Goal: Task Accomplishment & Management: Use online tool/utility

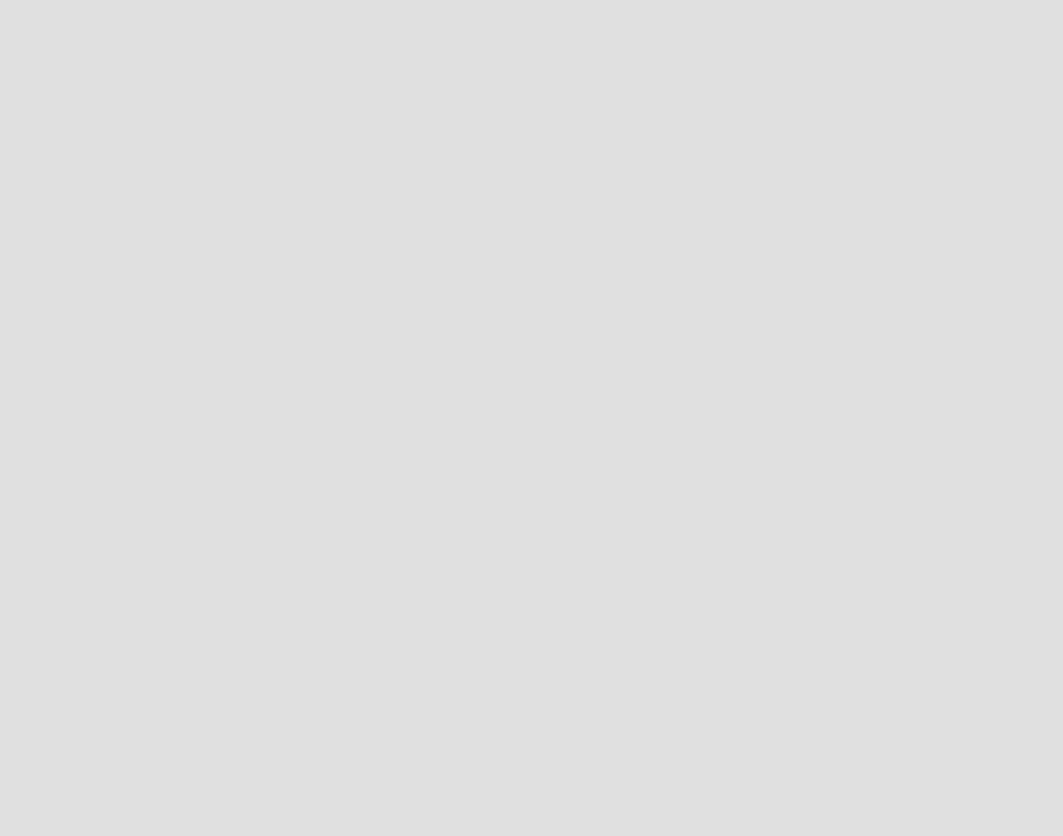
scroll to position [855, 1083]
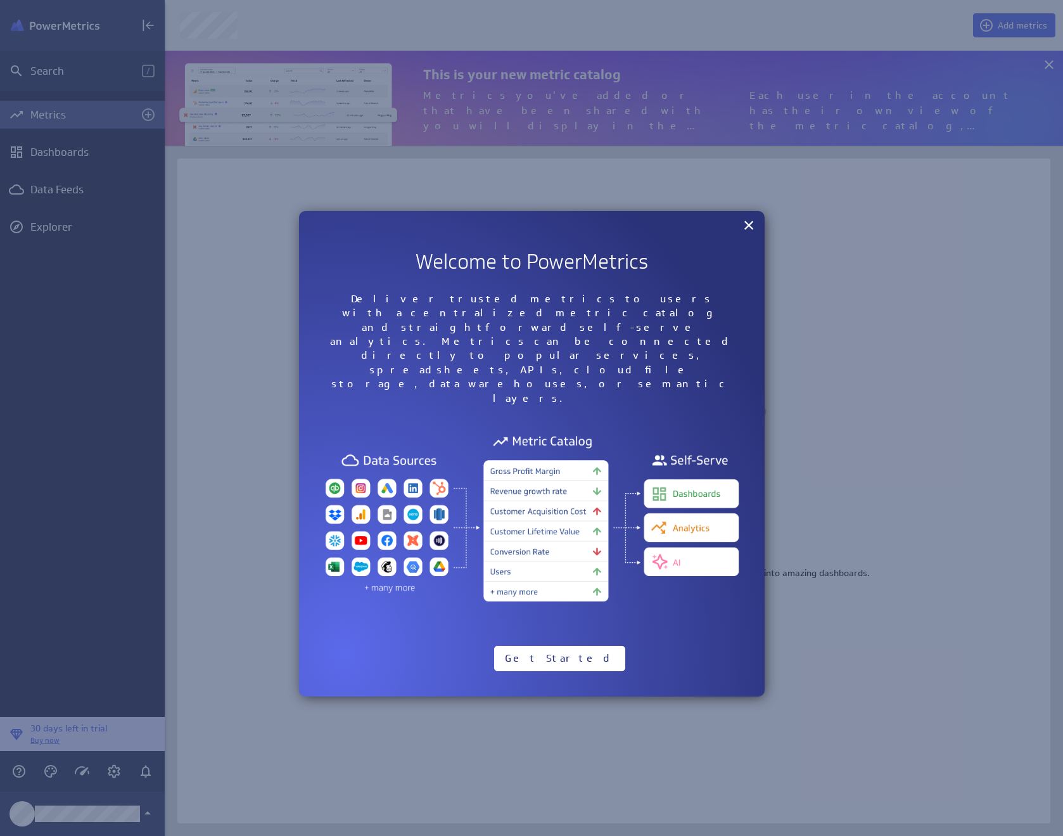
scroll to position [855, 918]
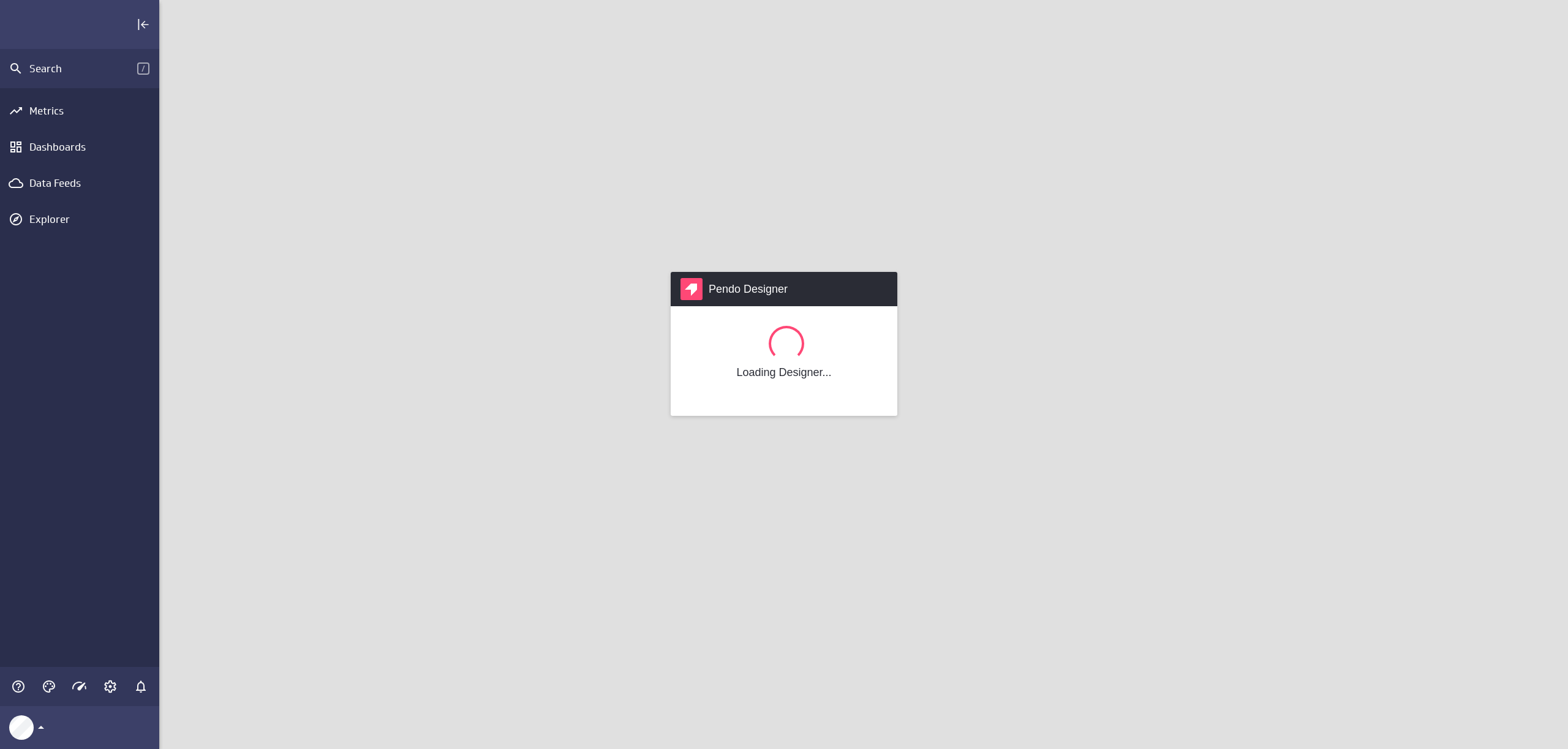
scroll to position [768, 1428]
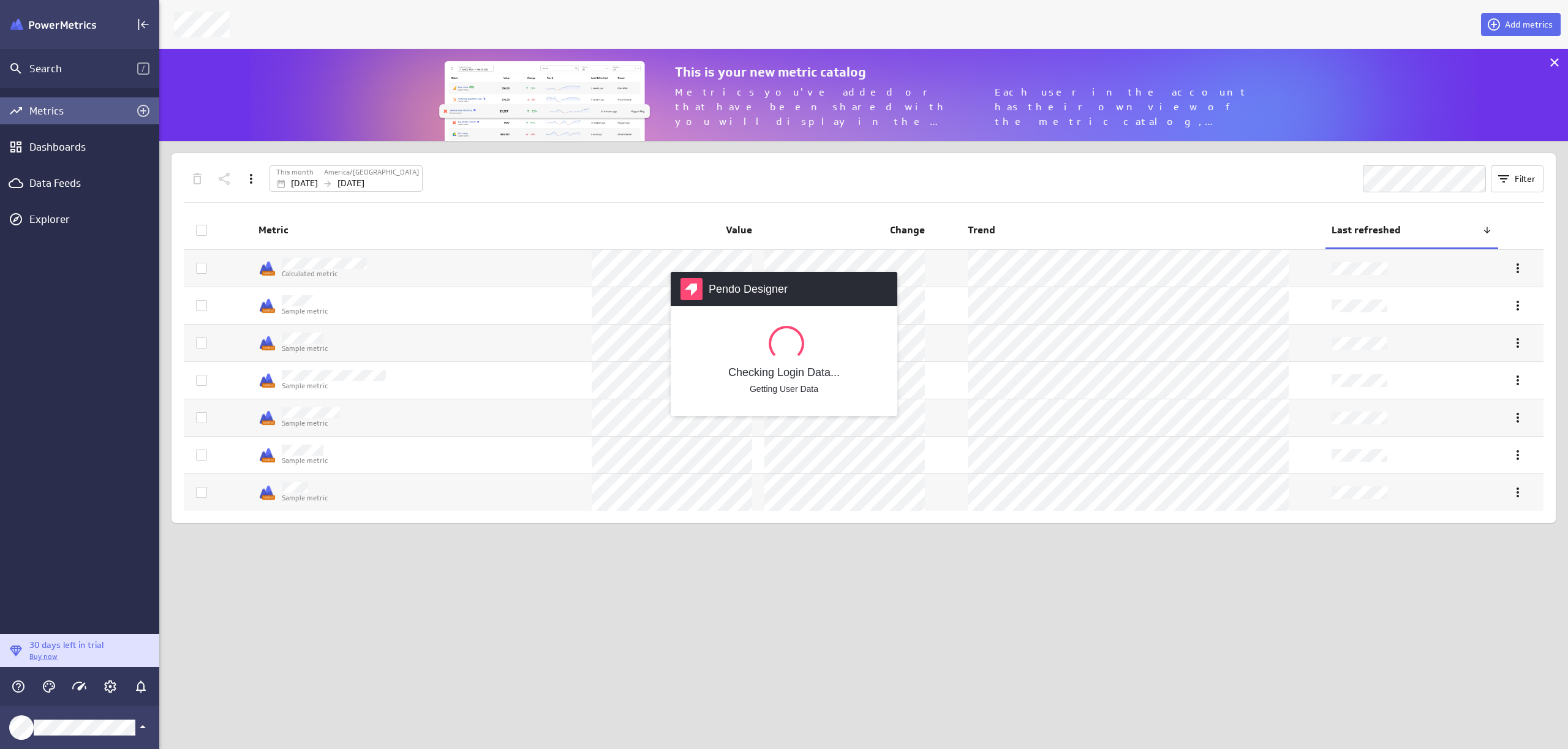
scroll to position [768, 1428]
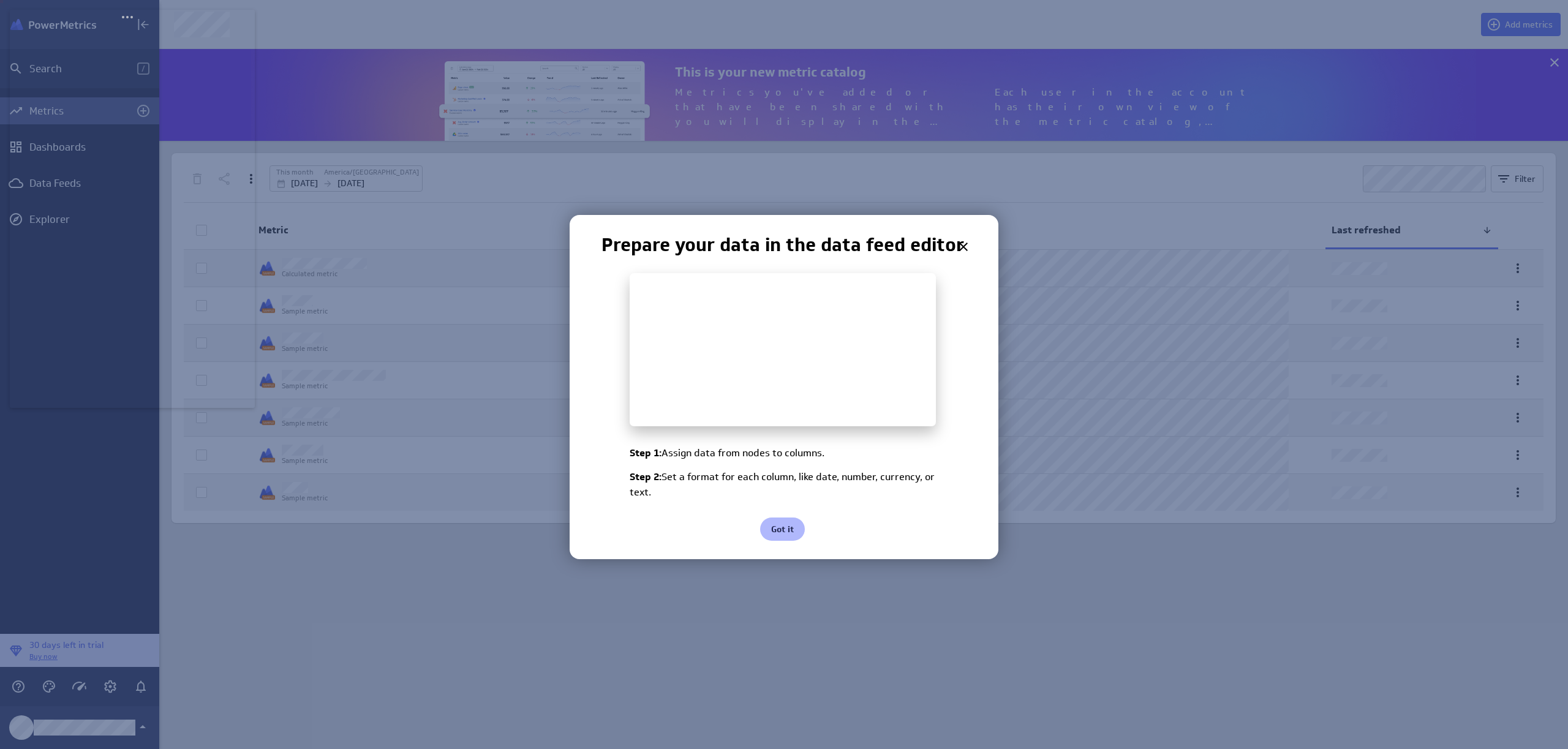
click at [652, 194] on div at bounding box center [785, 374] width 1565 height 749
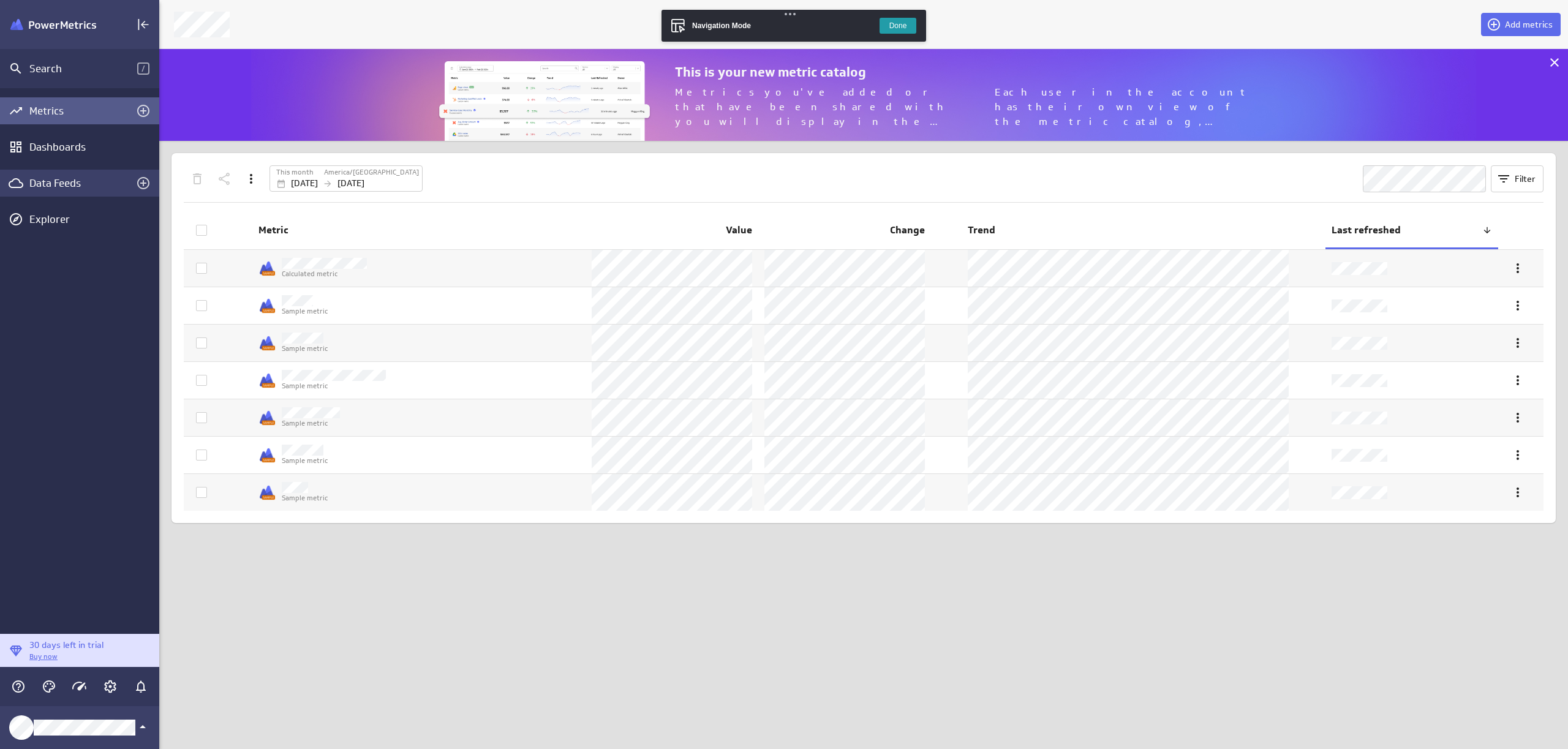
click at [81, 182] on div "Data Feeds" at bounding box center [79, 184] width 101 height 14
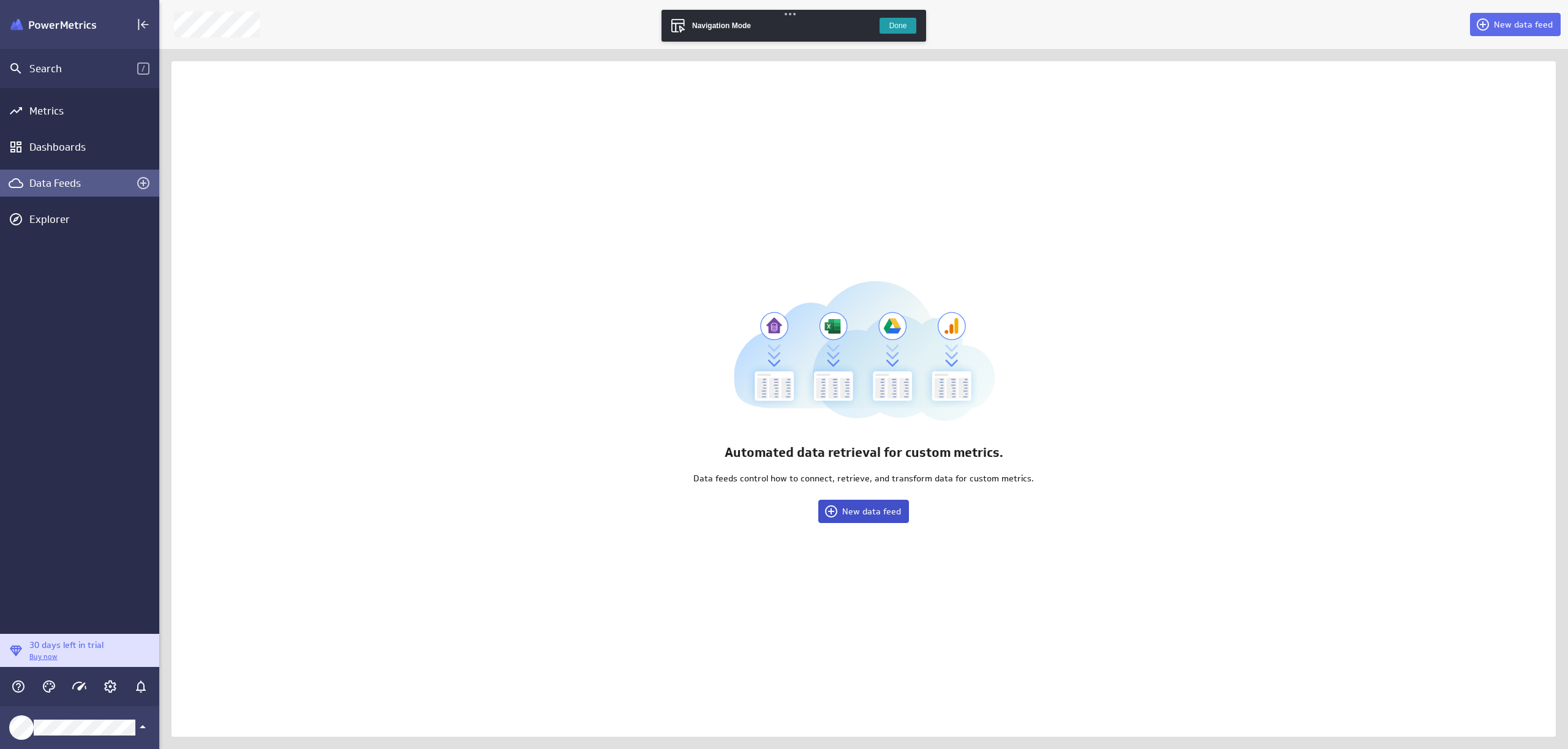
click at [855, 517] on button "New data feed" at bounding box center [864, 511] width 91 height 23
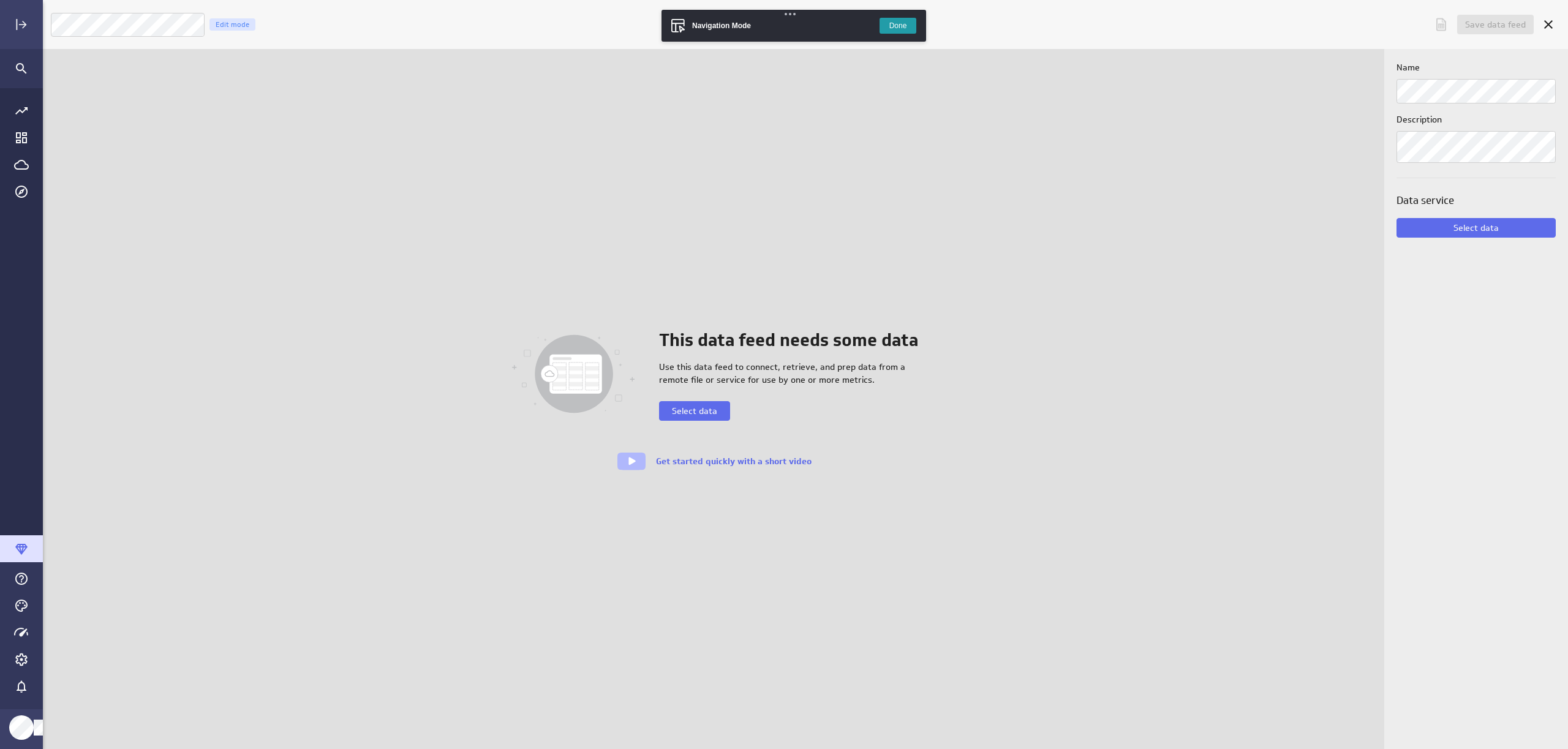
scroll to position [768, 1545]
click at [720, 420] on button "Select data" at bounding box center [695, 411] width 72 height 19
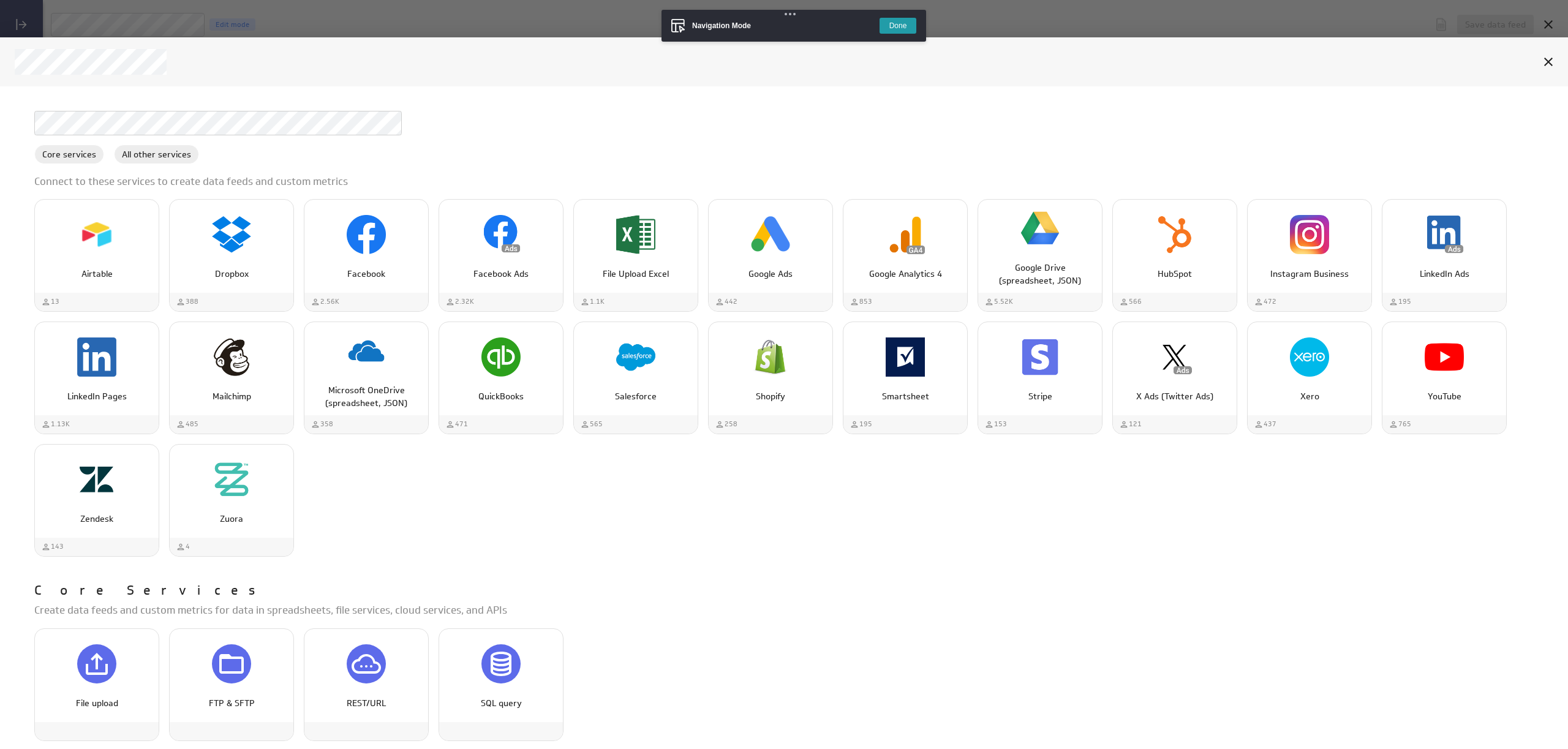
scroll to position [143, 0]
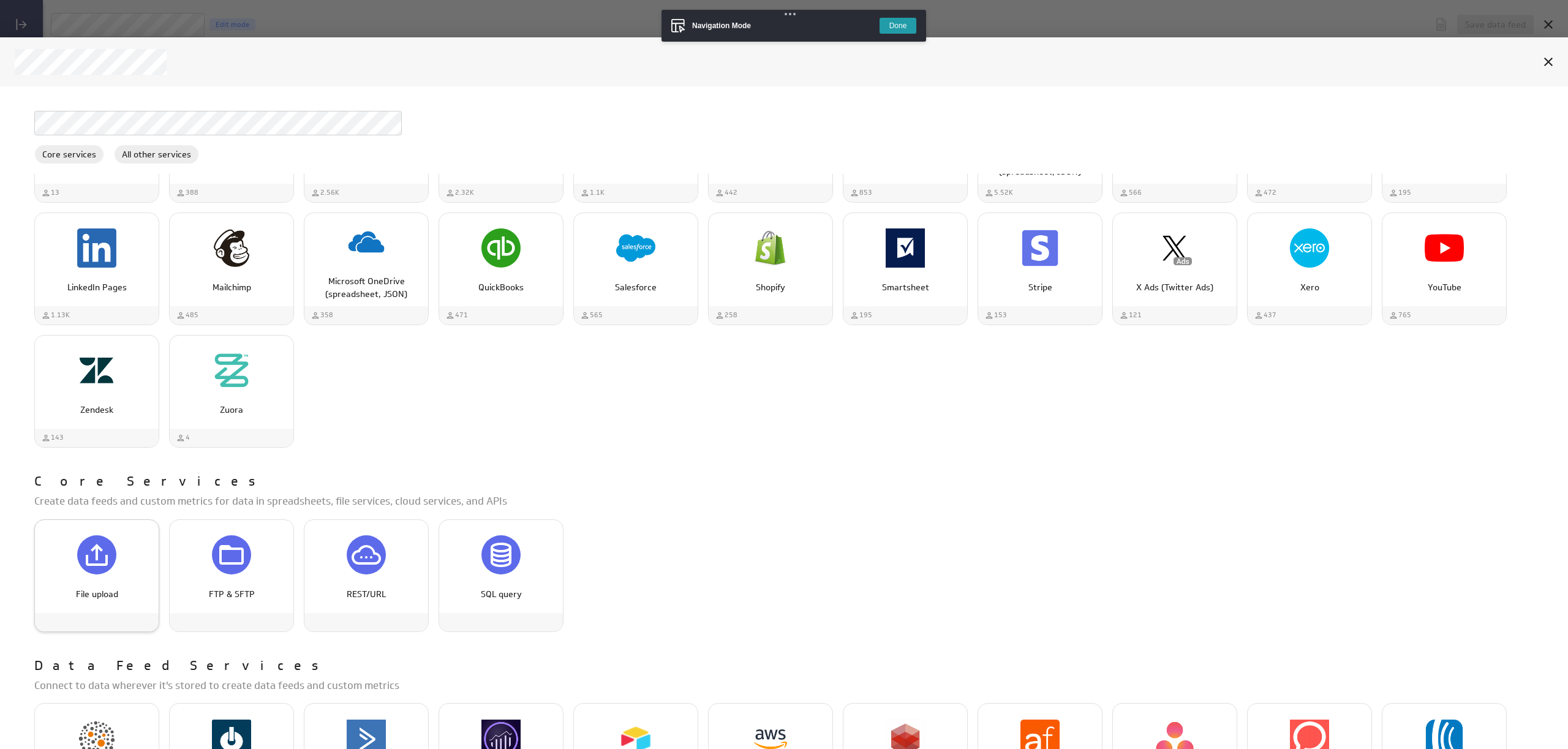
click at [96, 546] on icon "File upload" at bounding box center [97, 555] width 22 height 22
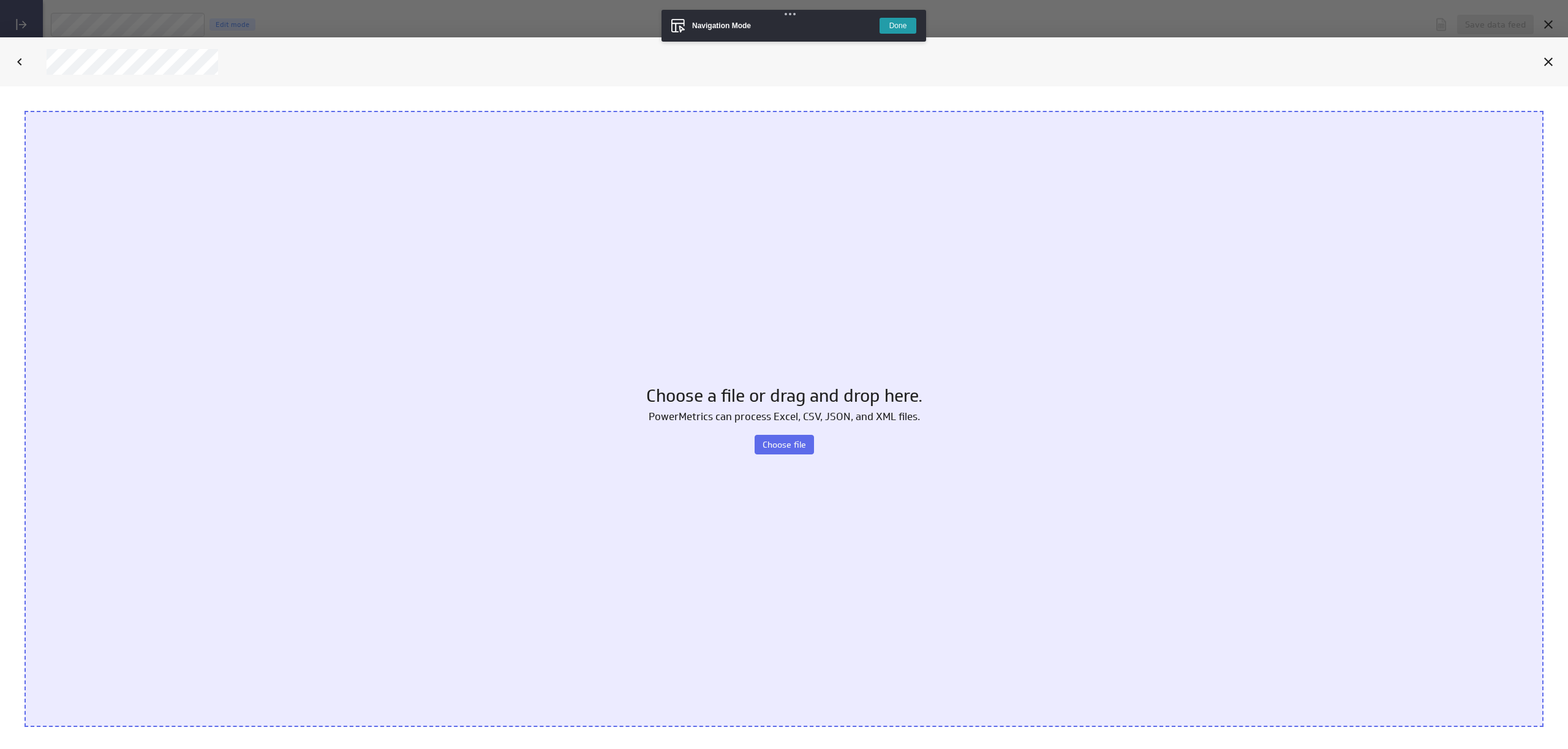
scroll to position [0, 0]
click at [804, 437] on button "Choose file" at bounding box center [784, 445] width 59 height 19
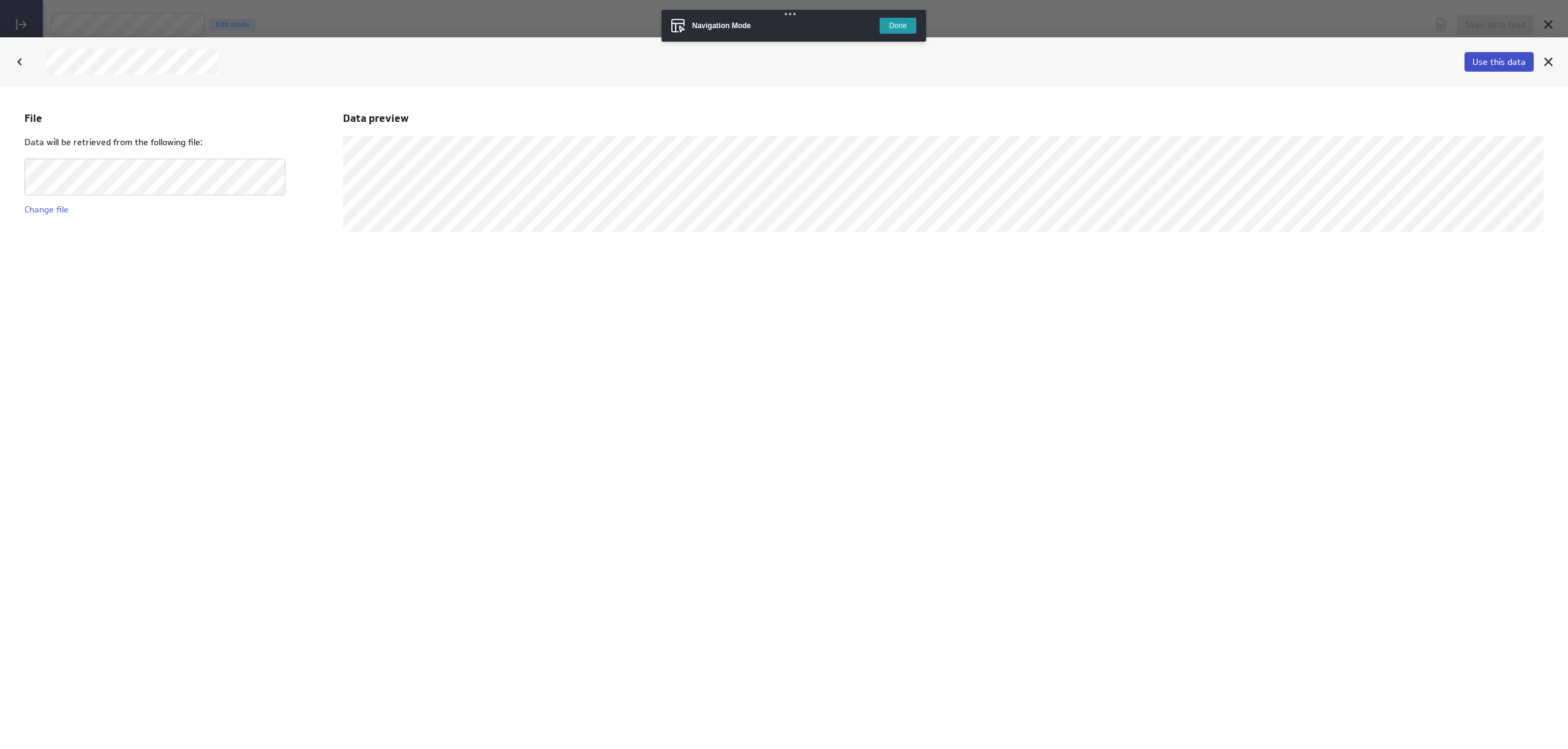
click at [1502, 60] on span "Use this data" at bounding box center [1498, 61] width 53 height 11
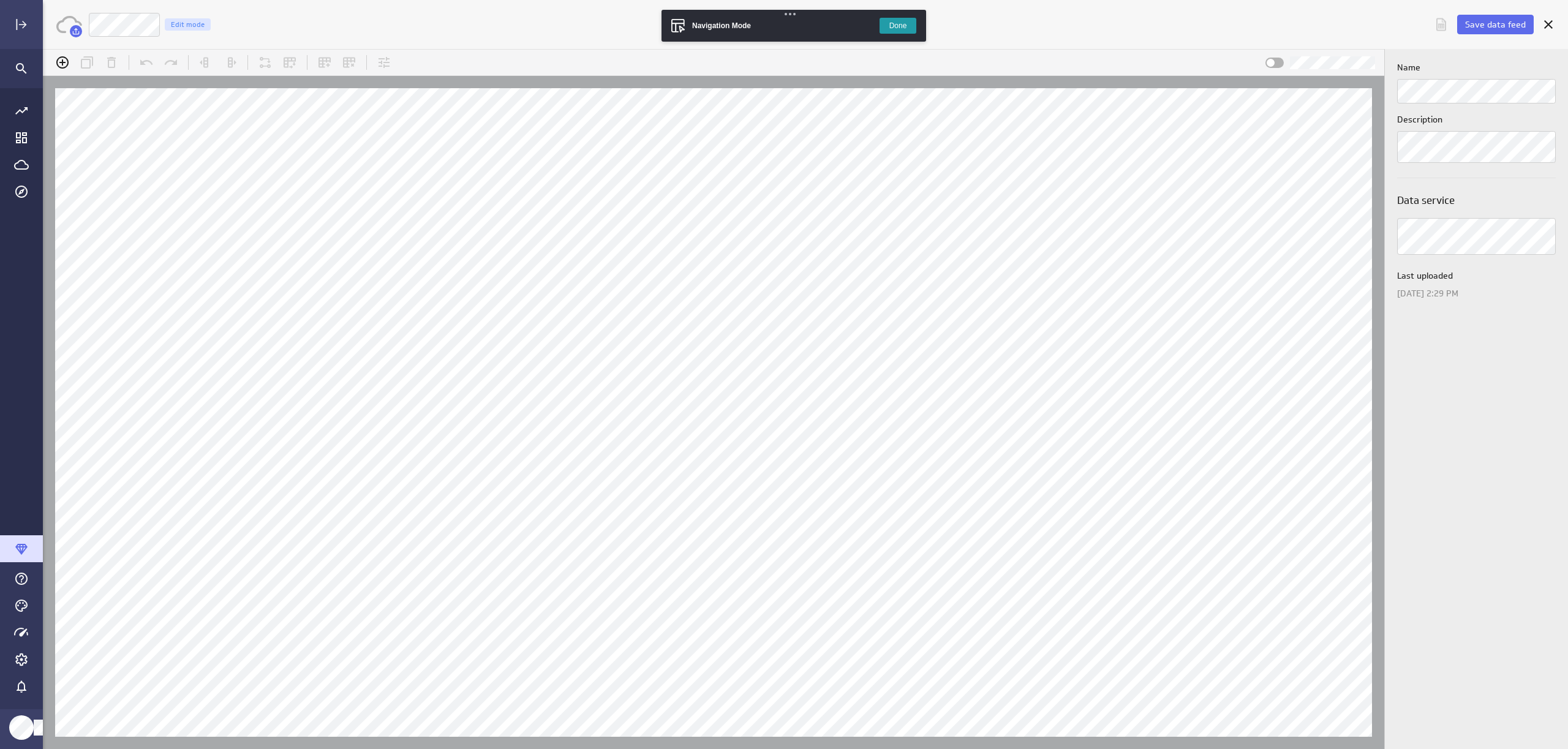
click at [900, 29] on button "Done" at bounding box center [898, 25] width 37 height 15
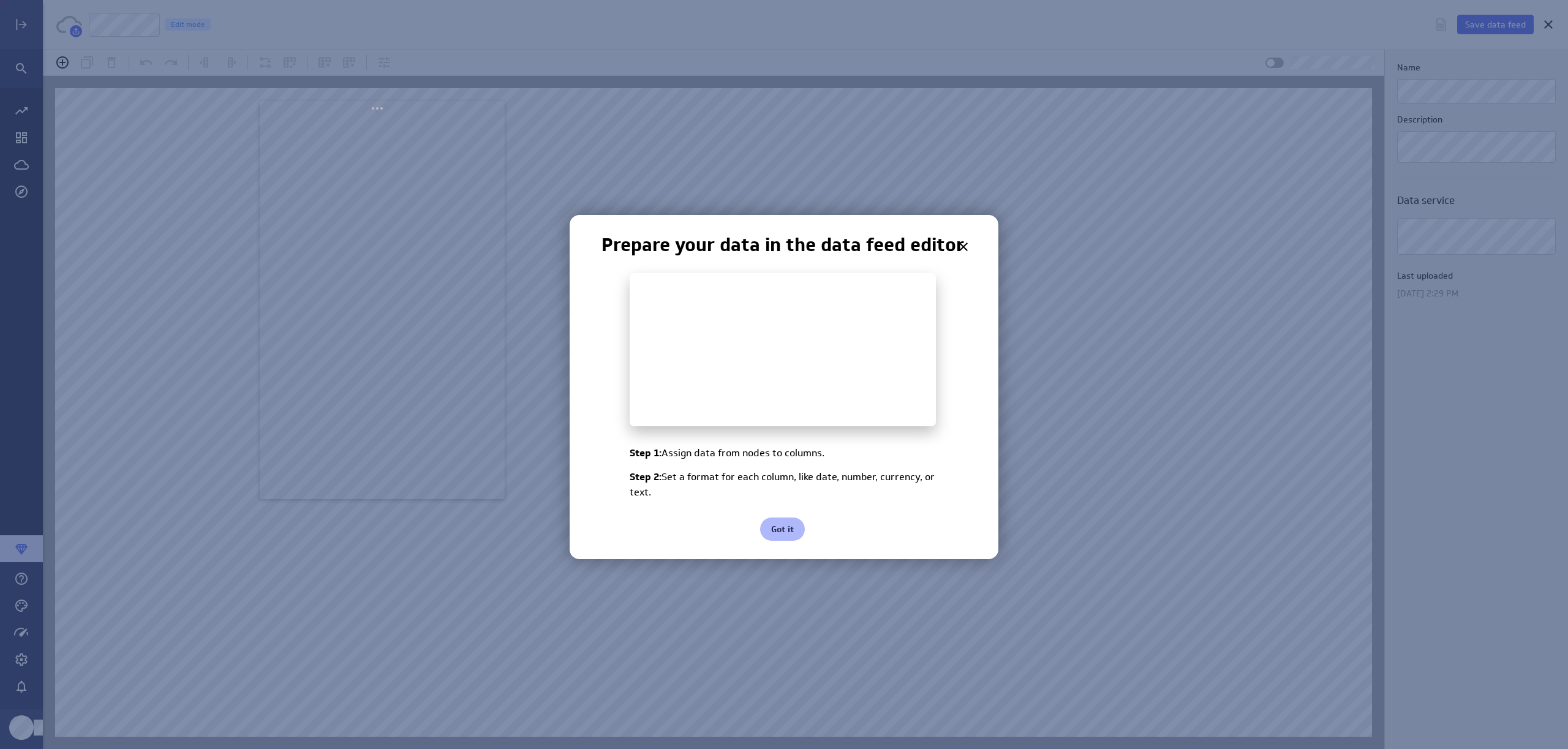
drag, startPoint x: 163, startPoint y: 14, endPoint x: 414, endPoint y: 142, distance: 281.8
click at [414, 142] on body "Save data feed Sample Edit mode (no message) PowerMetrics Assistant Hey Peter. …" at bounding box center [784, 374] width 1568 height 749
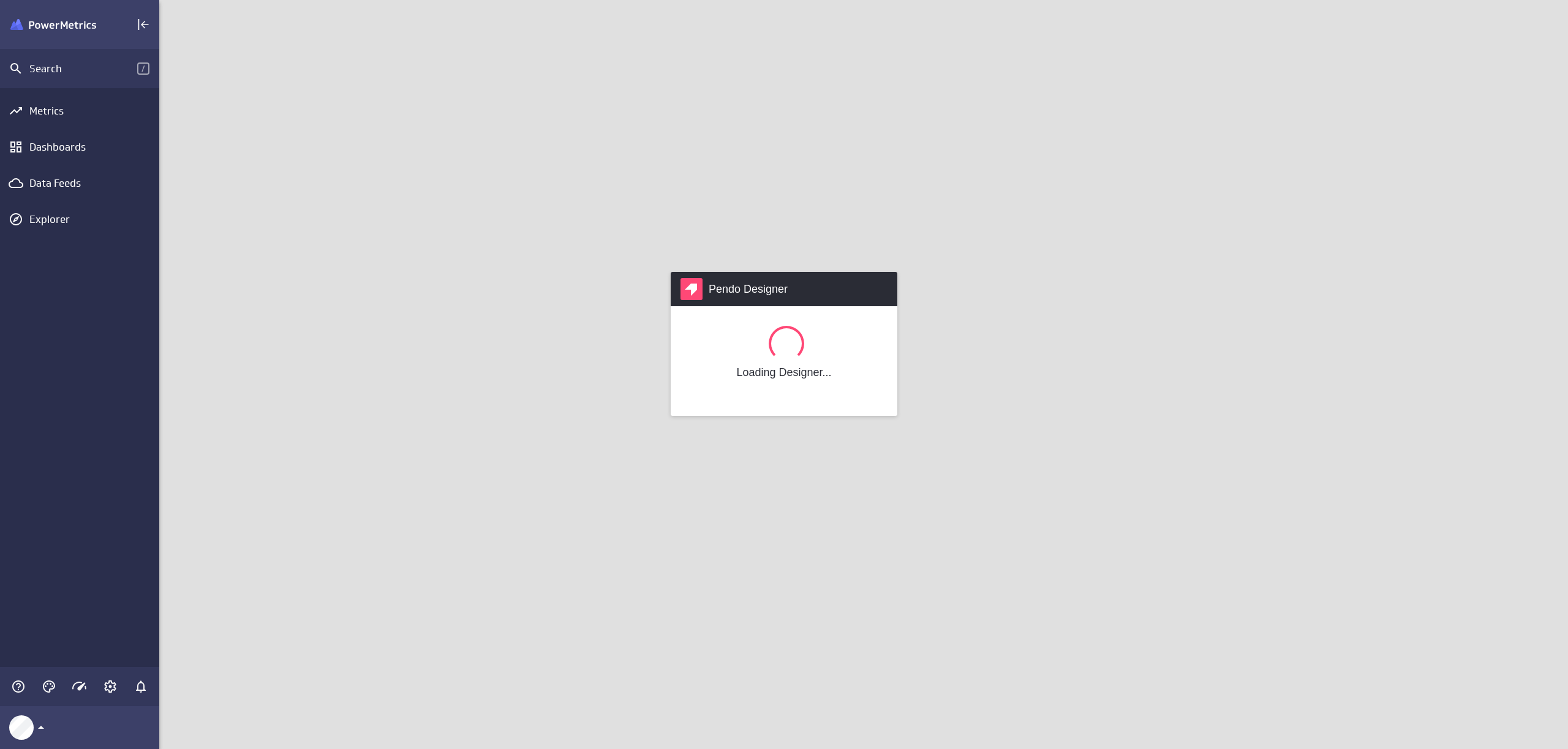
scroll to position [768, 1428]
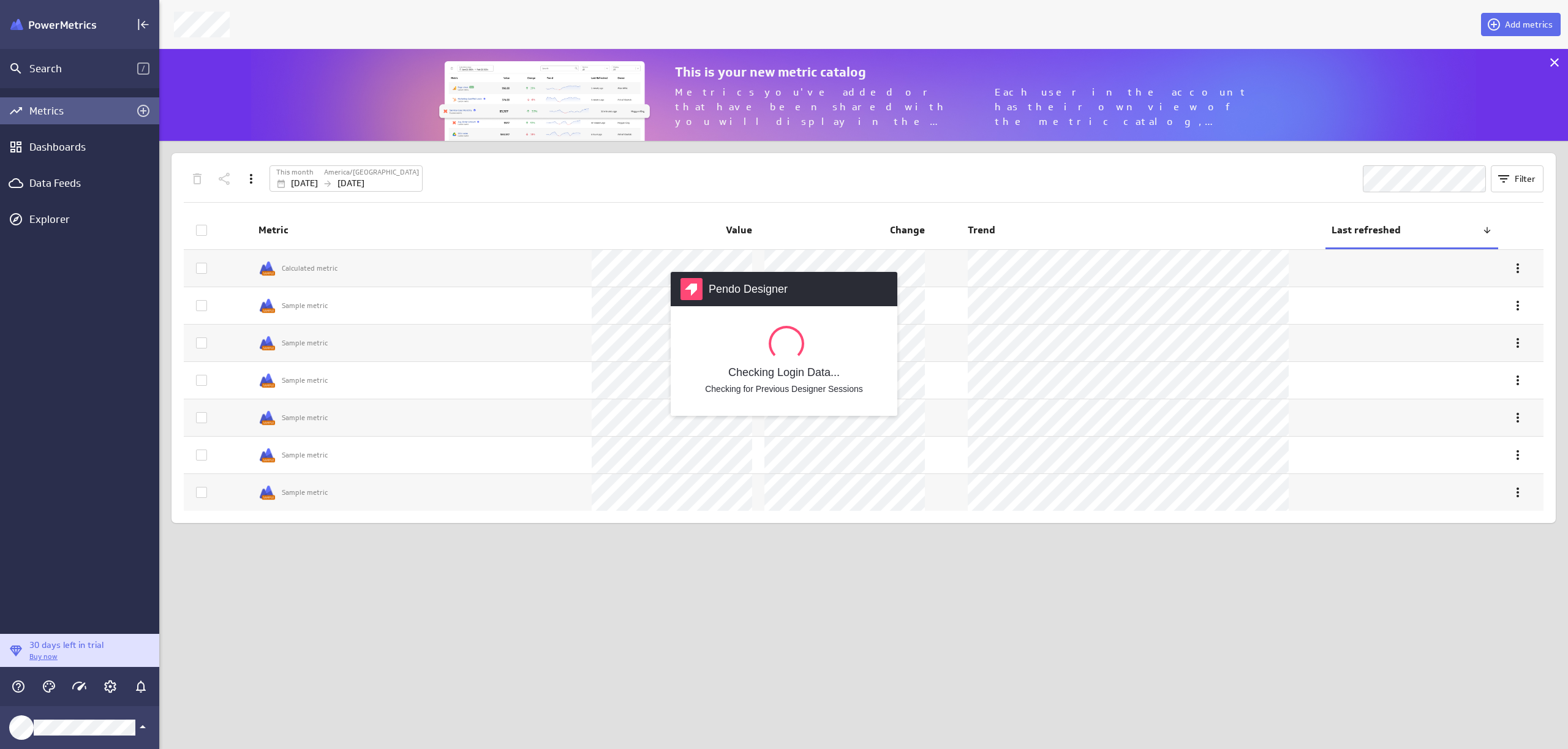
scroll to position [768, 1428]
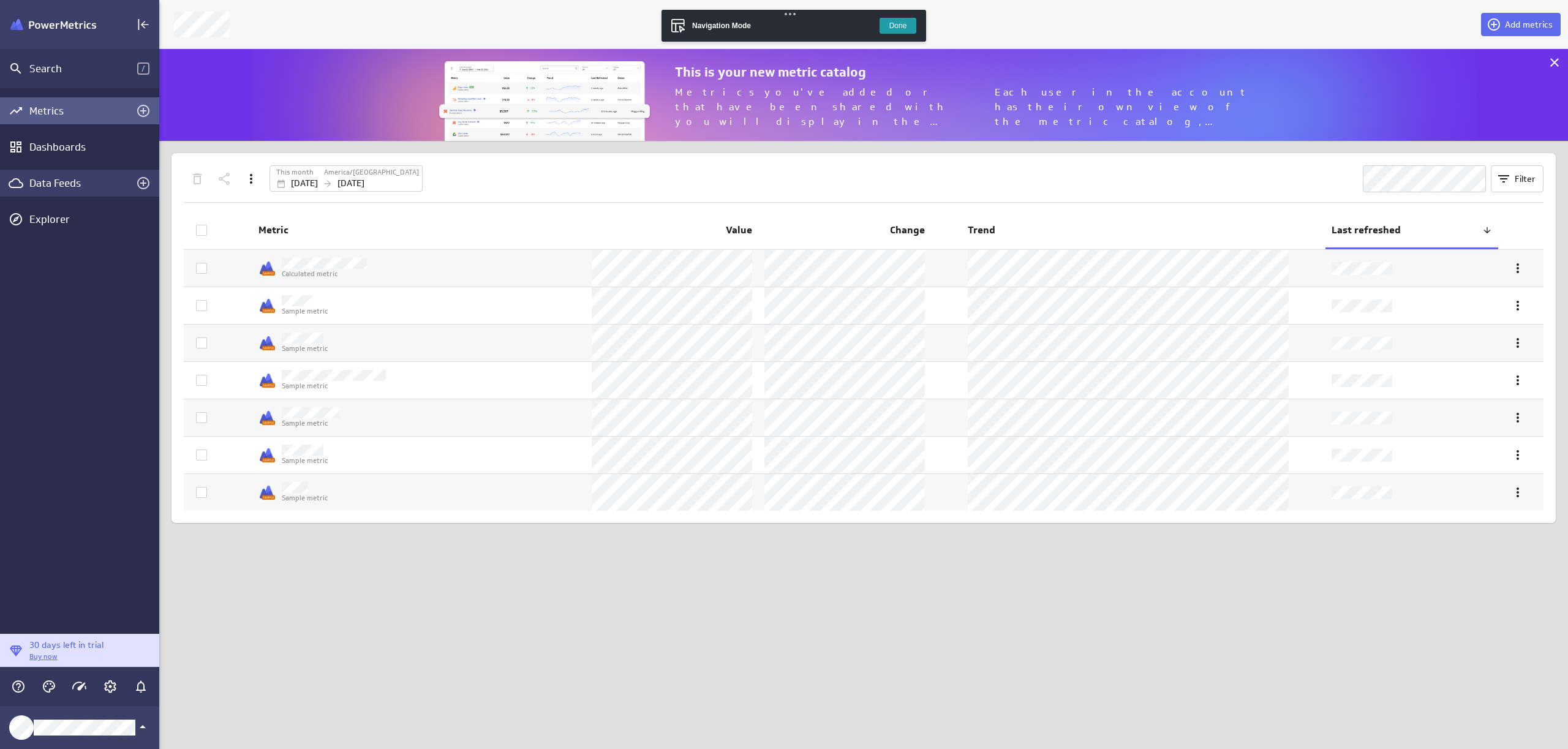
click at [67, 185] on div "Data Feeds" at bounding box center [79, 184] width 101 height 14
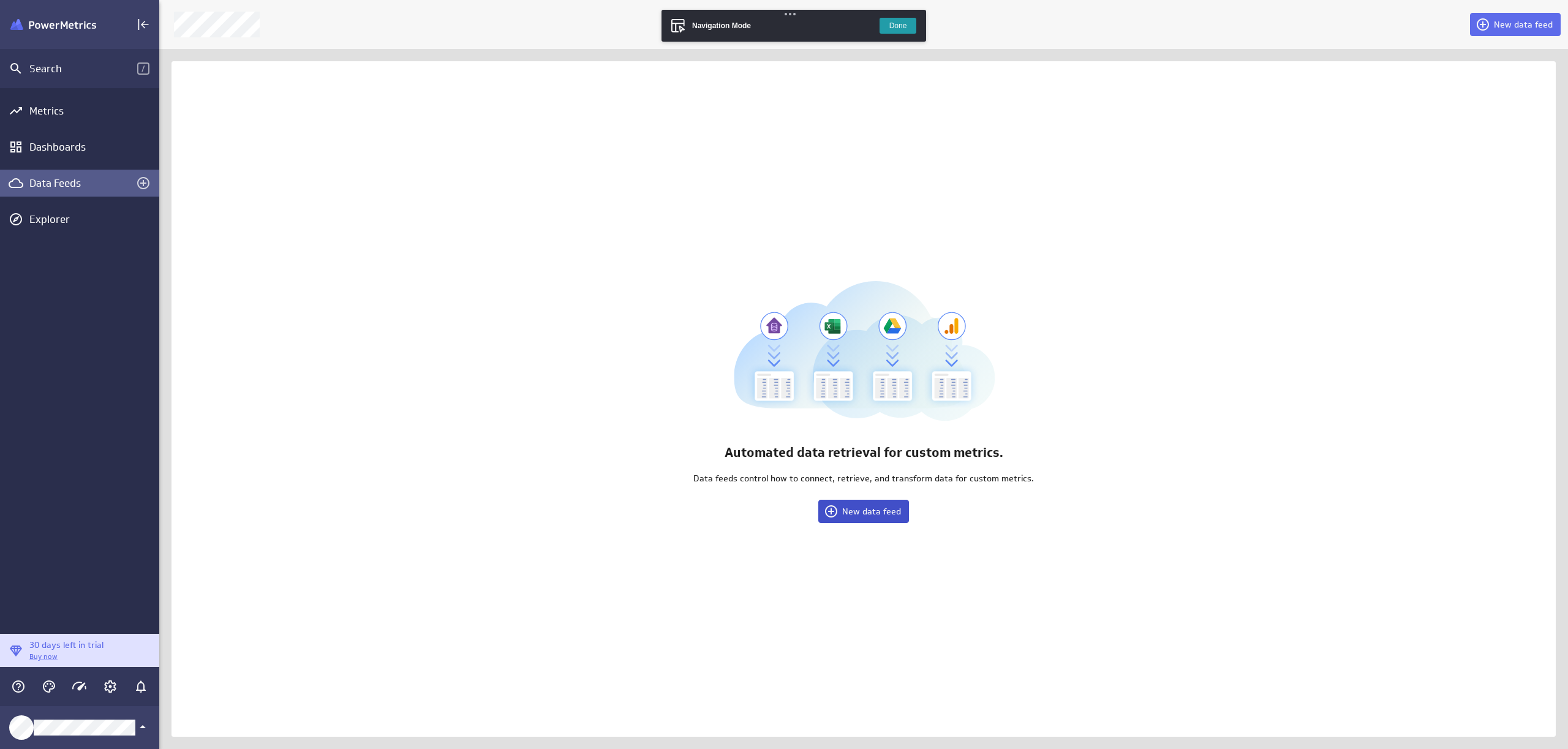
click at [870, 515] on span "New data feed" at bounding box center [871, 510] width 59 height 11
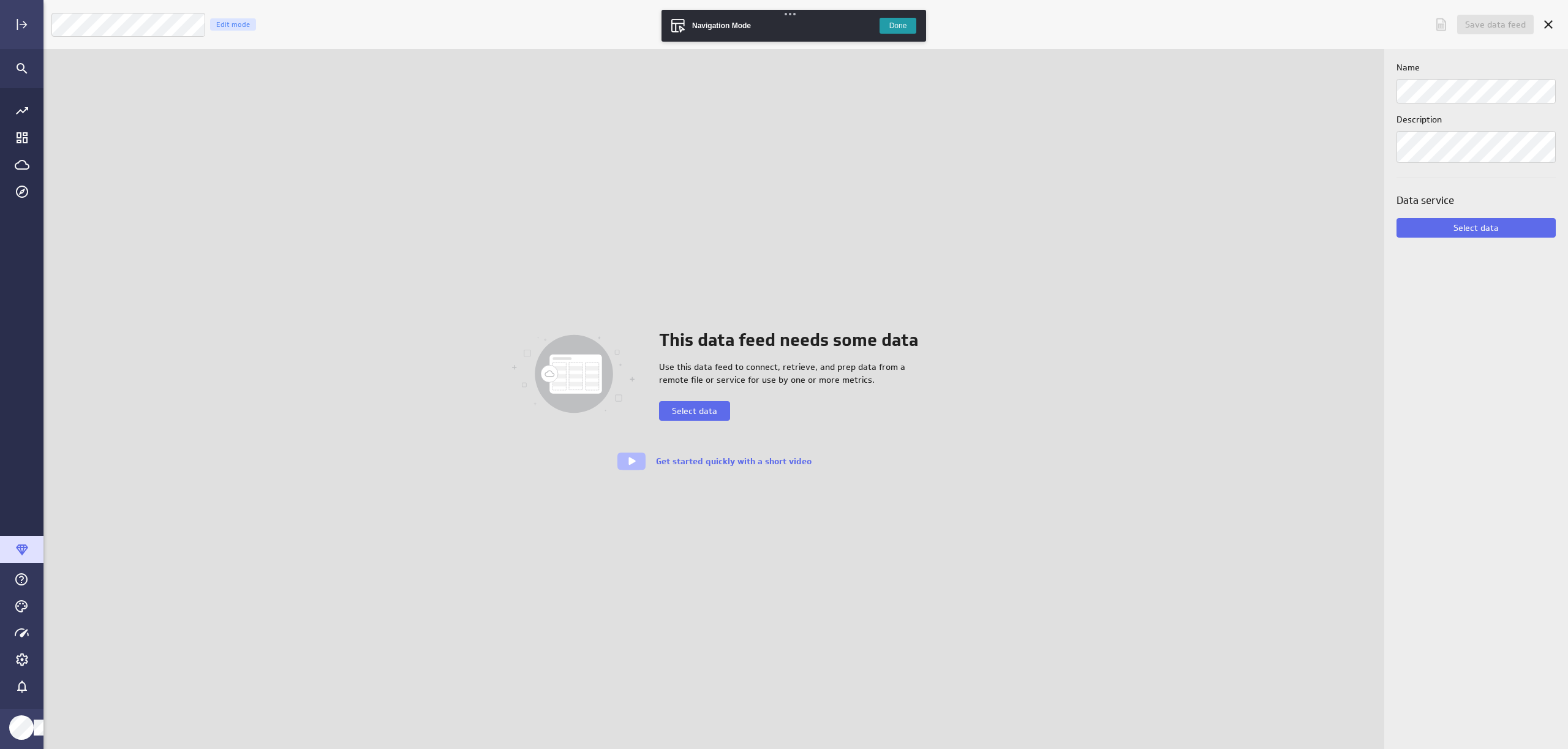
scroll to position [768, 1545]
click at [688, 418] on button "Select data" at bounding box center [695, 411] width 72 height 19
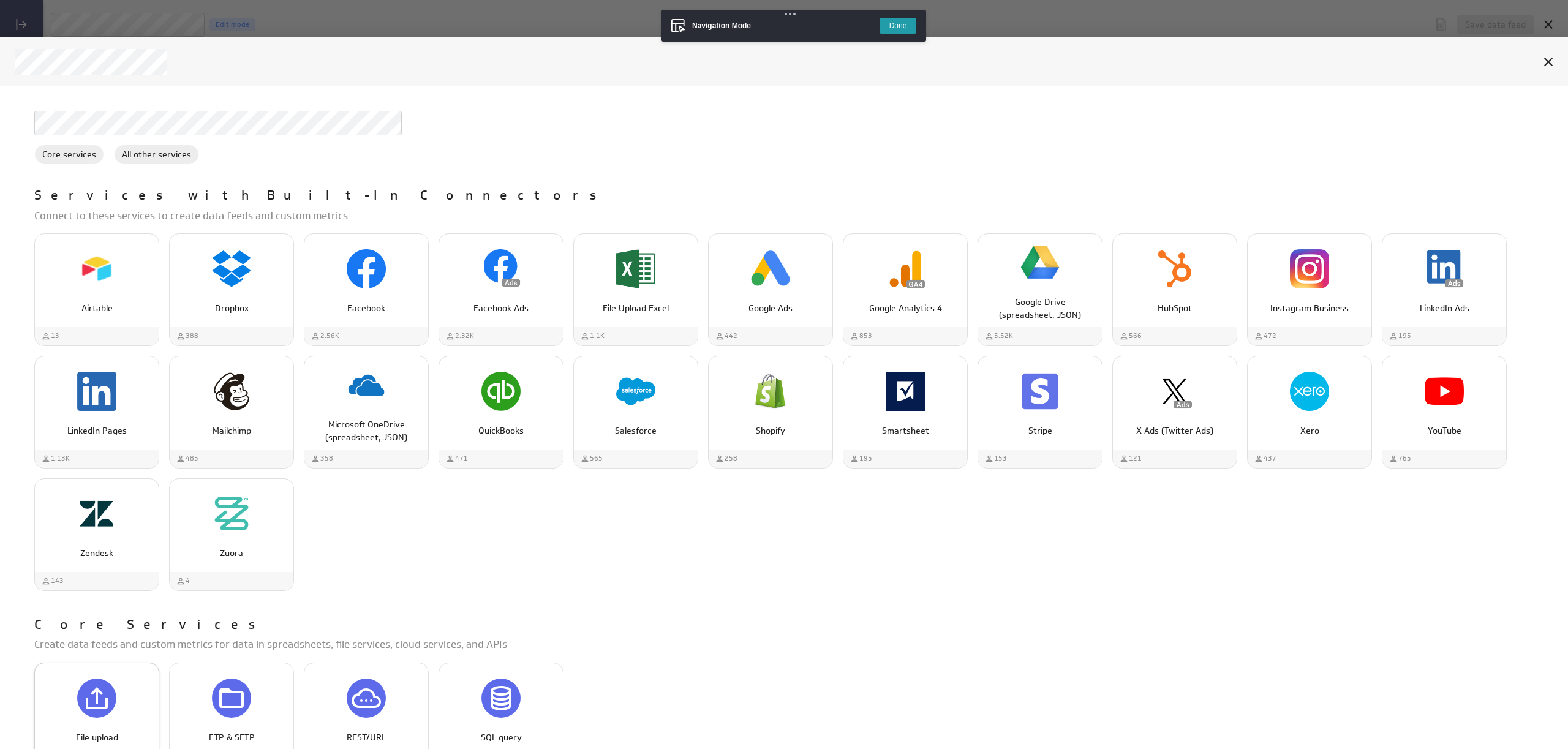
click at [93, 673] on div "File upload" at bounding box center [97, 709] width 124 height 93
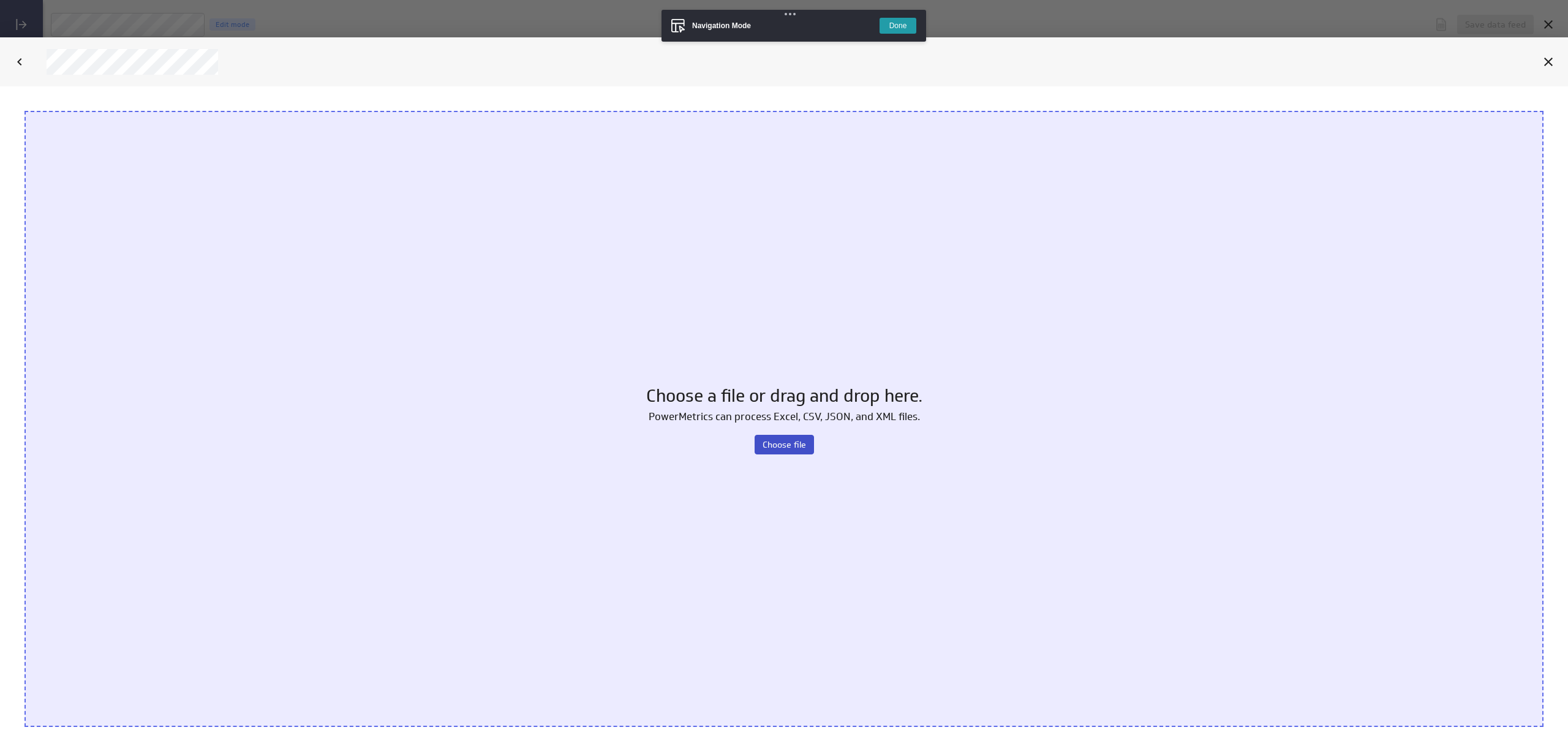
scroll to position [0, 0]
click at [782, 446] on span "Choose file" at bounding box center [784, 444] width 44 height 11
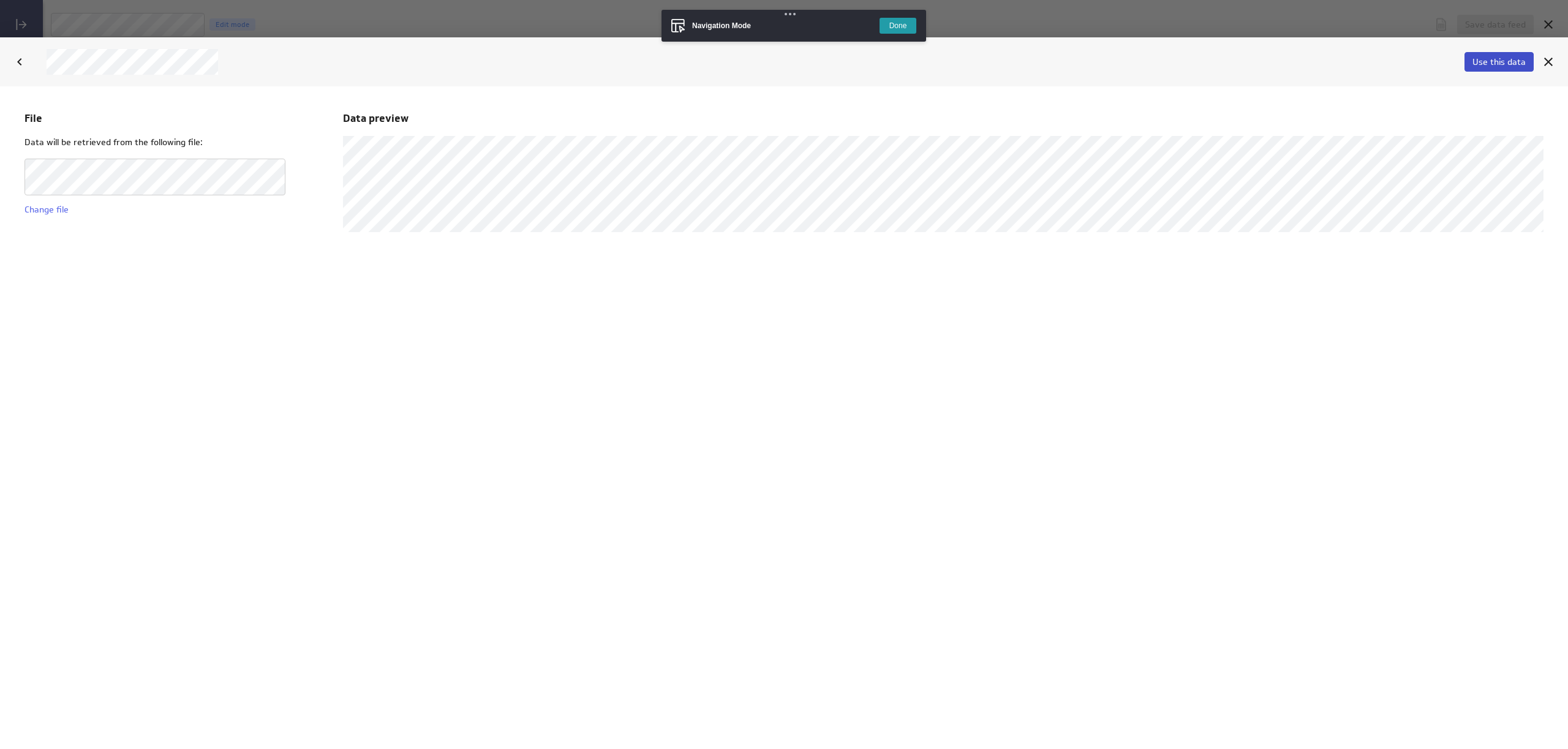
click at [1500, 66] on span "Use this data" at bounding box center [1498, 61] width 53 height 11
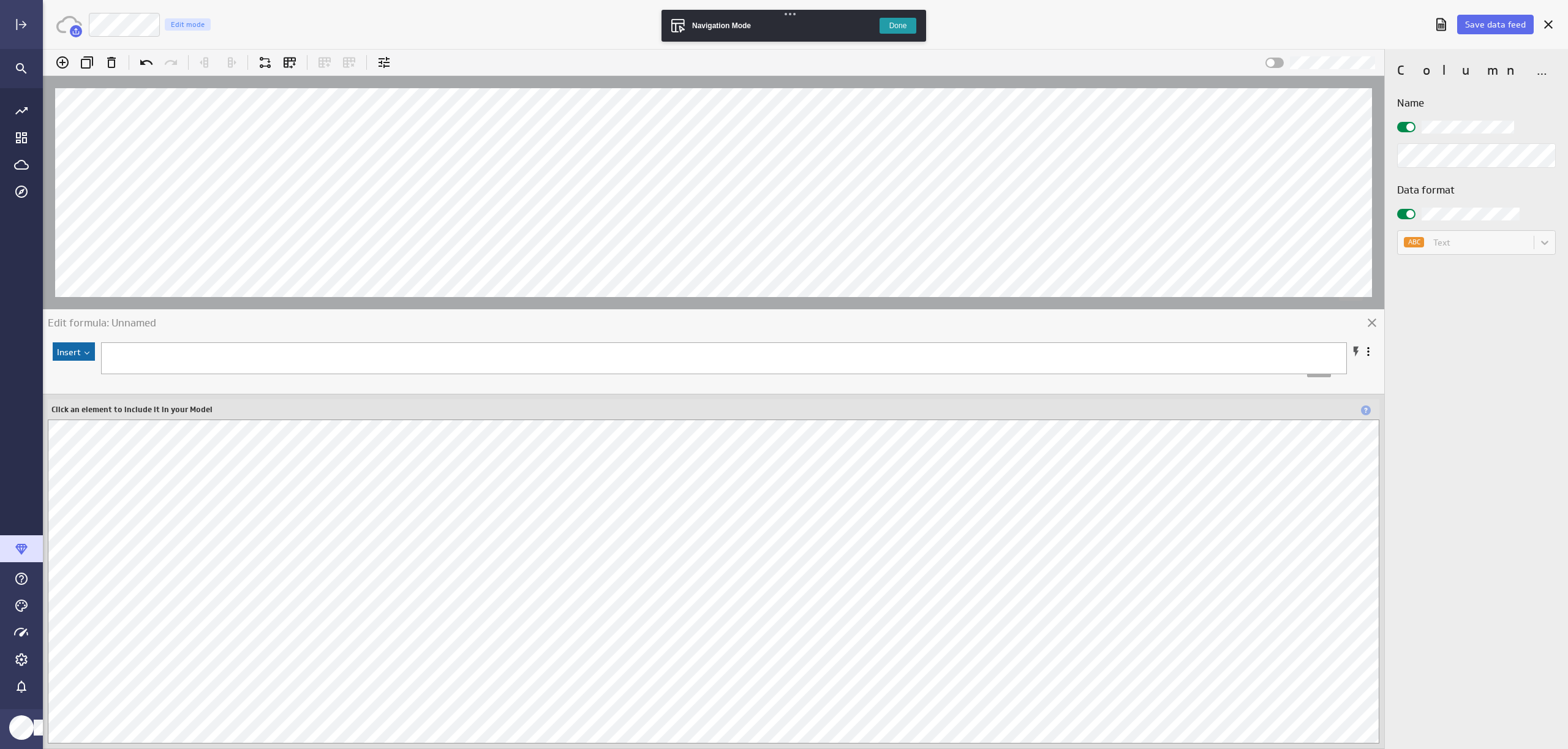
click at [907, 22] on button "Done" at bounding box center [898, 25] width 37 height 15
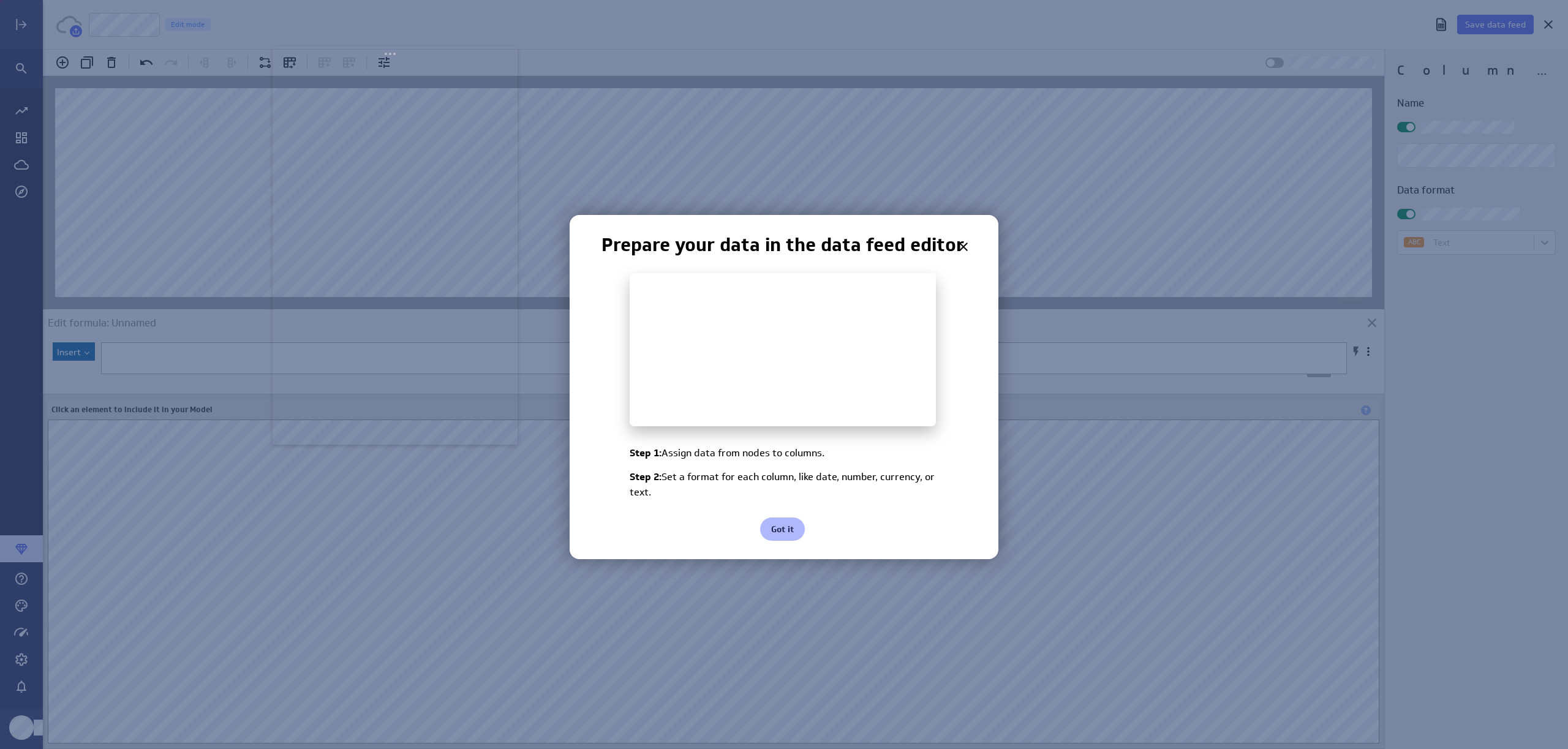
drag, startPoint x: 143, startPoint y: 19, endPoint x: 406, endPoint y: 54, distance: 265.3
click at [406, 54] on body "Save data feed Sample Edit mode (no message) PowerMetrics Assistant Hey Peter. …" at bounding box center [784, 374] width 1568 height 749
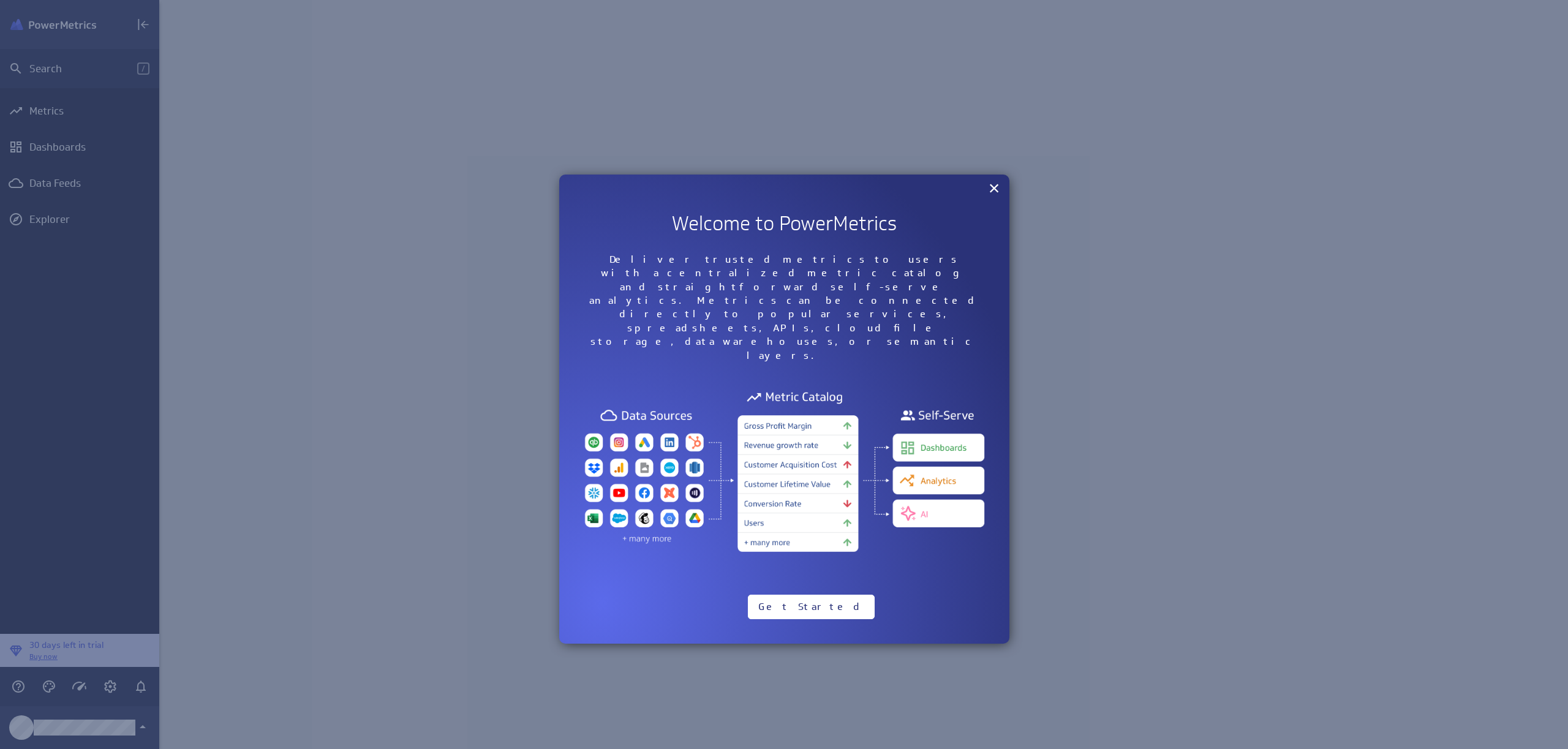
scroll to position [768, 1428]
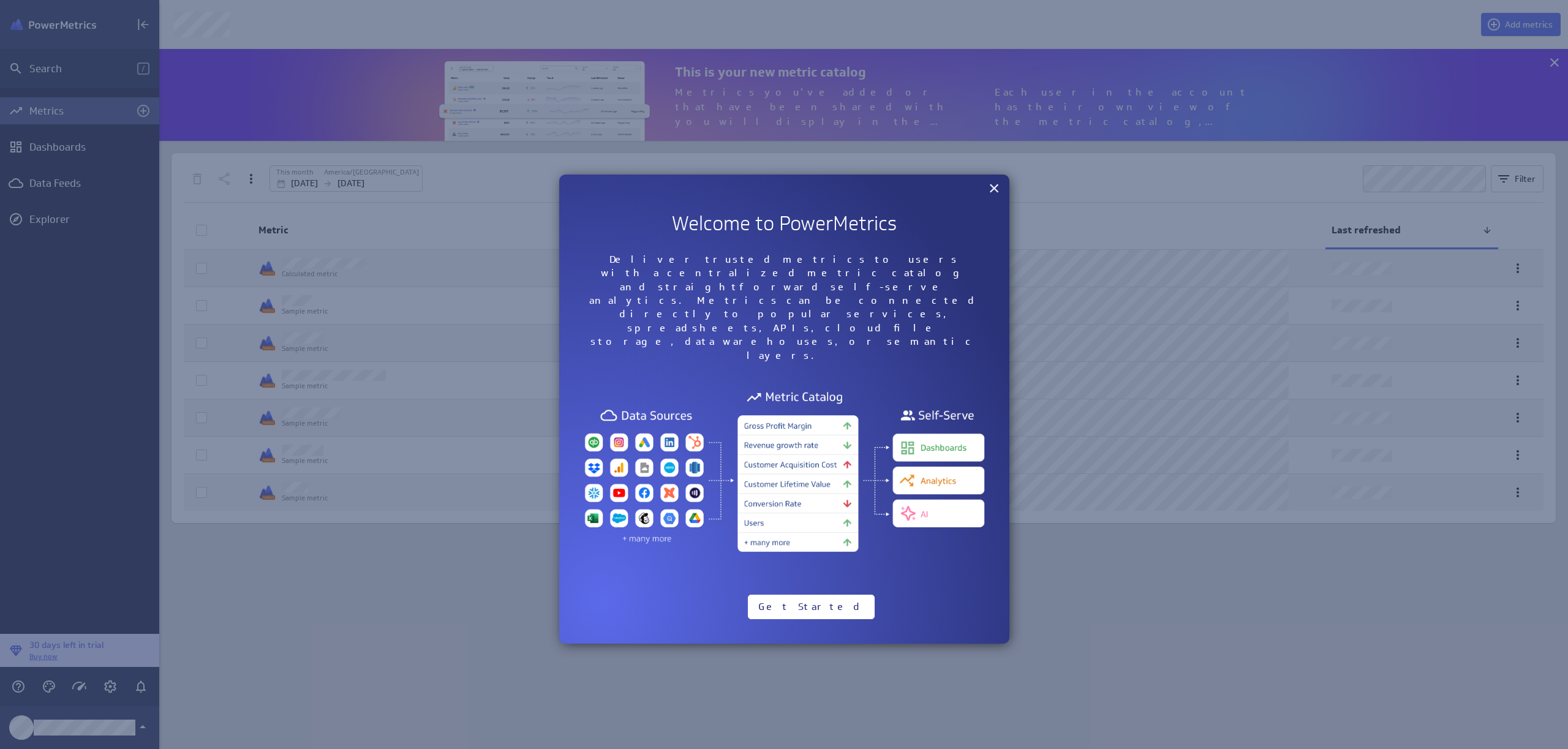
scroll to position [111, 1428]
click at [994, 192] on button "×" at bounding box center [995, 187] width 12 height 19
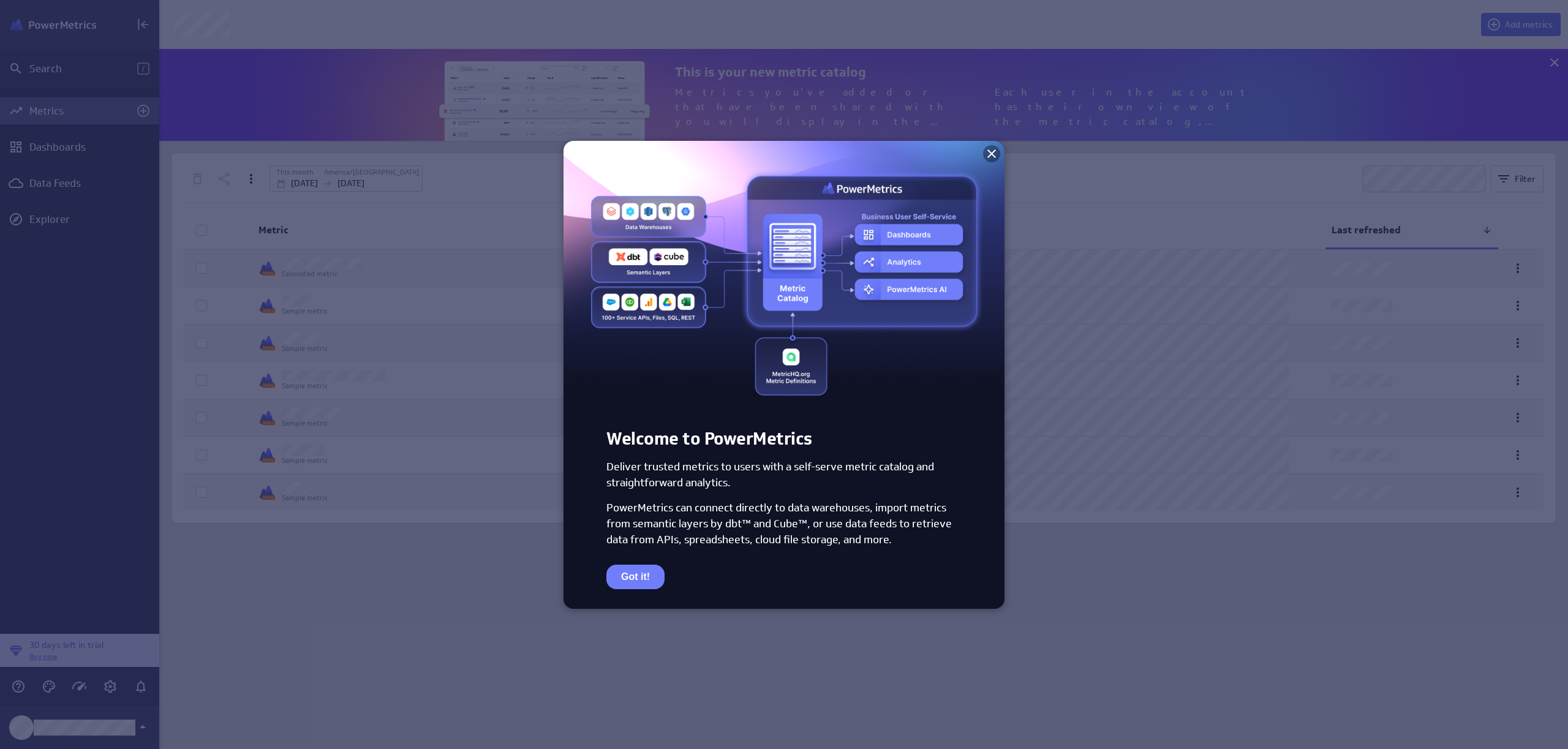
click at [995, 154] on icon at bounding box center [991, 153] width 15 height 14
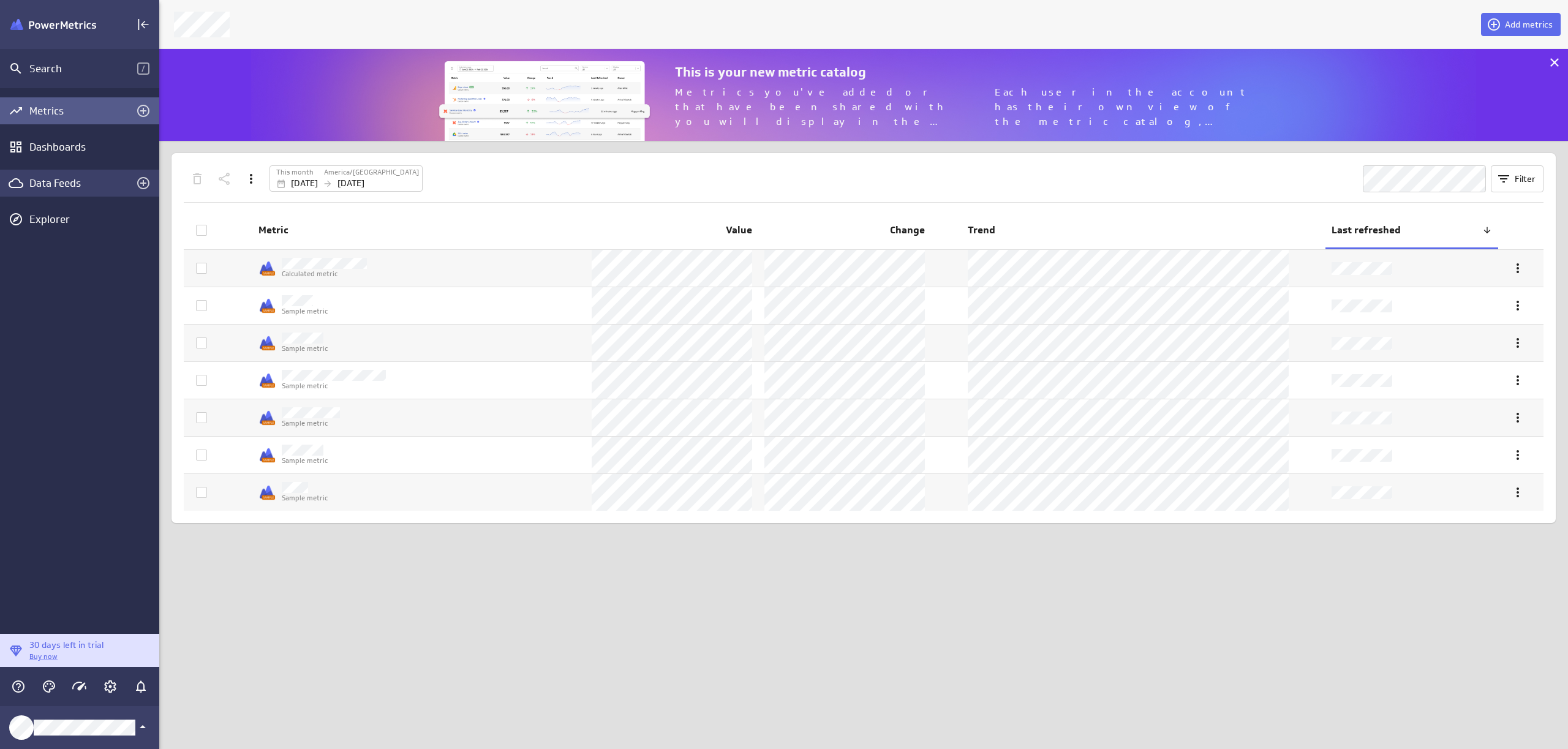
click at [66, 186] on div "Data Feeds" at bounding box center [79, 184] width 101 height 14
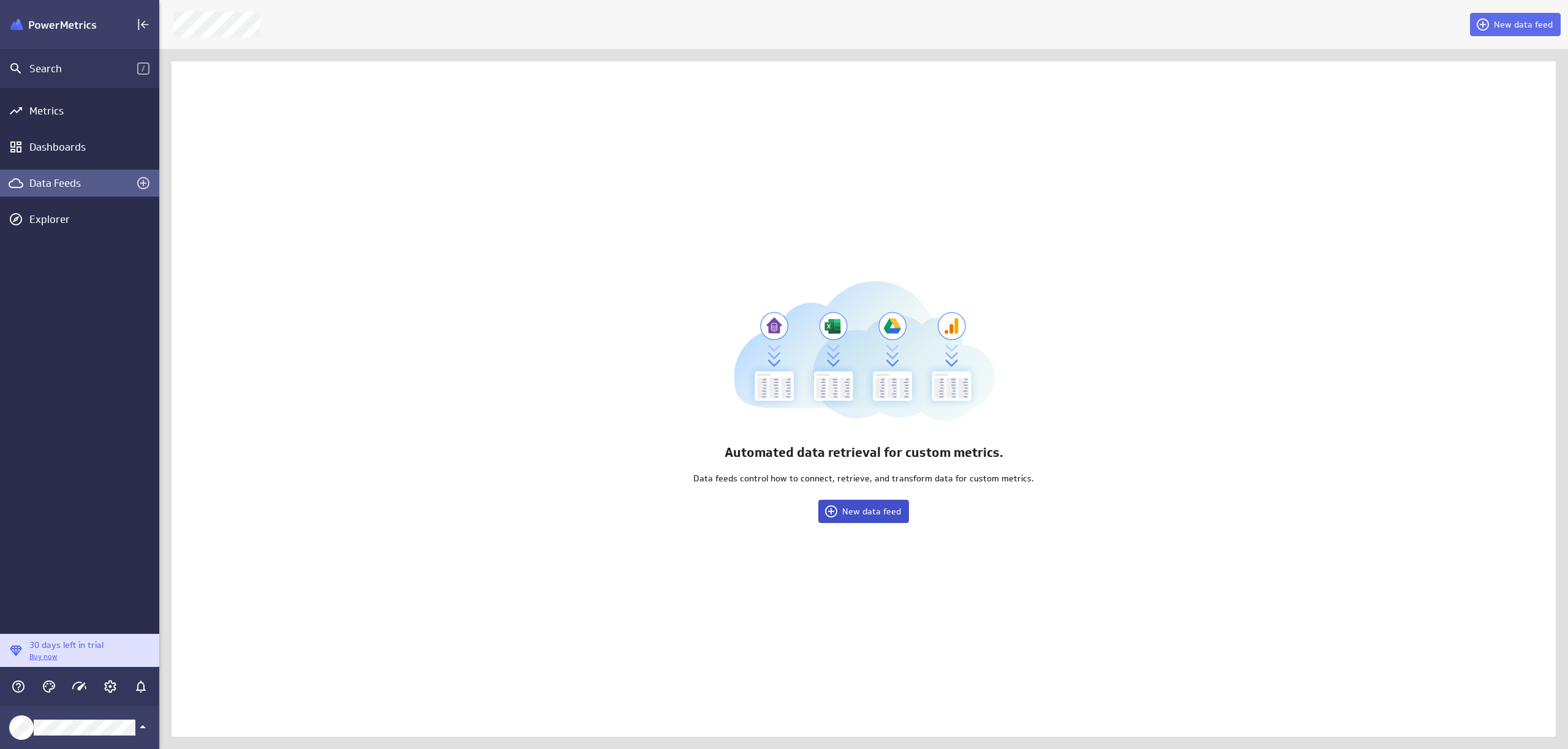
click at [884, 512] on span "New data feed" at bounding box center [871, 510] width 59 height 11
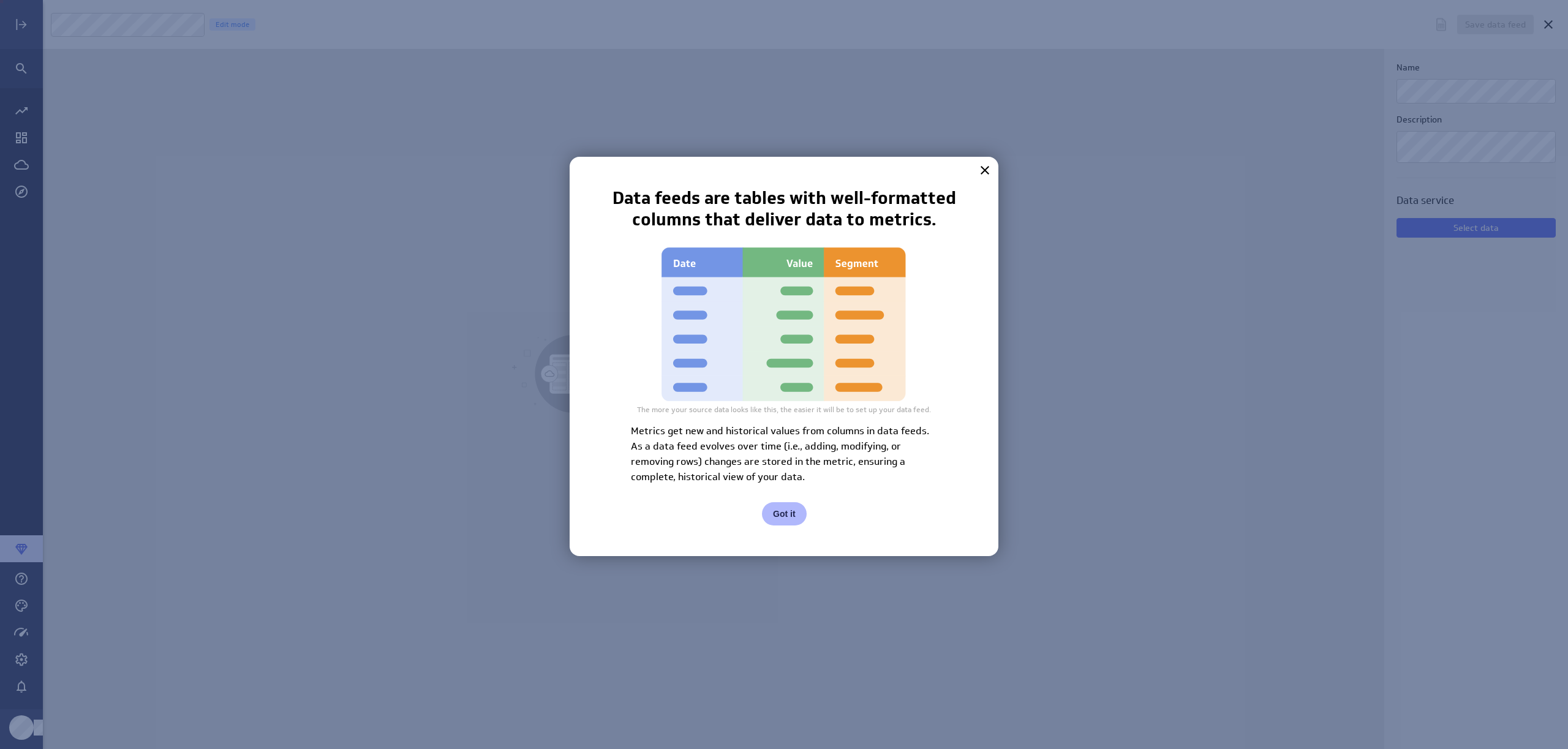
scroll to position [768, 1545]
click at [782, 518] on button "Got it" at bounding box center [784, 514] width 44 height 23
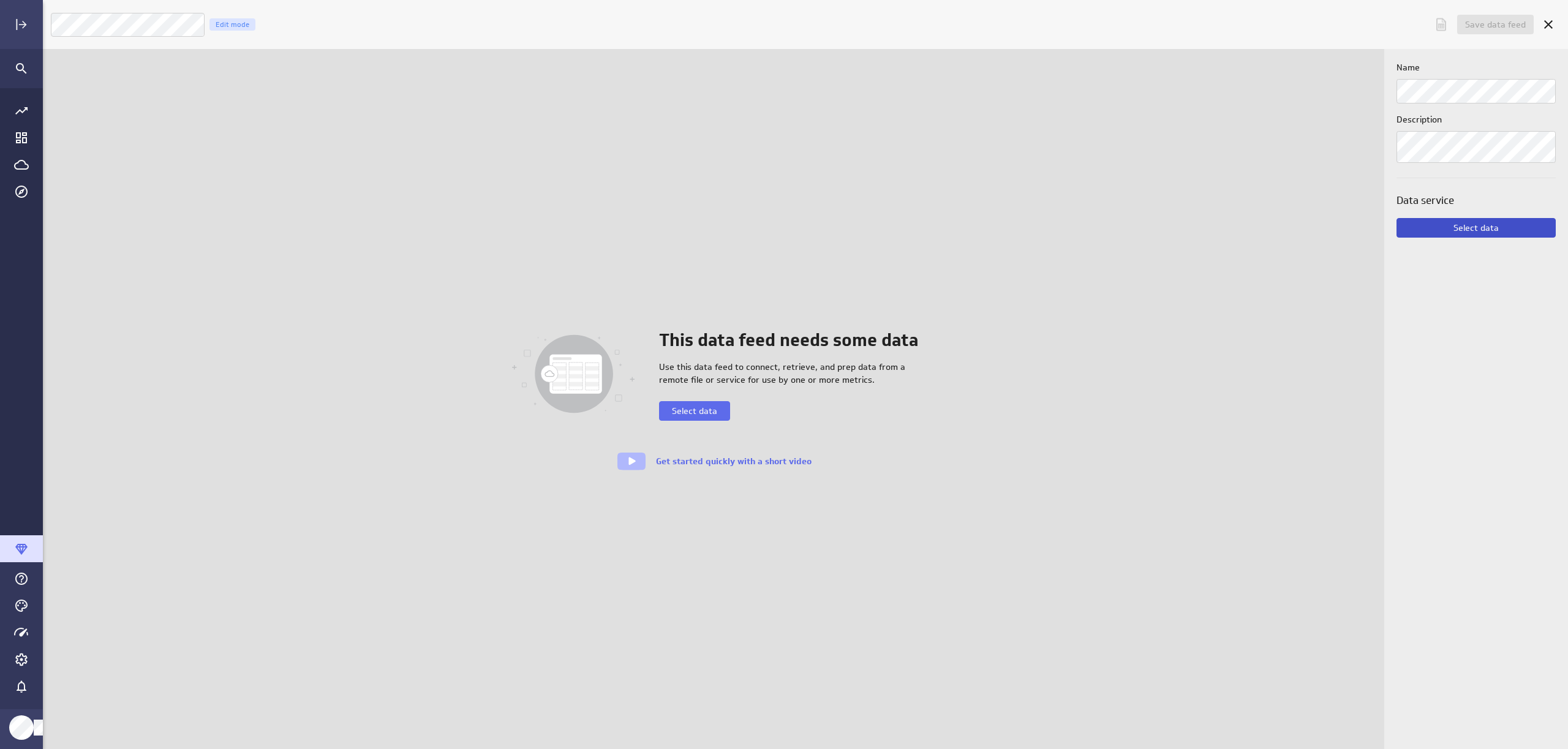
click at [1488, 218] on button "Select data" at bounding box center [1476, 228] width 160 height 19
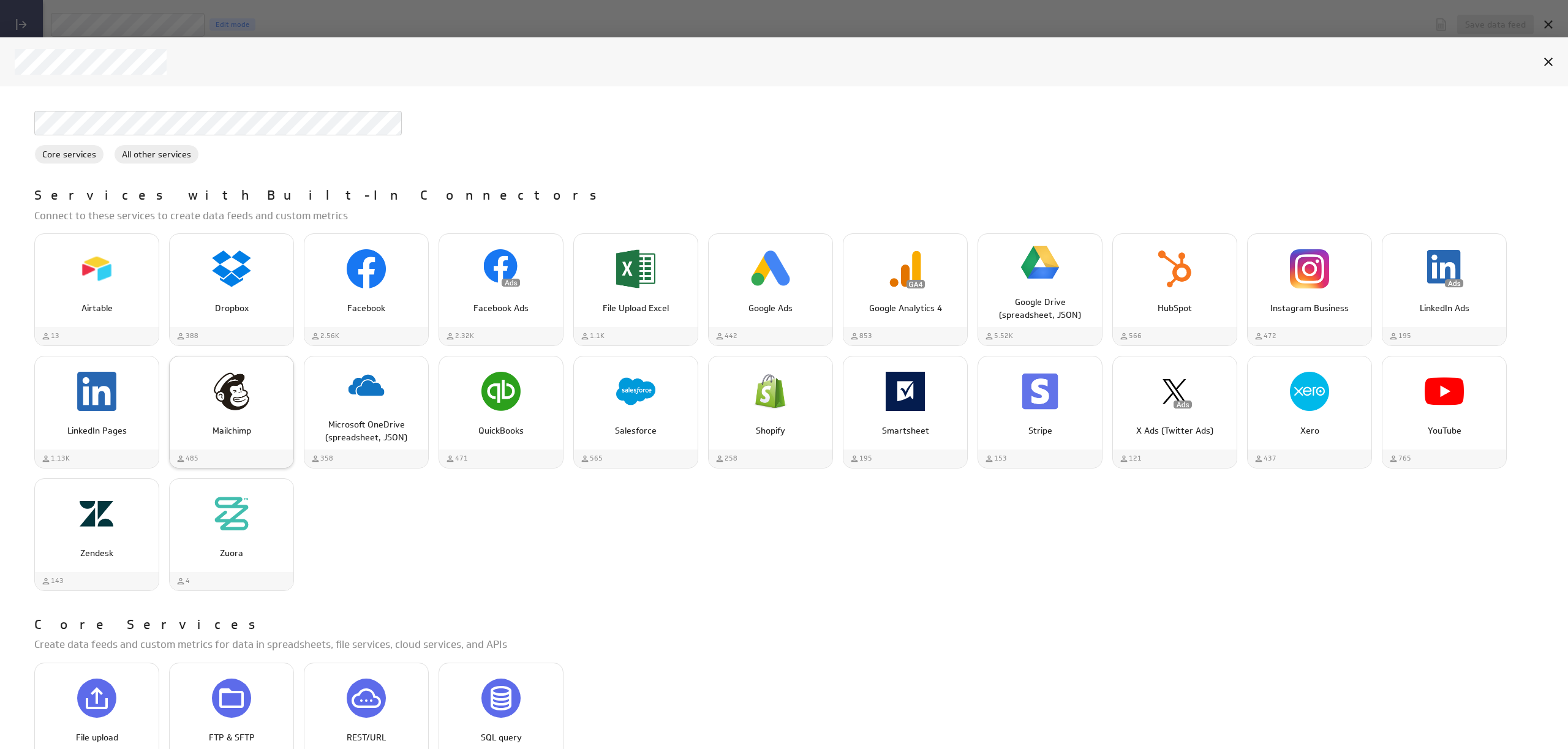
scroll to position [216, 0]
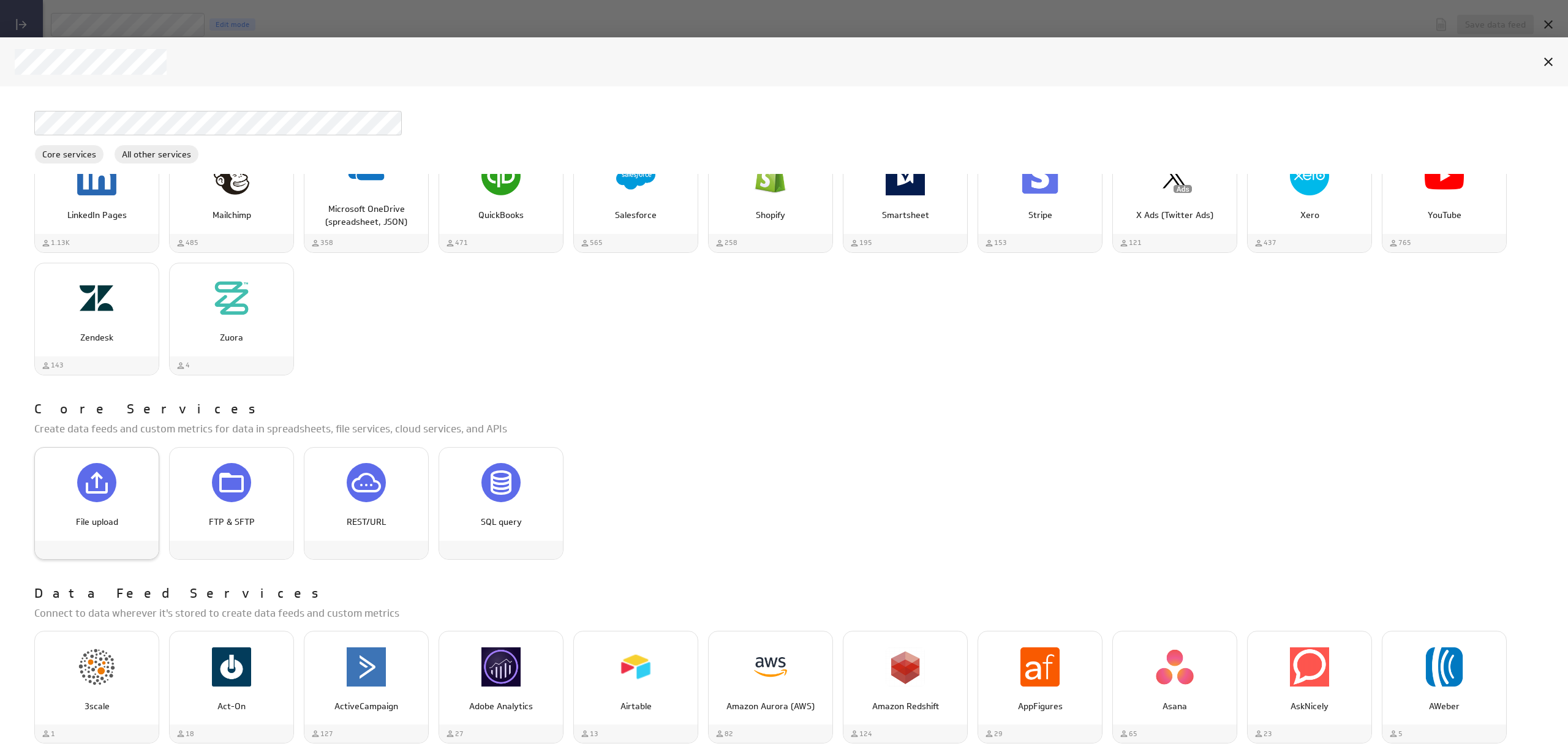
click at [106, 498] on div "File upload" at bounding box center [97, 482] width 40 height 40
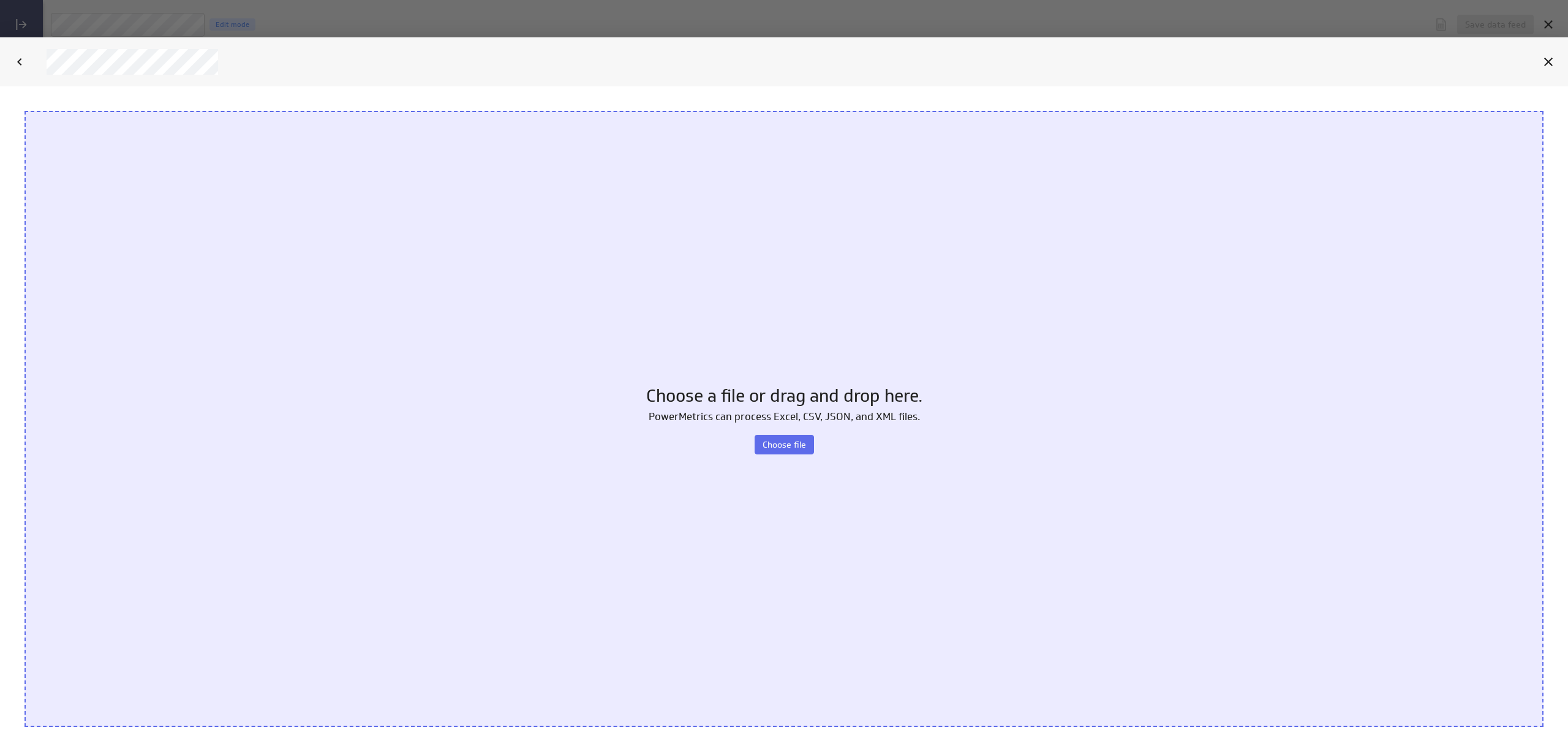
scroll to position [0, 0]
click at [796, 445] on span "Choose file" at bounding box center [784, 444] width 44 height 11
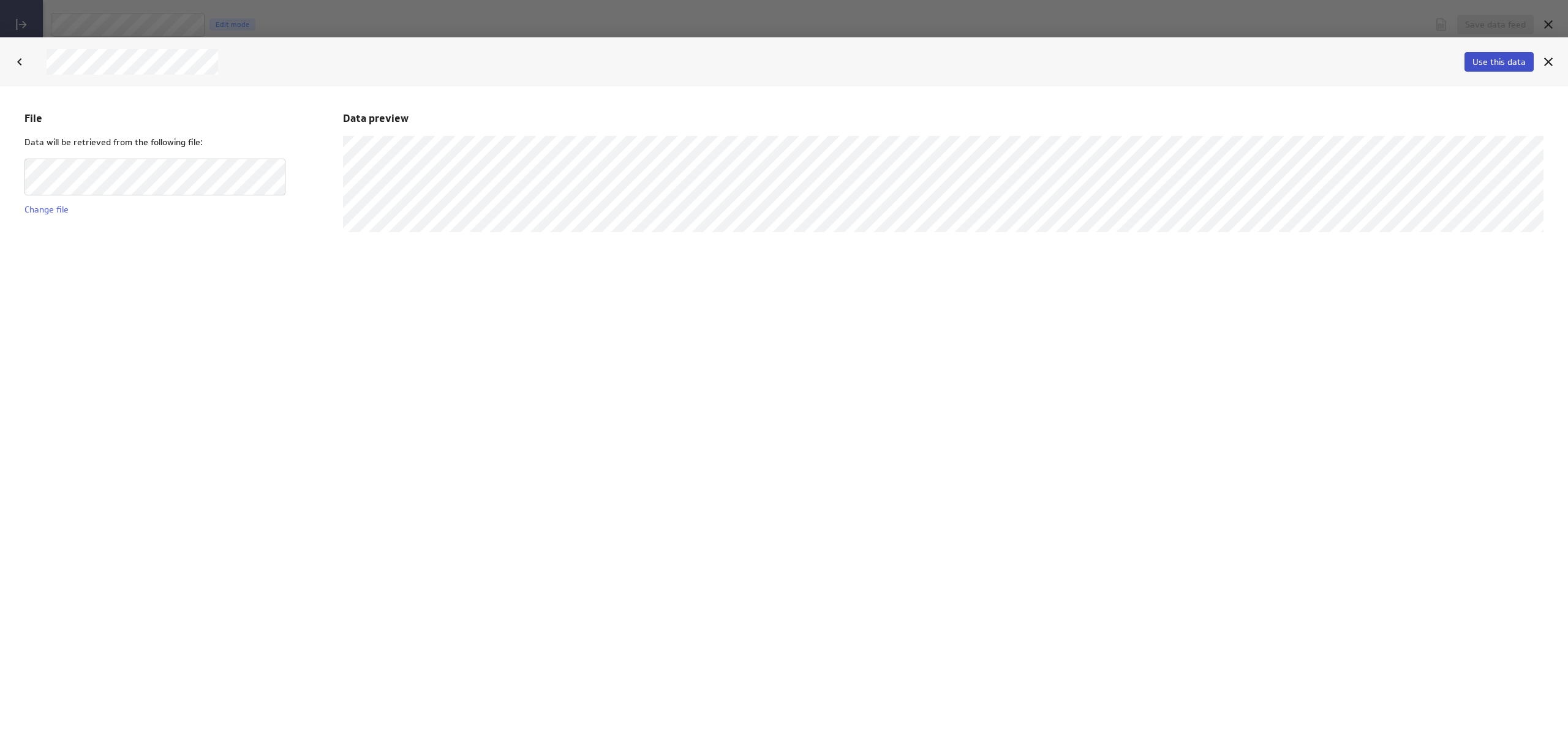
click at [1501, 61] on span "Use this data" at bounding box center [1498, 61] width 53 height 11
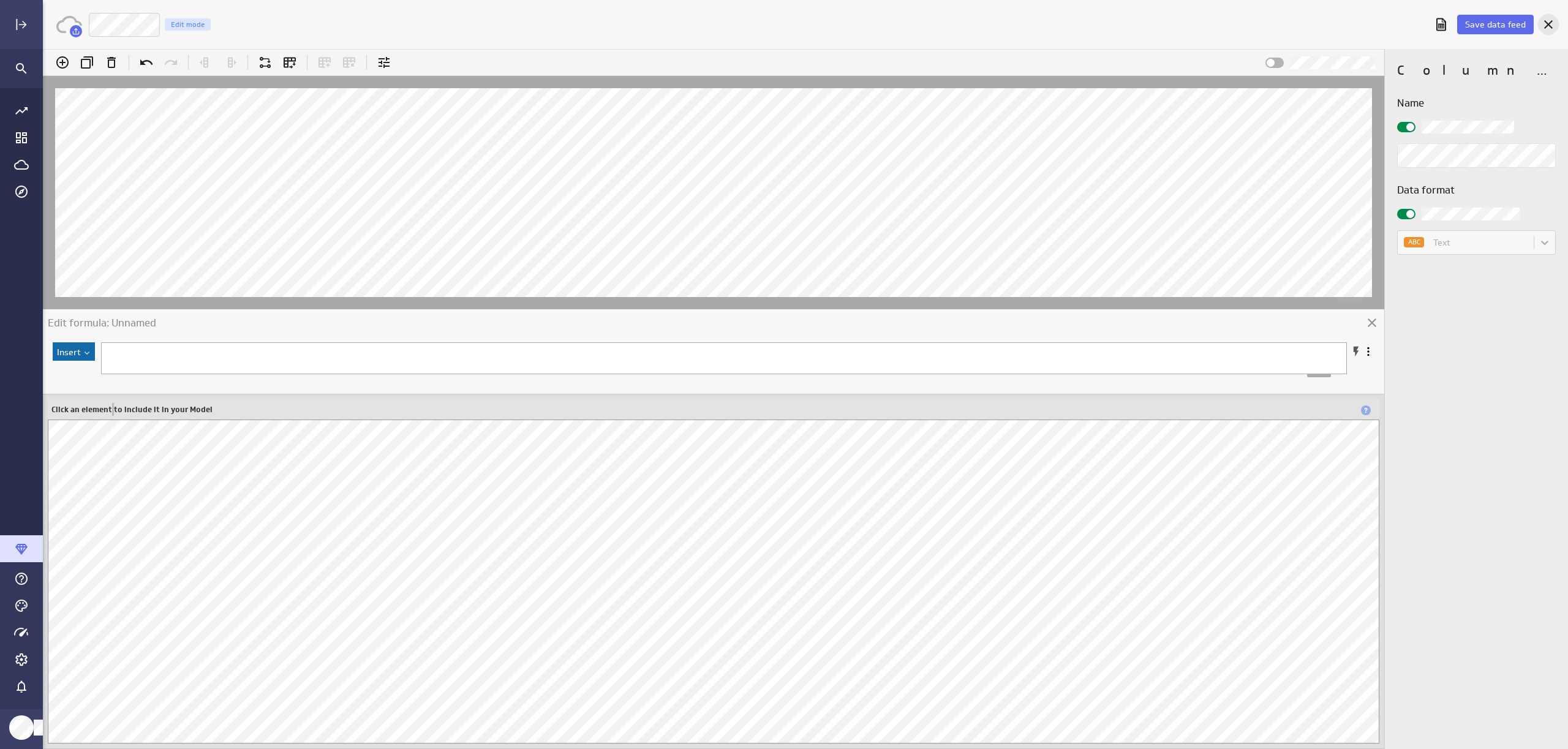
click at [1553, 24] on icon "Cancel" at bounding box center [1548, 24] width 15 height 14
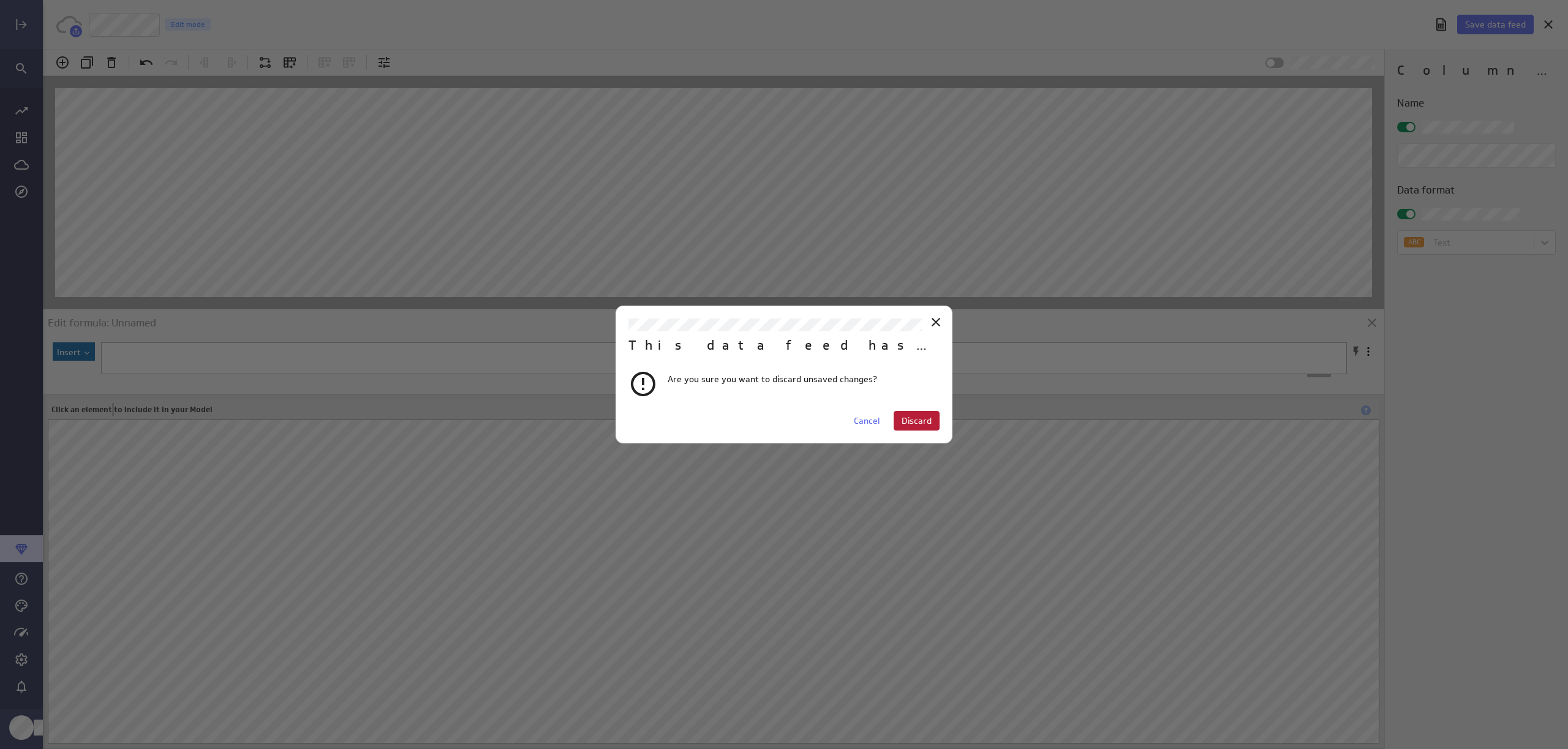
click at [897, 417] on button "Discard" at bounding box center [917, 420] width 46 height 19
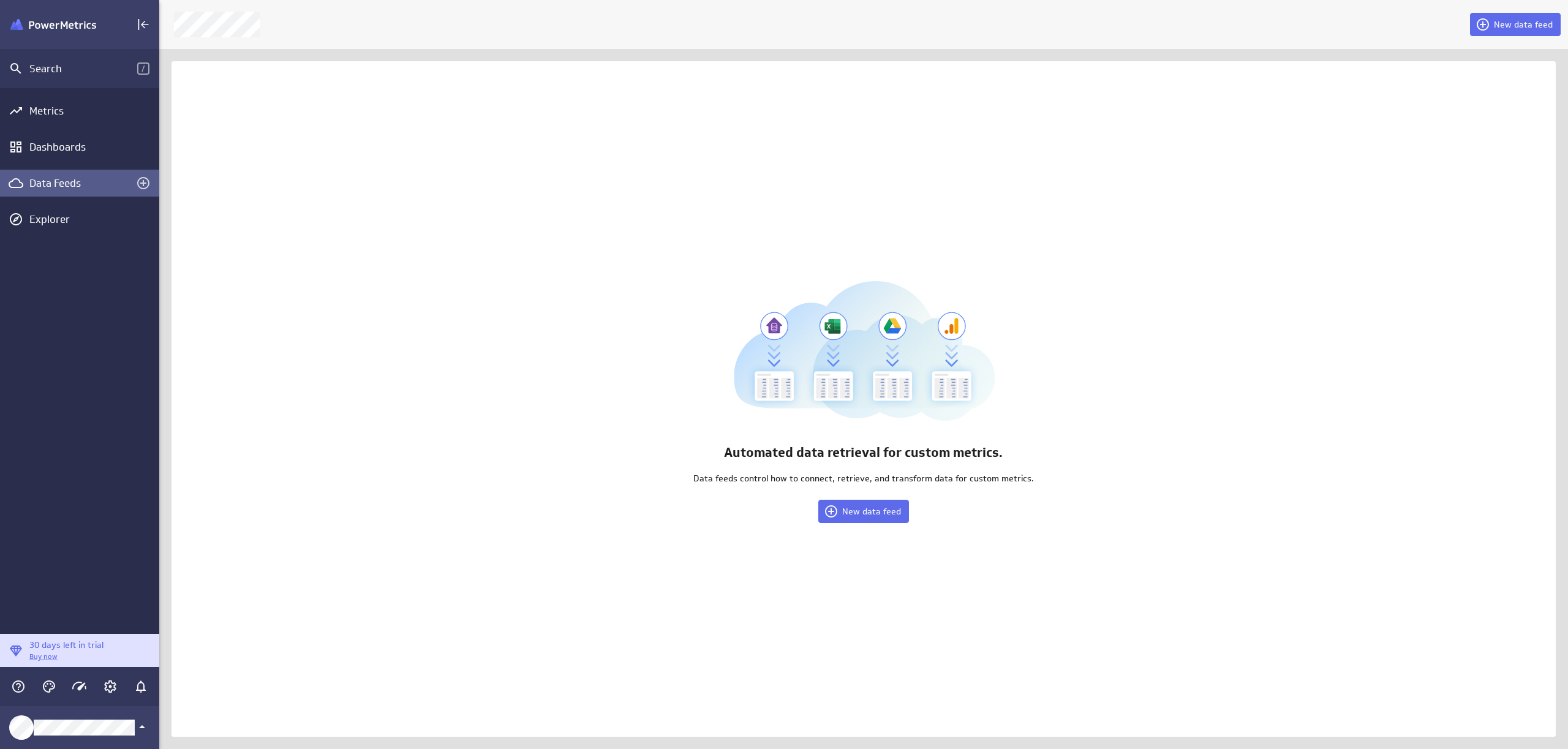
scroll to position [768, 1428]
click at [886, 509] on span "New data feed" at bounding box center [871, 510] width 59 height 11
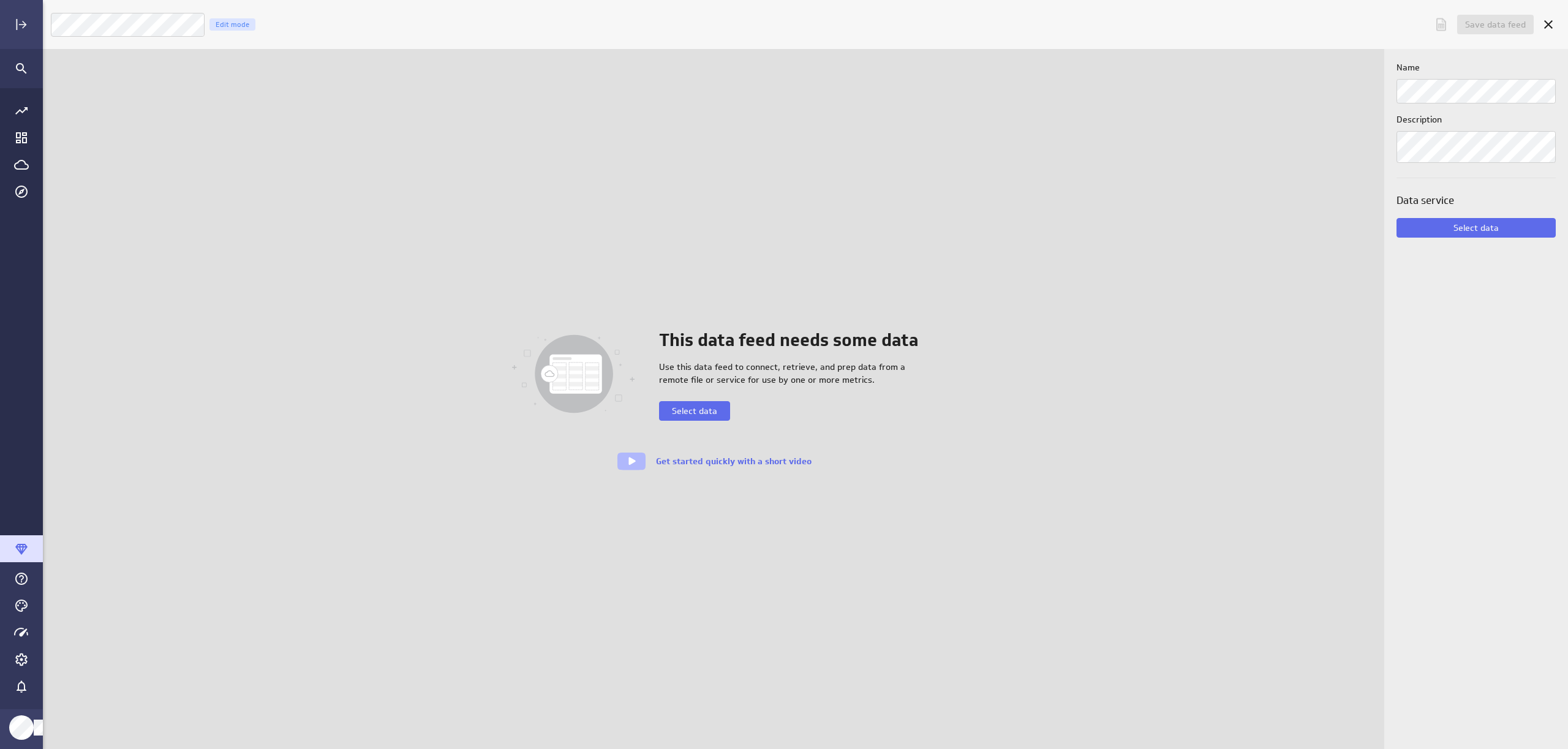
scroll to position [768, 1545]
click at [682, 414] on span "Select data" at bounding box center [694, 411] width 45 height 11
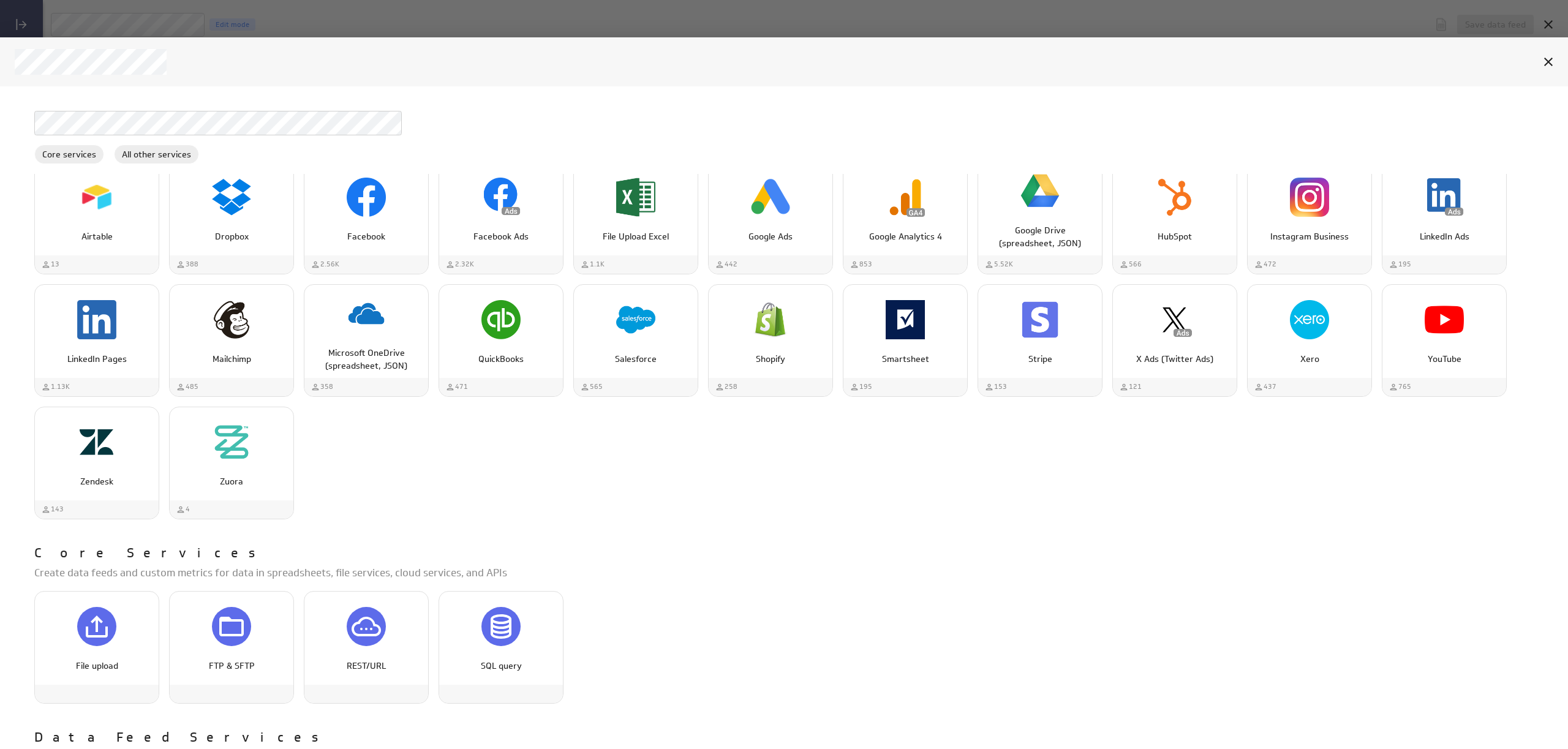
scroll to position [79, 0]
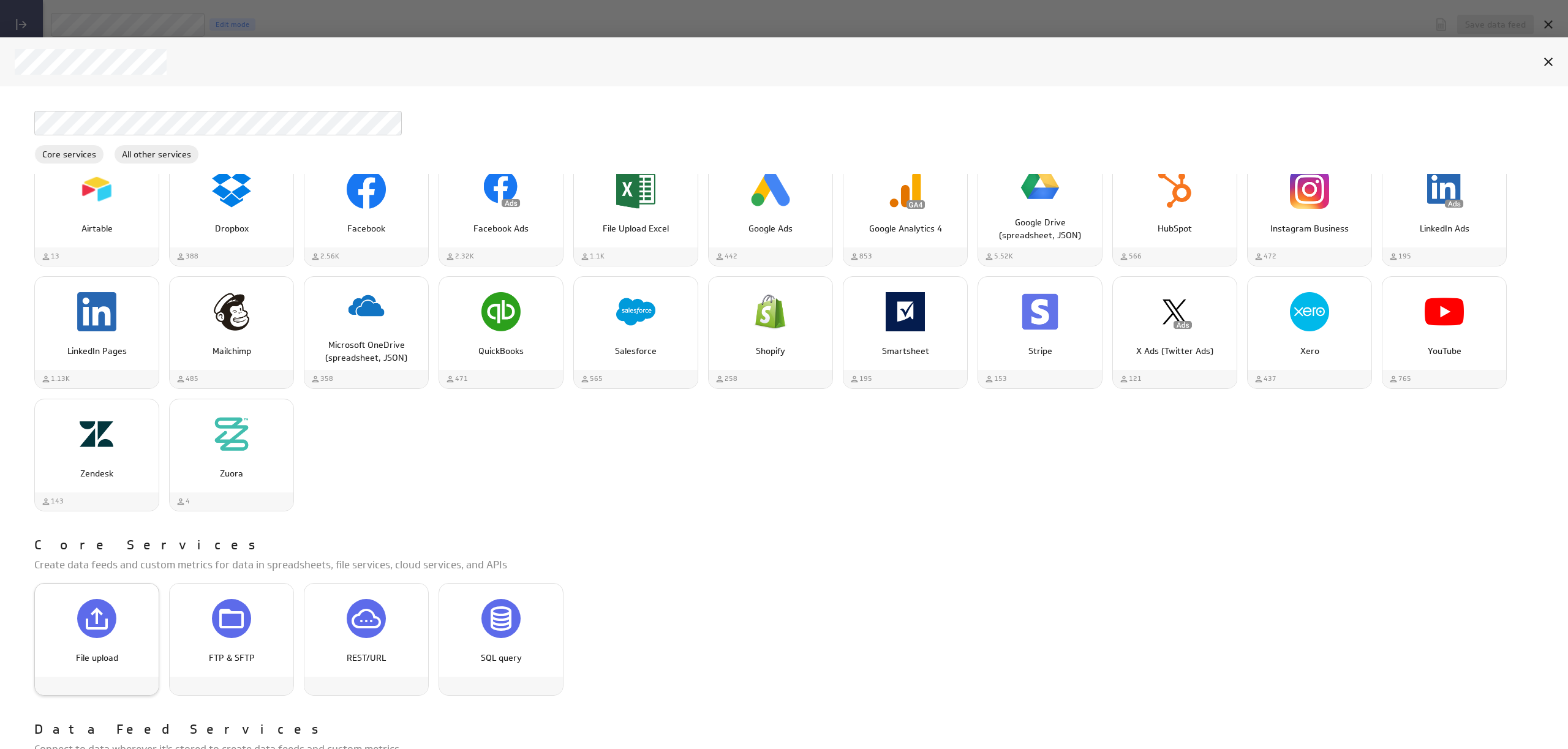
click at [113, 620] on div "File upload" at bounding box center [97, 619] width 40 height 40
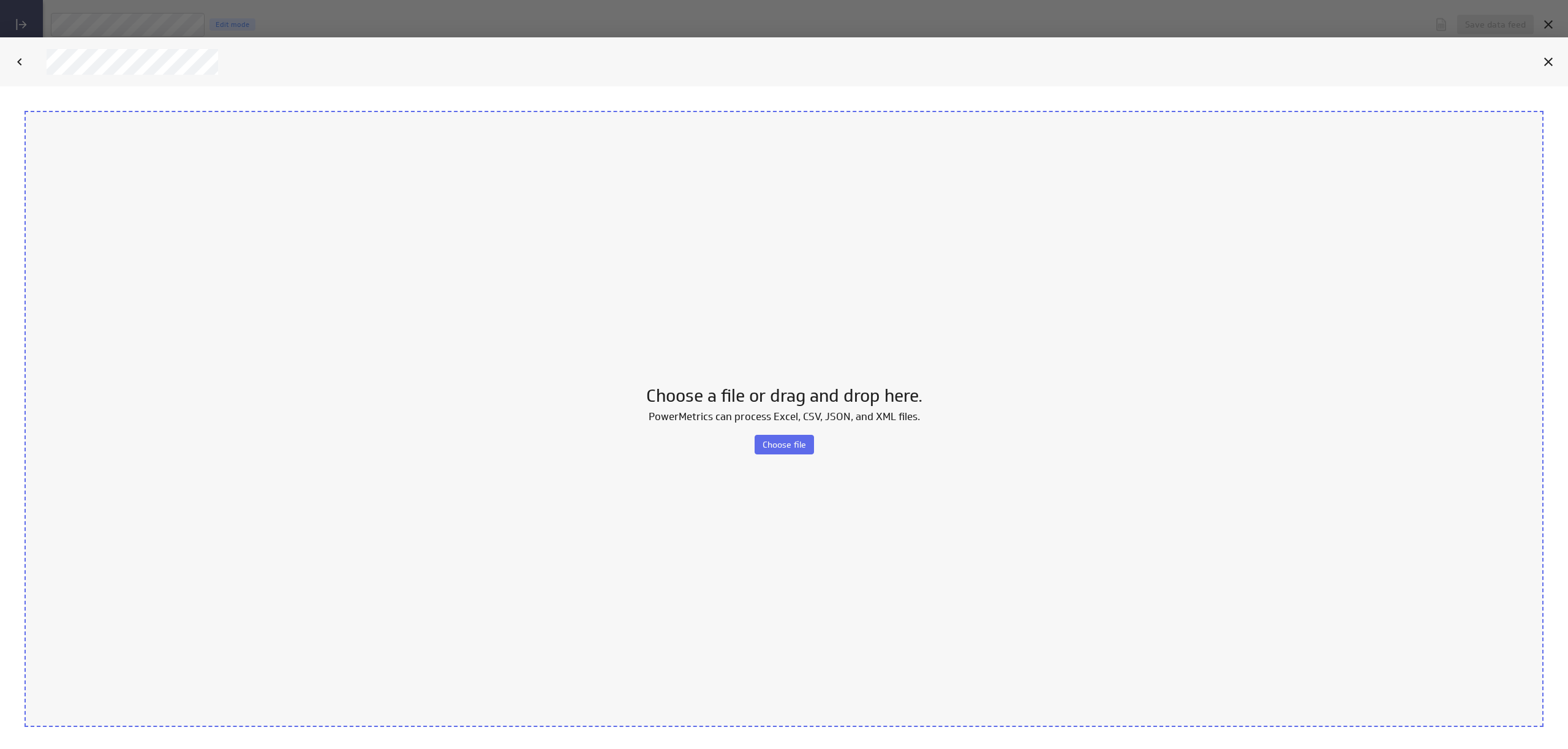
scroll to position [0, 0]
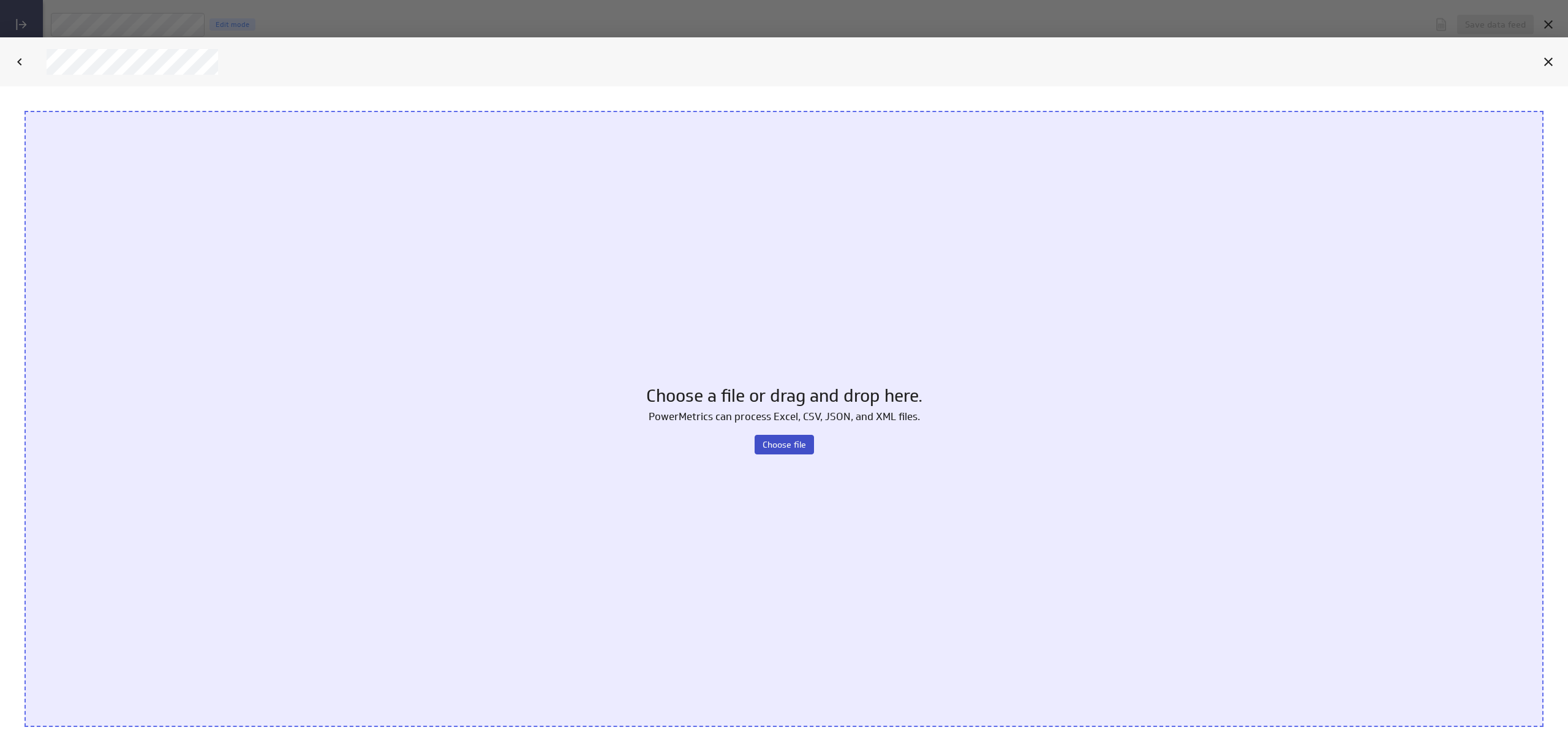
click at [778, 447] on span "Choose file" at bounding box center [784, 444] width 44 height 11
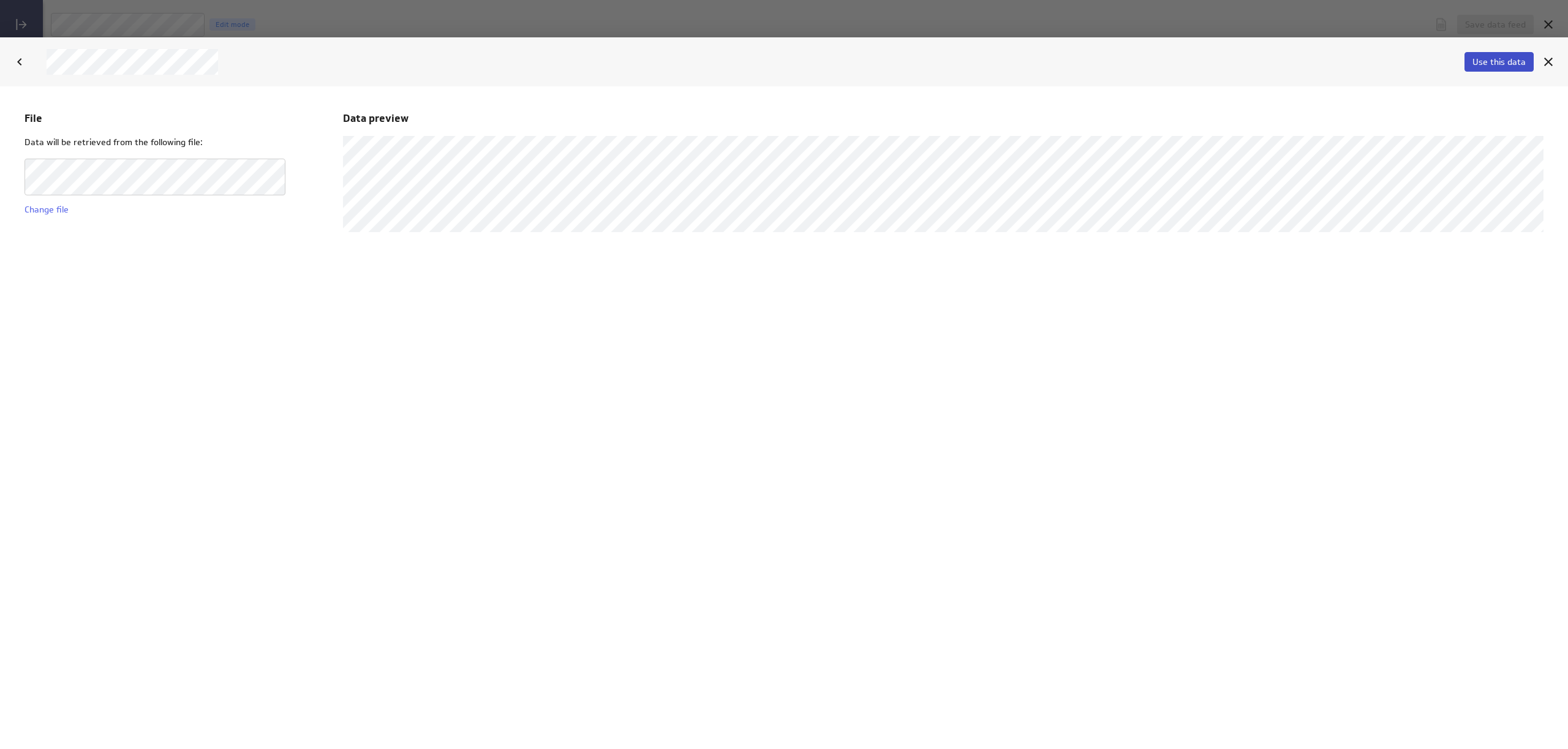
click at [1504, 63] on span "Use this data" at bounding box center [1498, 61] width 53 height 11
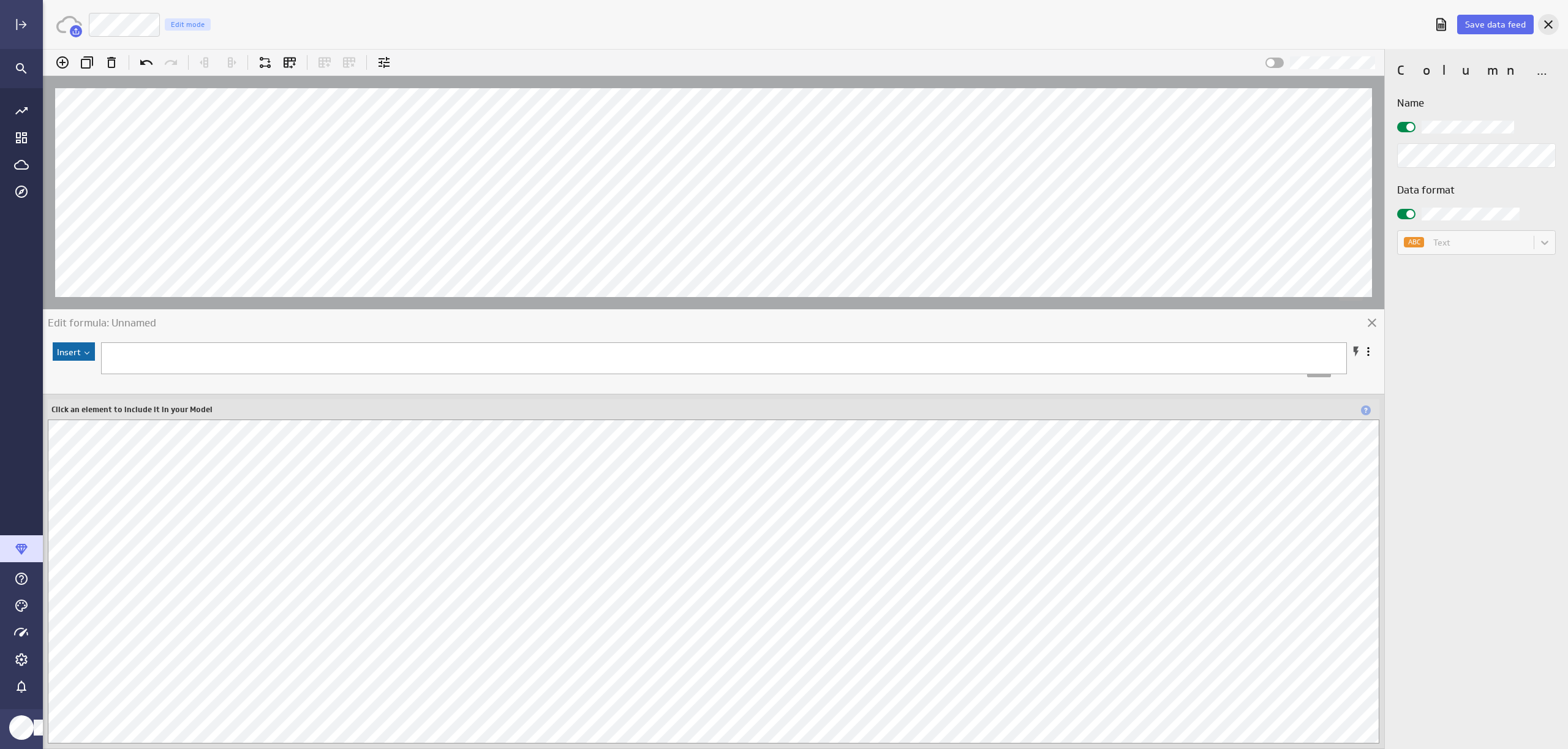
click at [1545, 22] on icon "Cancel" at bounding box center [1548, 24] width 15 height 14
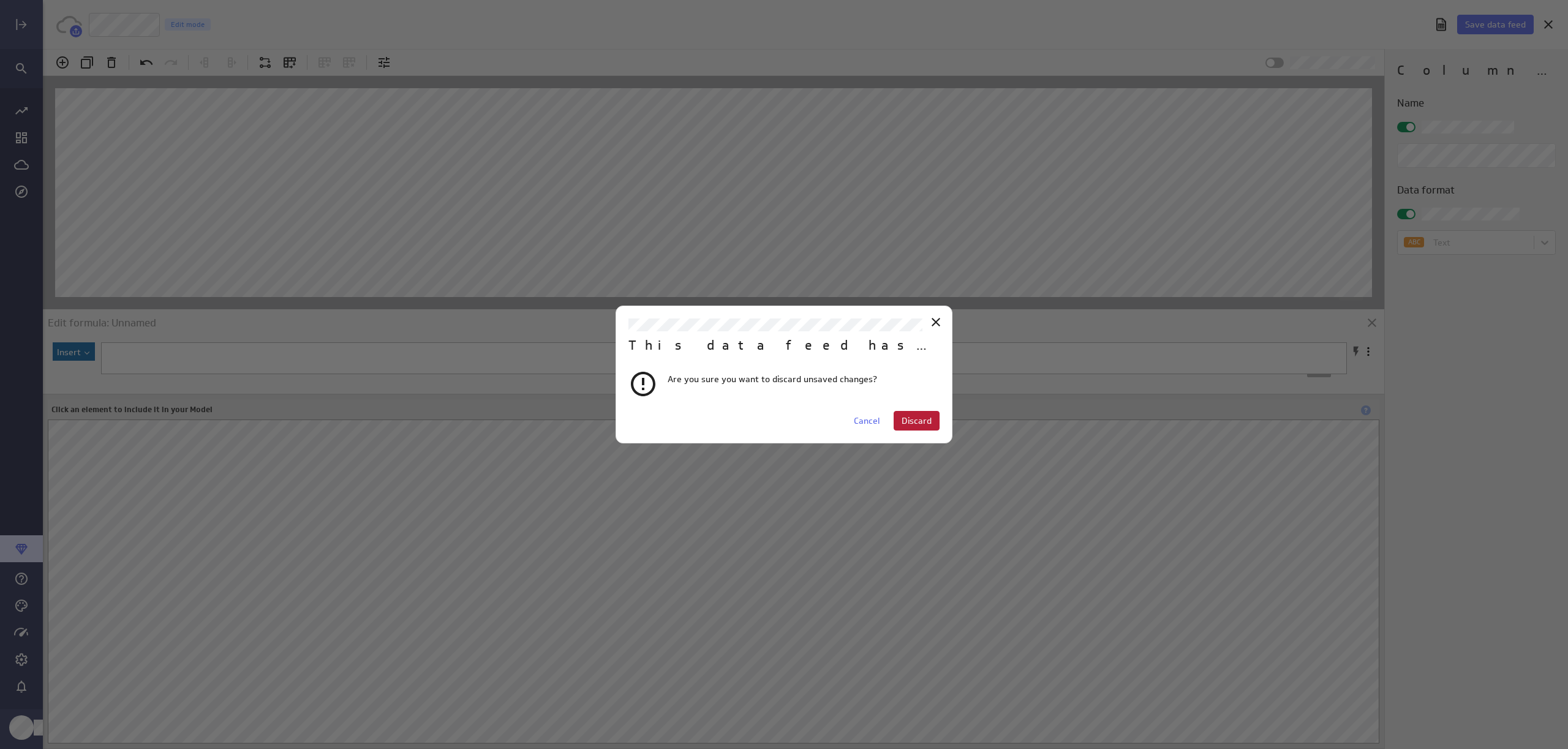
click at [914, 420] on span "Discard" at bounding box center [916, 420] width 30 height 11
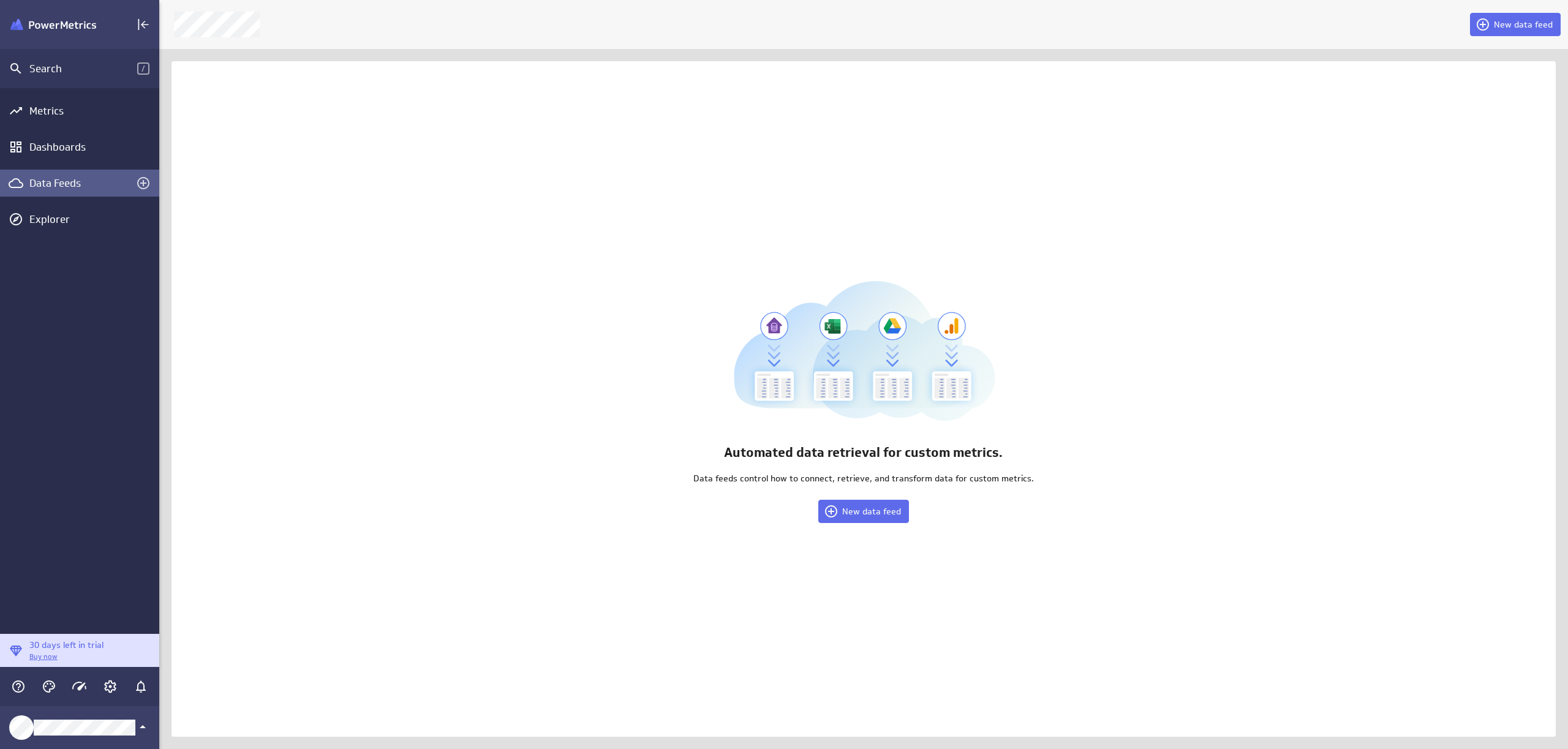
scroll to position [768, 1428]
click at [871, 530] on div "Automated data retrieval for custom metrics. Data feeds control how to connect,…" at bounding box center [863, 398] width 1384 height 676
click at [867, 521] on button "New data feed" at bounding box center [864, 511] width 91 height 23
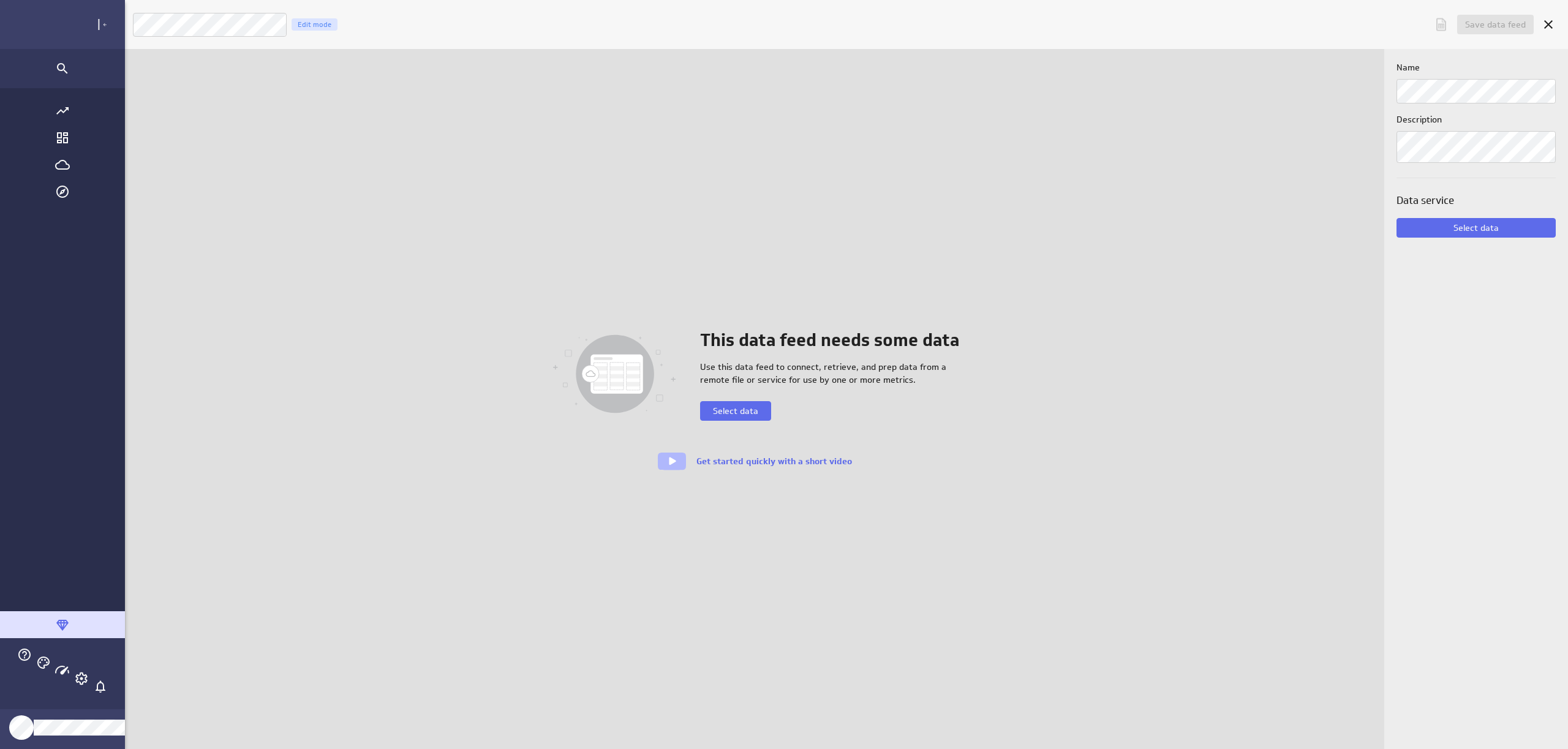
scroll to position [768, 1545]
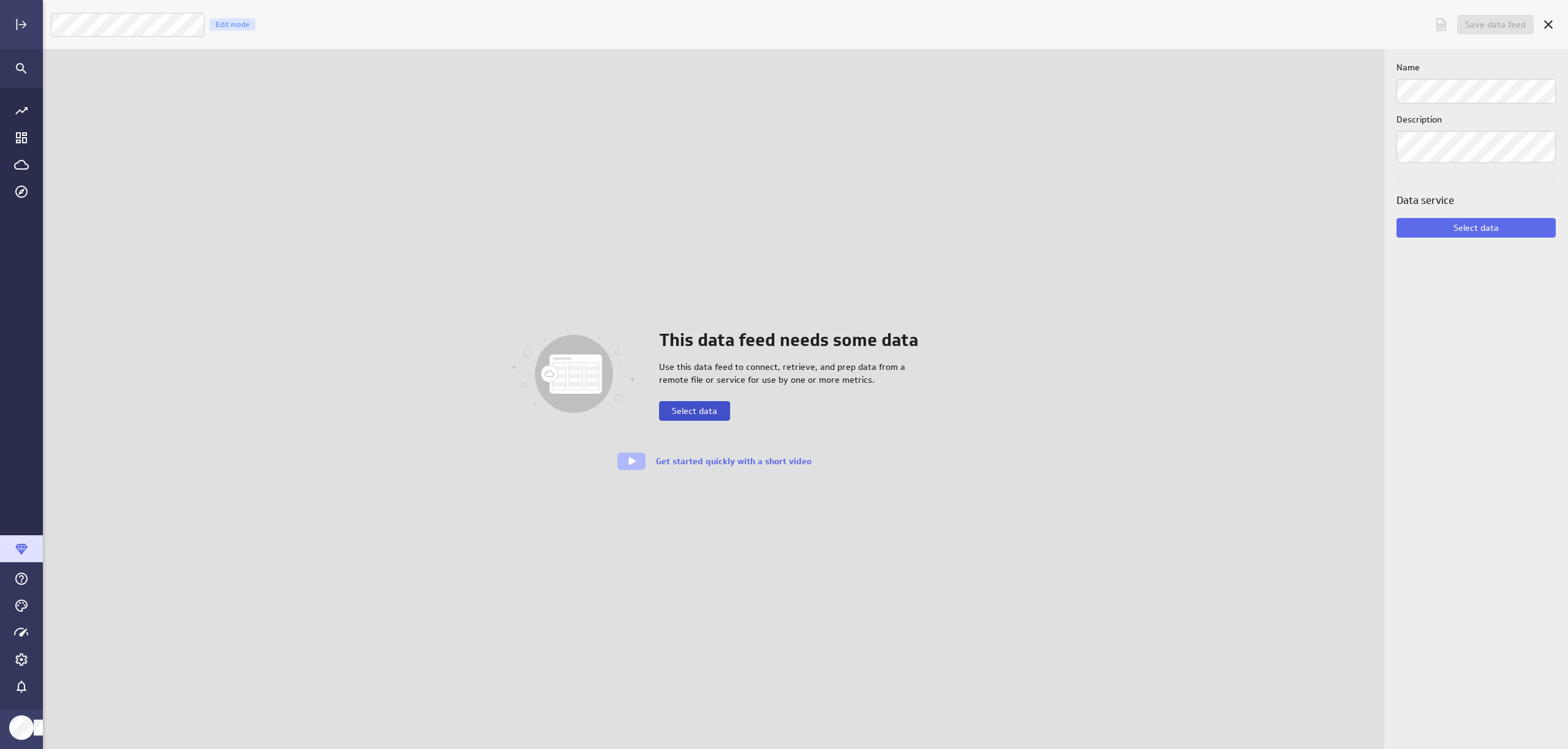
click at [698, 413] on span "Select data" at bounding box center [694, 411] width 45 height 11
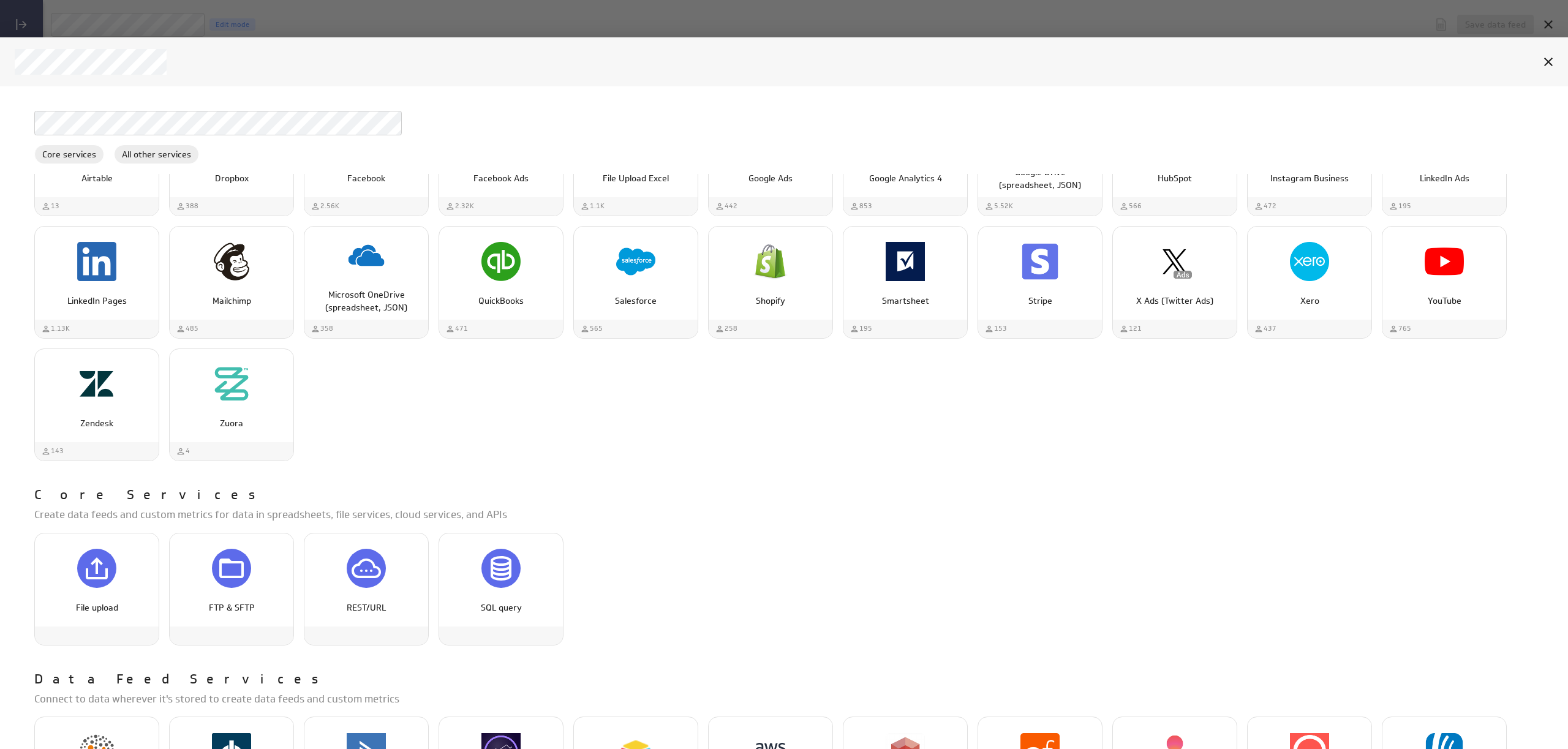
scroll to position [338, 0]
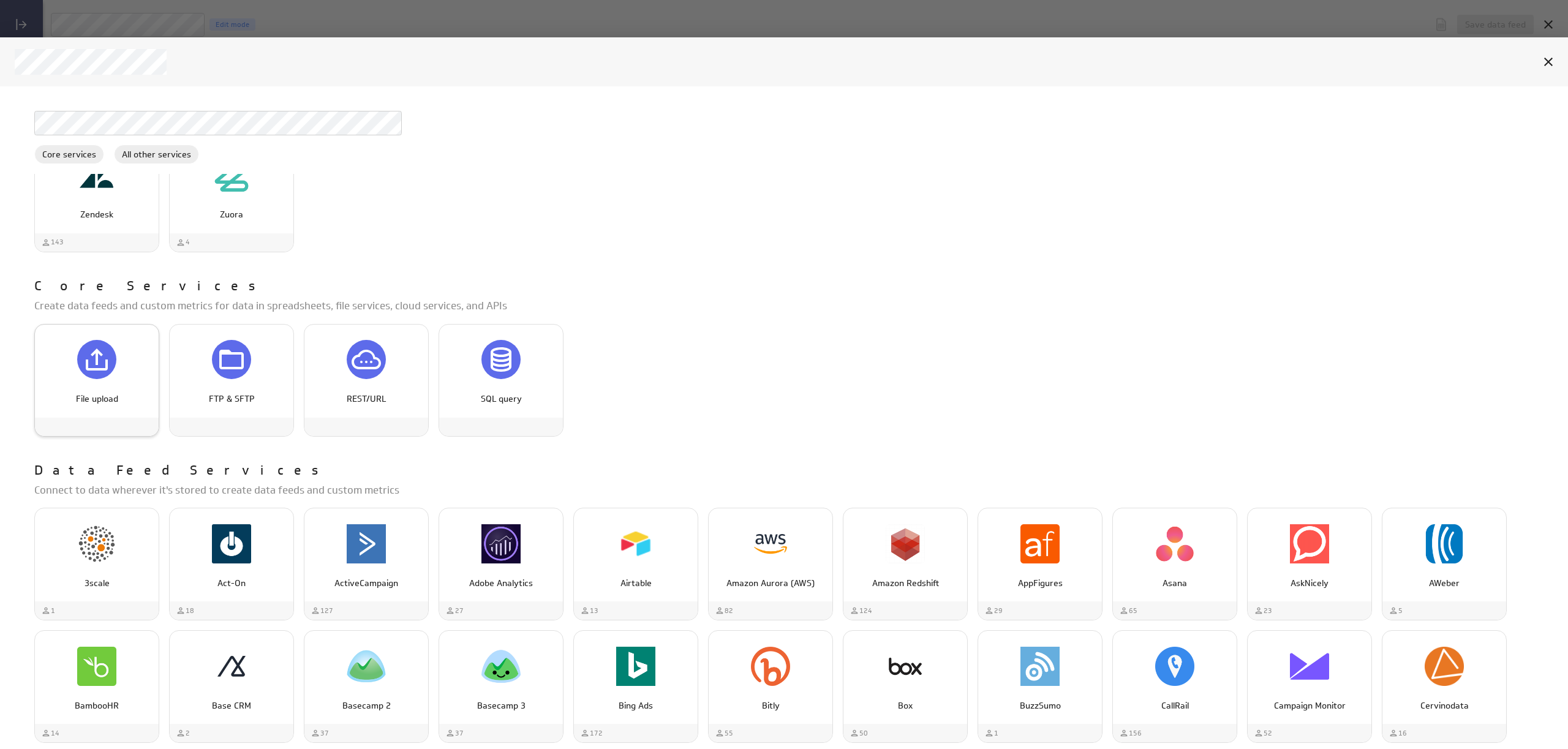
click at [86, 349] on icon "File upload" at bounding box center [97, 360] width 29 height 29
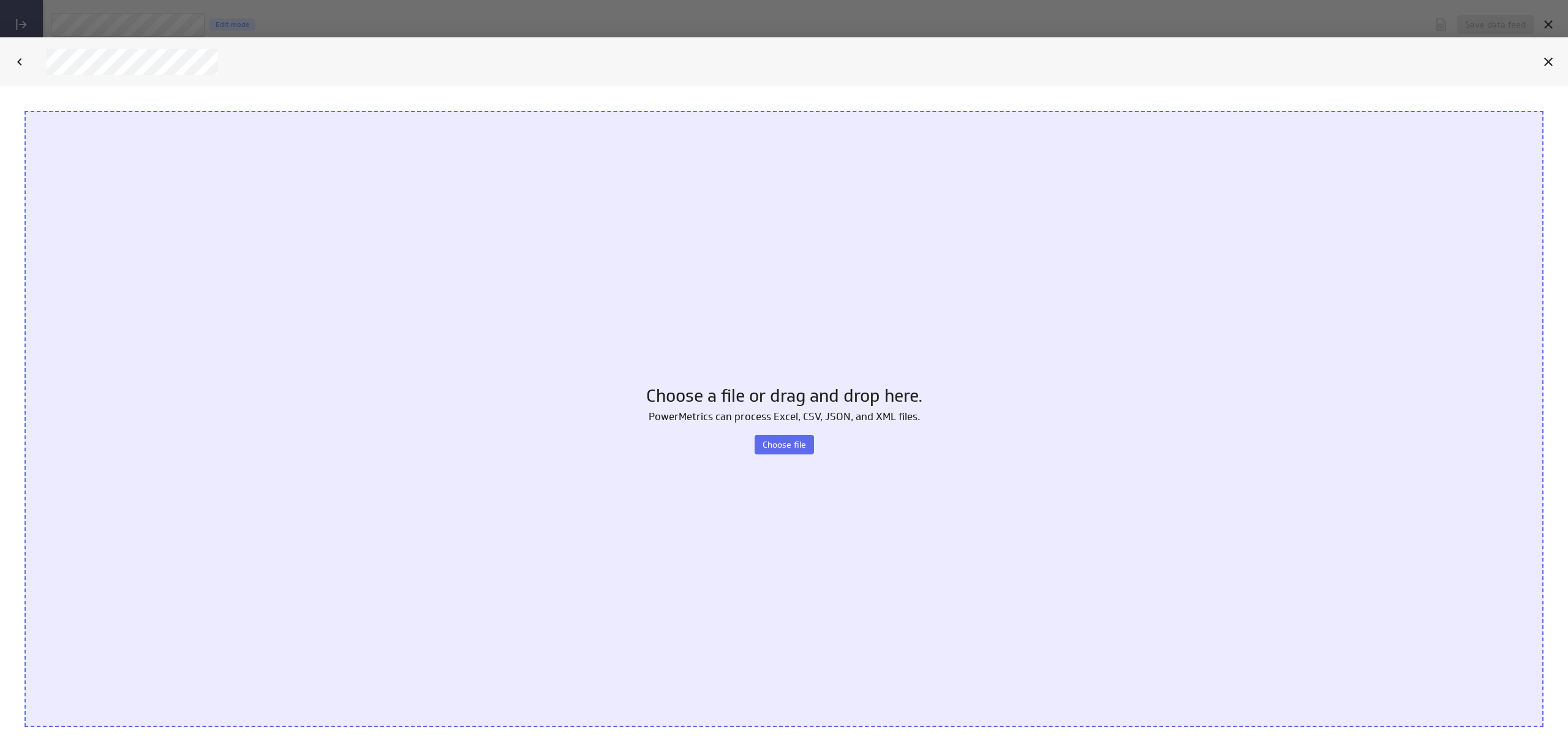
scroll to position [0, 0]
click at [821, 439] on div "Choose a file or drag and drop here. PowerMetrics can process Excel, CSV, JSON,…" at bounding box center [784, 419] width 1520 height 617
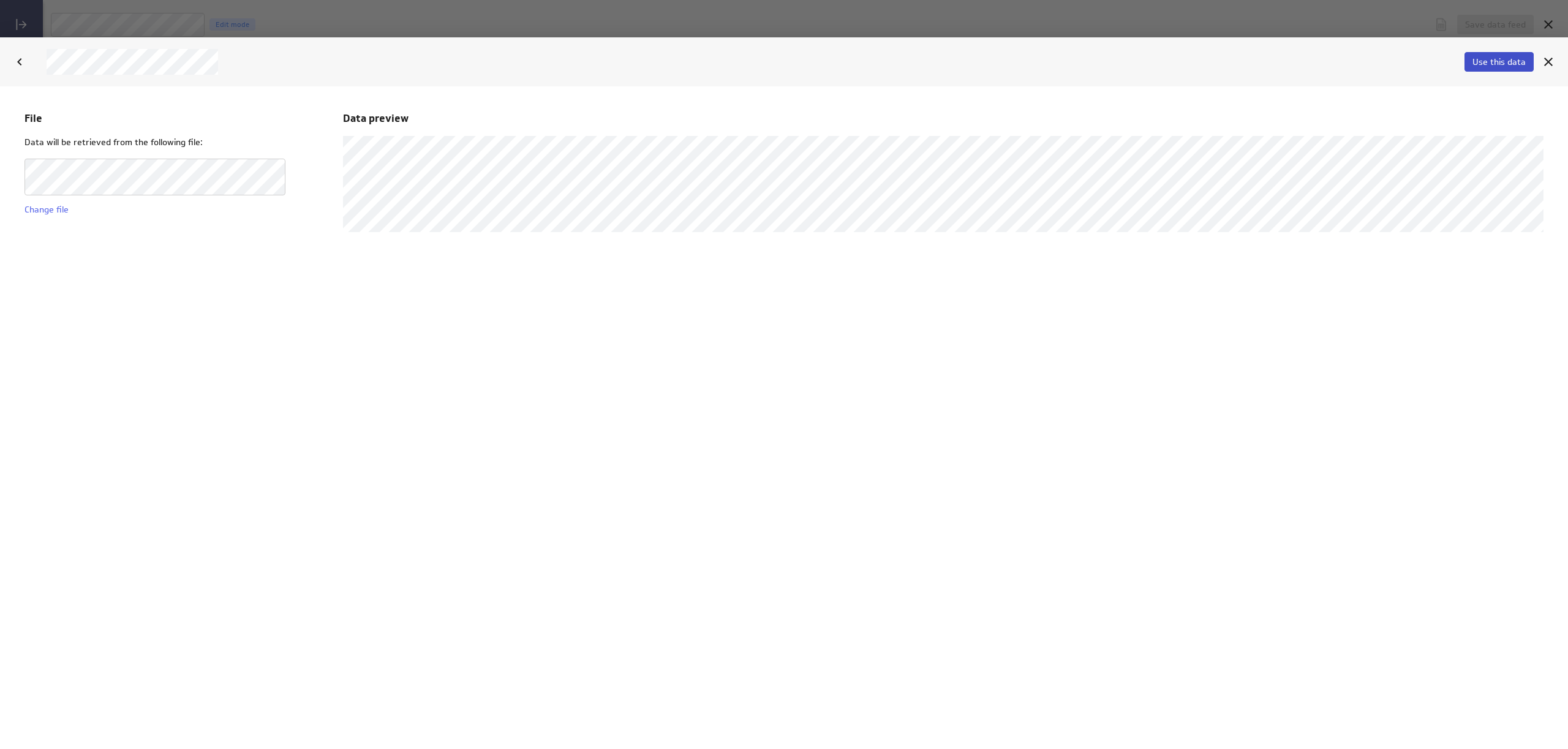
click at [1477, 59] on span "Use this data" at bounding box center [1498, 61] width 53 height 11
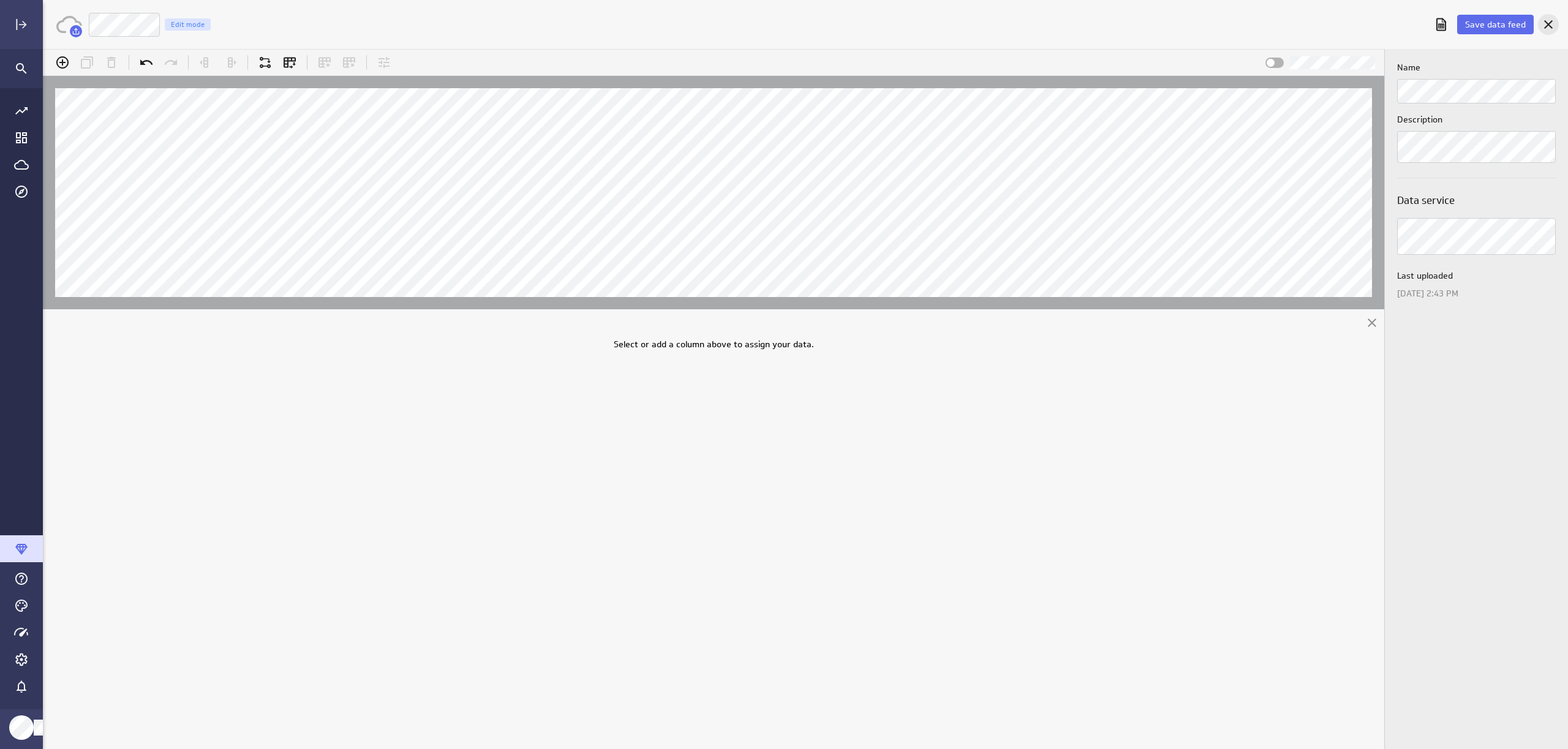
click at [1548, 24] on icon "Cancel" at bounding box center [1548, 24] width 15 height 14
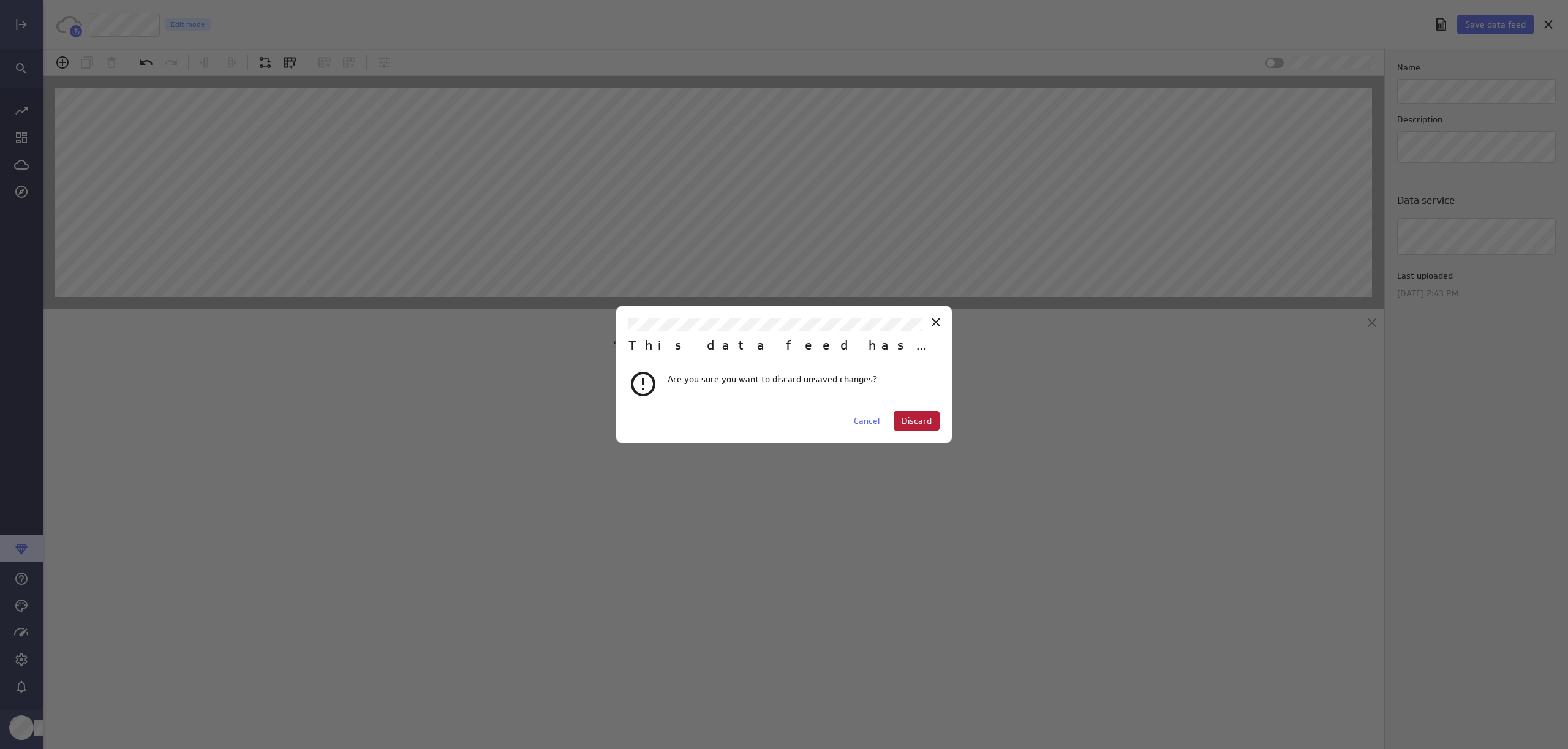
click at [914, 420] on span "Discard" at bounding box center [916, 420] width 30 height 11
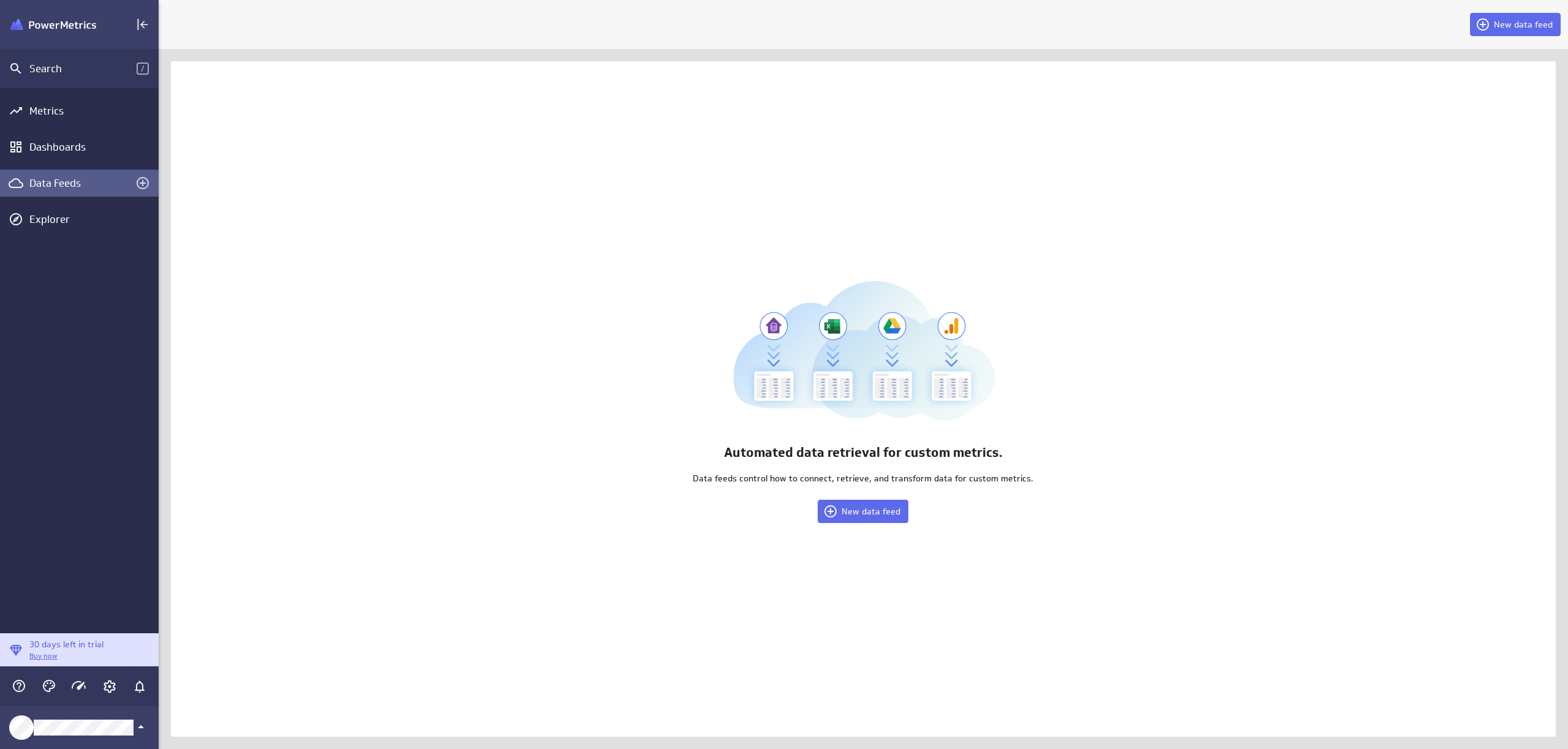
scroll to position [6, 6]
click at [852, 514] on span "New data feed" at bounding box center [871, 510] width 59 height 11
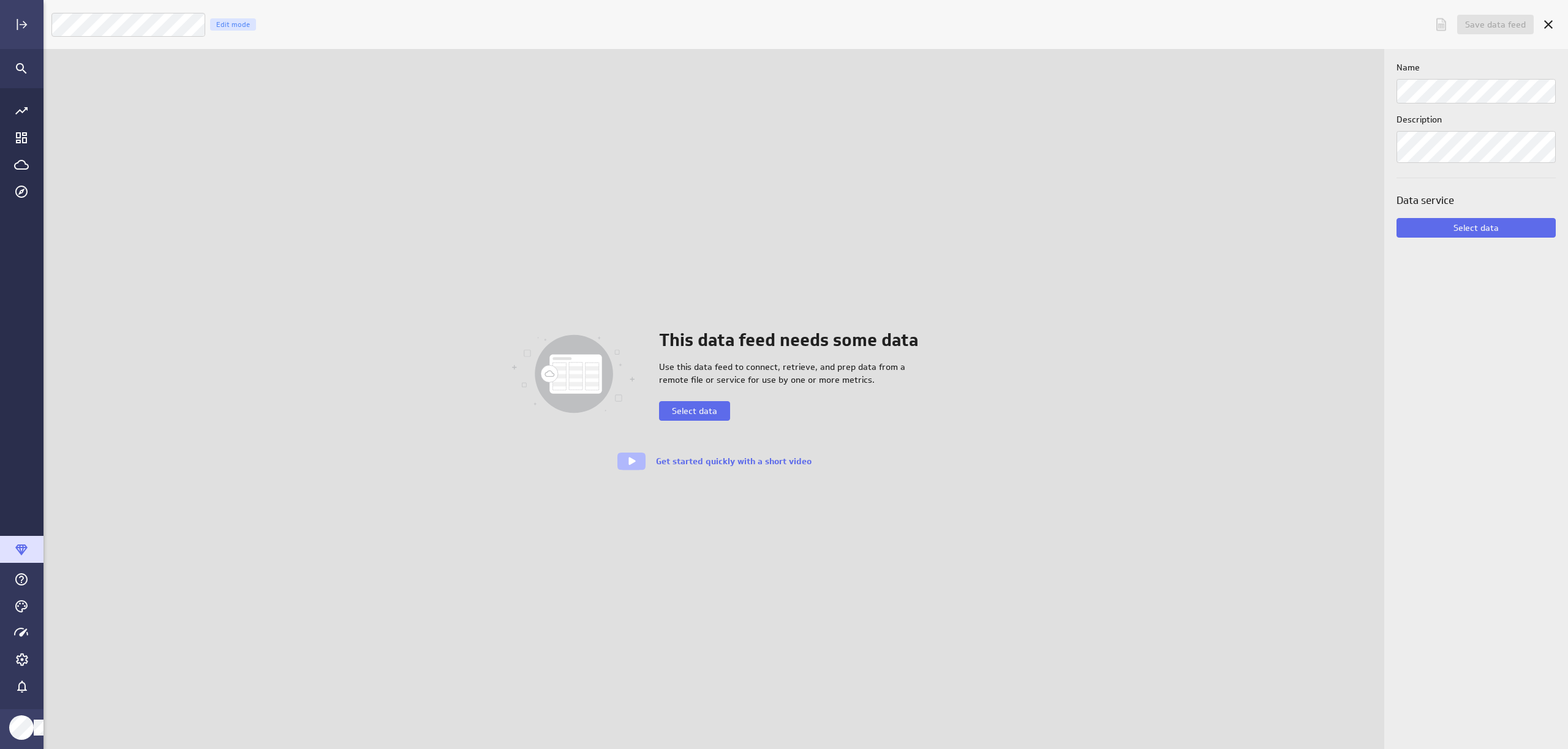
scroll to position [768, 1545]
click at [713, 420] on div "This data feed needs some data Use this data feed to connect, retrieve, and pre…" at bounding box center [713, 399] width 673 height 143
click at [712, 415] on span "Select data" at bounding box center [694, 411] width 45 height 11
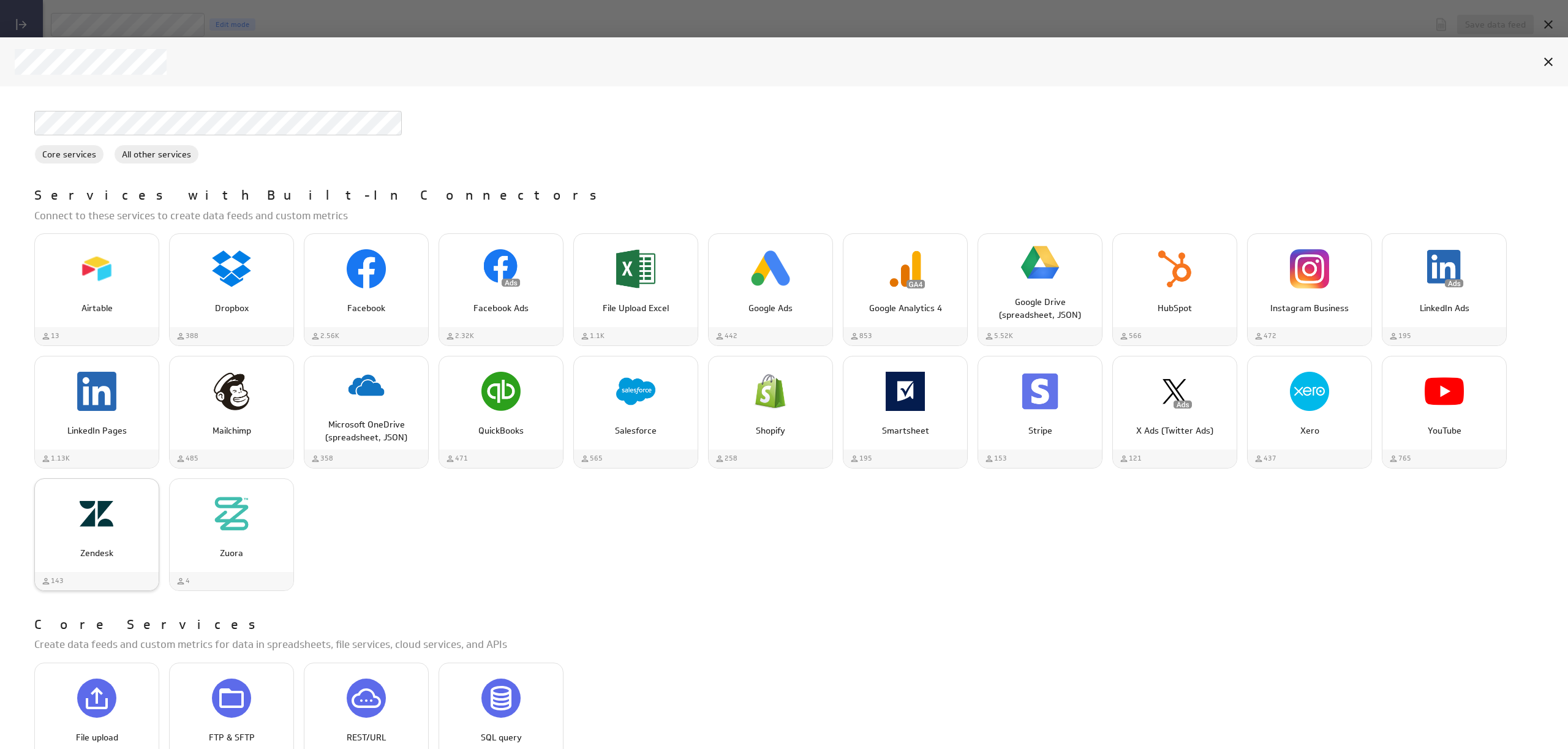
scroll to position [256, 0]
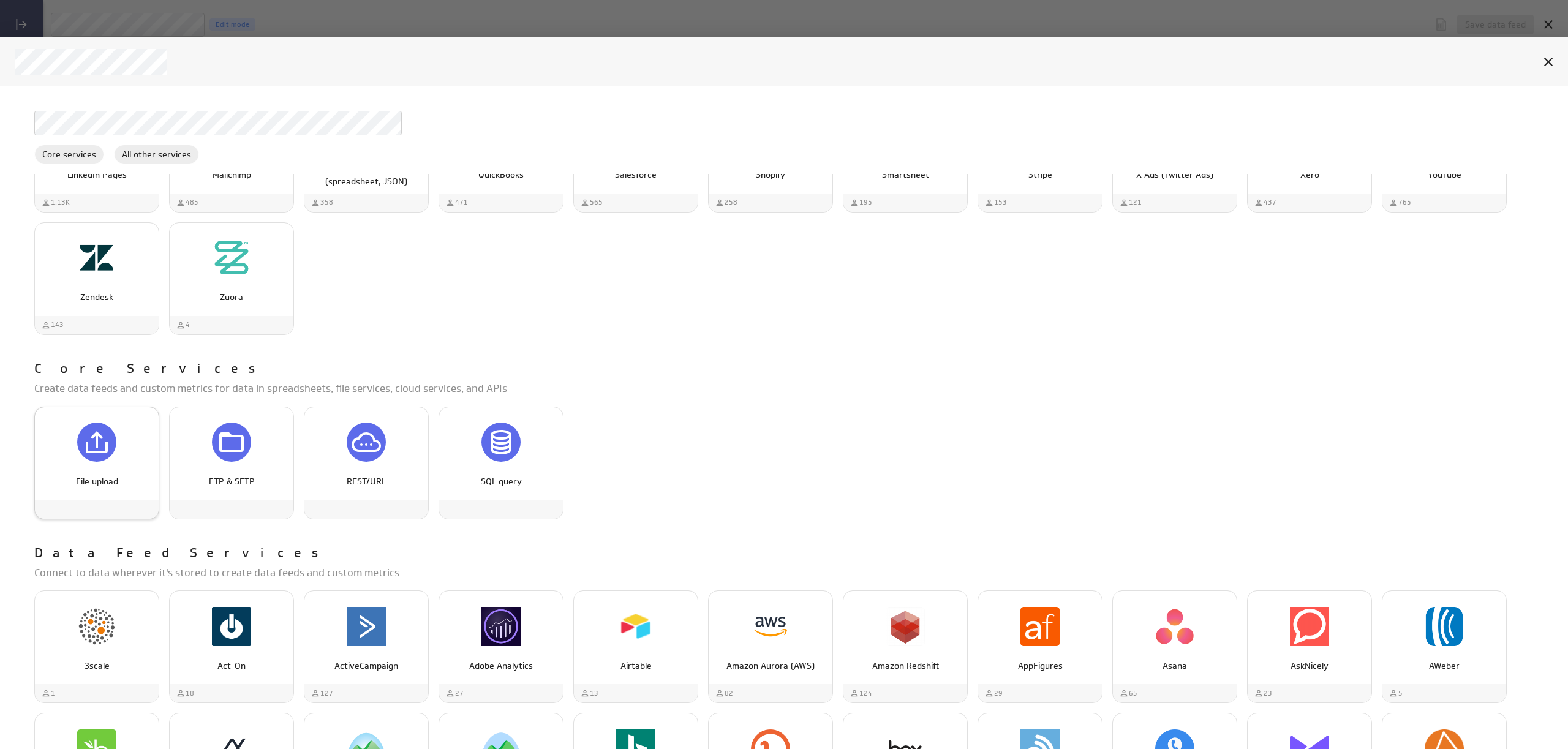
click at [107, 423] on div "File upload" at bounding box center [97, 442] width 124 height 46
click at [100, 452] on icon "File upload" at bounding box center [97, 442] width 22 height 22
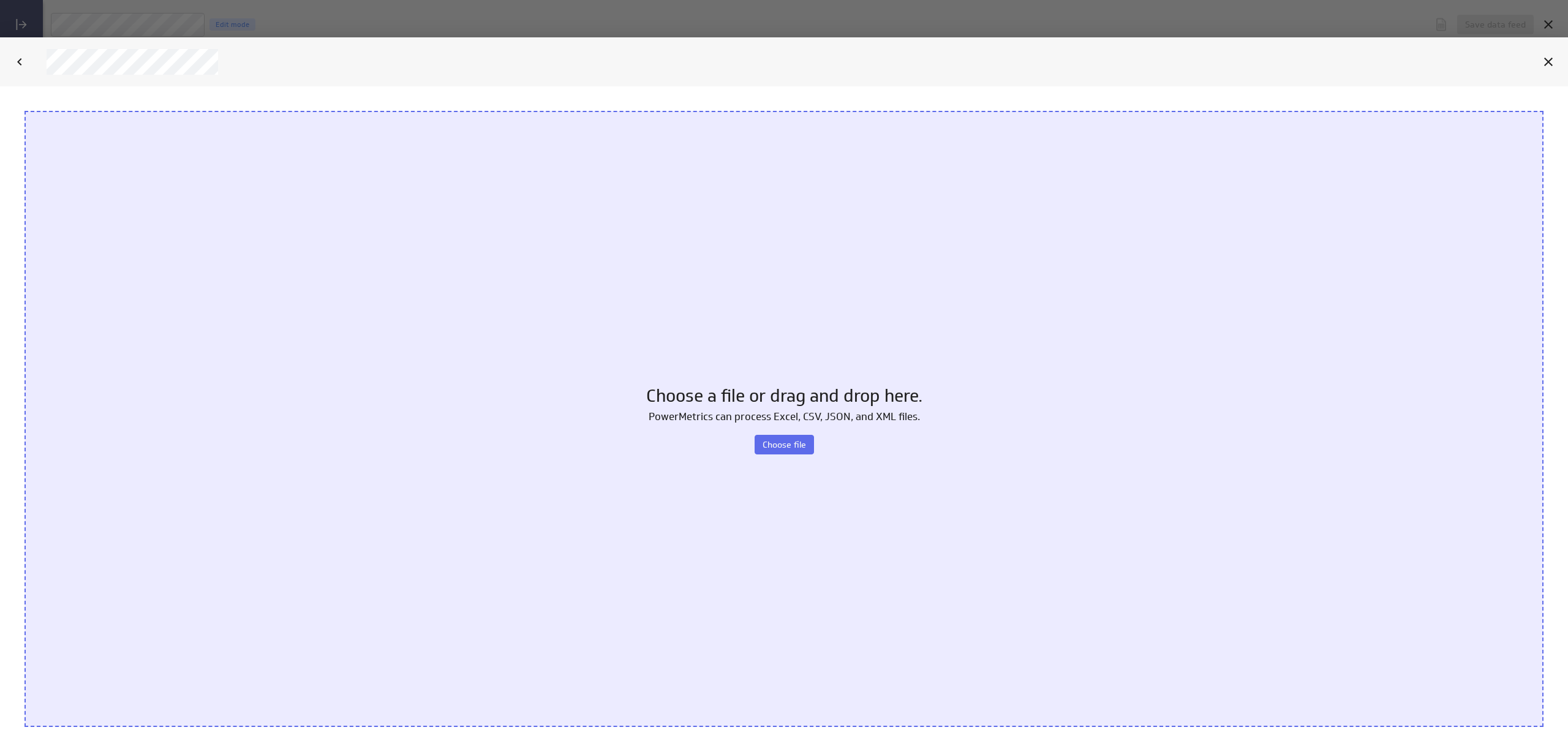
scroll to position [0, 0]
click at [771, 434] on div "Choose a file or drag and drop here. PowerMetrics can process Excel, CSV, JSON,…" at bounding box center [784, 419] width 1520 height 617
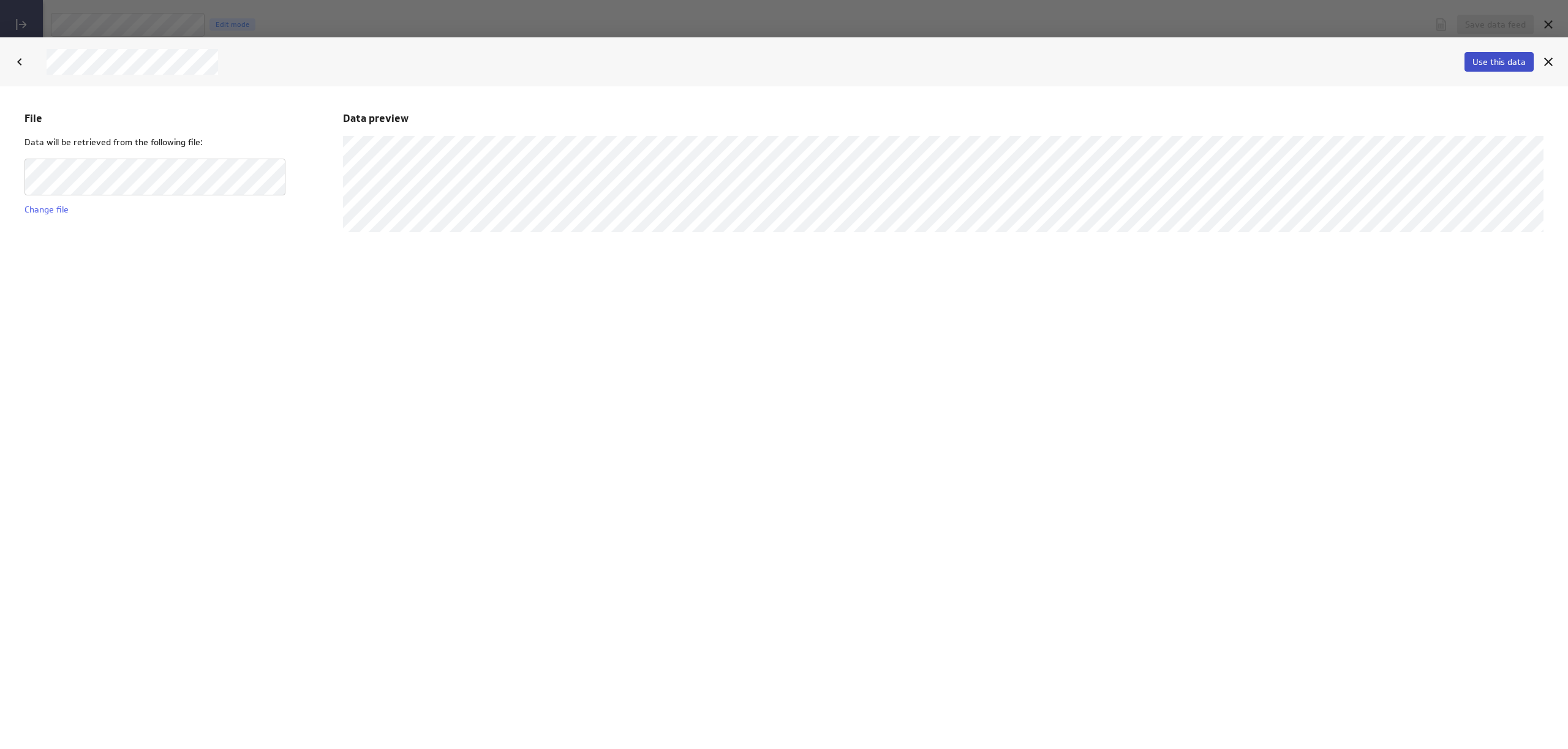
click at [1506, 66] on span "Use this data" at bounding box center [1498, 61] width 53 height 11
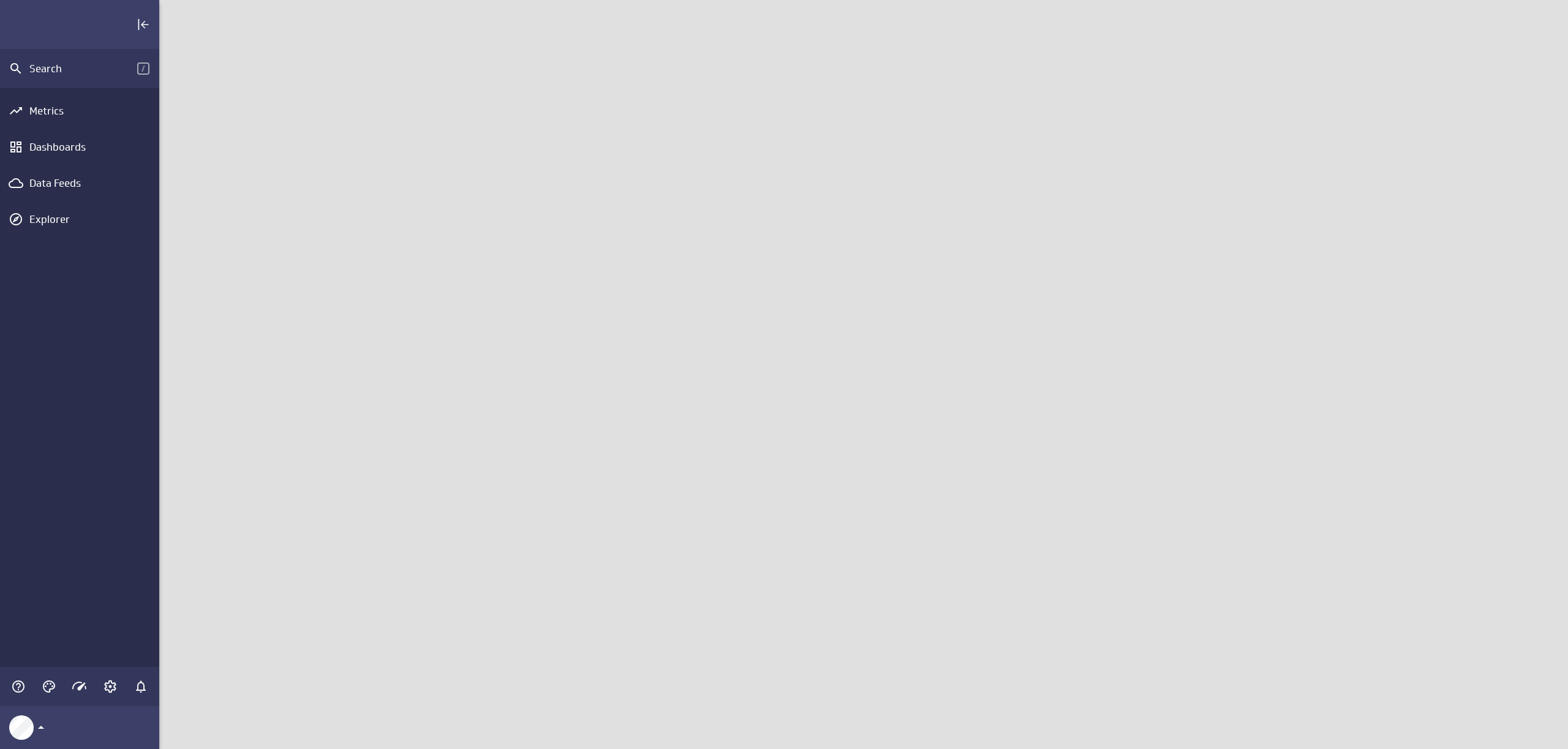
scroll to position [768, 1428]
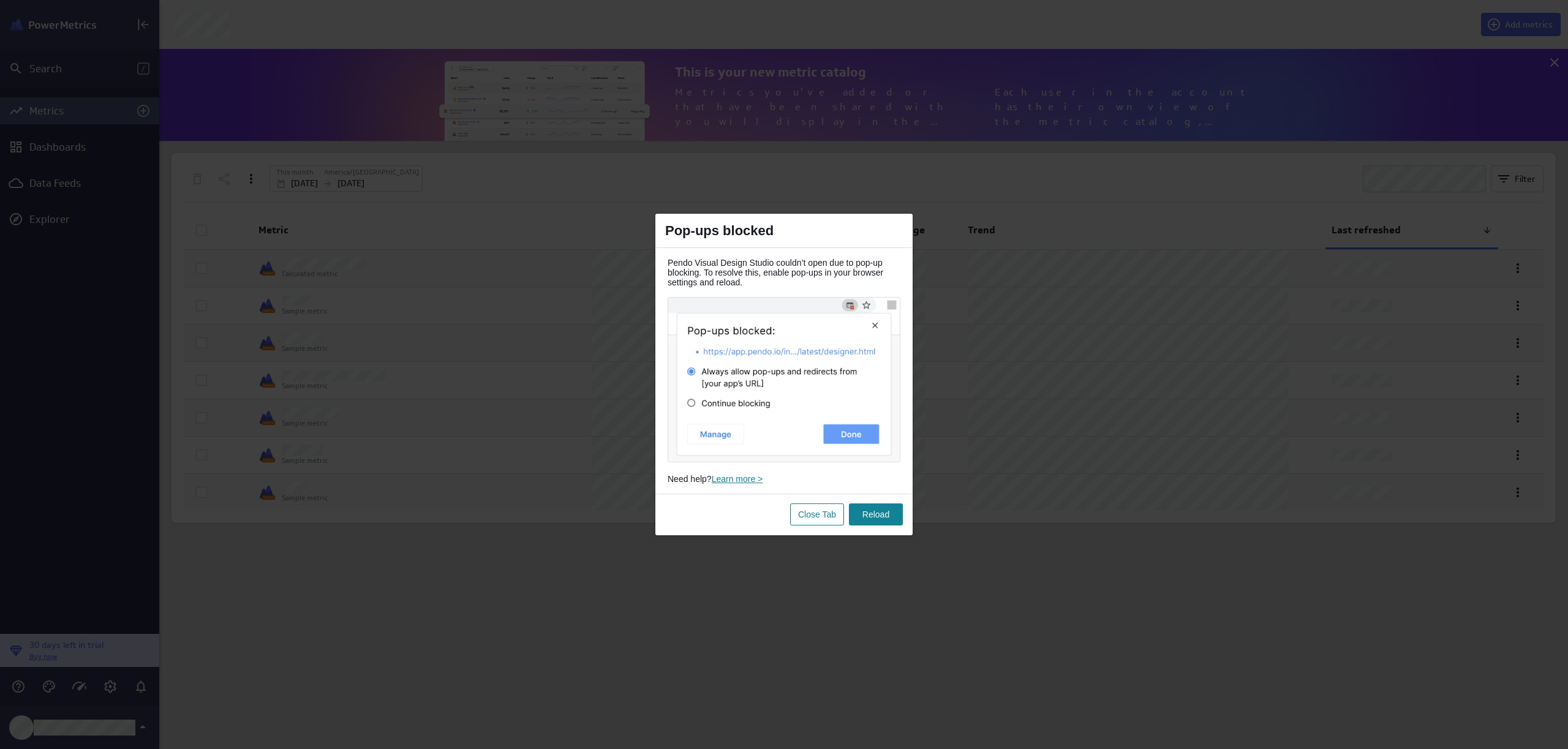
scroll to position [111, 1428]
click at [717, 407] on img at bounding box center [784, 379] width 233 height 164
click at [869, 514] on link "Reload" at bounding box center [876, 514] width 27 height 22
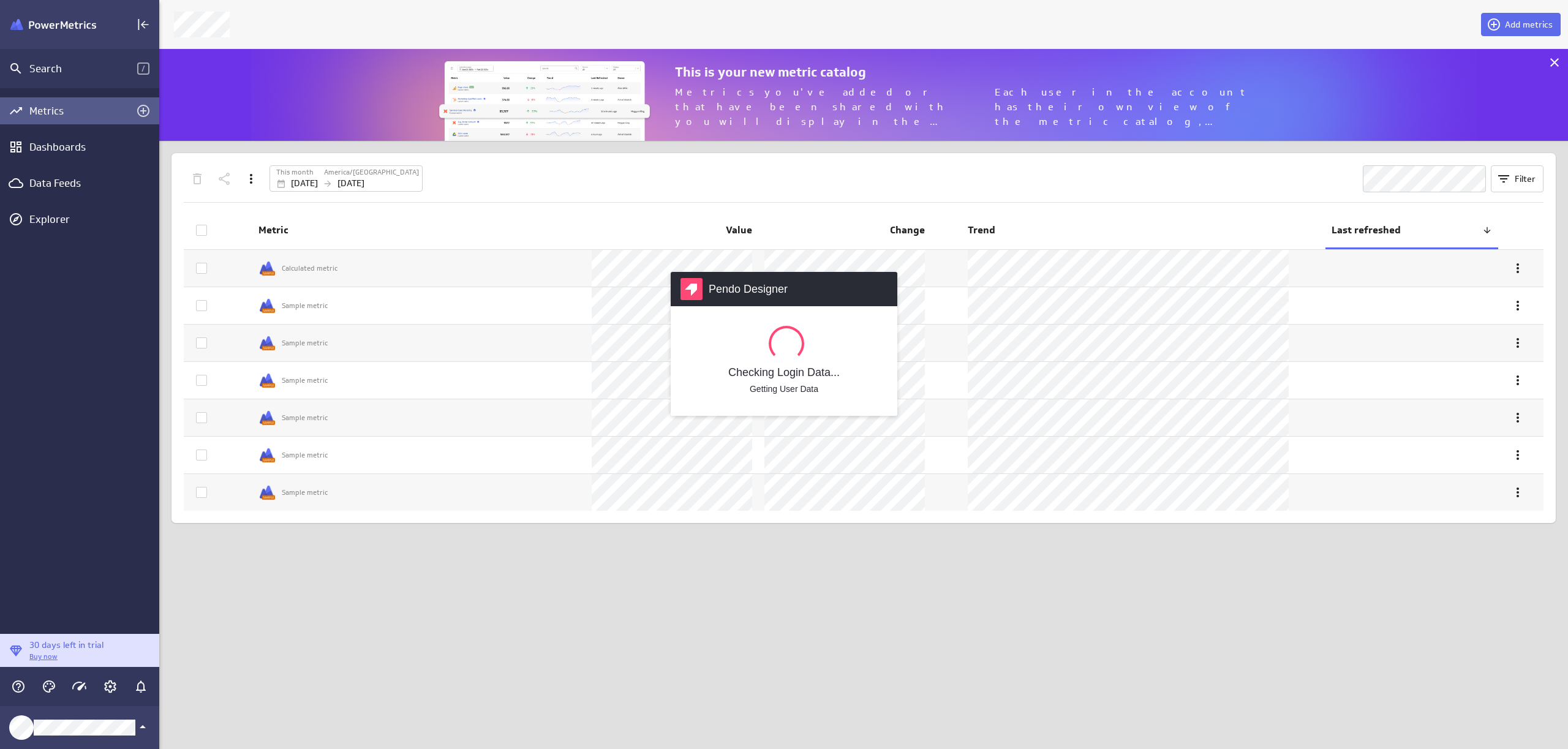
scroll to position [111, 1428]
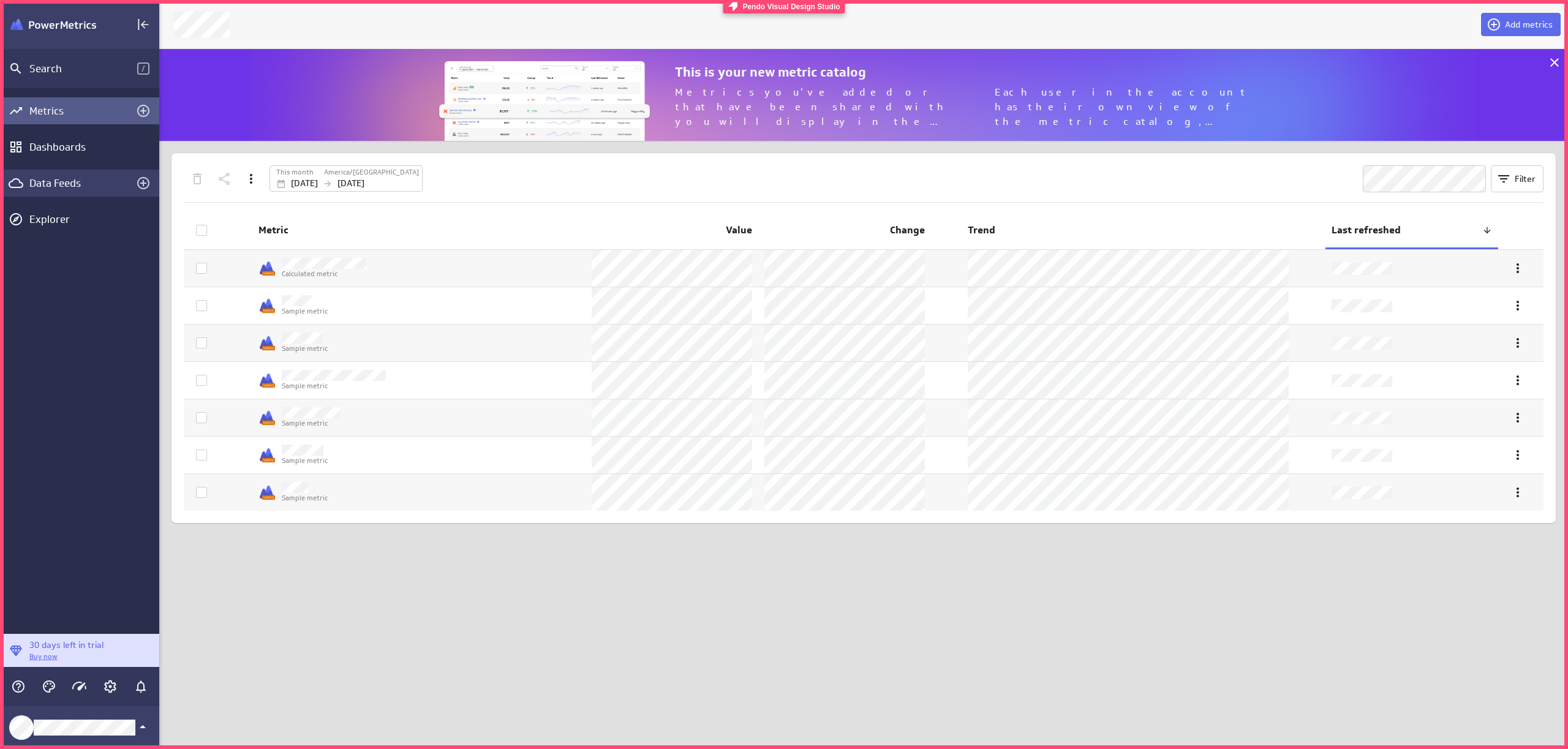
click at [61, 180] on div "Data Feeds" at bounding box center [79, 184] width 101 height 14
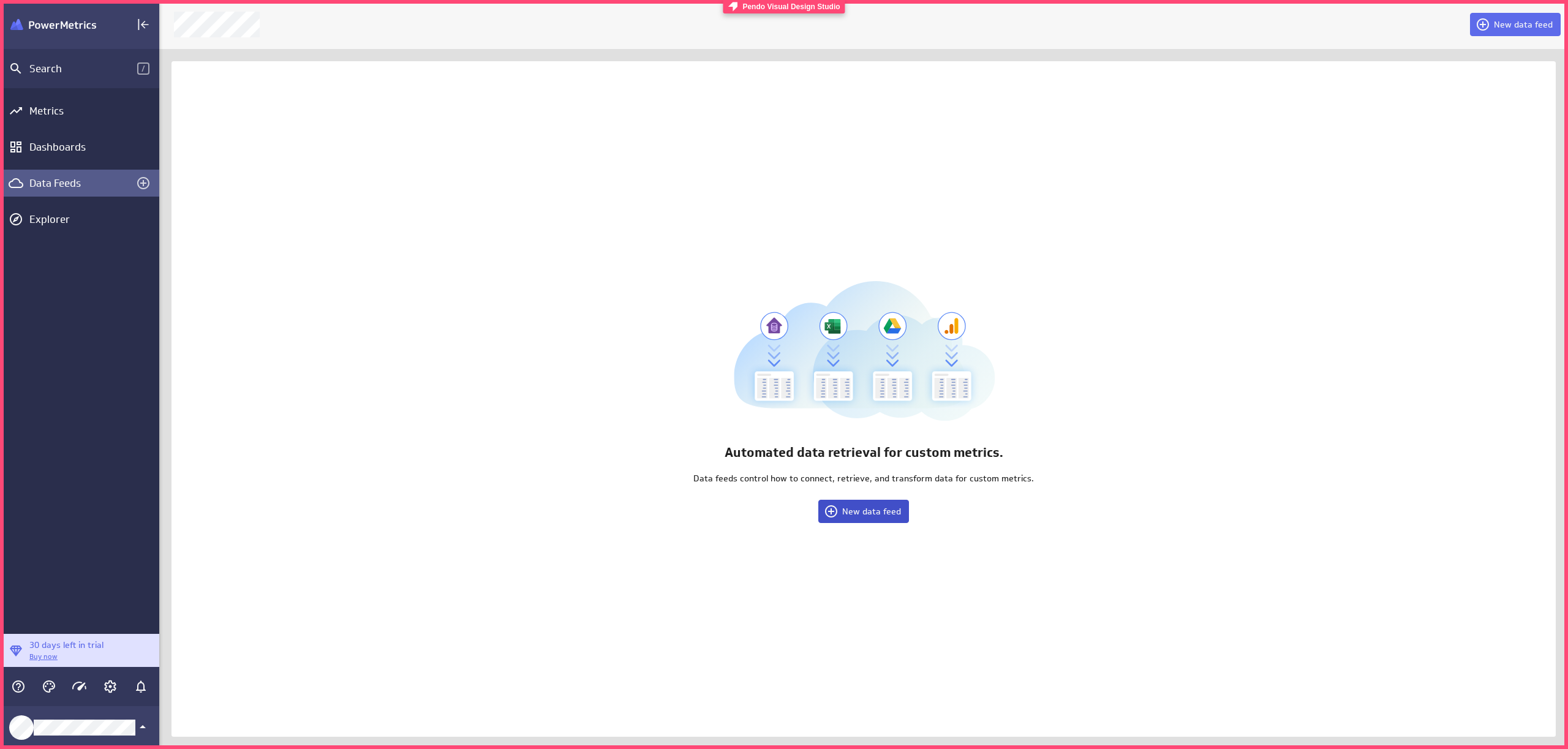
click at [881, 518] on button "New data feed" at bounding box center [864, 511] width 91 height 23
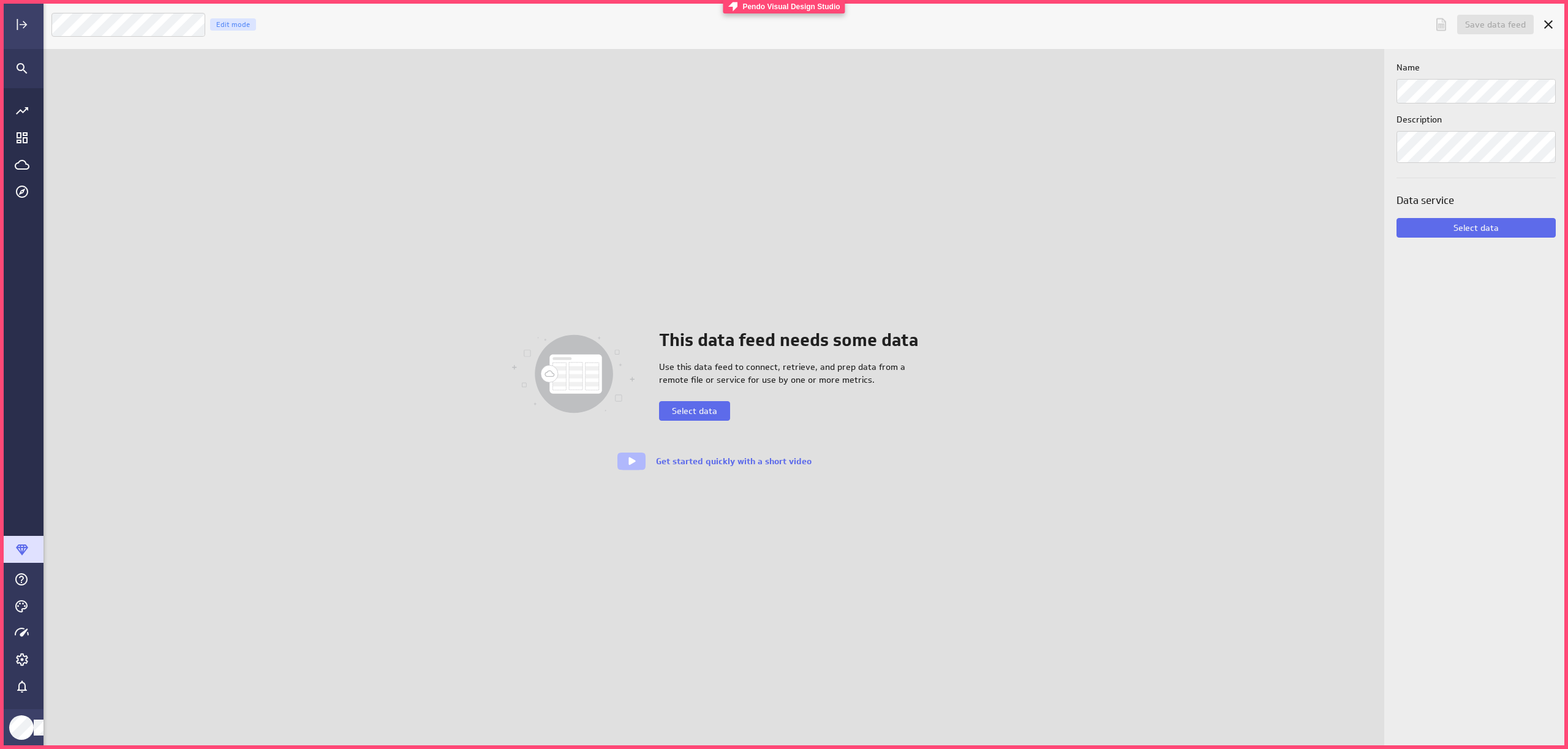
scroll to position [768, 1545]
click at [709, 416] on span "Select data" at bounding box center [694, 411] width 45 height 11
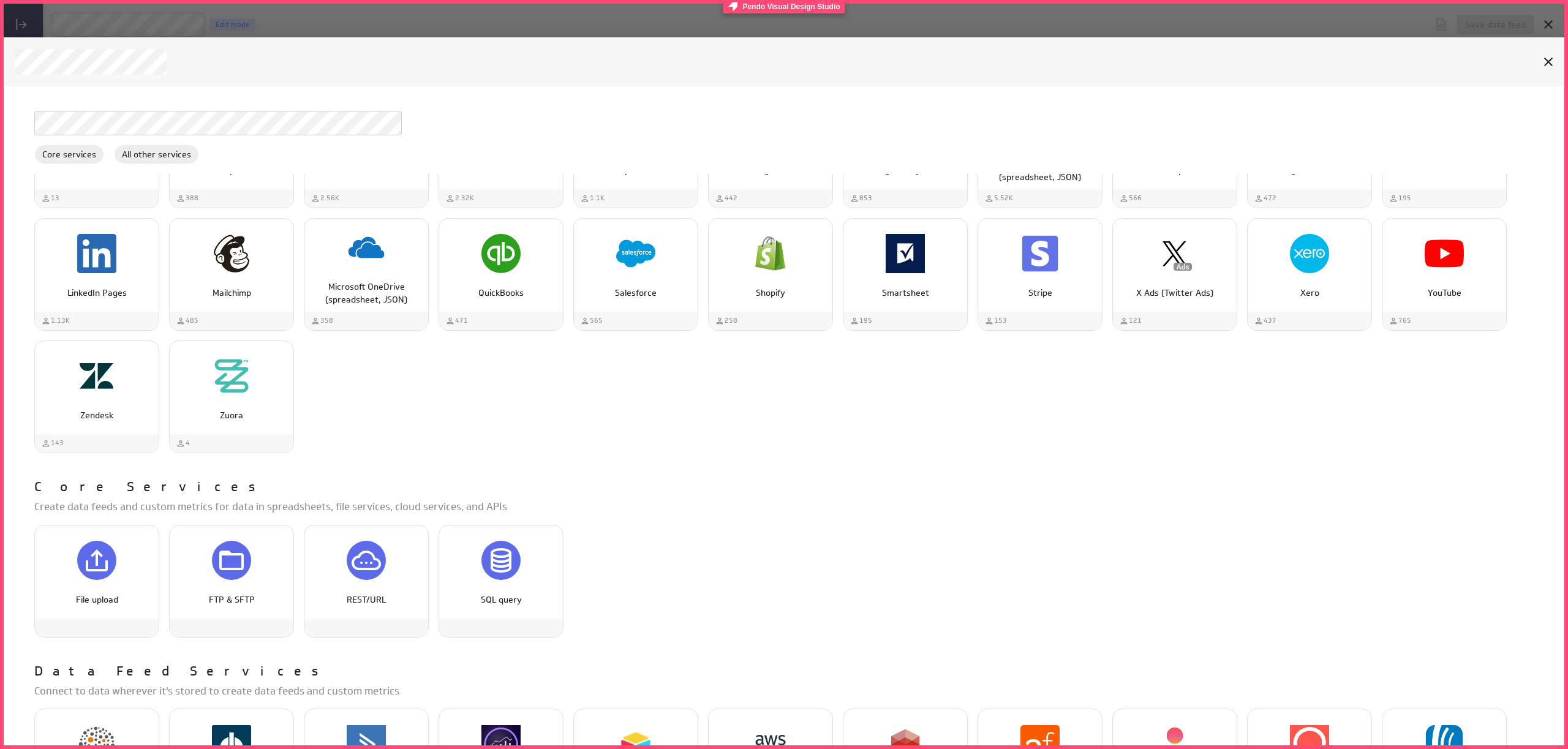
scroll to position [347, 0]
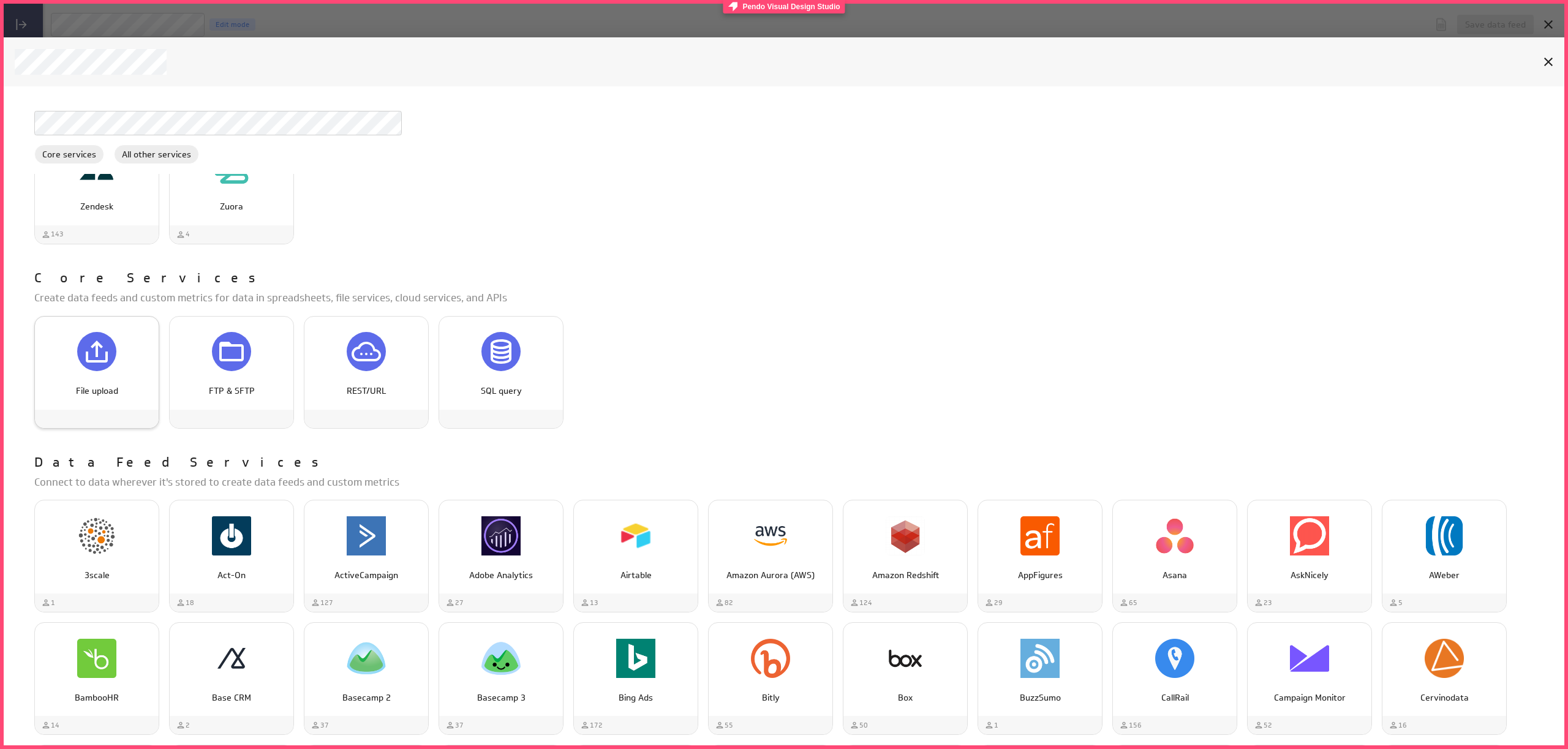
click at [67, 362] on div "File upload" at bounding box center [97, 352] width 124 height 46
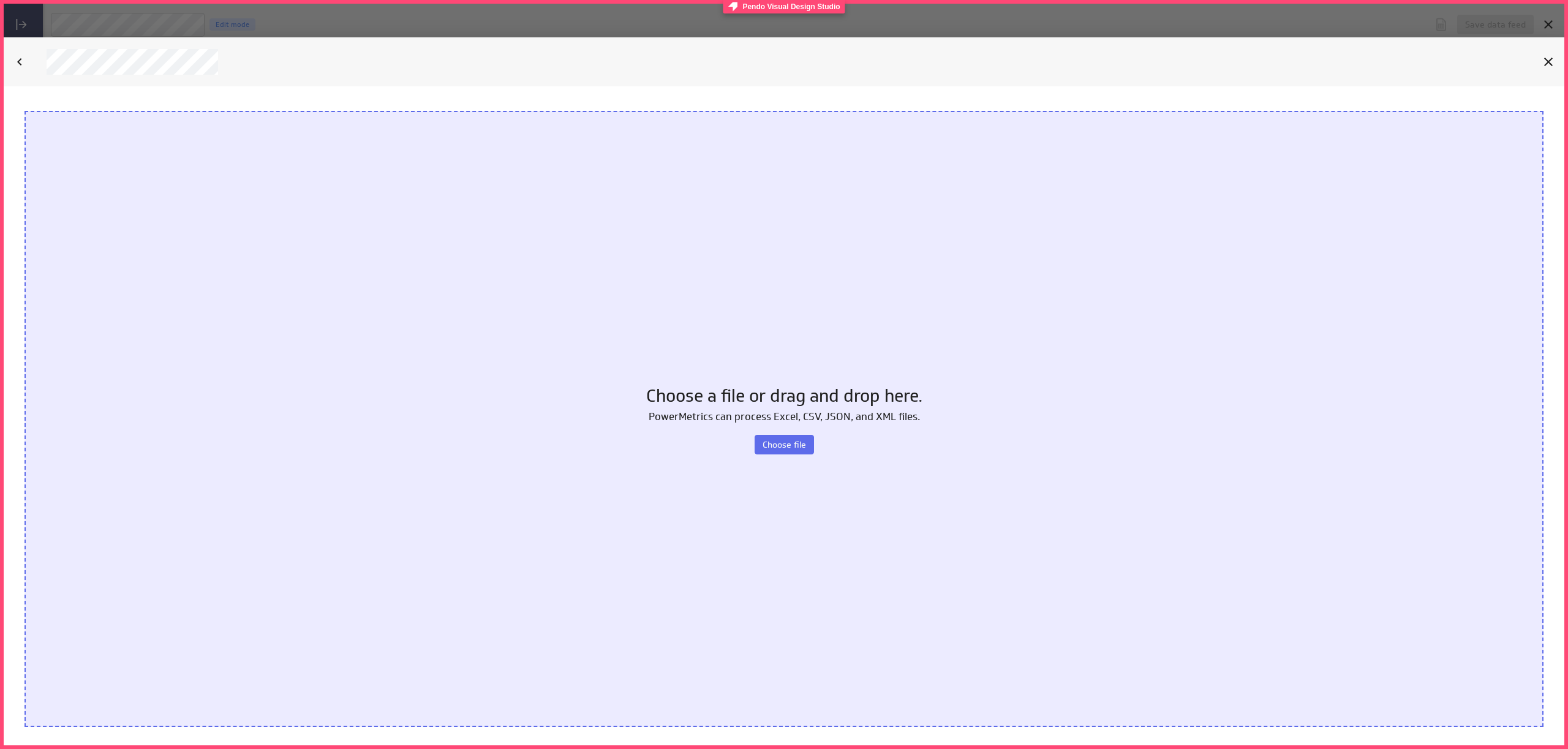
scroll to position [0, 0]
click at [758, 454] on div "Choose a file or drag and drop here. PowerMetrics can process Excel, CSV, JSON,…" at bounding box center [784, 419] width 1520 height 617
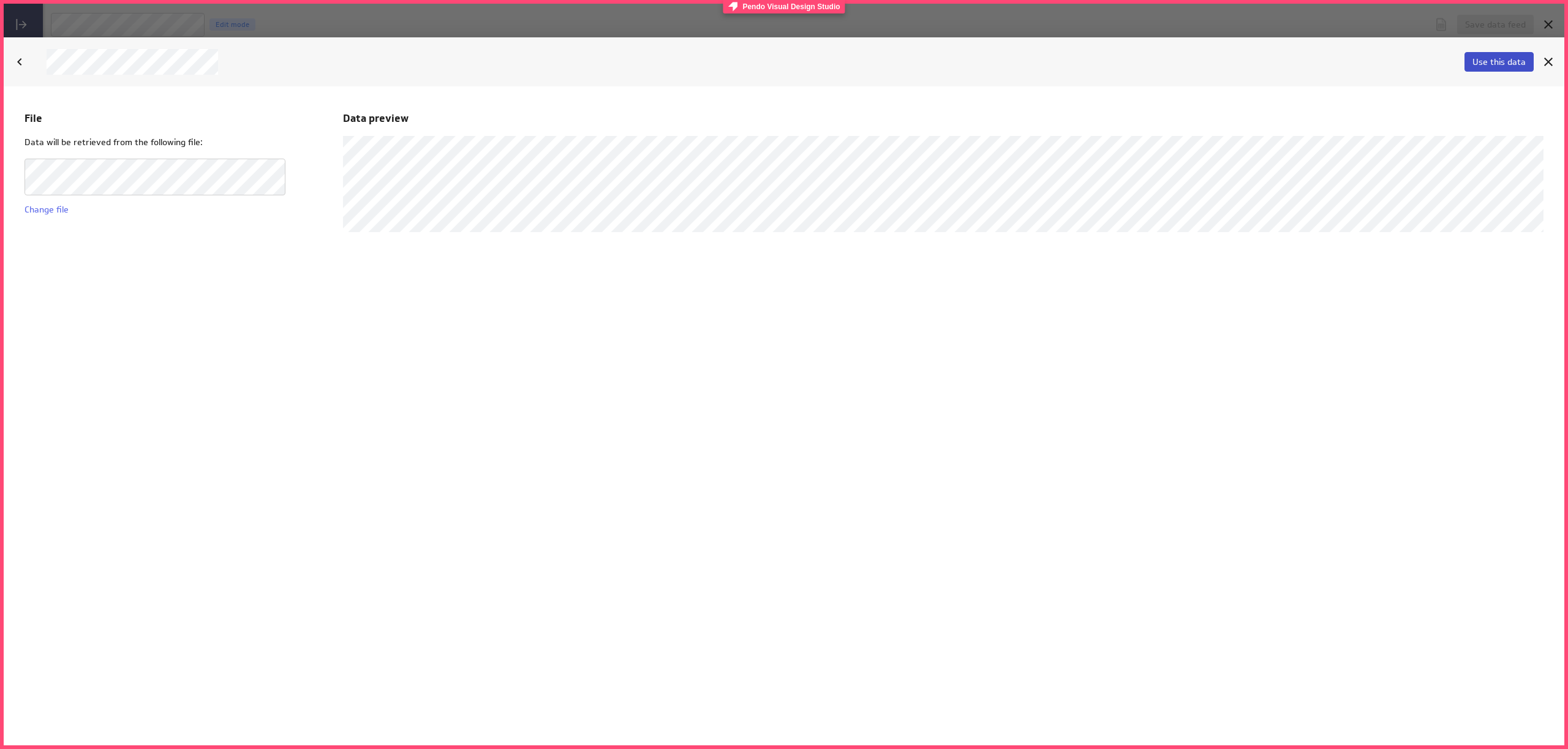
click at [1493, 67] on span "Use this data" at bounding box center [1498, 61] width 53 height 11
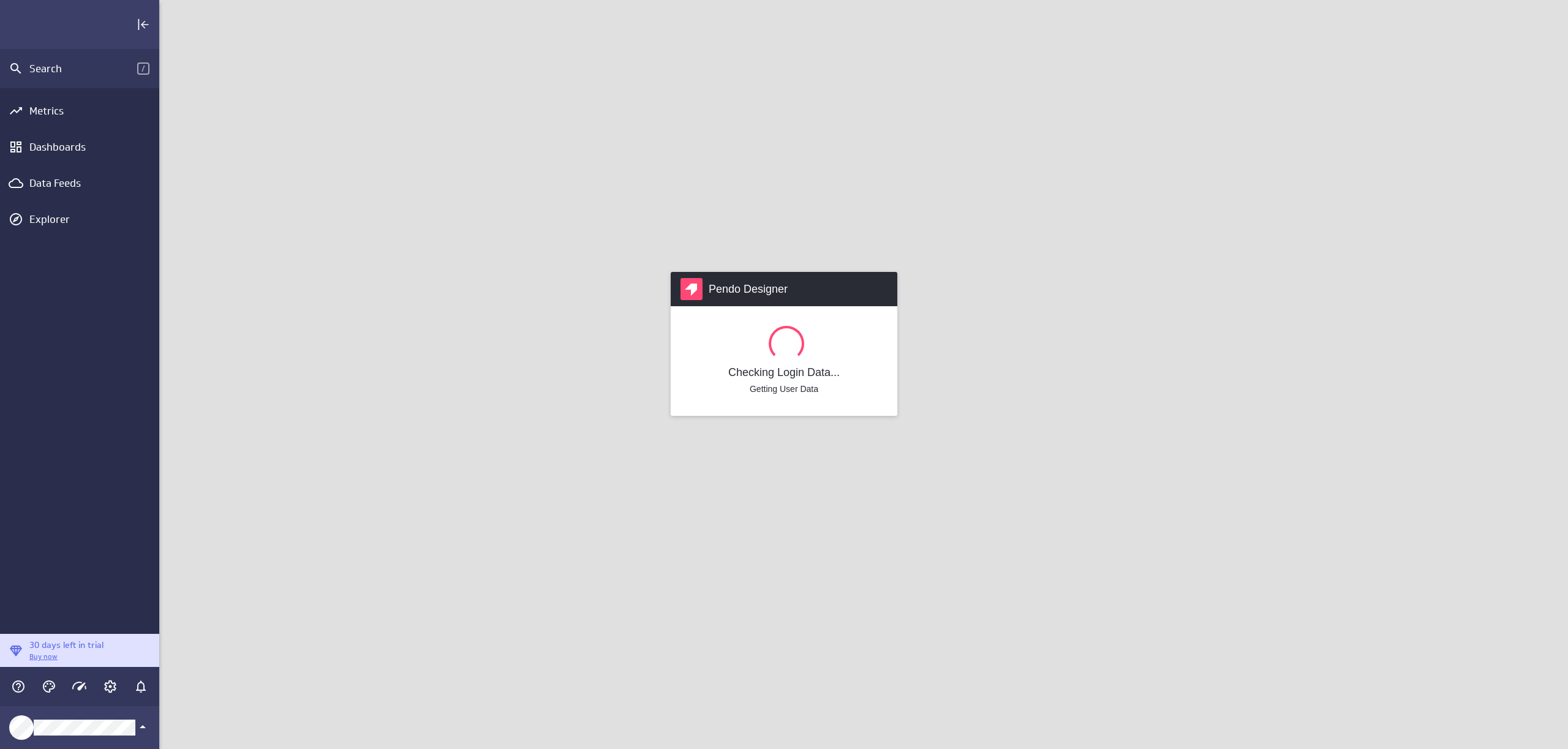
scroll to position [768, 1428]
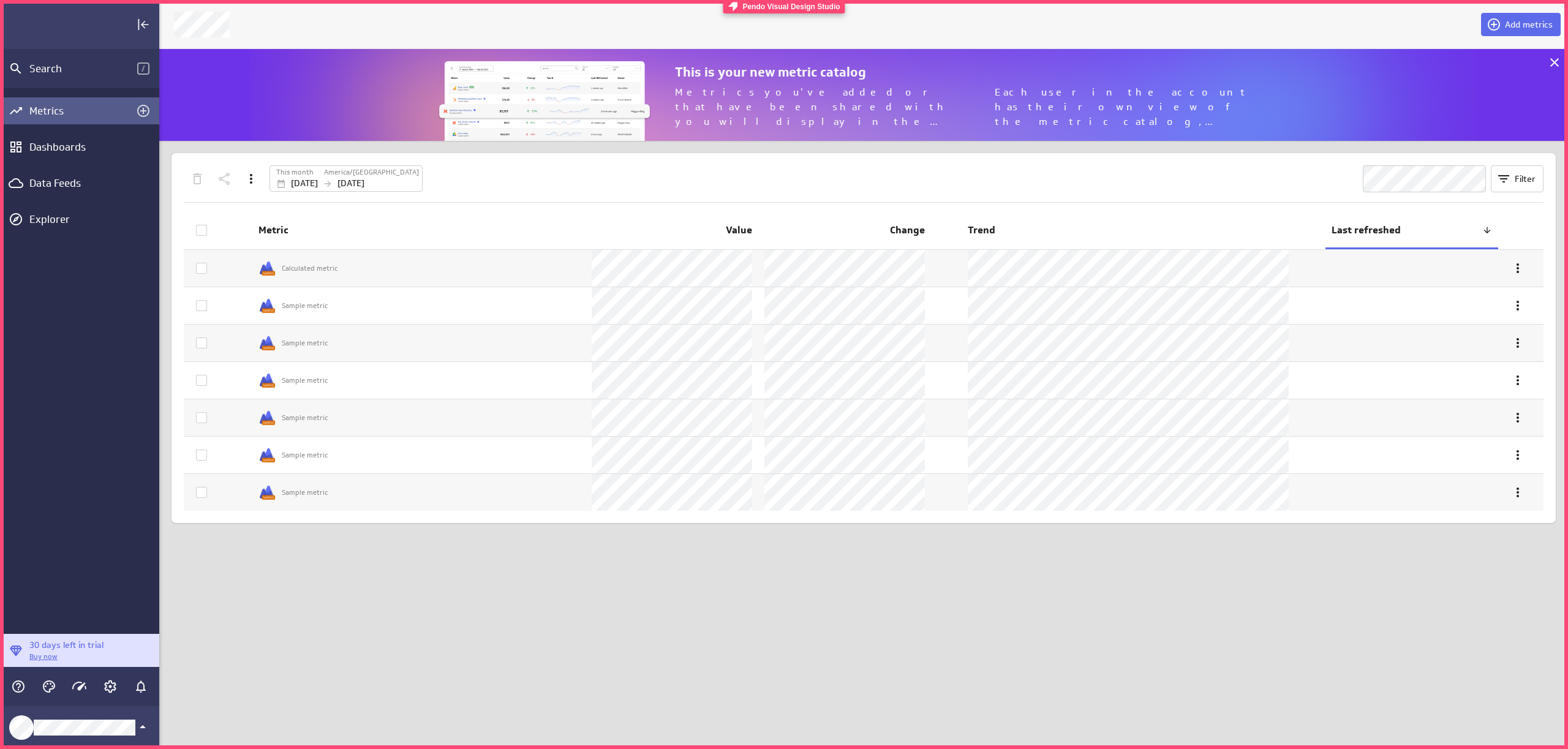
scroll to position [768, 1428]
click at [90, 182] on div "Data Feeds" at bounding box center [79, 184] width 101 height 14
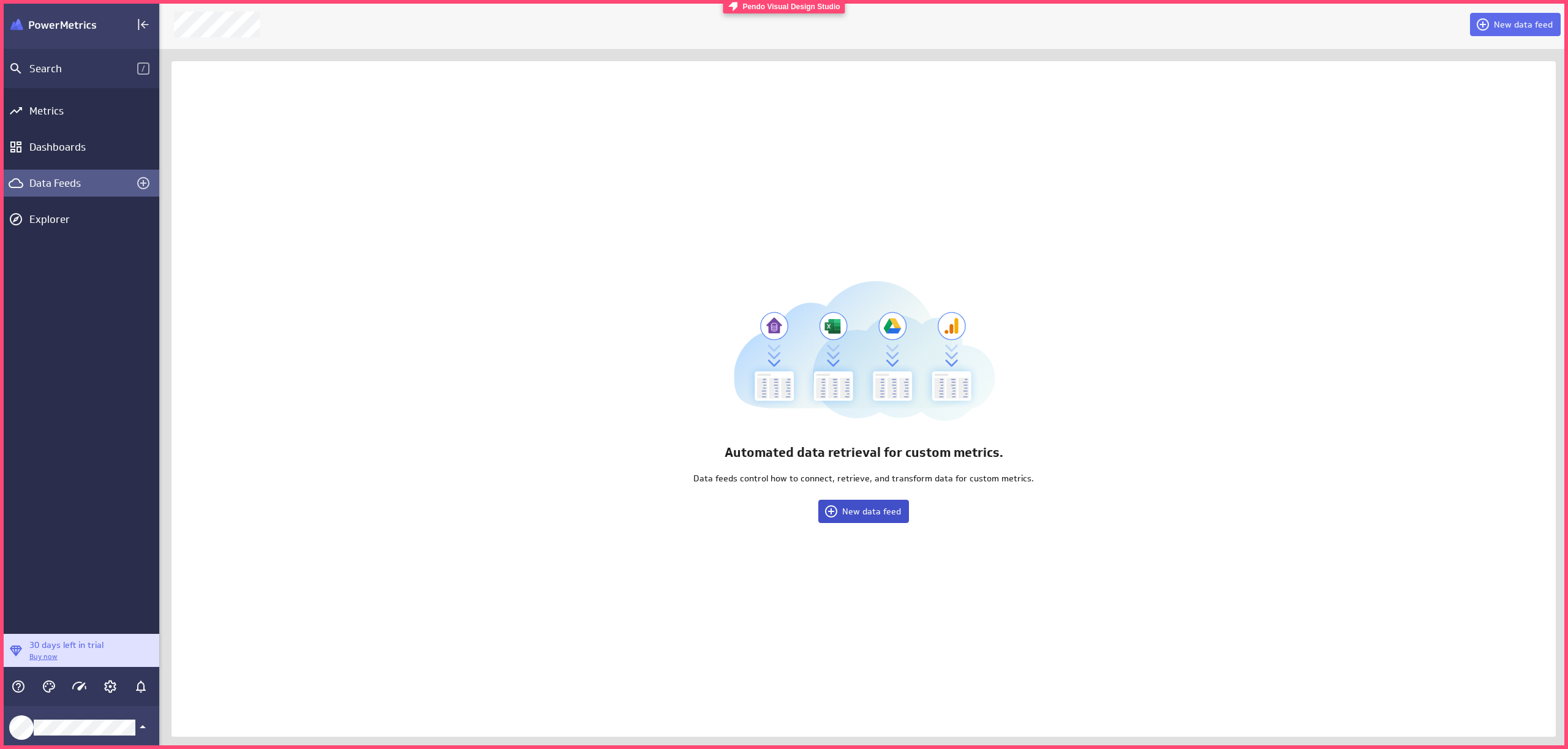
click at [864, 511] on span "New data feed" at bounding box center [871, 510] width 59 height 11
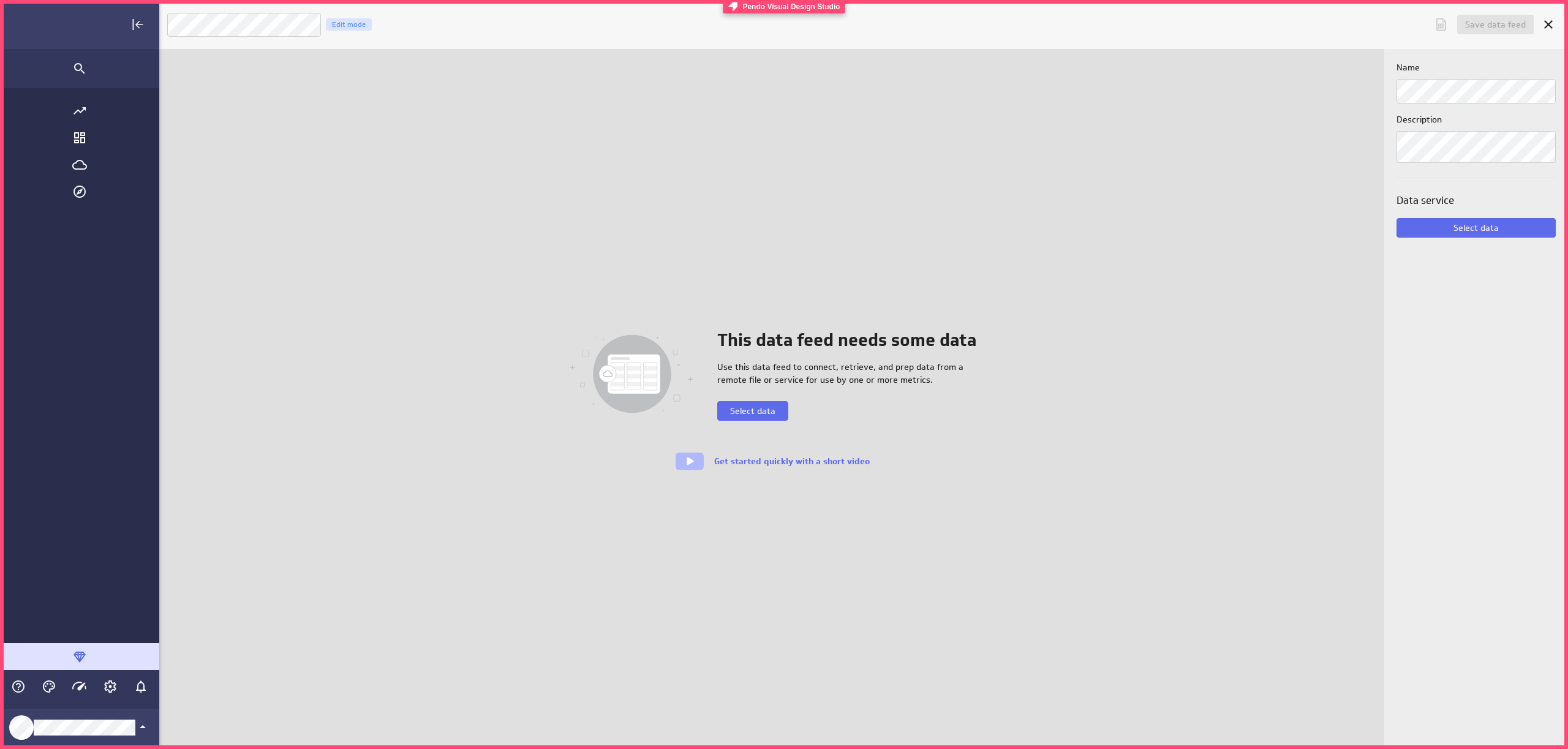
scroll to position [768, 1545]
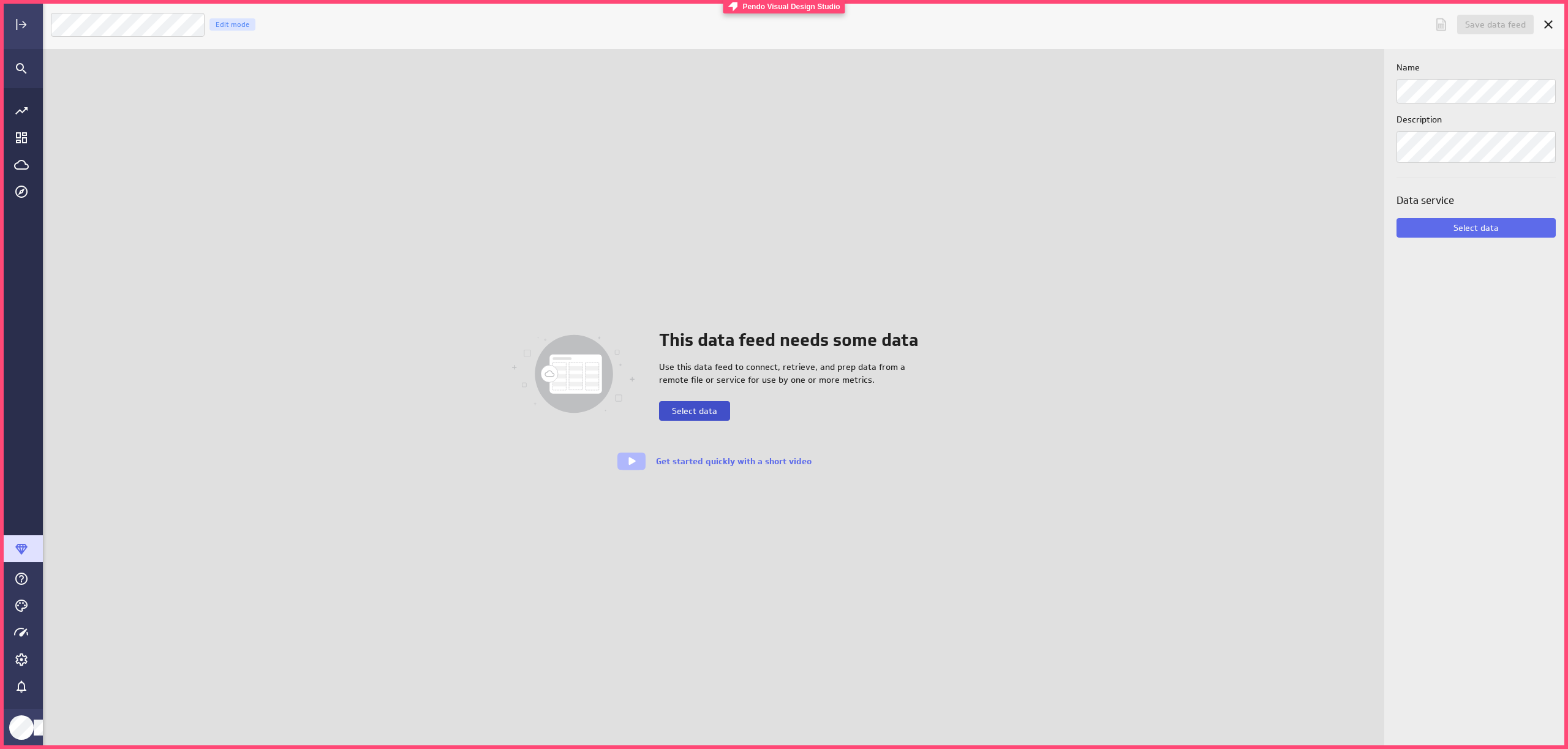
click at [682, 406] on span "Select data" at bounding box center [694, 411] width 45 height 11
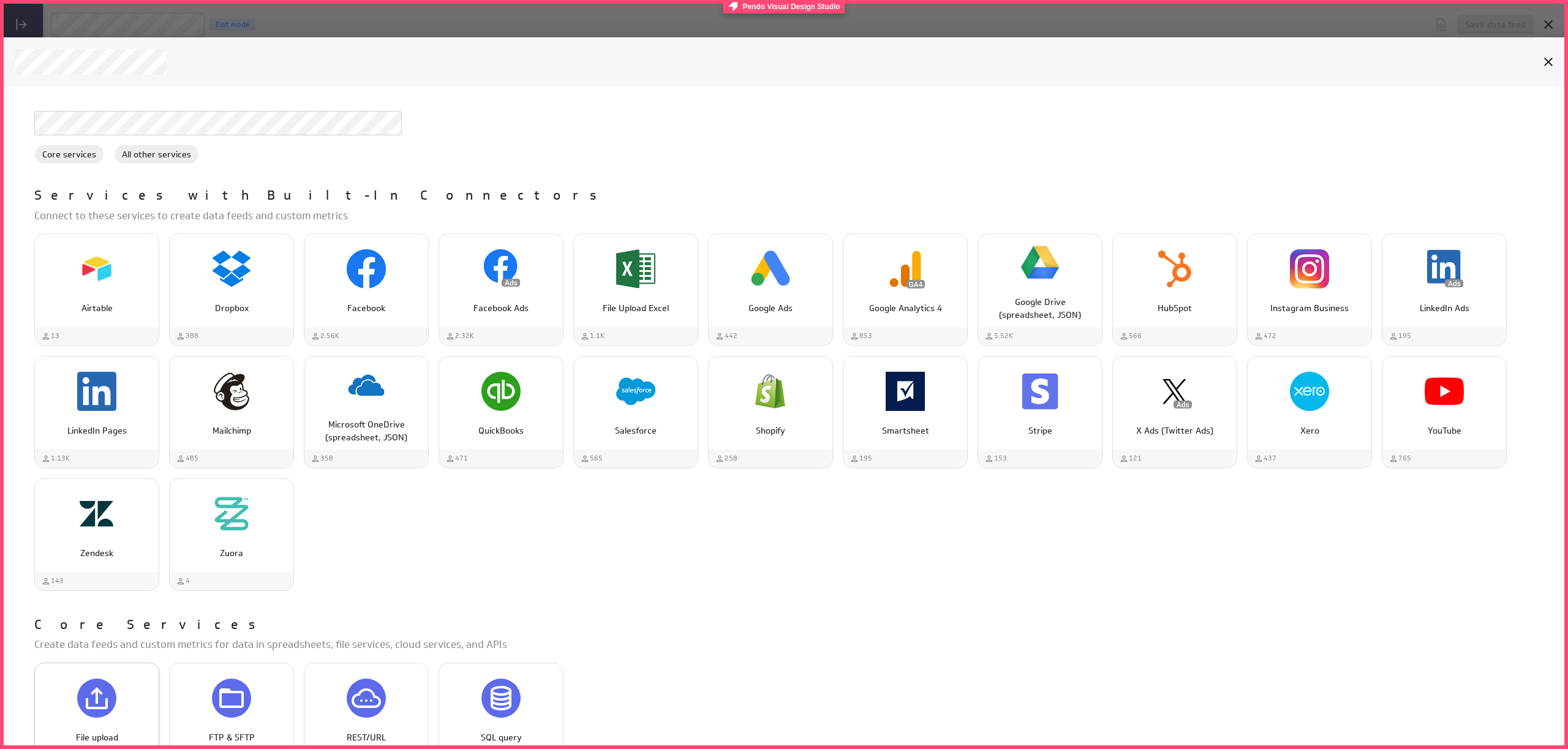
click at [111, 688] on div "File upload" at bounding box center [97, 698] width 40 height 40
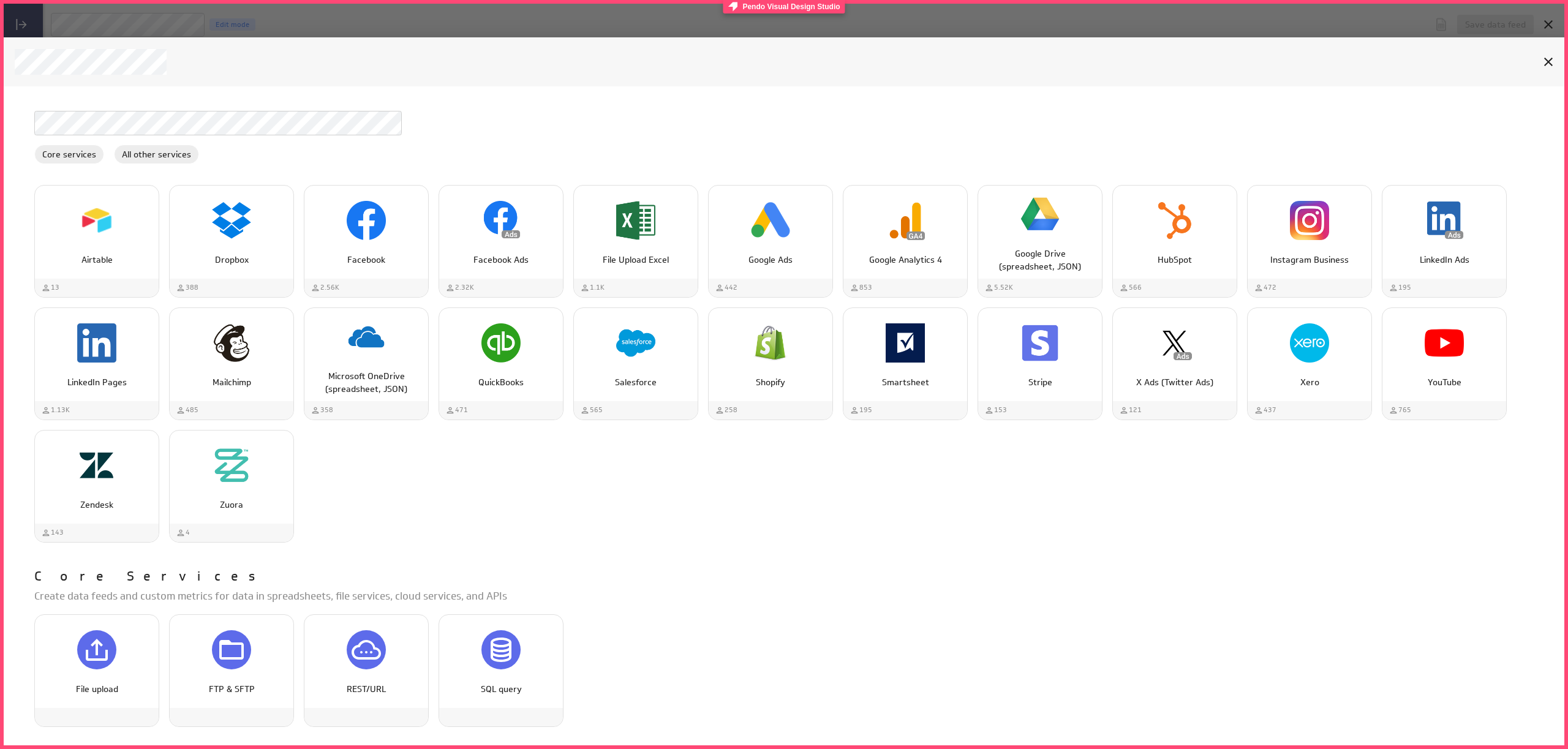
scroll to position [56, 0]
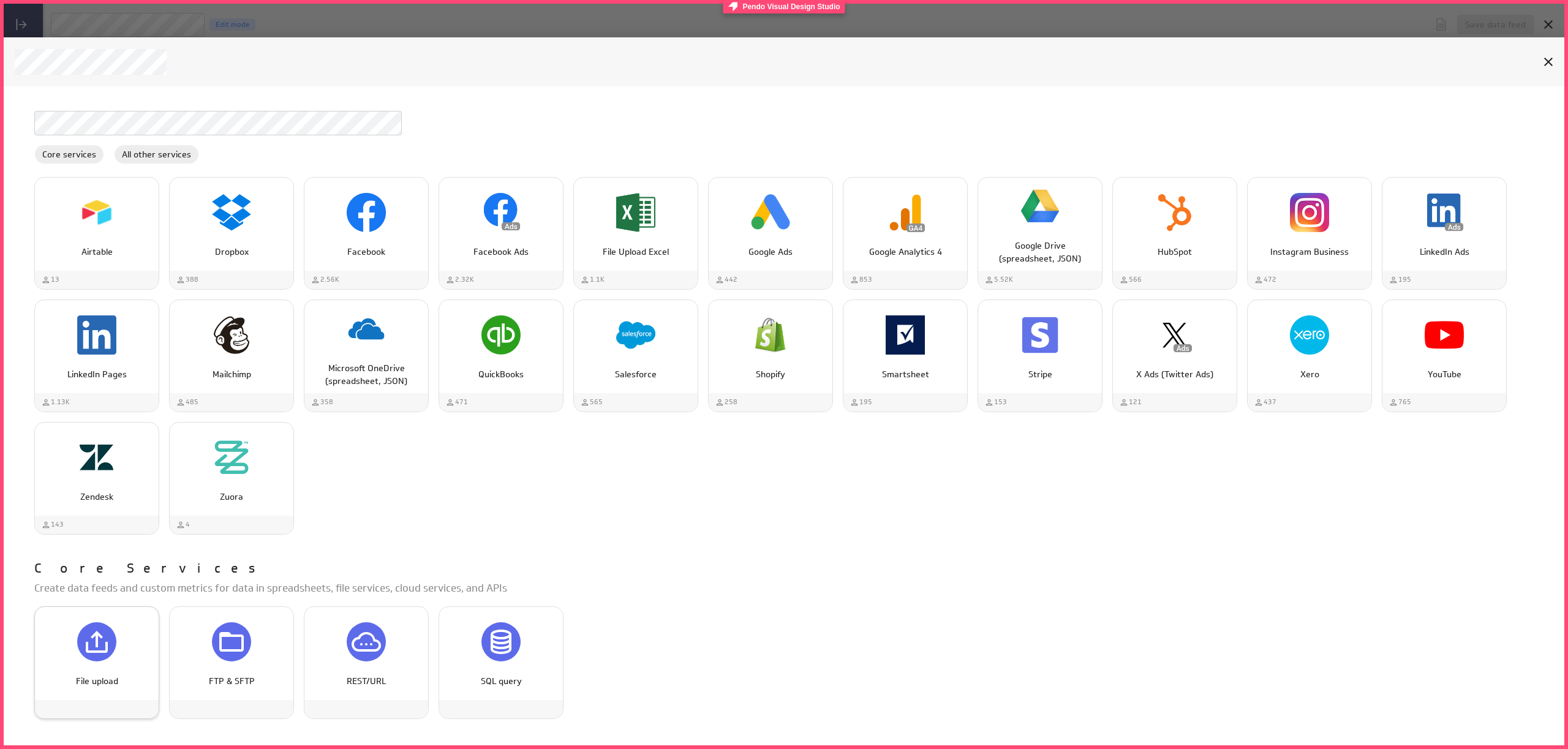
click at [83, 616] on div "File upload" at bounding box center [97, 653] width 124 height 93
click at [115, 661] on div "File upload" at bounding box center [97, 642] width 124 height 46
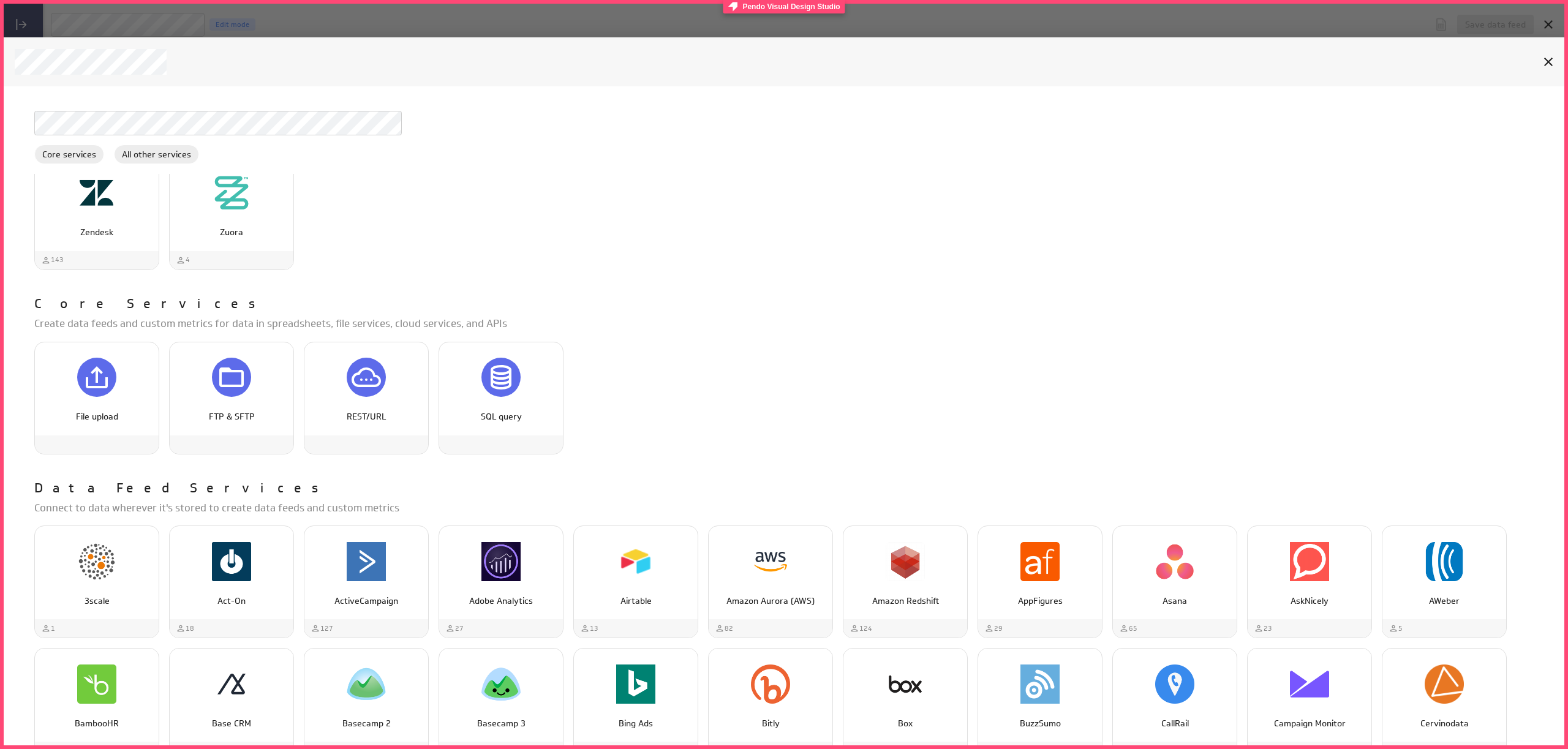
scroll to position [159, 0]
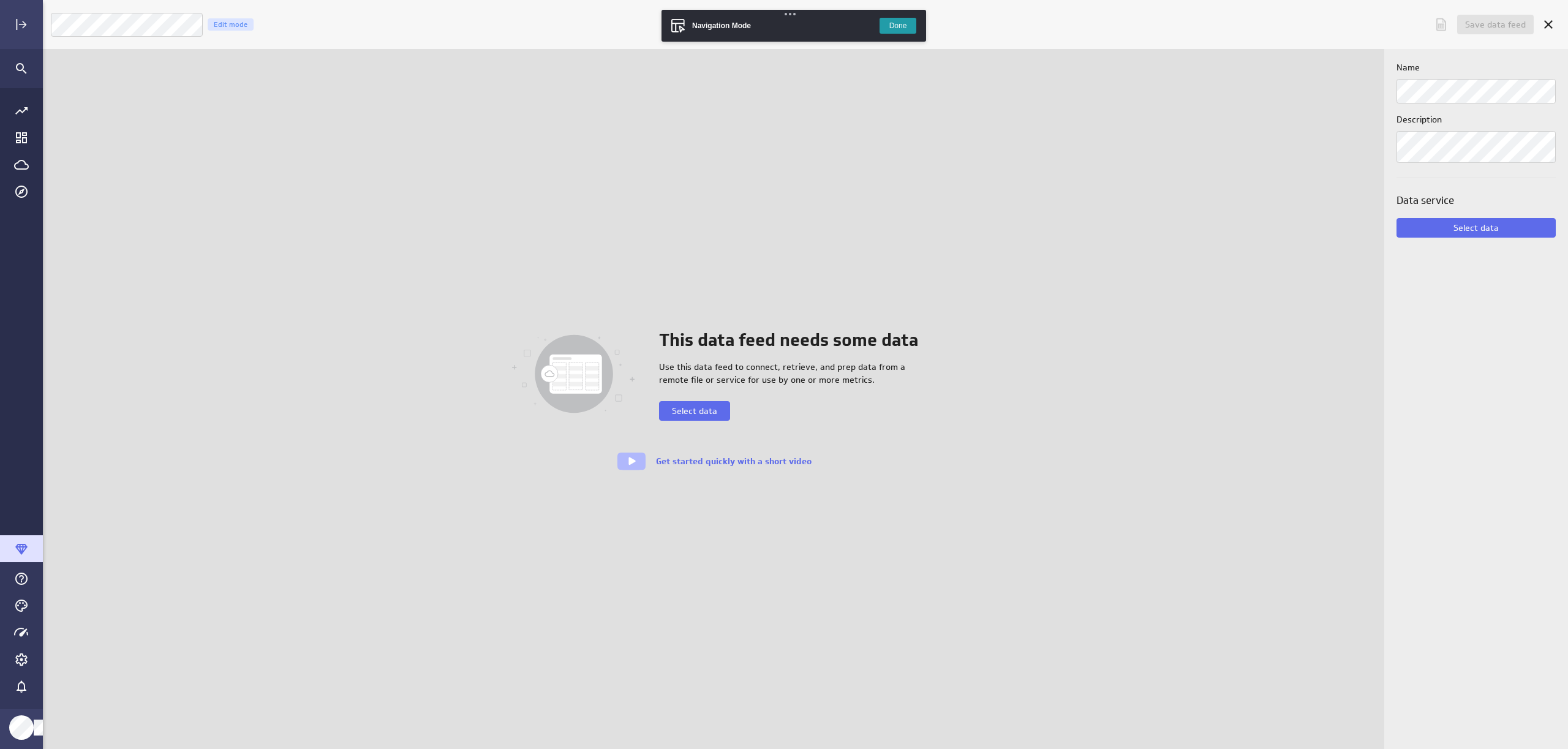
scroll to position [768, 1545]
click at [688, 408] on span "Select data" at bounding box center [694, 411] width 45 height 11
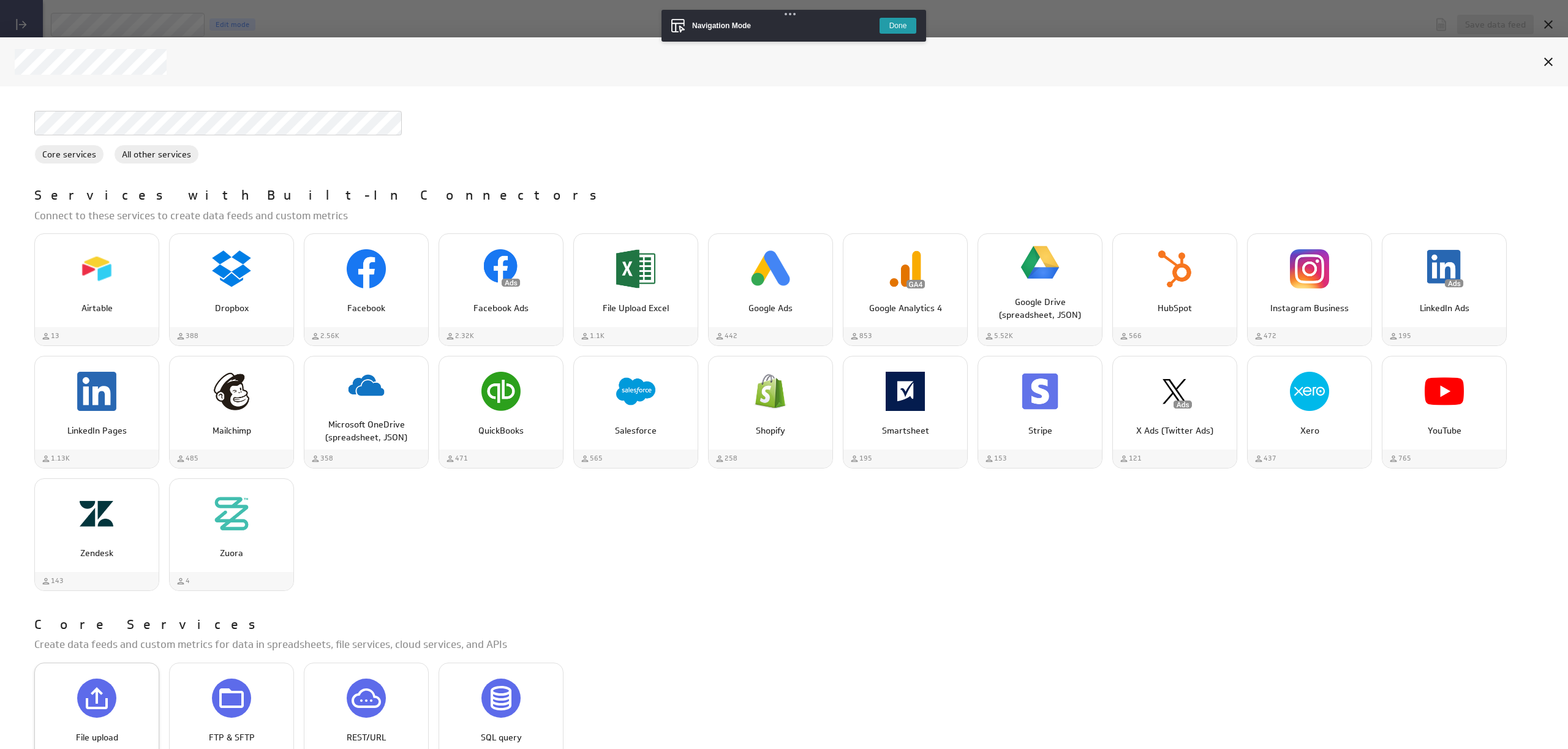
drag, startPoint x: 116, startPoint y: 697, endPoint x: 124, endPoint y: 694, distance: 8.5
click at [116, 697] on div "File upload" at bounding box center [97, 698] width 40 height 40
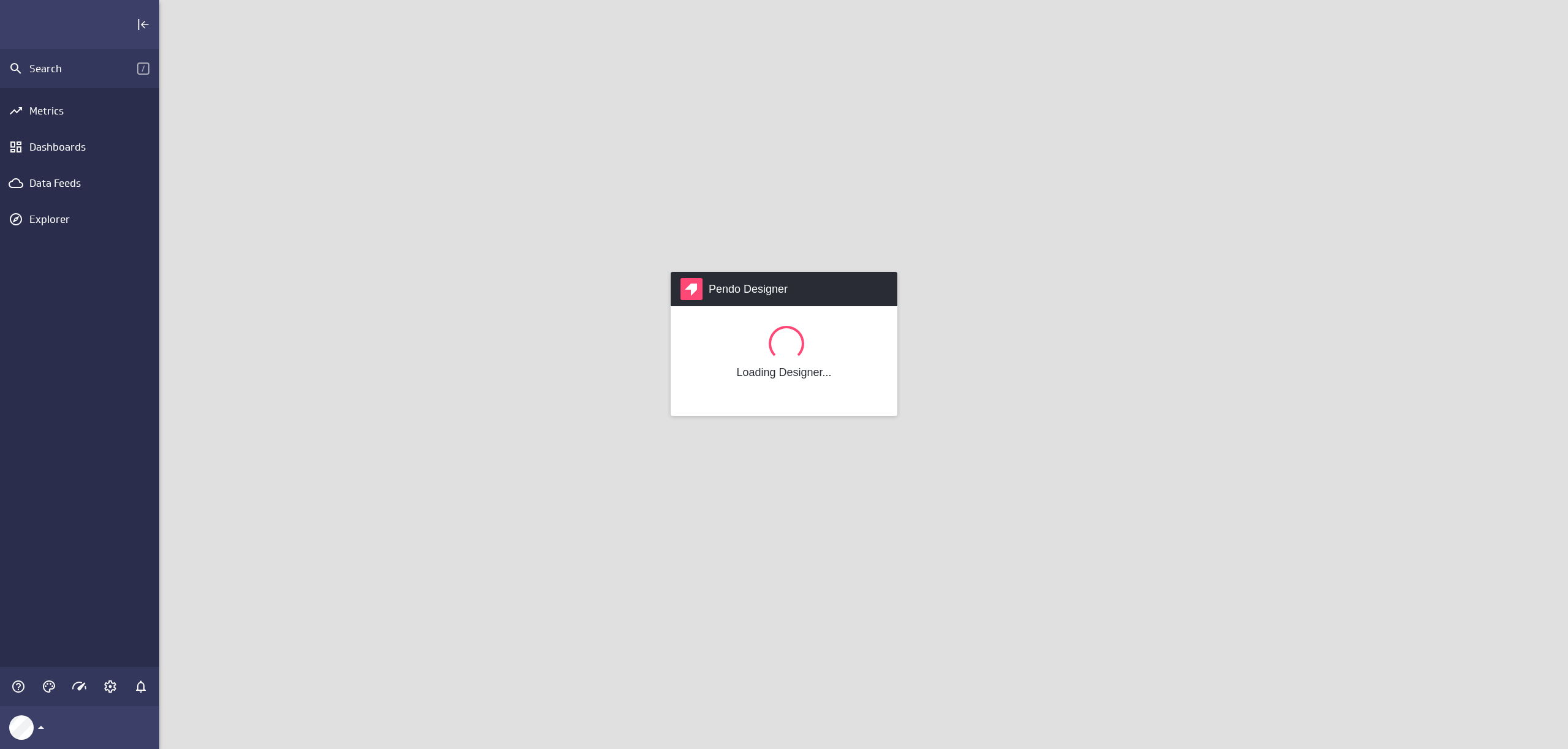
scroll to position [768, 1428]
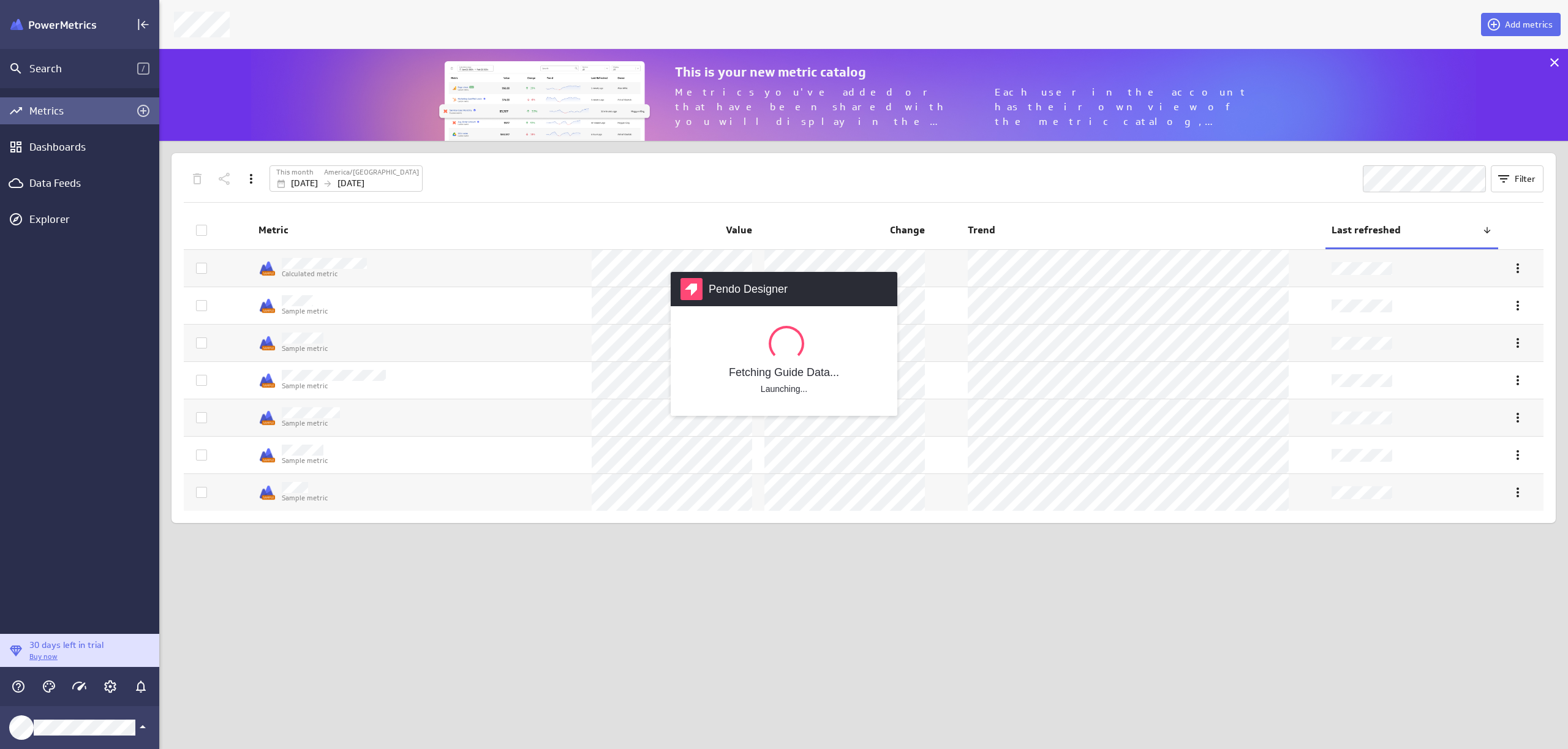
scroll to position [111, 1428]
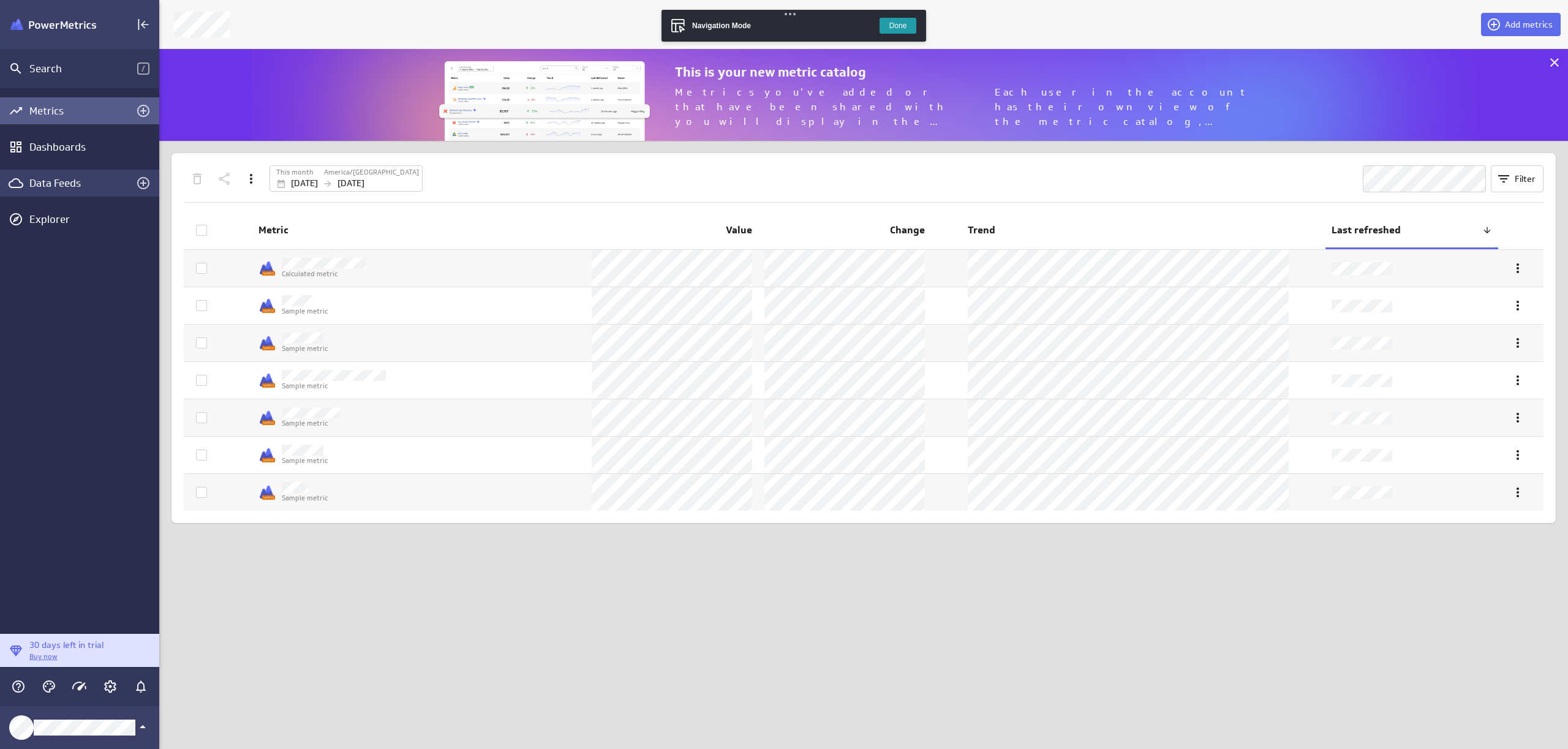
click at [74, 182] on div "Data Feeds" at bounding box center [79, 184] width 101 height 14
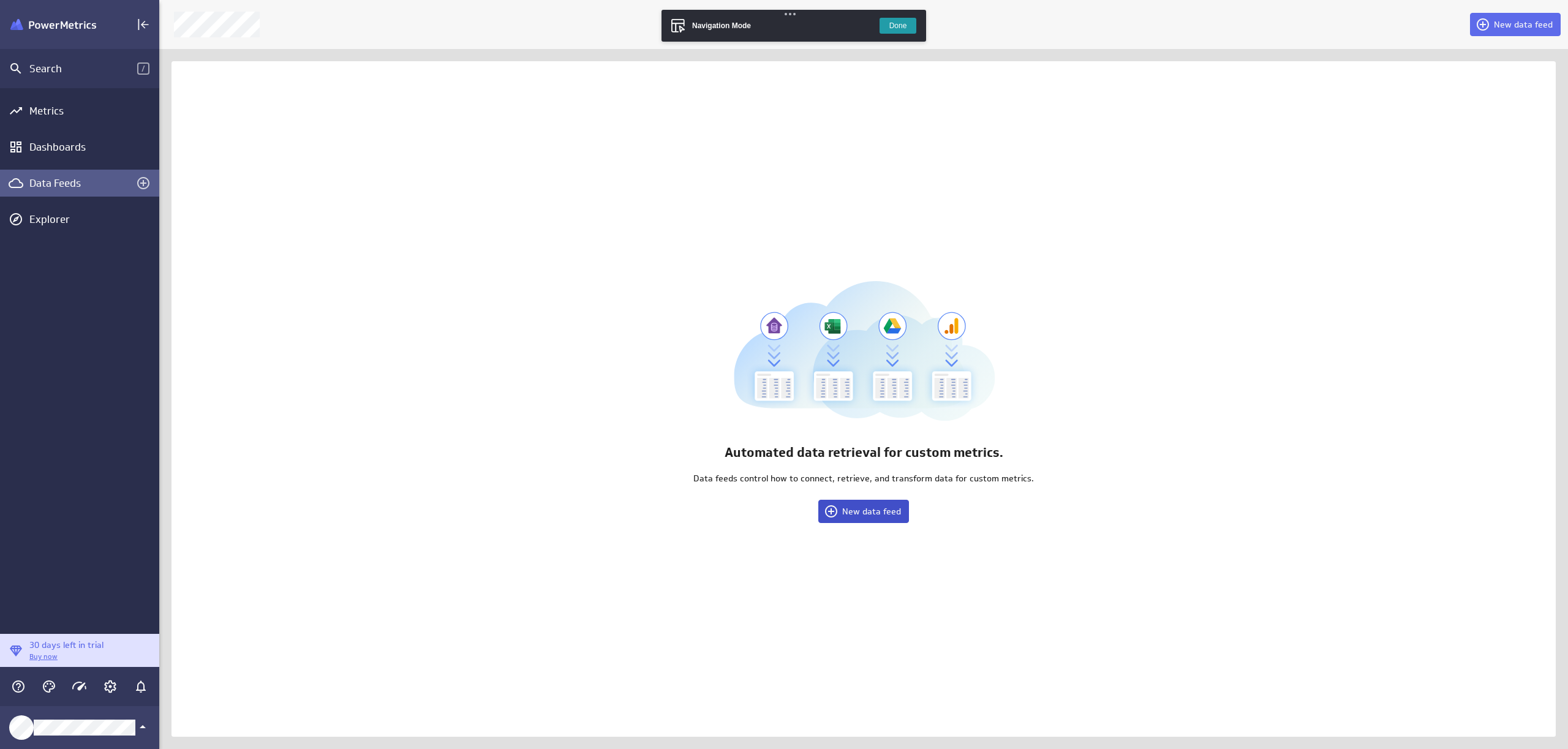
click at [876, 509] on span "New data feed" at bounding box center [871, 510] width 59 height 11
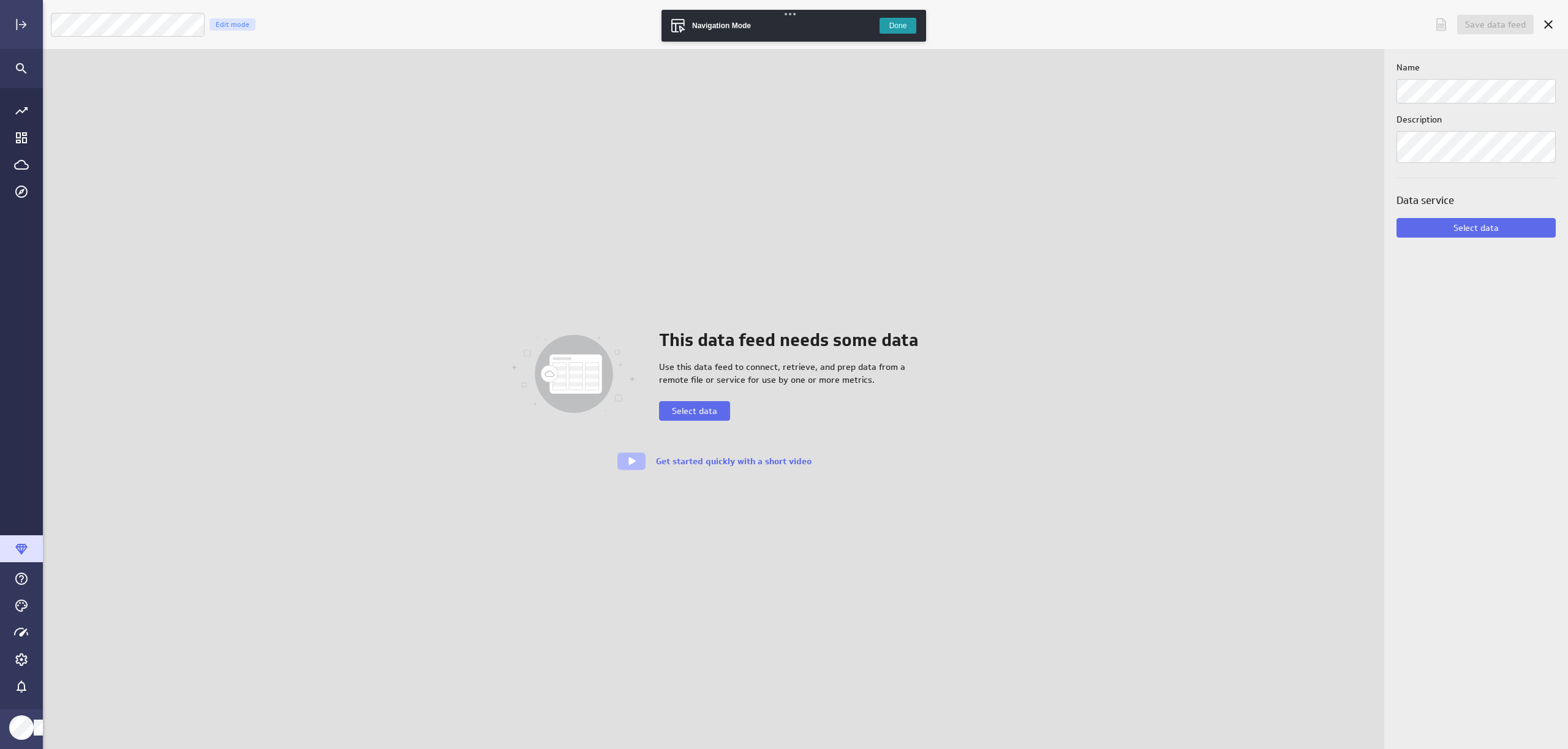
scroll to position [768, 1545]
click at [707, 402] on button "Select data" at bounding box center [695, 411] width 72 height 19
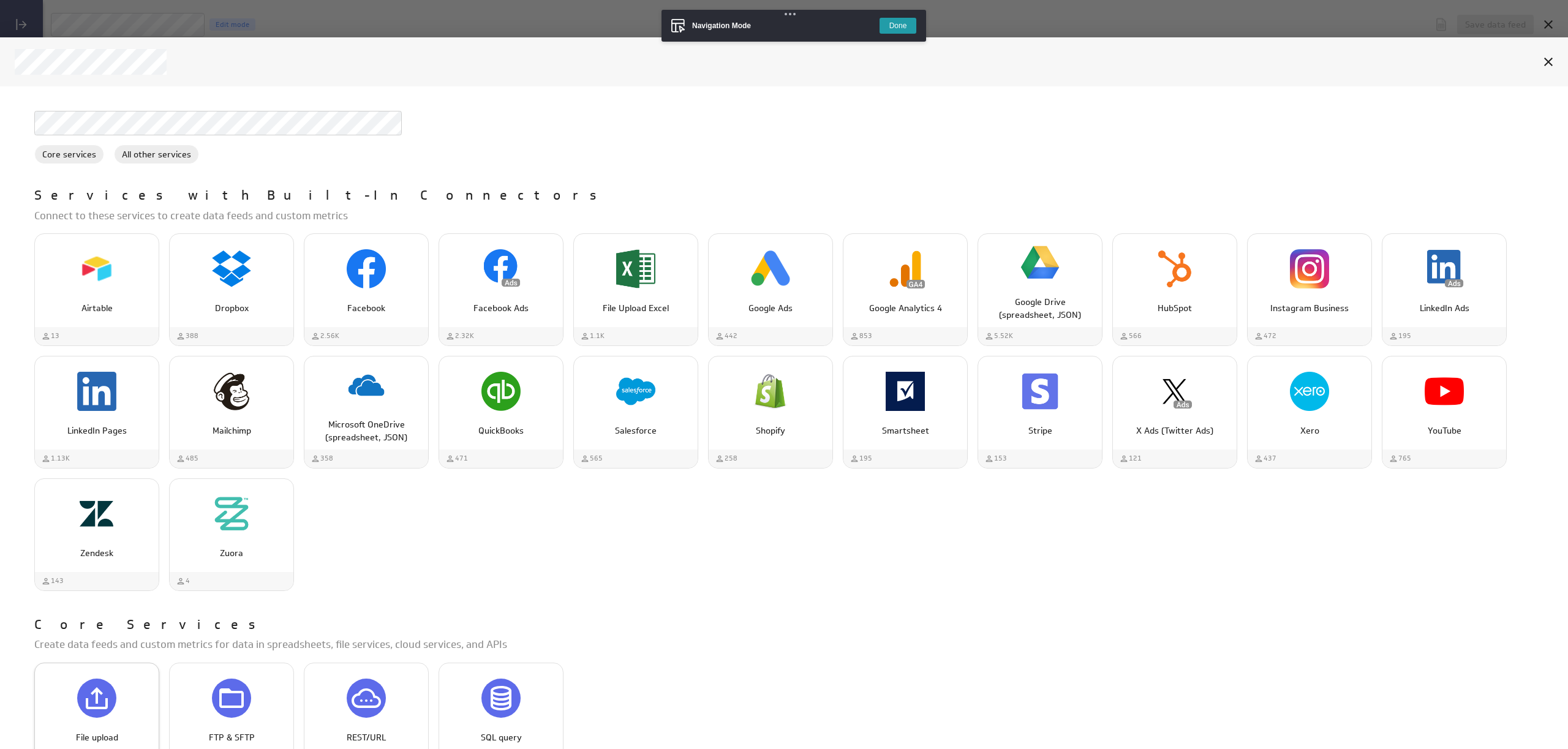
click at [94, 695] on icon "File upload" at bounding box center [97, 698] width 29 height 29
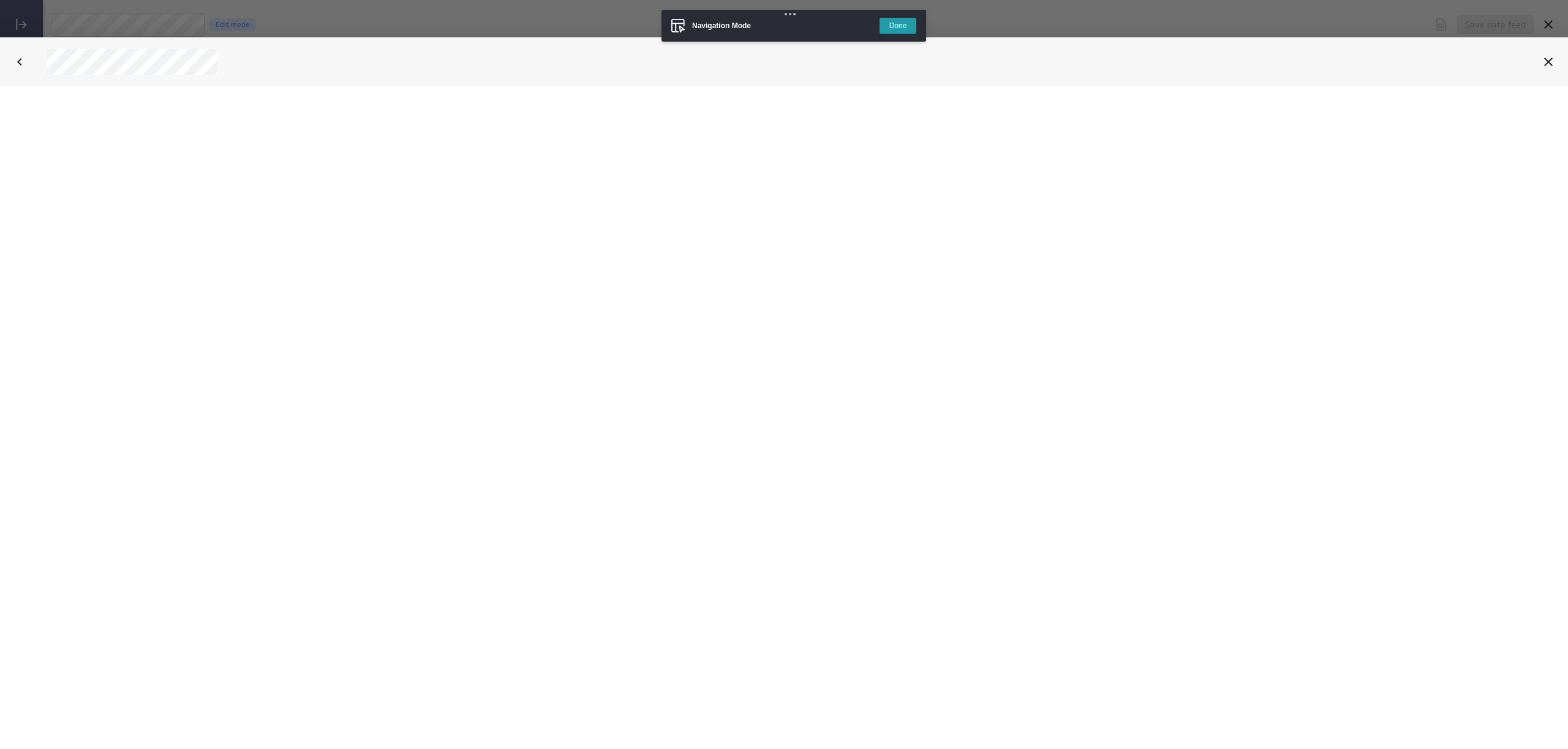
click at [904, 27] on button "Done" at bounding box center [898, 25] width 37 height 15
click at [1547, 66] on icon "Cancel" at bounding box center [1548, 61] width 15 height 14
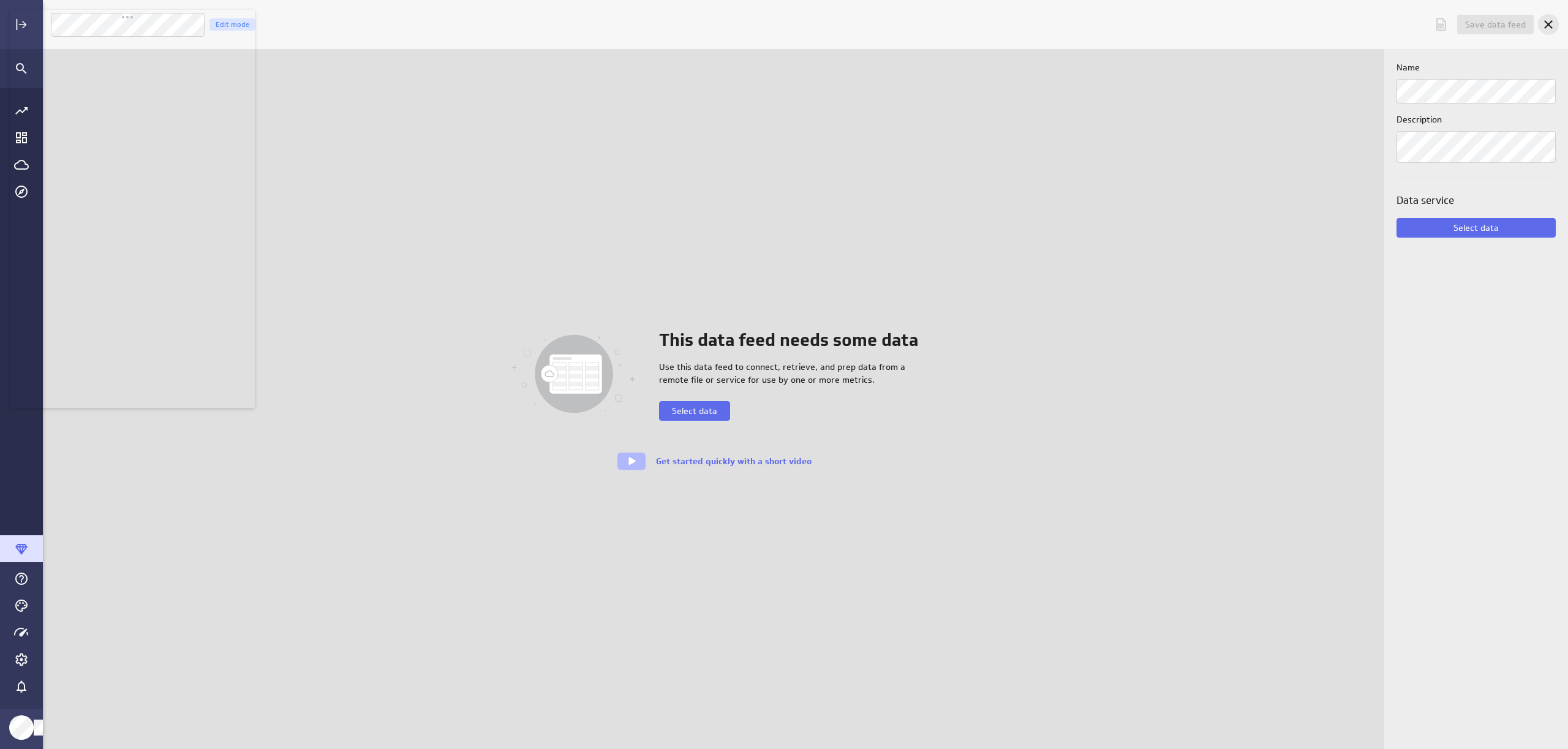
click at [1550, 20] on icon "Cancel" at bounding box center [1548, 24] width 15 height 14
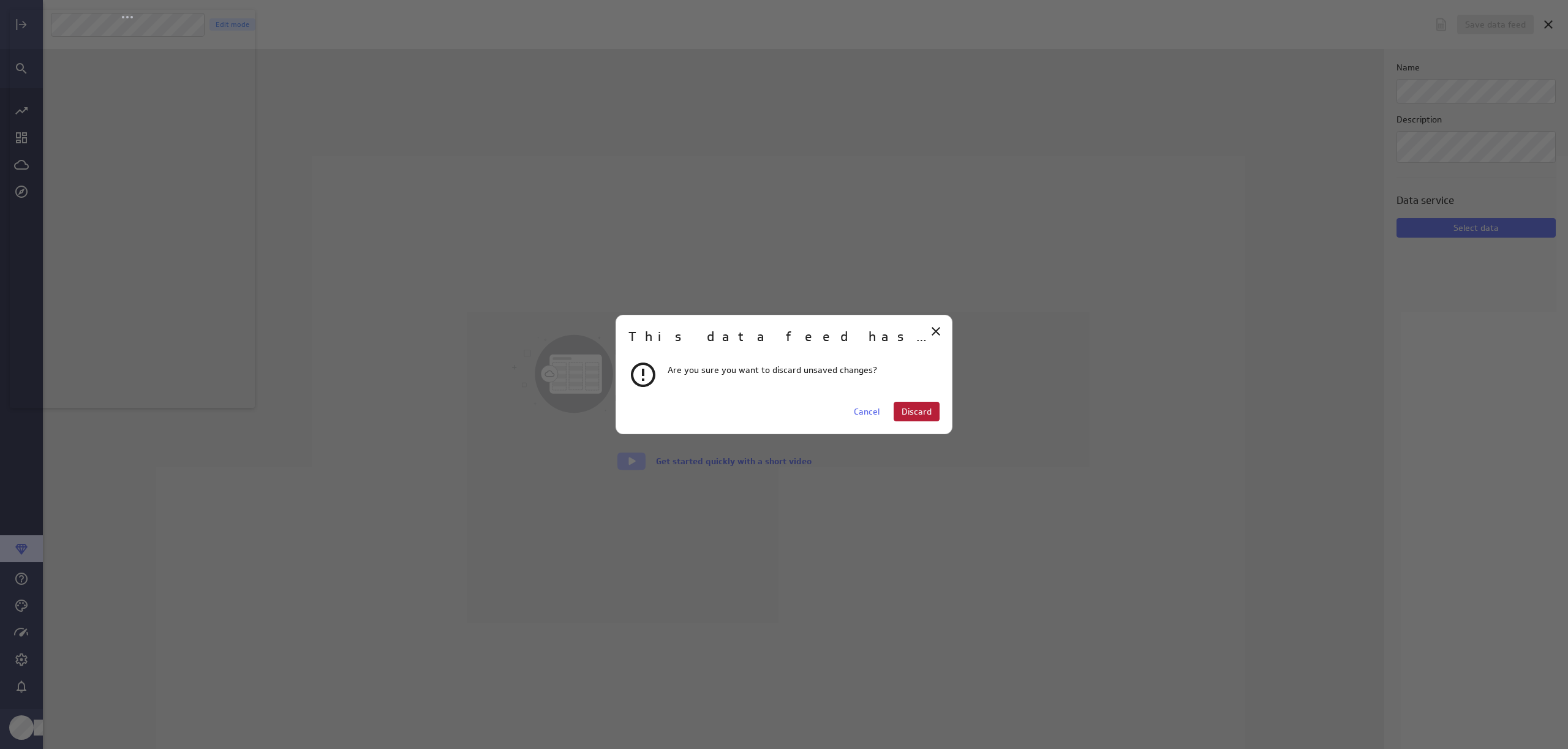
click at [925, 411] on span "Discard" at bounding box center [916, 411] width 30 height 11
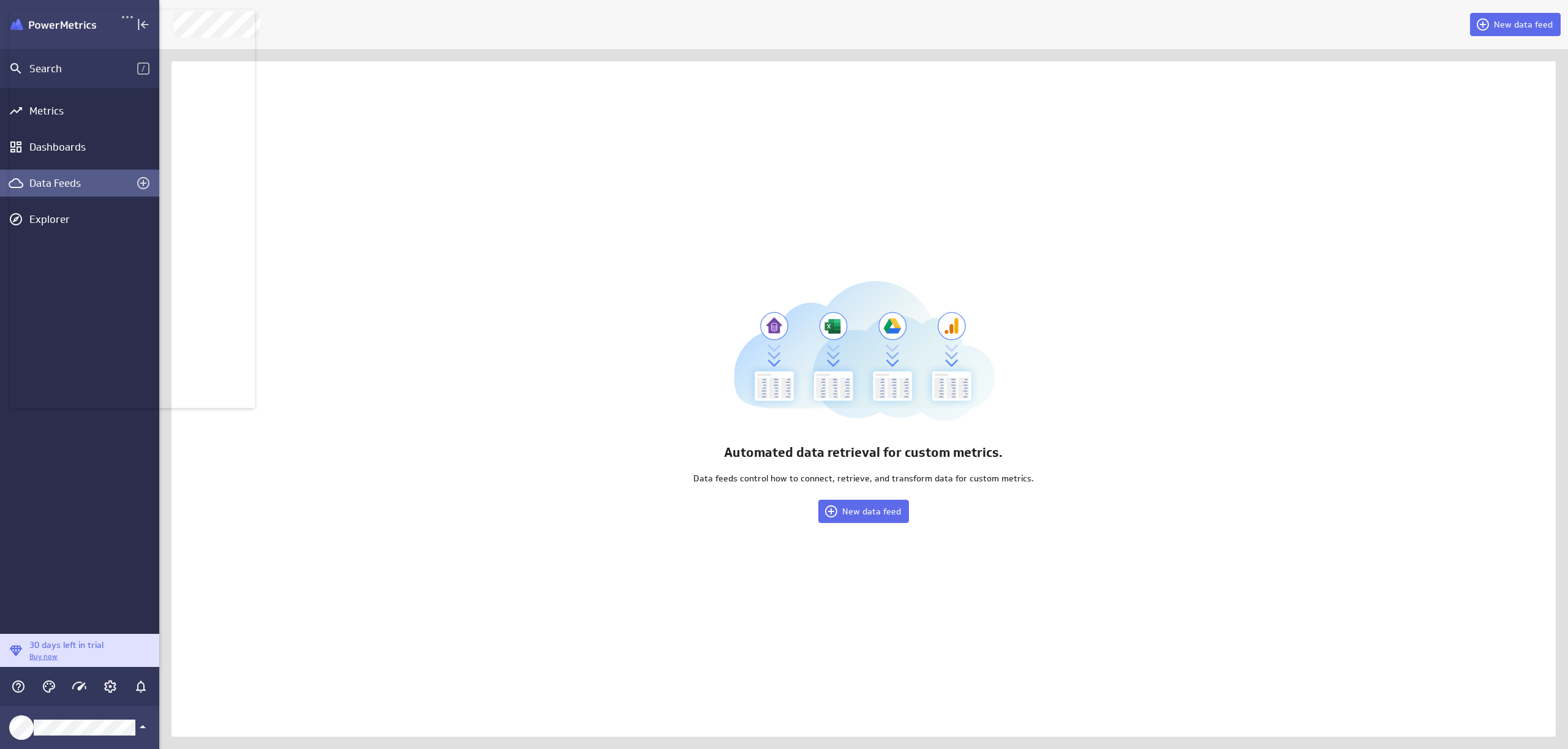
scroll to position [768, 1428]
click at [86, 188] on div "Data Feeds" at bounding box center [79, 184] width 101 height 14
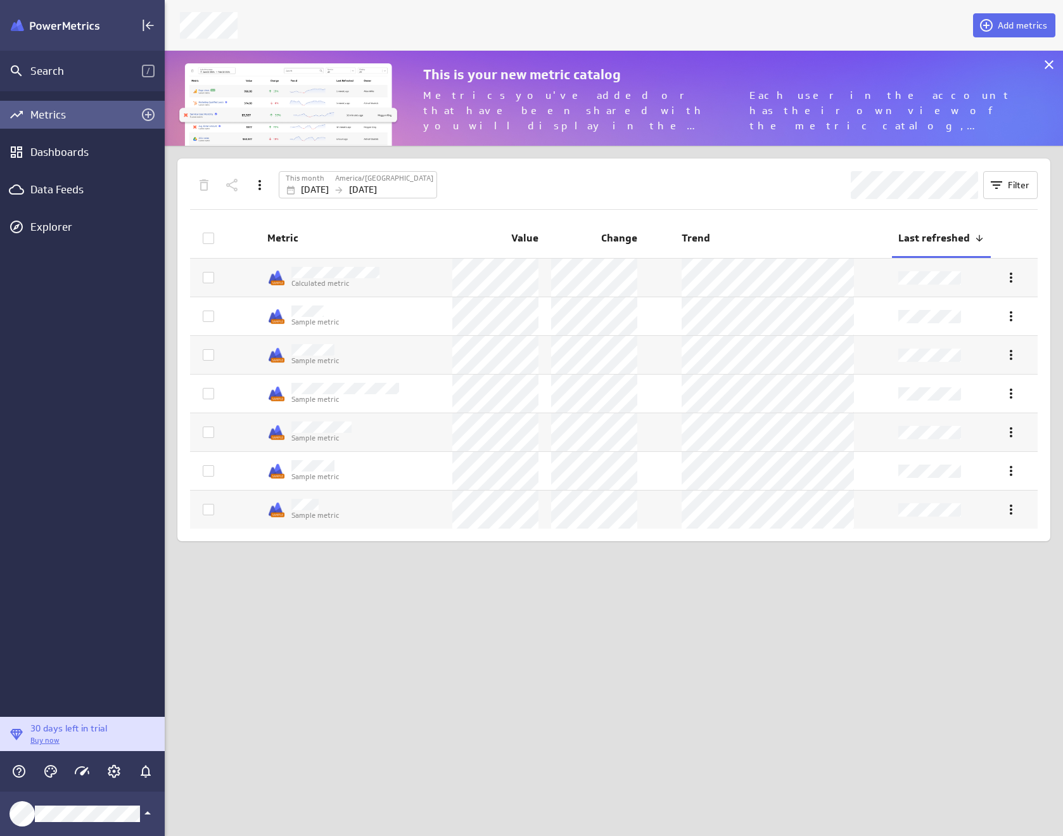
scroll to position [855, 918]
click at [60, 201] on div "Data Feeds" at bounding box center [82, 190] width 165 height 28
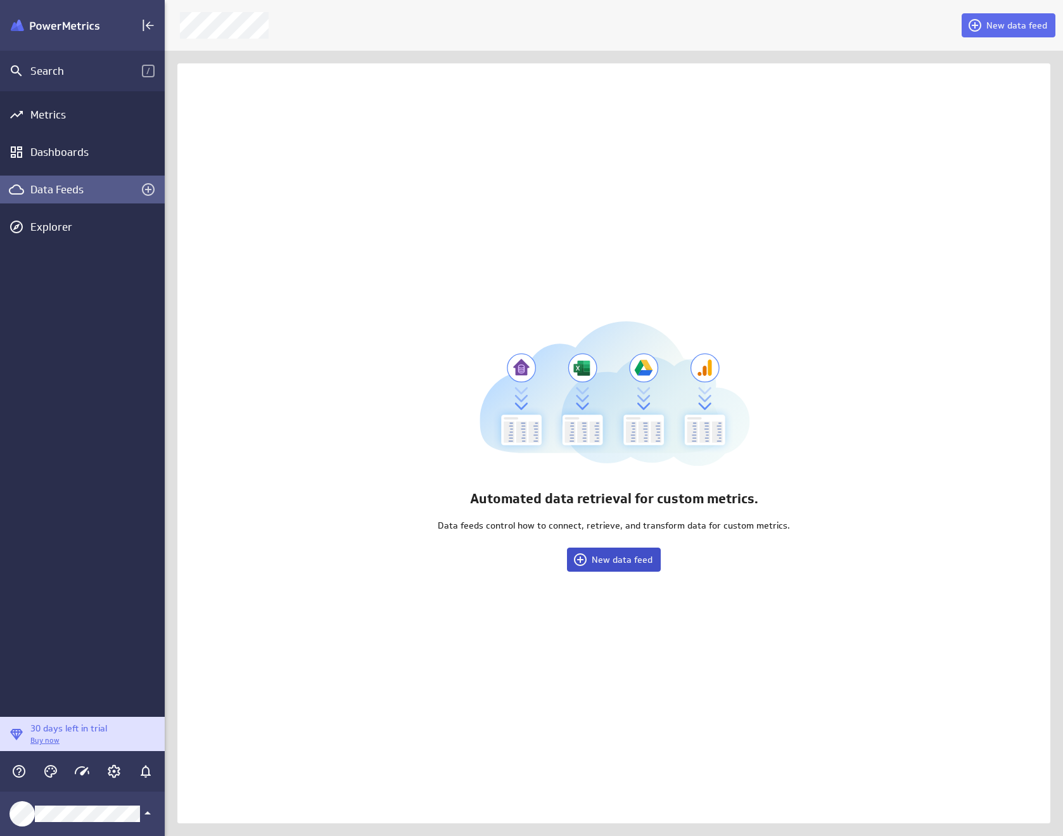
click at [627, 565] on span "New data feed" at bounding box center [622, 559] width 61 height 11
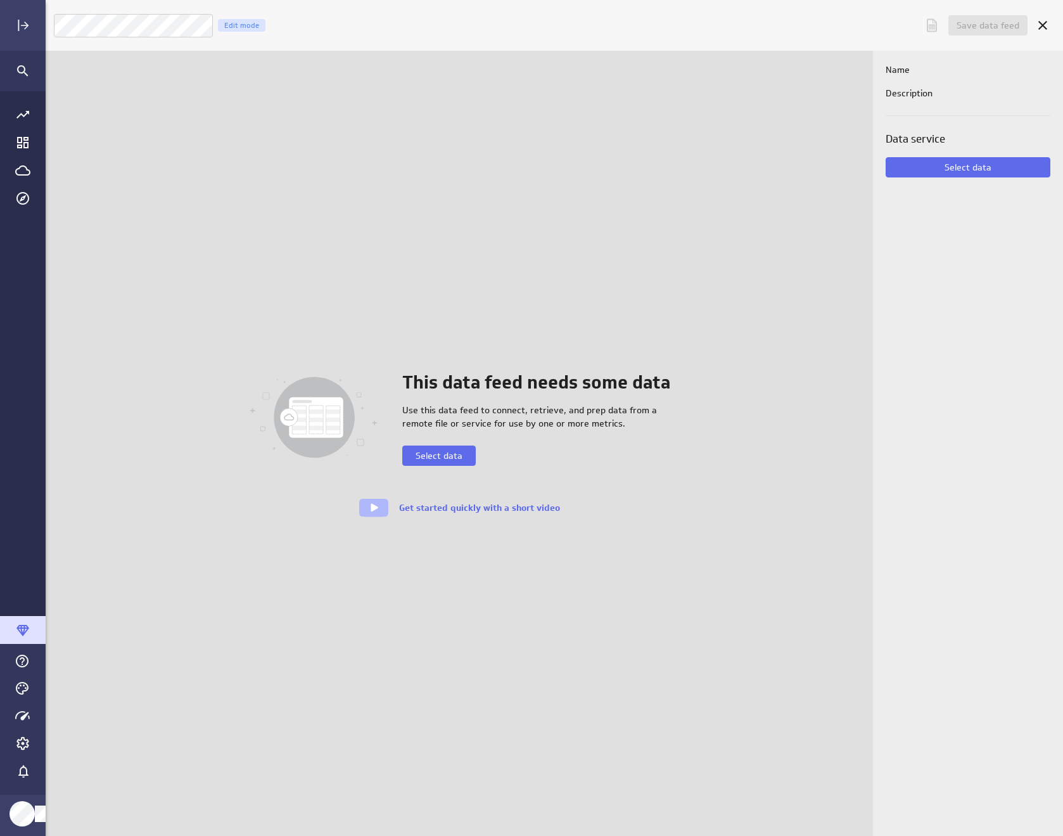
scroll to position [855, 1039]
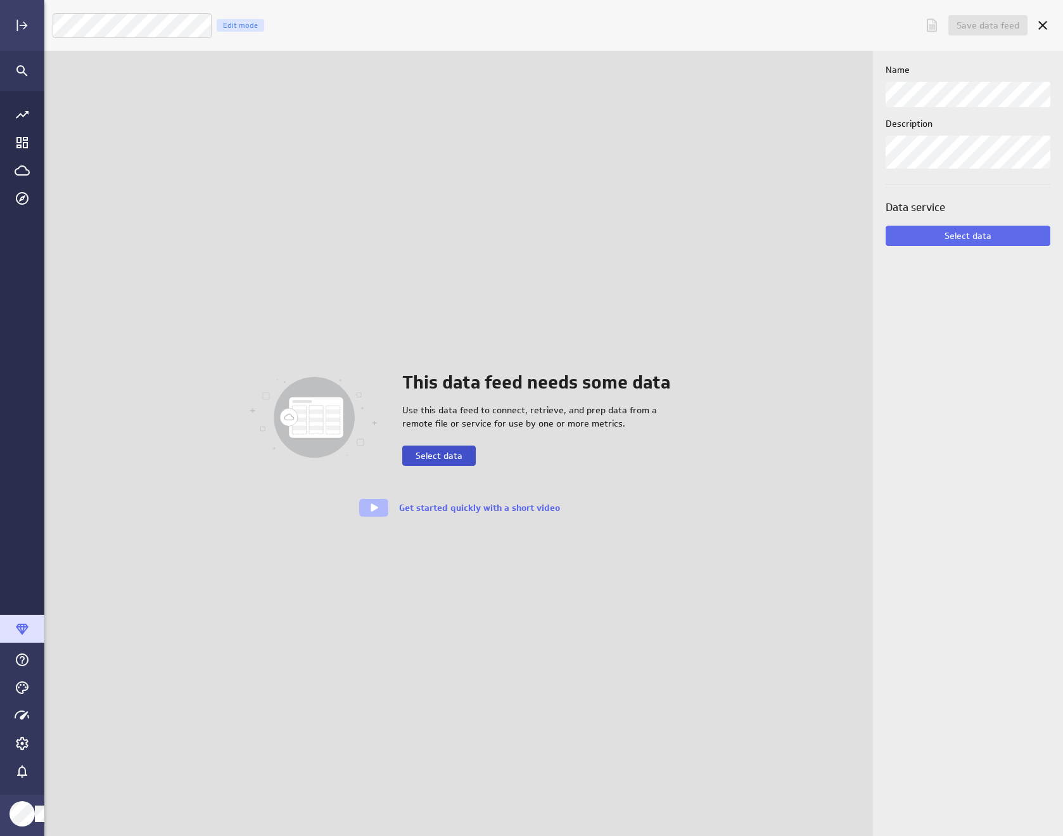
click at [458, 455] on span "Select data" at bounding box center [439, 455] width 47 height 11
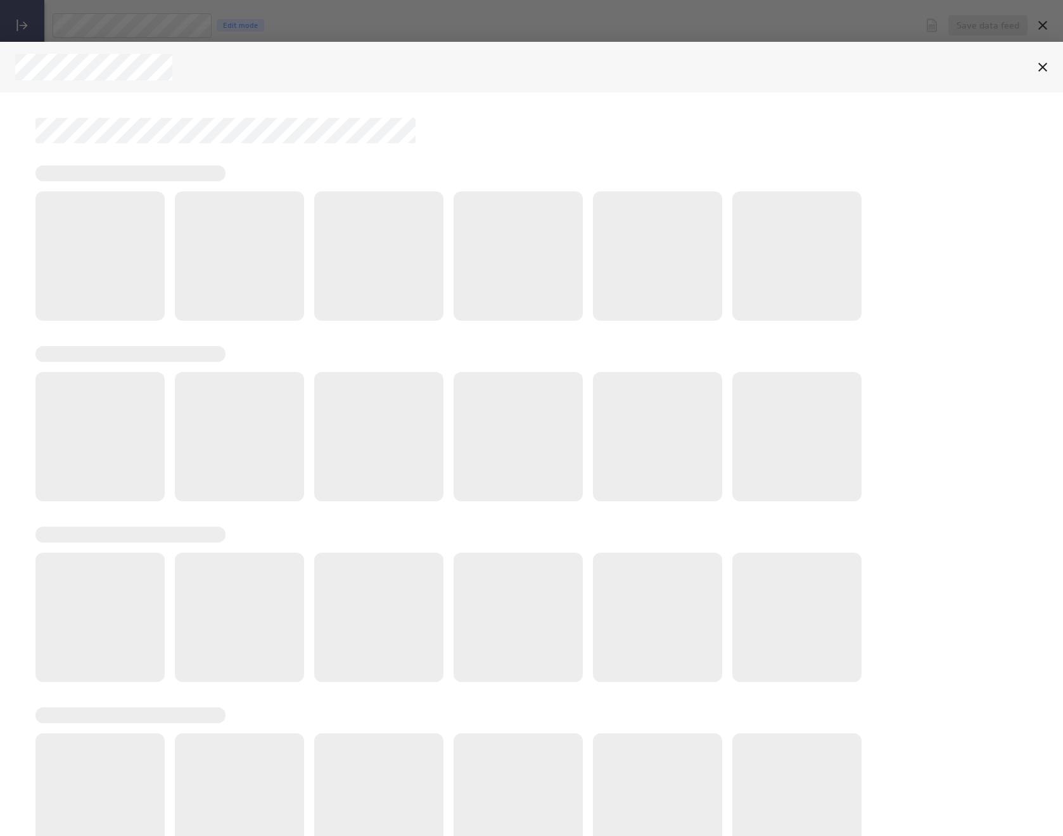
scroll to position [39, 0]
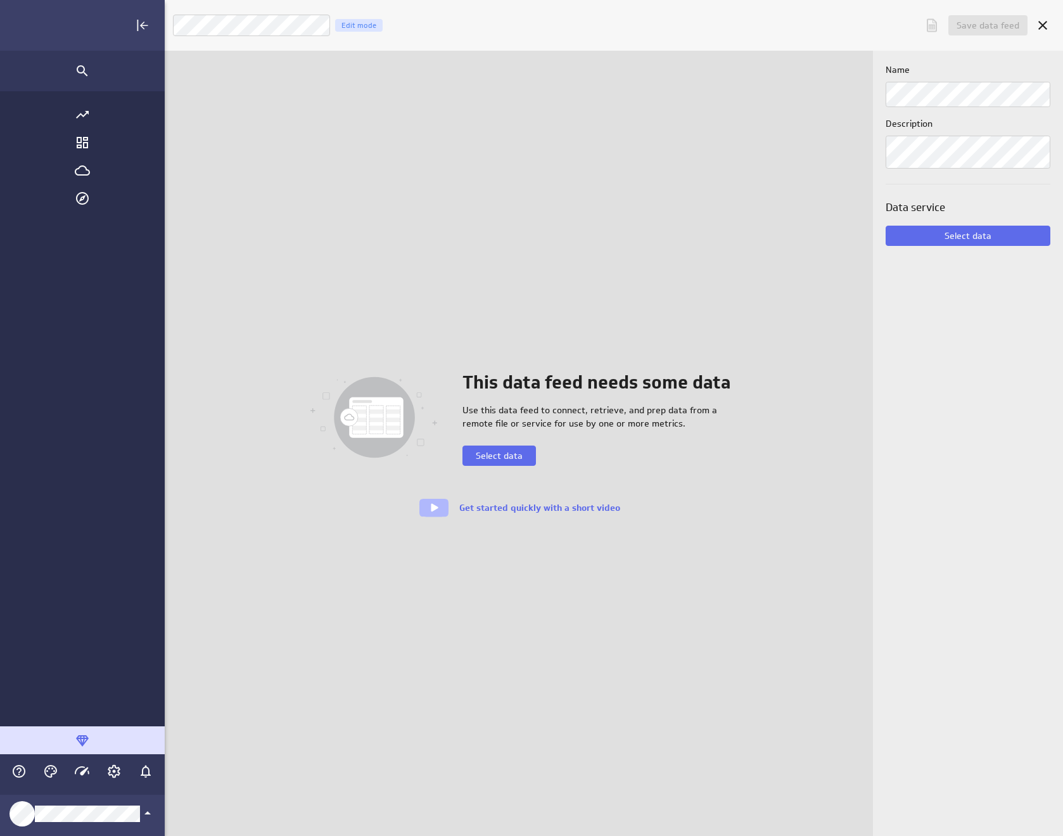
scroll to position [855, 1039]
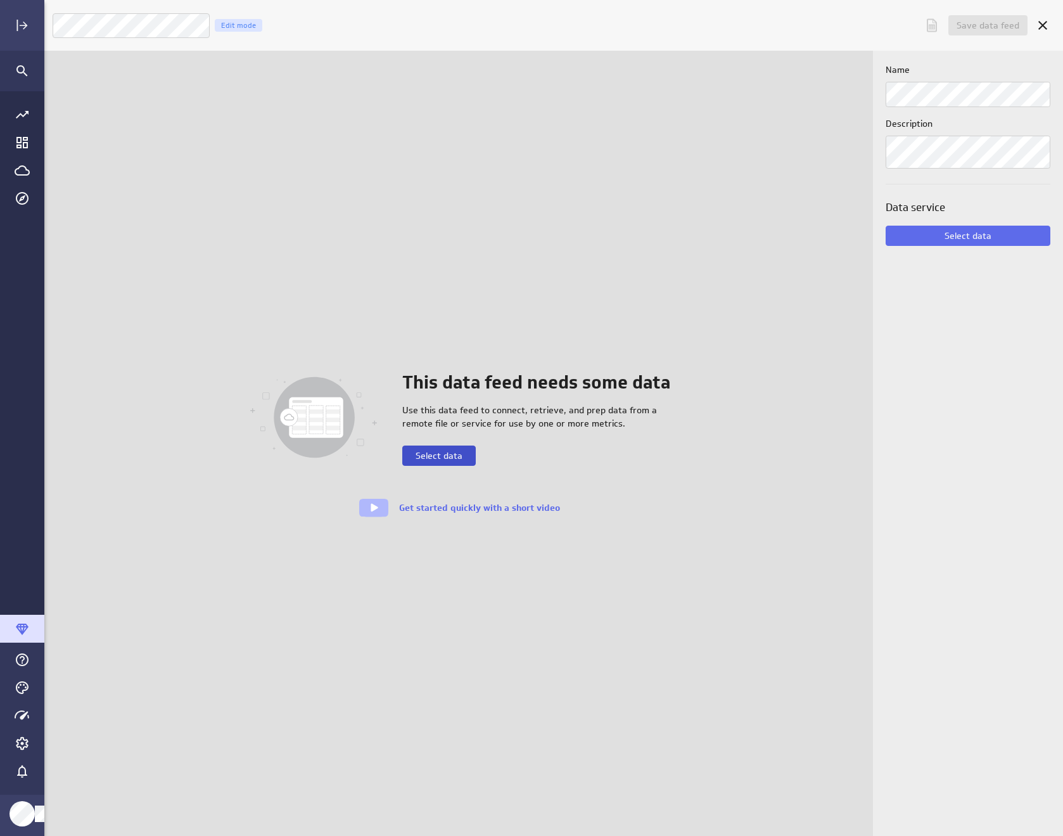
click at [442, 448] on button "Select data" at bounding box center [439, 455] width 74 height 20
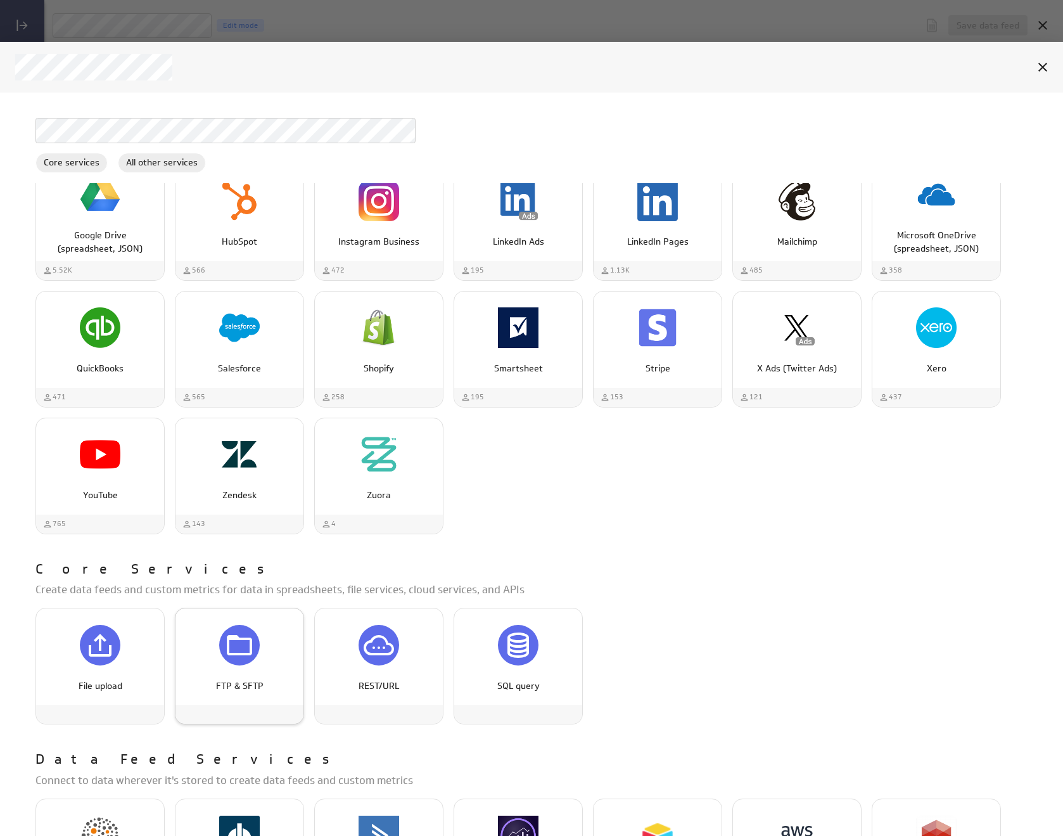
scroll to position [215, 0]
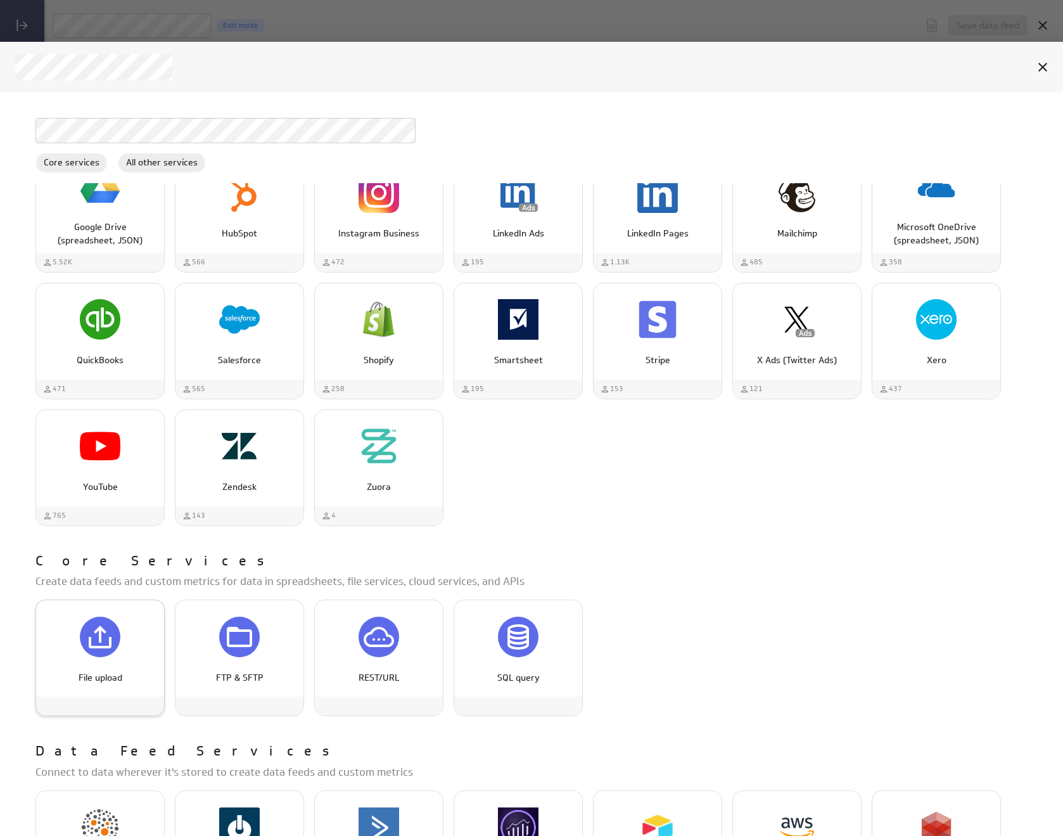
click at [90, 642] on icon "File upload" at bounding box center [100, 636] width 23 height 23
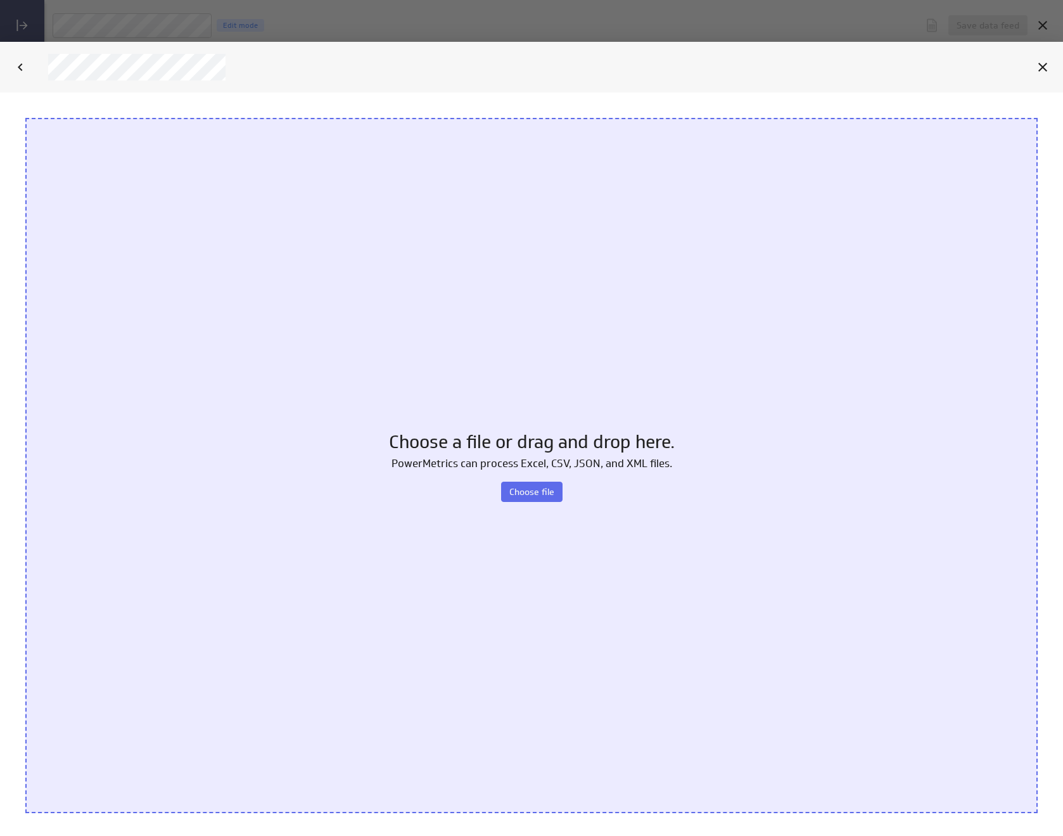
scroll to position [0, 0]
click at [560, 490] on button "Choose file" at bounding box center [531, 491] width 61 height 20
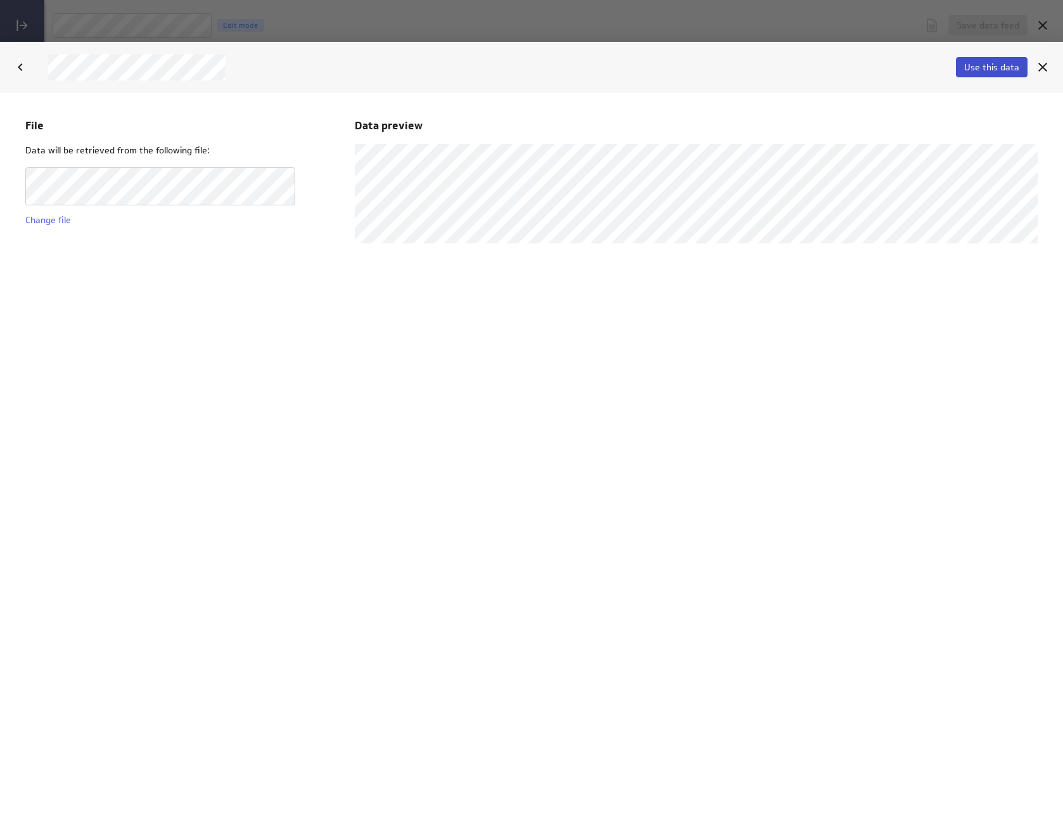
click at [975, 67] on span "Use this data" at bounding box center [991, 66] width 55 height 11
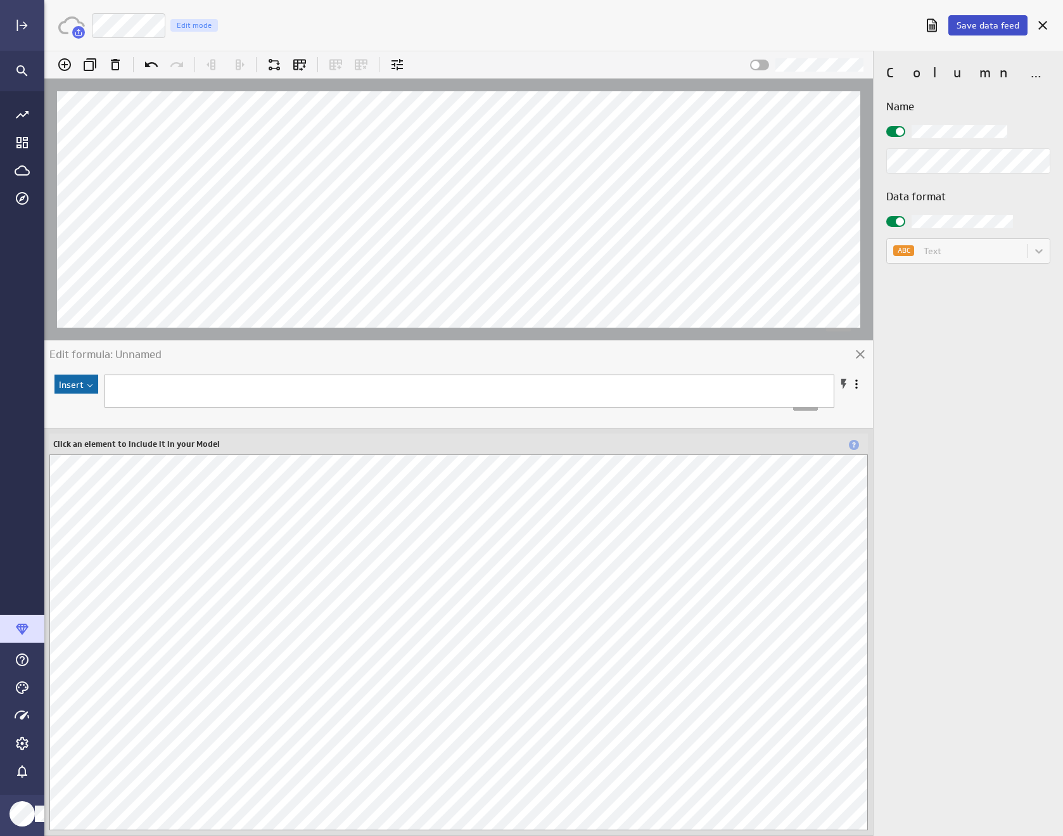
click at [961, 25] on span "Save data feed" at bounding box center [988, 25] width 63 height 11
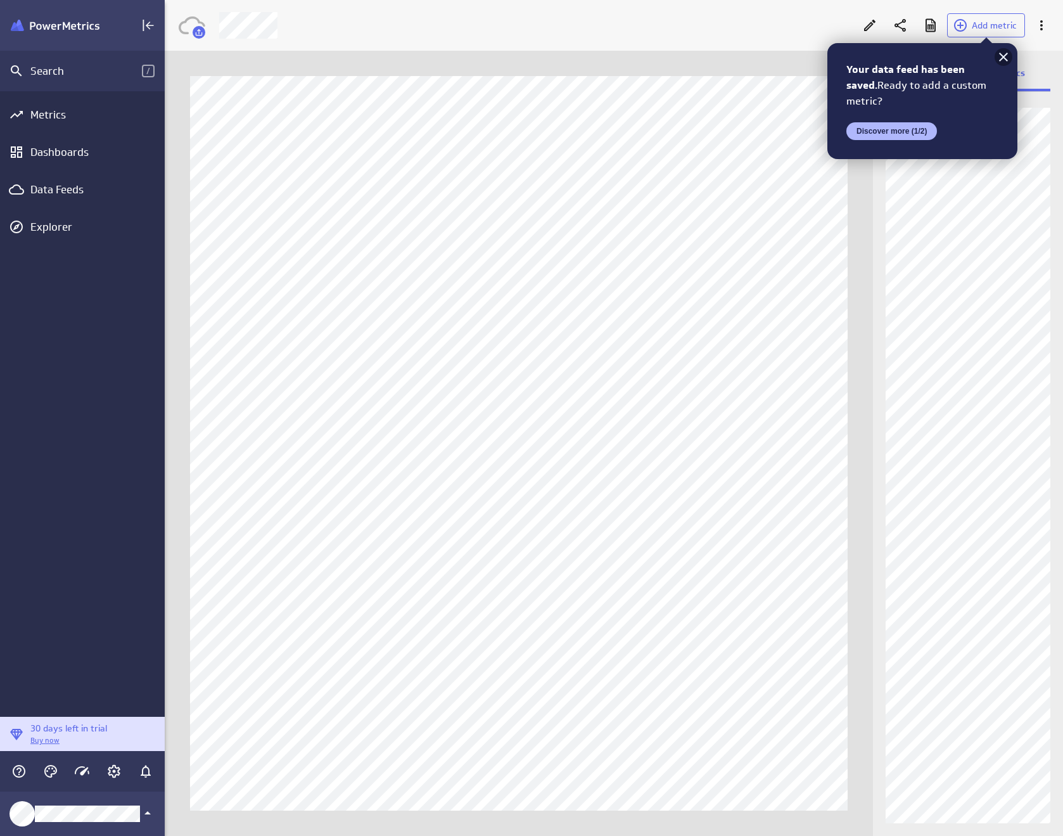
click at [1006, 57] on icon at bounding box center [1003, 56] width 15 height 15
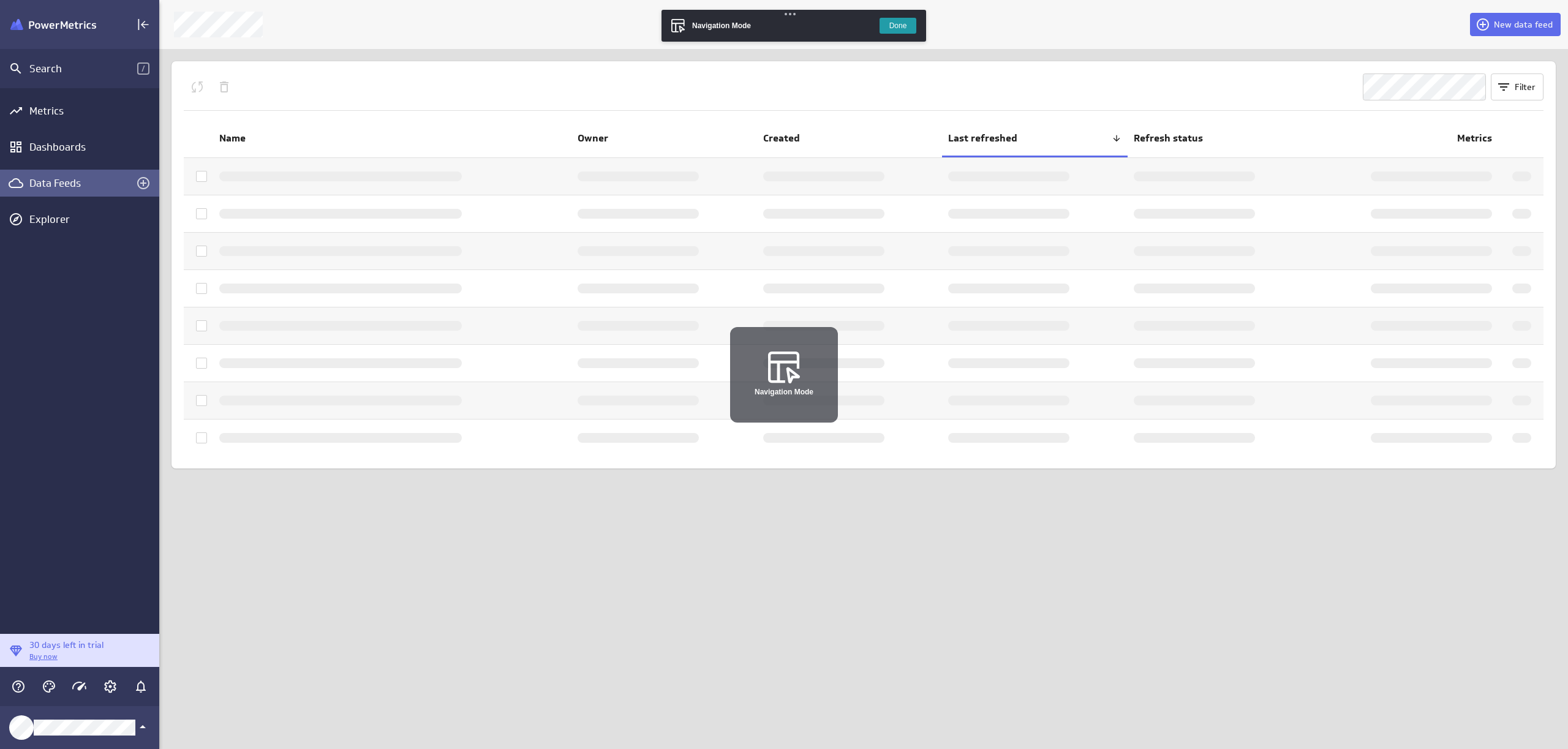
scroll to position [768, 1428]
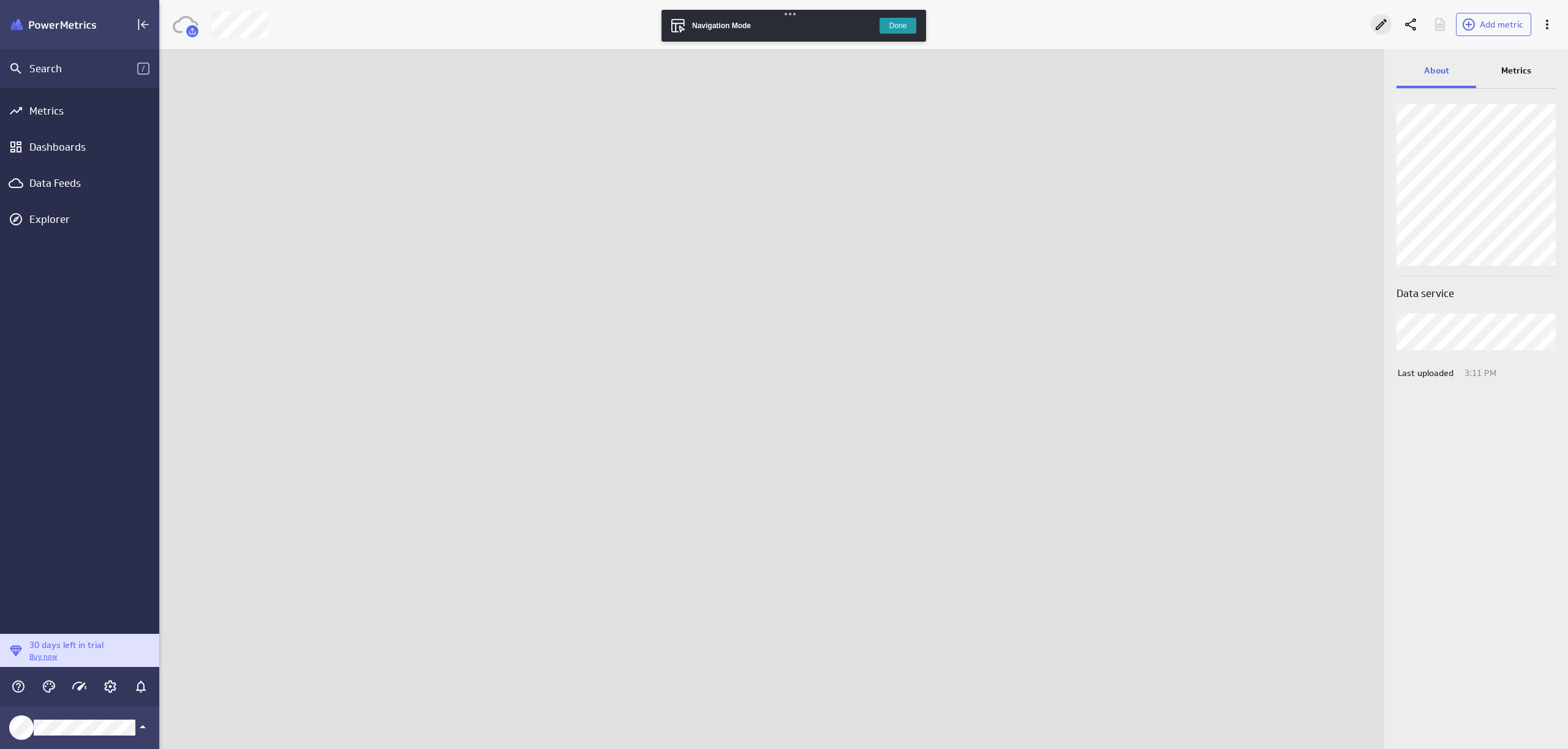
click at [1390, 22] on div at bounding box center [1381, 24] width 27 height 27
click at [1382, 24] on icon "Edit" at bounding box center [1380, 24] width 11 height 11
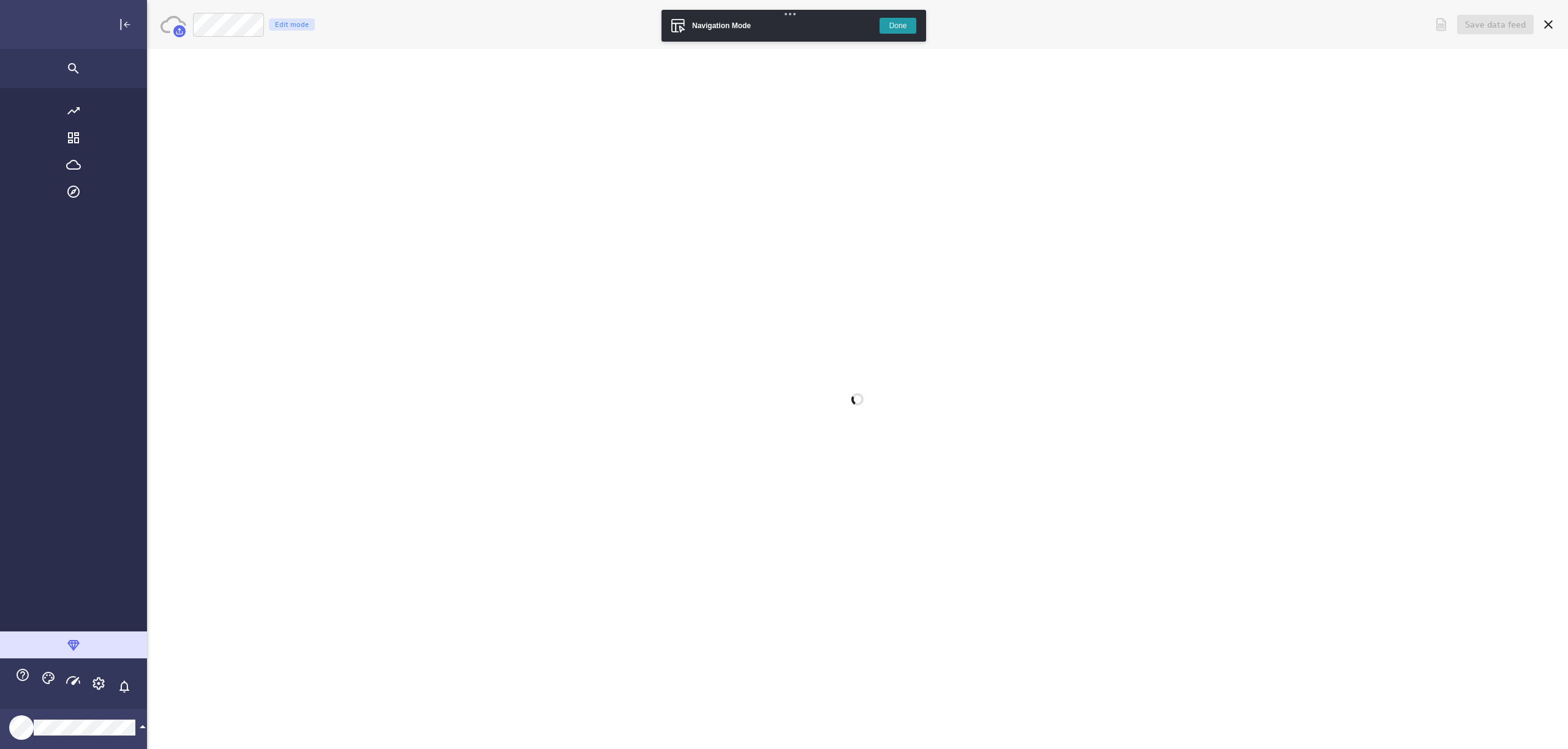
scroll to position [768, 1545]
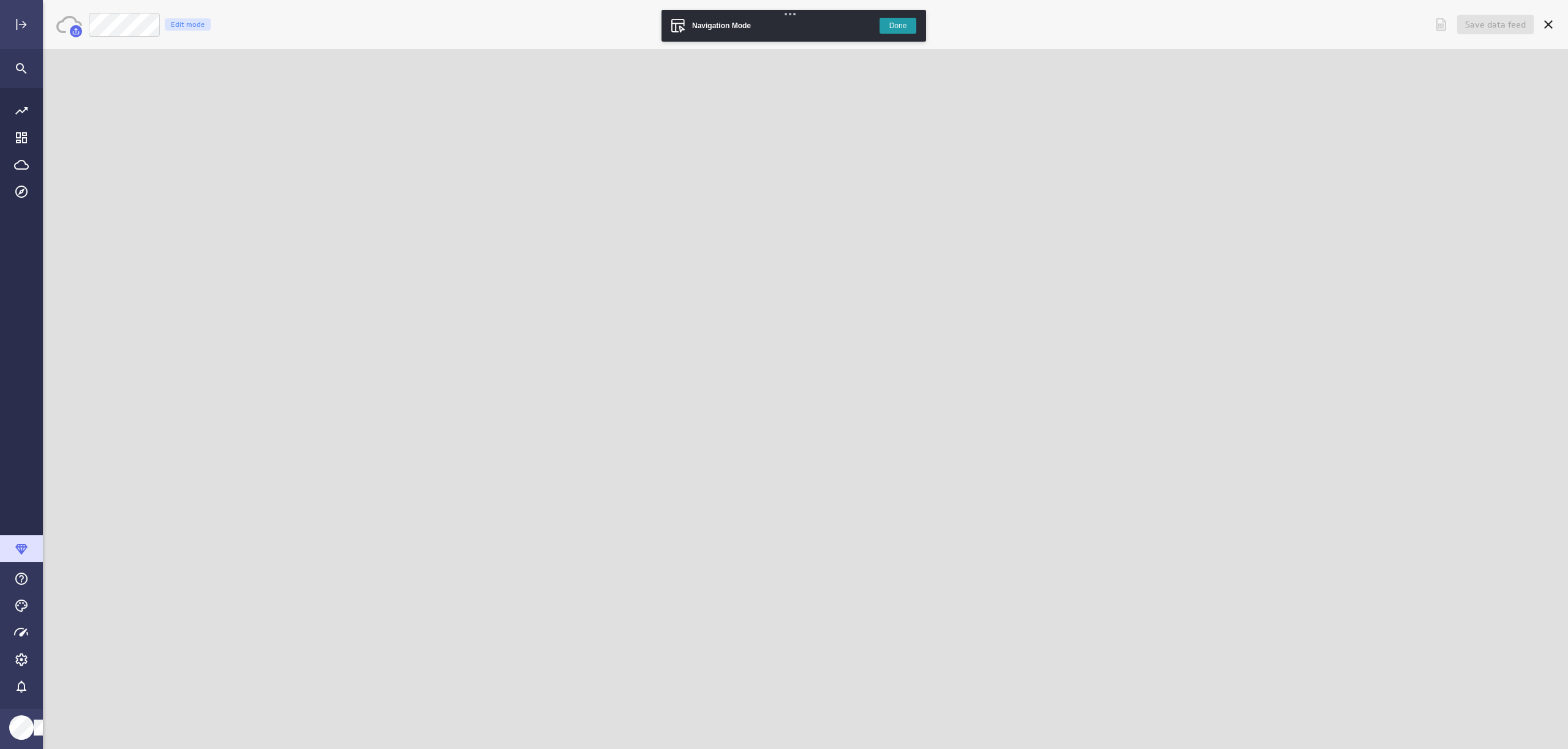
click at [899, 28] on button "Done" at bounding box center [898, 25] width 37 height 15
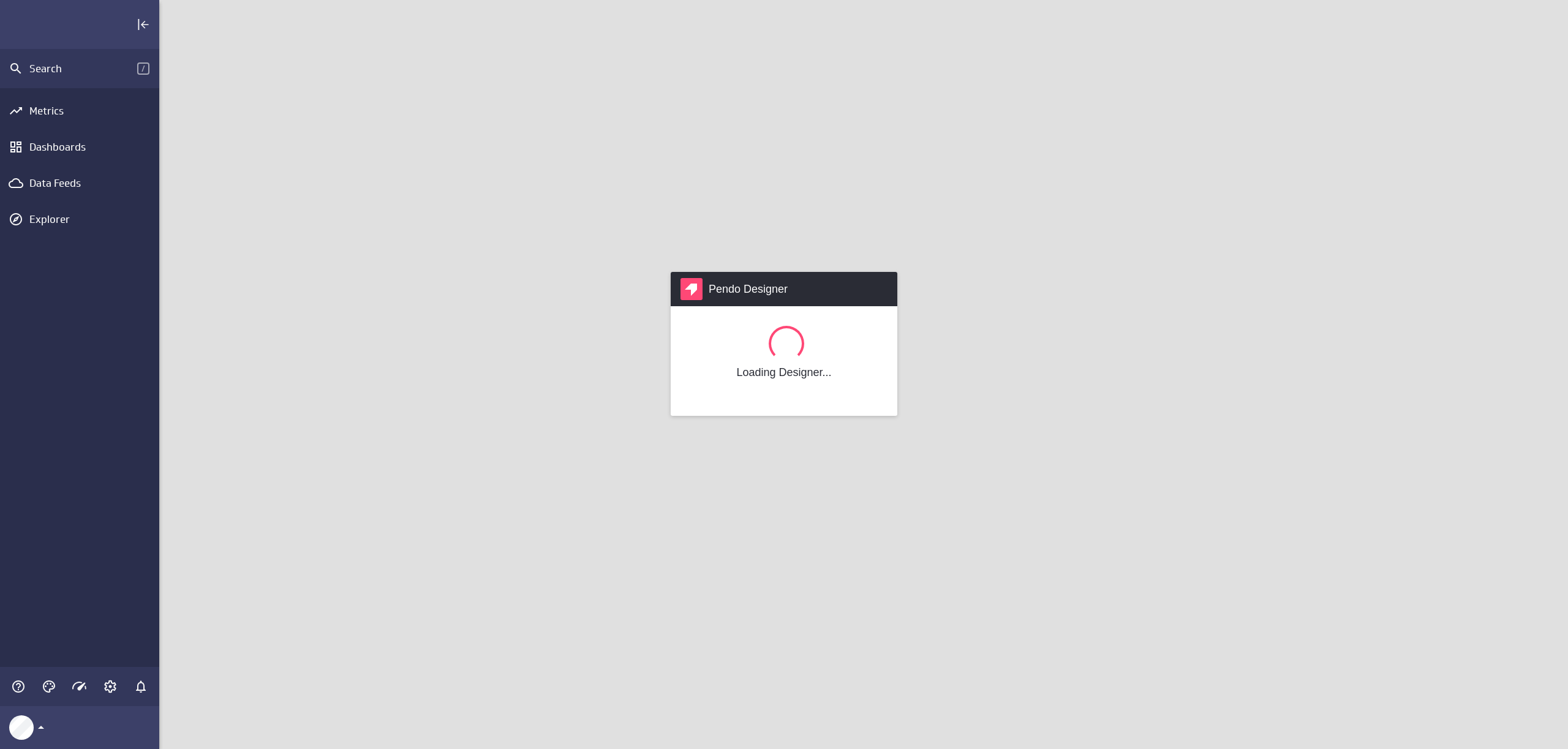
scroll to position [768, 1428]
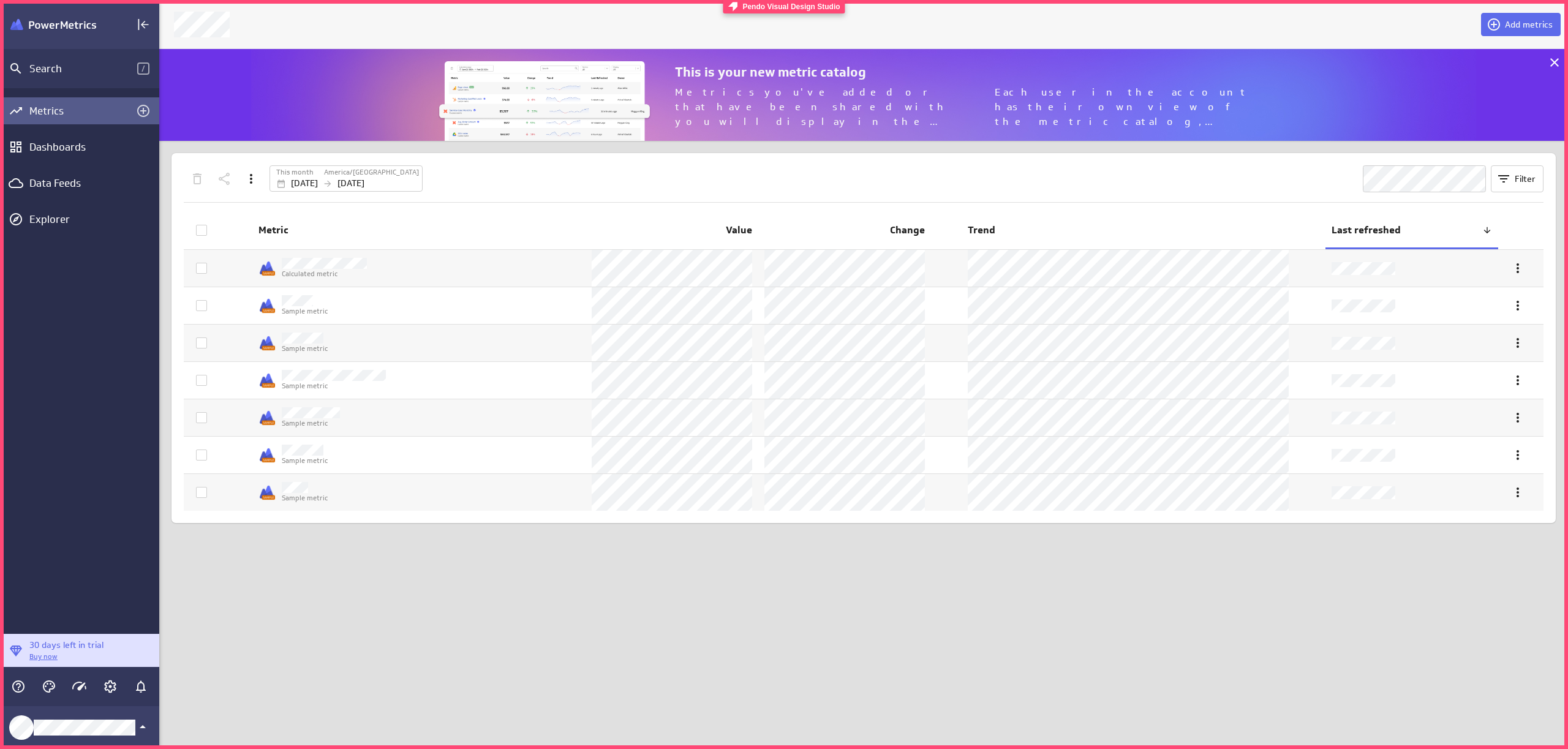
scroll to position [768, 1428]
click at [59, 175] on div "Data Feeds" at bounding box center [79, 184] width 160 height 27
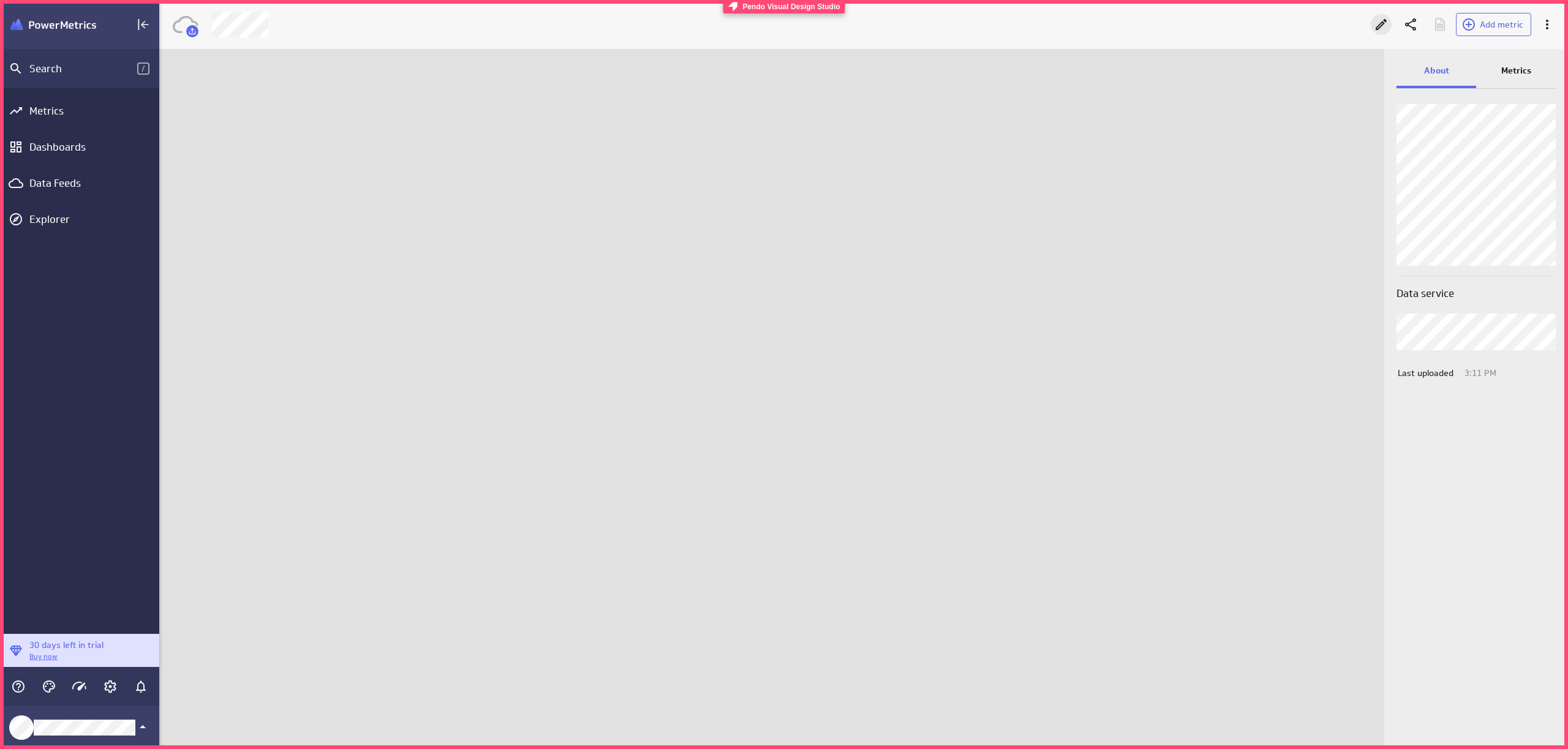
click at [1378, 15] on div "Edit" at bounding box center [1381, 25] width 21 height 21
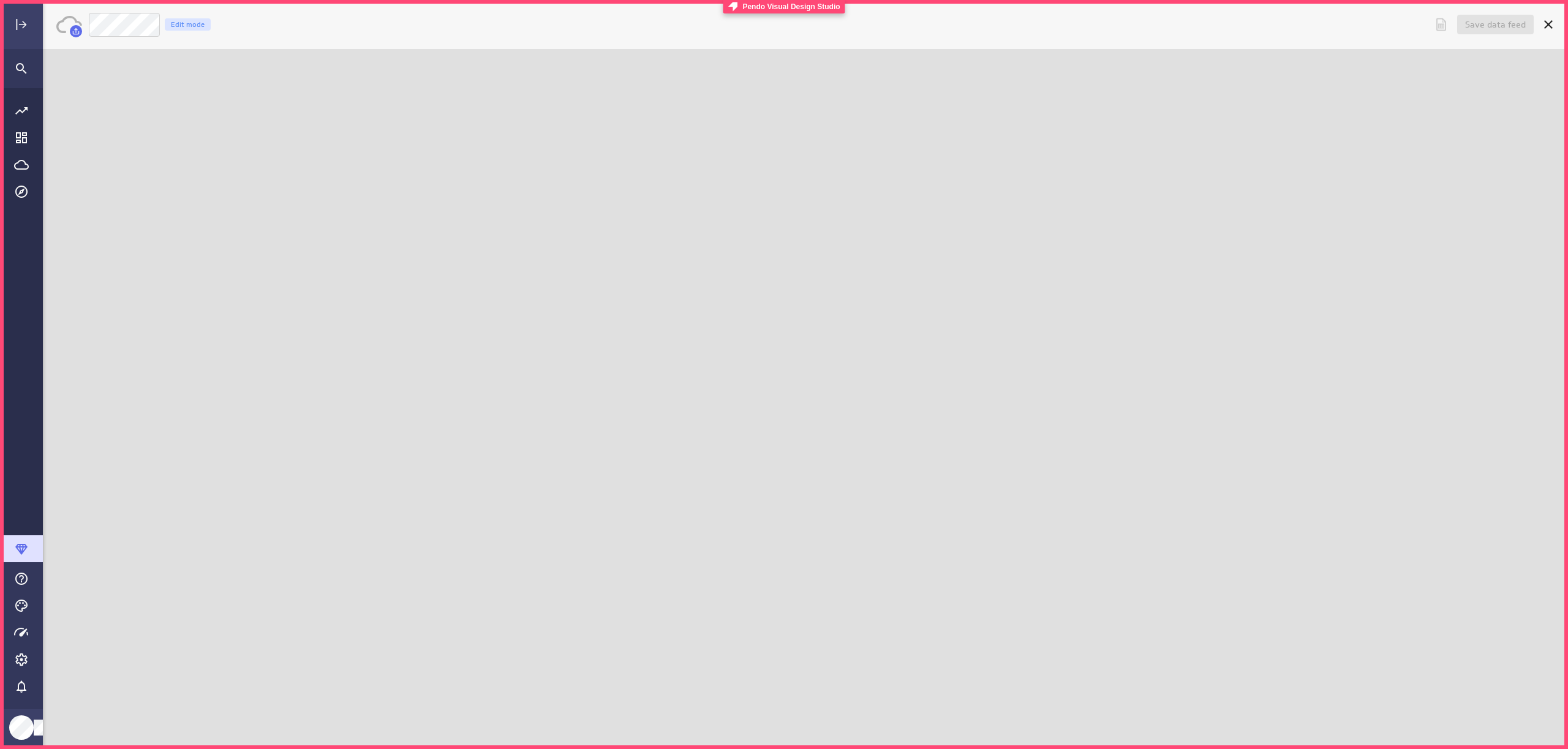
scroll to position [768, 1545]
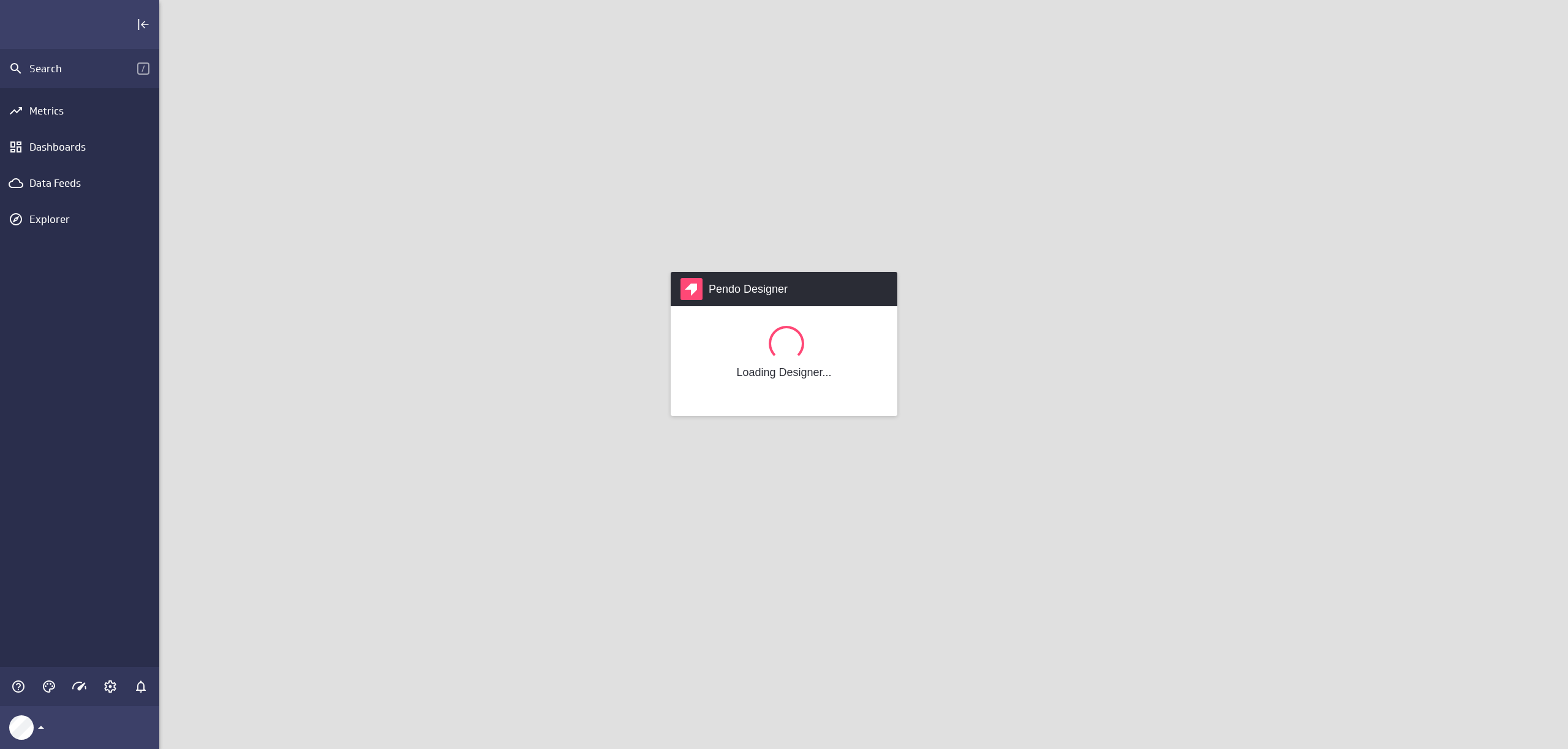
scroll to position [768, 1428]
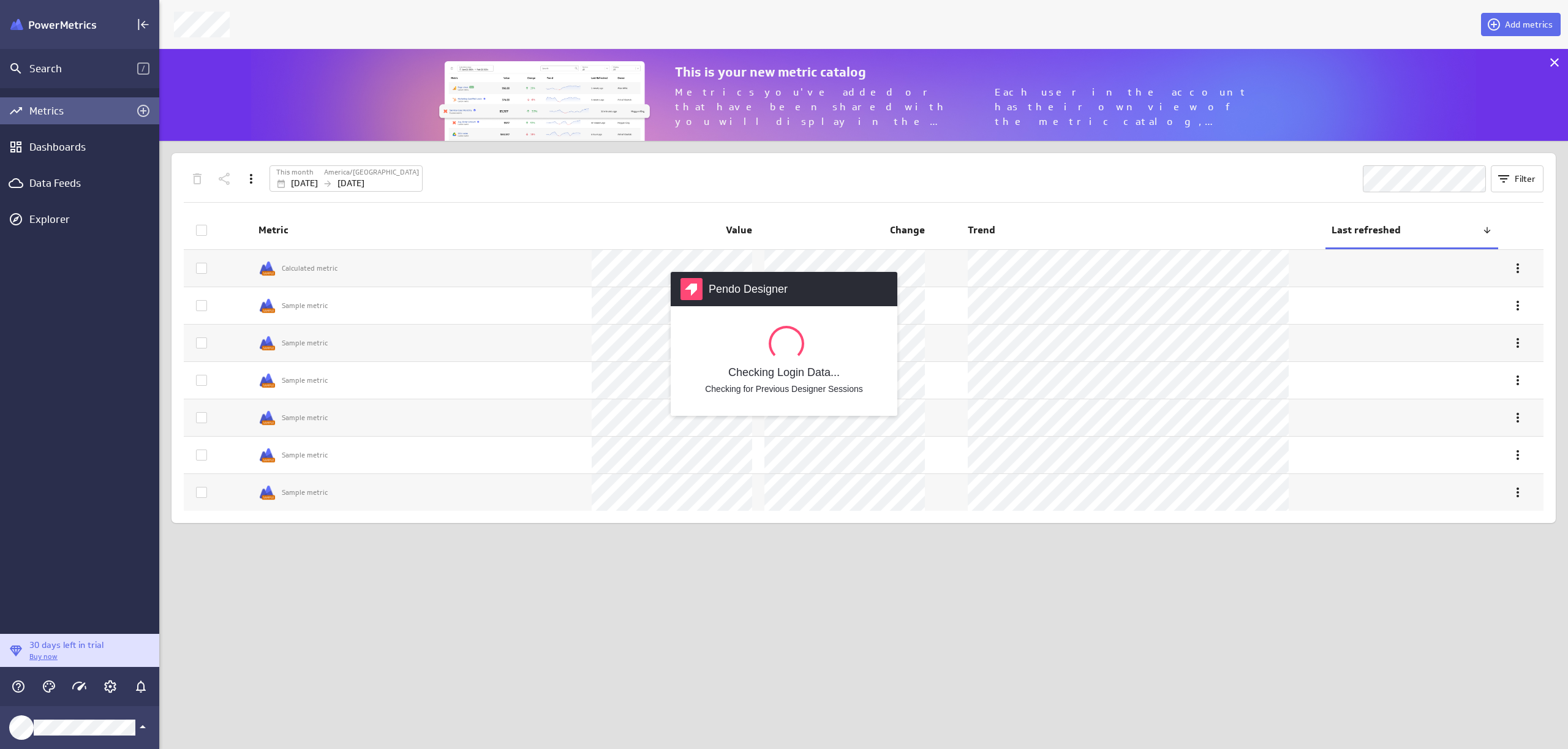
scroll to position [111, 1428]
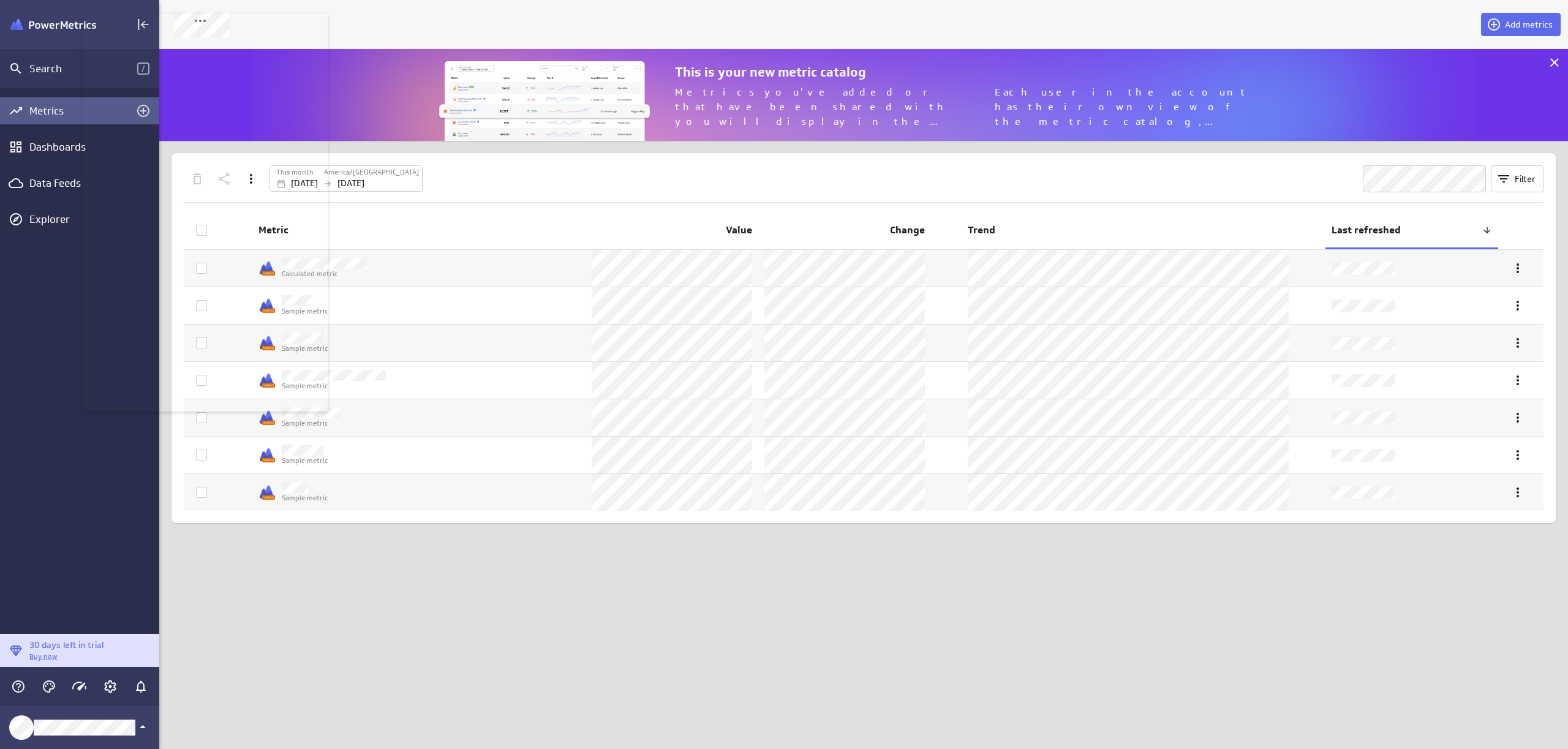
drag, startPoint x: 150, startPoint y: 14, endPoint x: 468, endPoint y: 29, distance: 318.4
click at [468, 29] on body "Search / Metrics Dashboards Data Feeds Explorer 30 days left in trial Buy now A…" at bounding box center [784, 374] width 1568 height 749
click at [44, 223] on div "Explorer" at bounding box center [92, 219] width 127 height 14
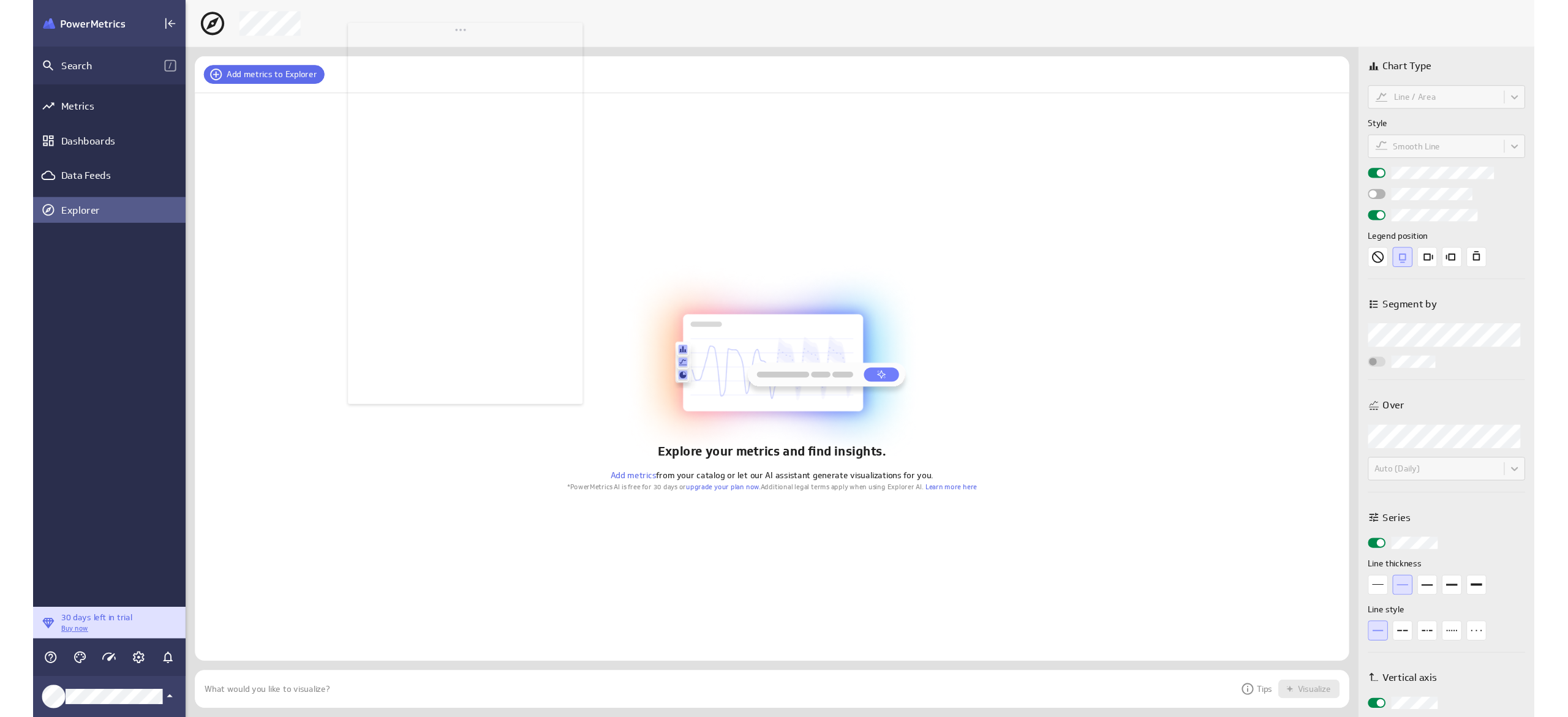
scroll to position [58, 1225]
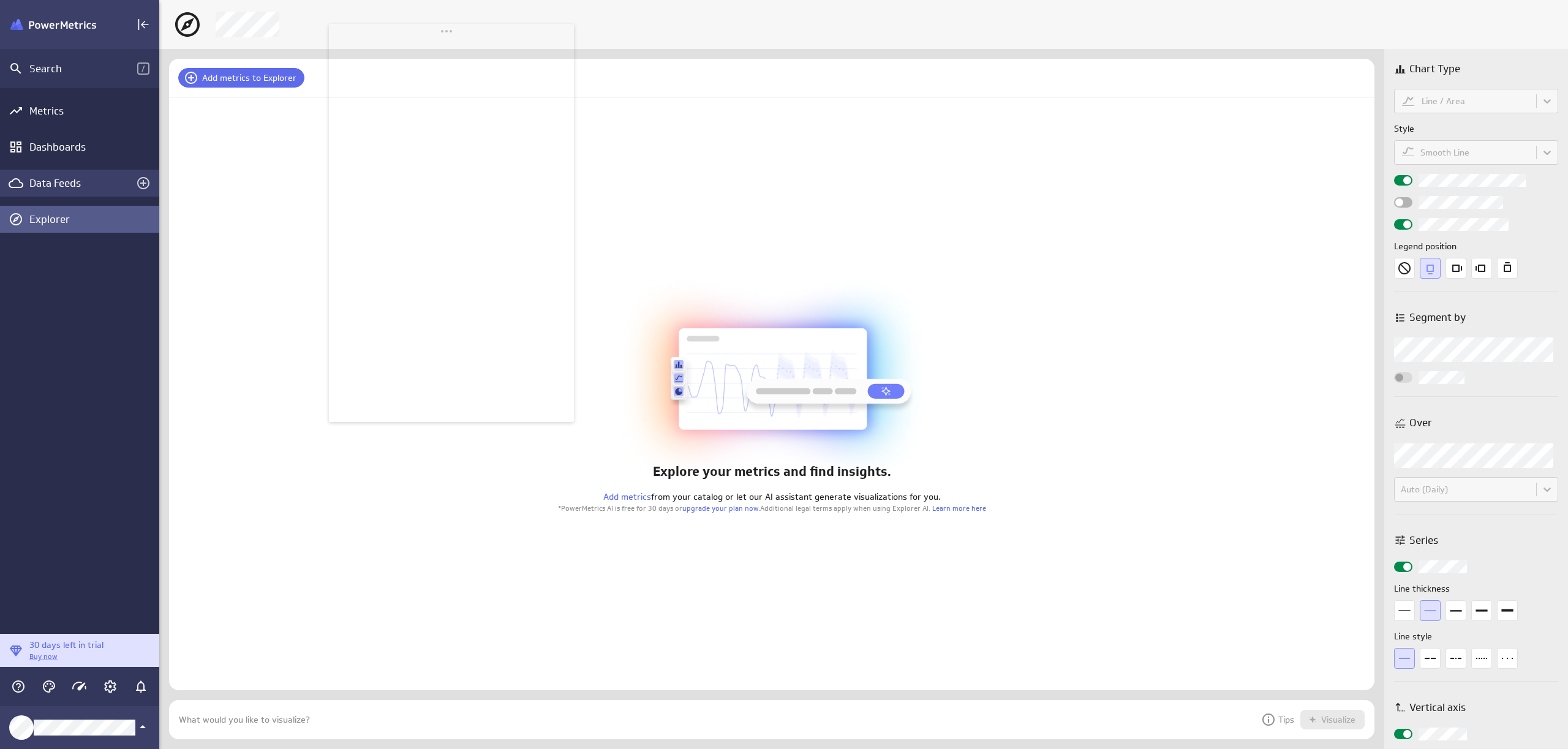
click at [46, 187] on div "Data Feeds" at bounding box center [79, 184] width 101 height 14
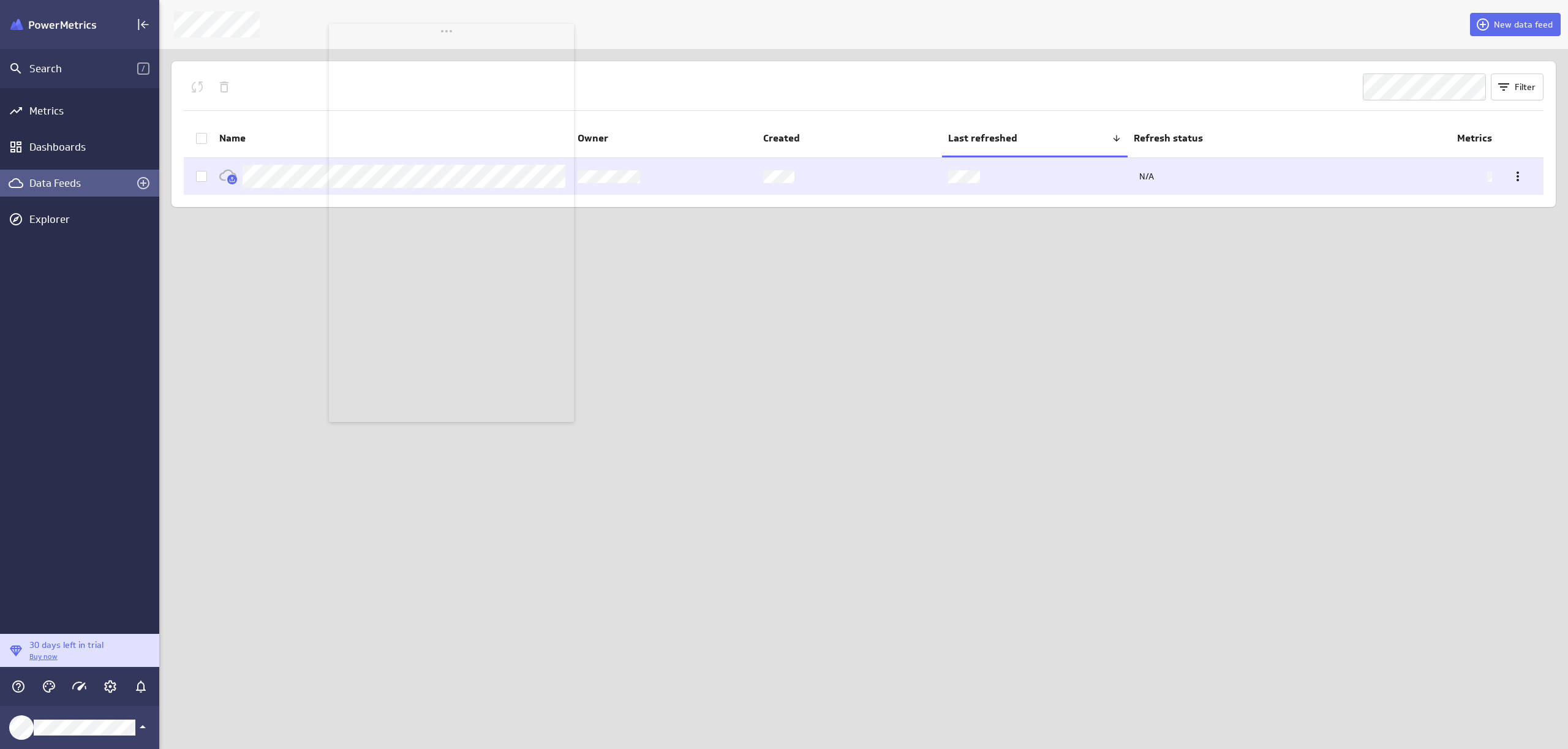
click at [752, 178] on td at bounding box center [664, 176] width 186 height 37
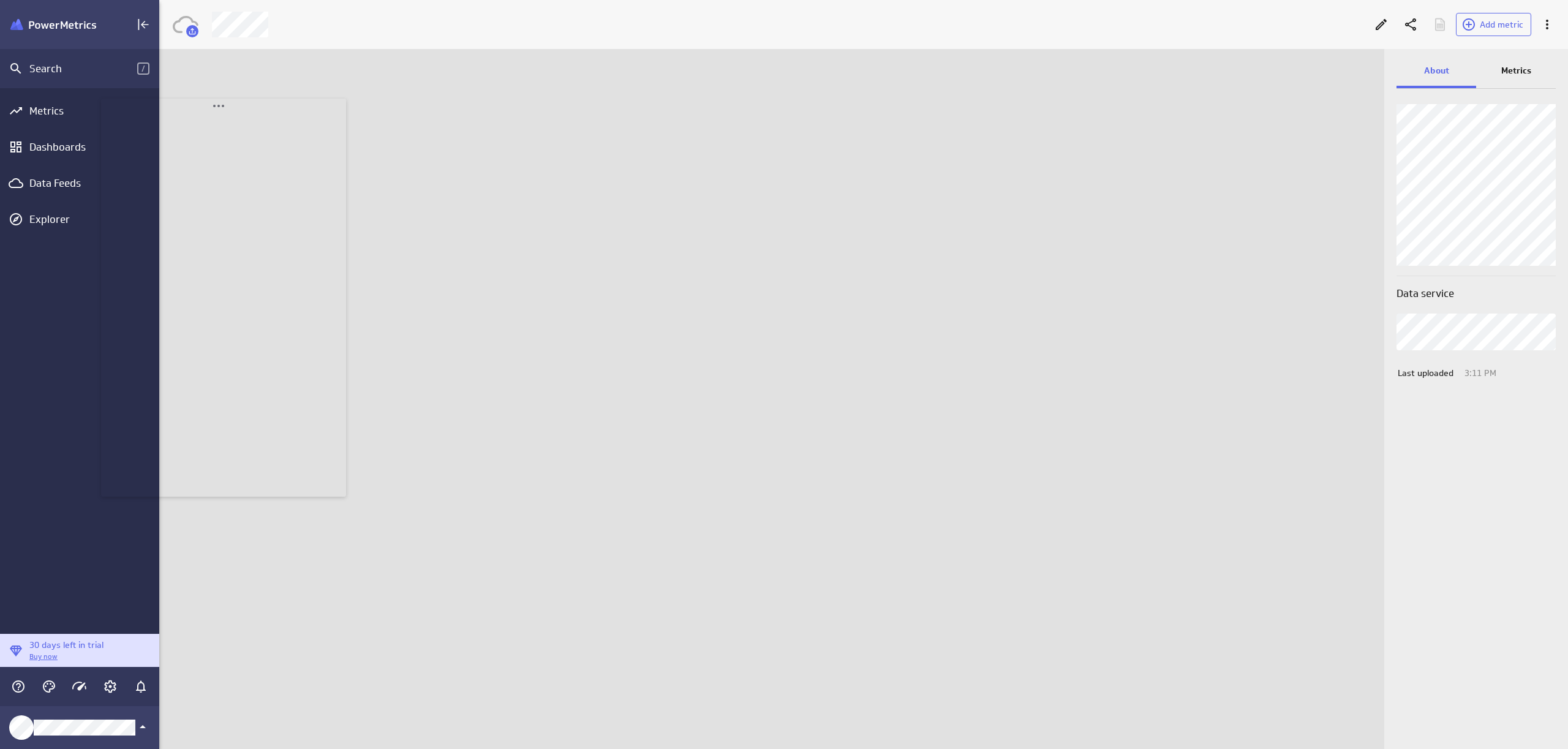
drag, startPoint x: 499, startPoint y: 38, endPoint x: 268, endPoint y: 113, distance: 242.9
click at [271, 113] on body "Search / Metrics Dashboards Data Feeds Explorer 30 days left in trial Buy now A…" at bounding box center [784, 374] width 1568 height 749
drag, startPoint x: 268, startPoint y: 117, endPoint x: 308, endPoint y: 135, distance: 43.9
click at [308, 135] on body "Search / Metrics Dashboards Data Feeds Explorer 30 days left in trial Buy now A…" at bounding box center [784, 374] width 1568 height 749
drag, startPoint x: 441, startPoint y: 132, endPoint x: 532, endPoint y: 158, distance: 94.6
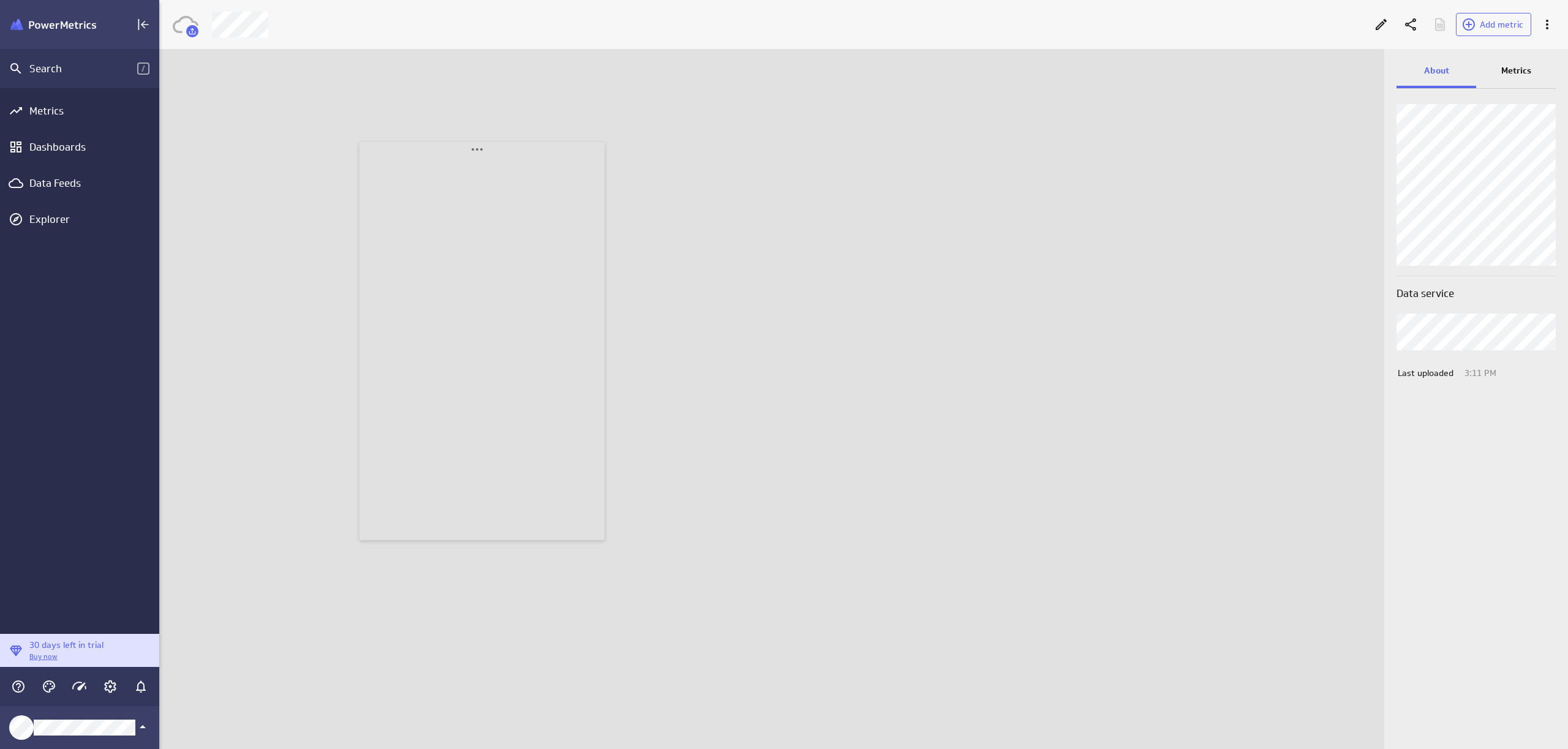
click at [531, 156] on body "Search / Metrics Dashboards Data Feeds Explorer 30 days left in trial Buy now A…" at bounding box center [784, 374] width 1568 height 749
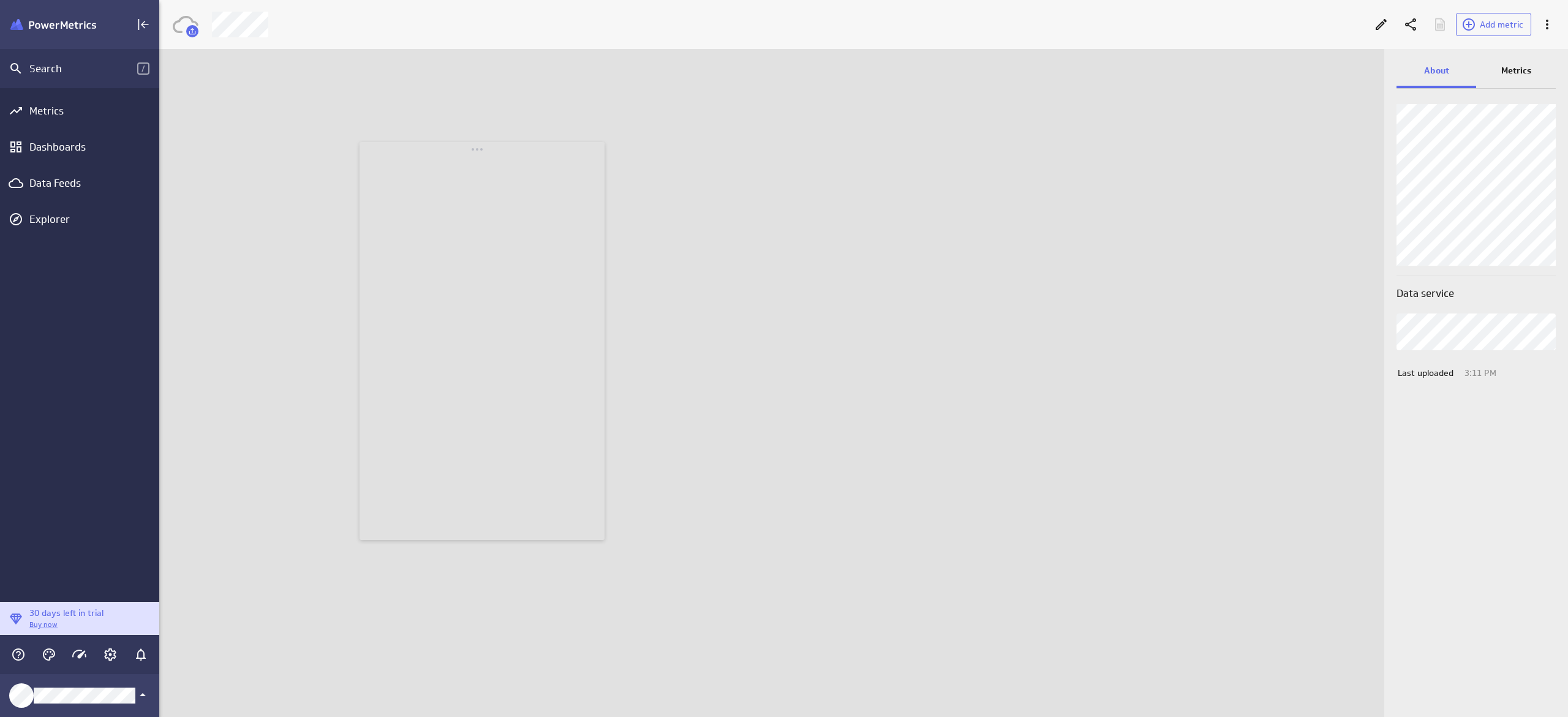
scroll to position [736, 1428]
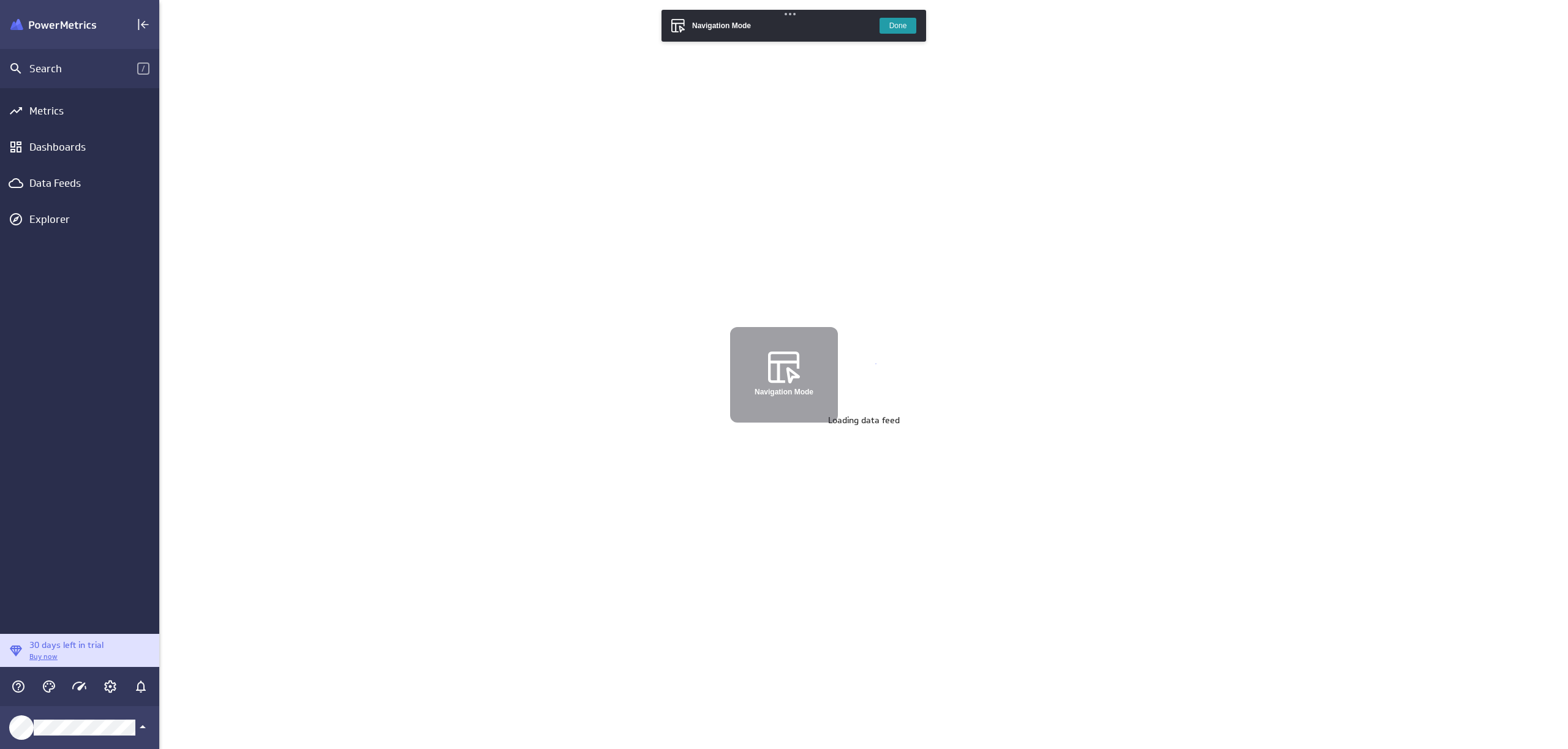
scroll to position [768, 1428]
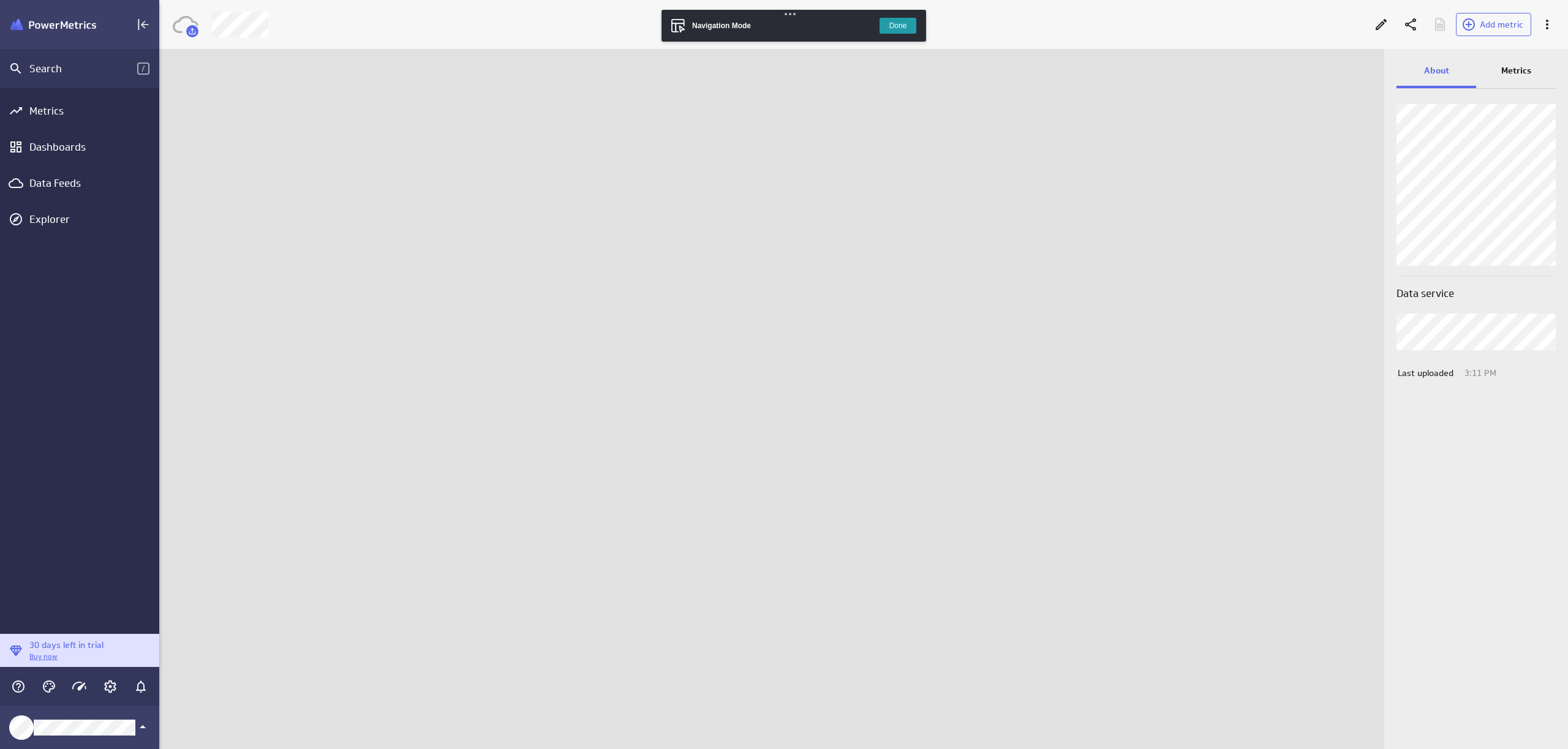
click at [894, 27] on button "Done" at bounding box center [898, 25] width 37 height 15
drag, startPoint x: 163, startPoint y: 21, endPoint x: 444, endPoint y: 116, distance: 296.6
click at [444, 116] on body "Search / Metrics Dashboards Data Feeds Explorer 30 days left in trial Buy now A…" at bounding box center [784, 374] width 1568 height 749
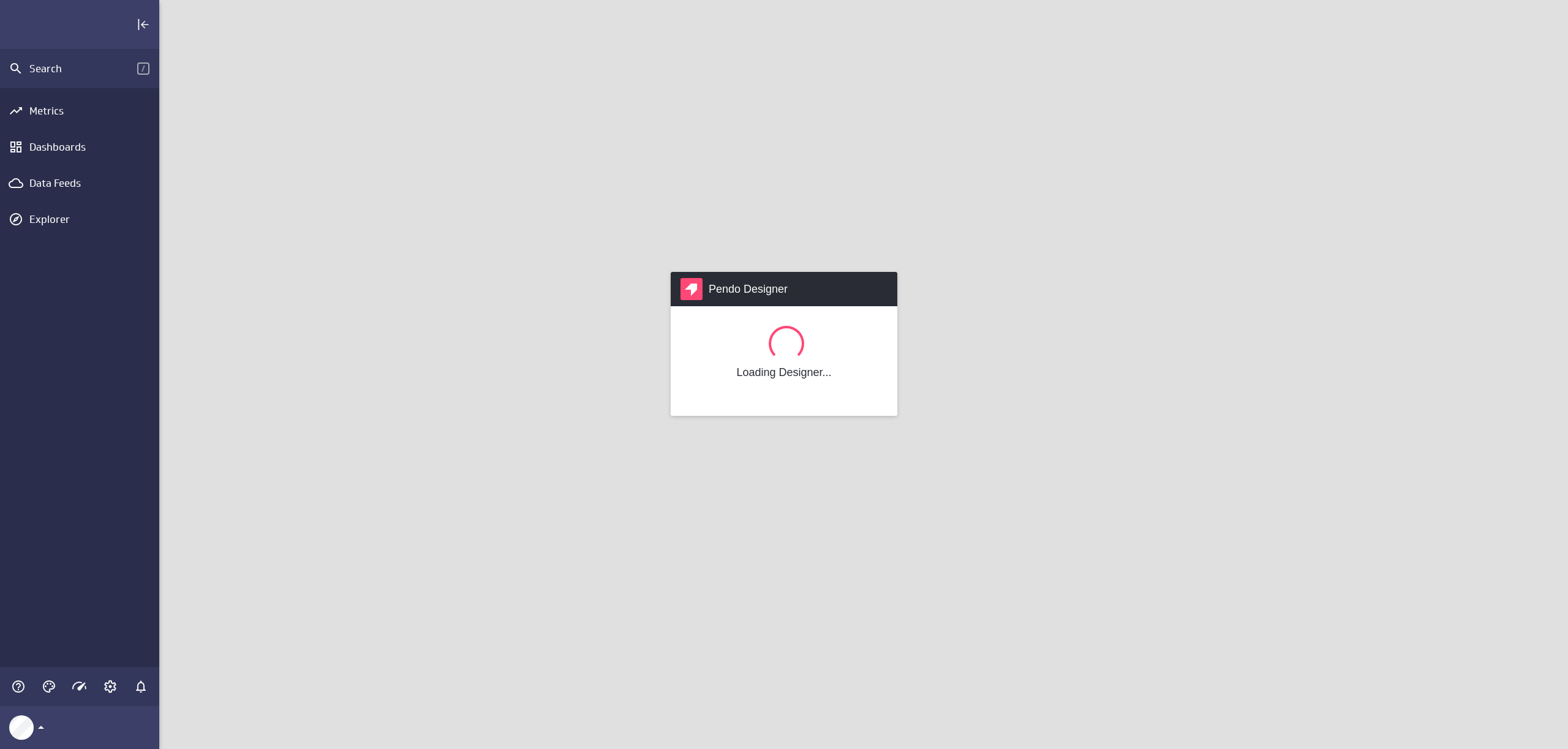
scroll to position [768, 1428]
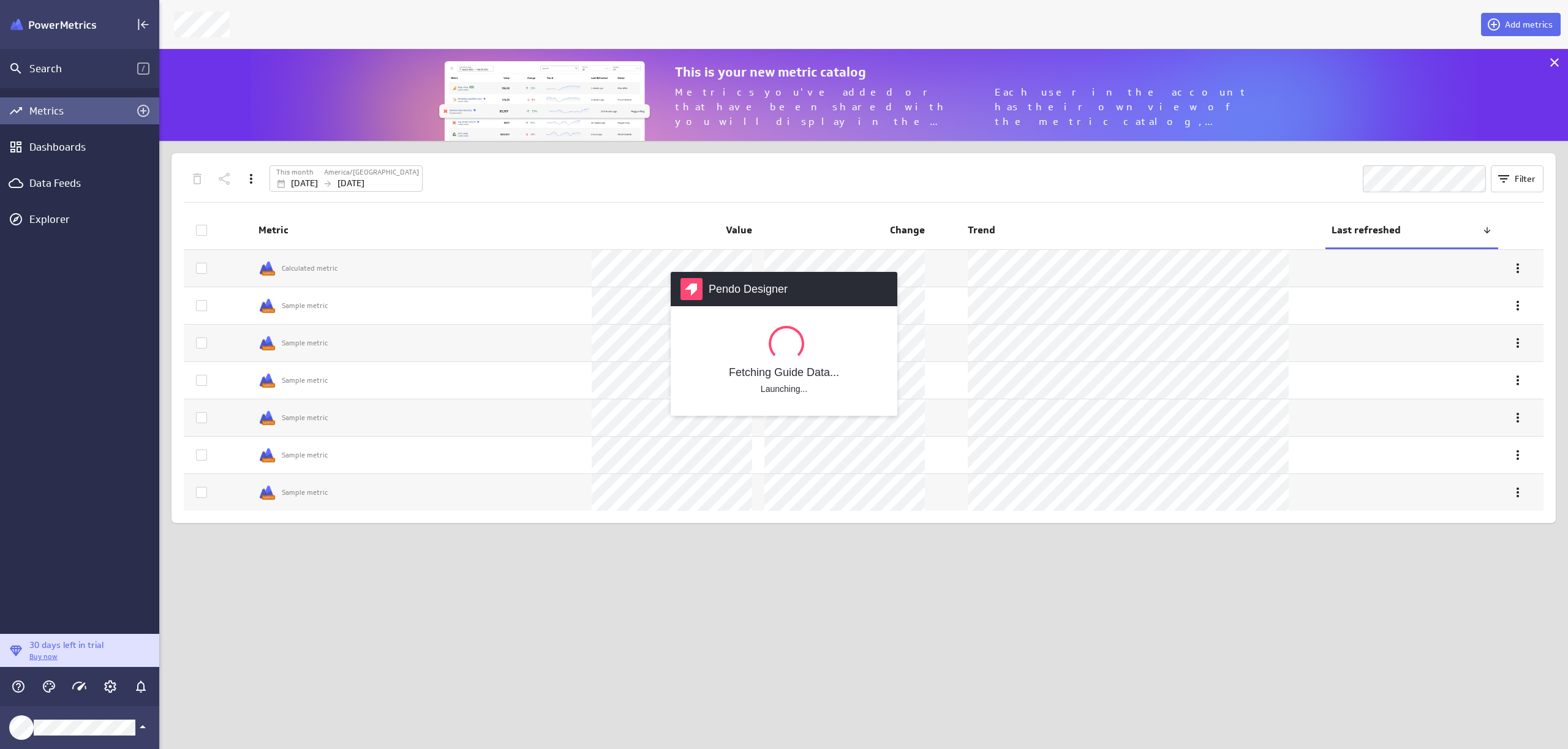
scroll to position [111, 1428]
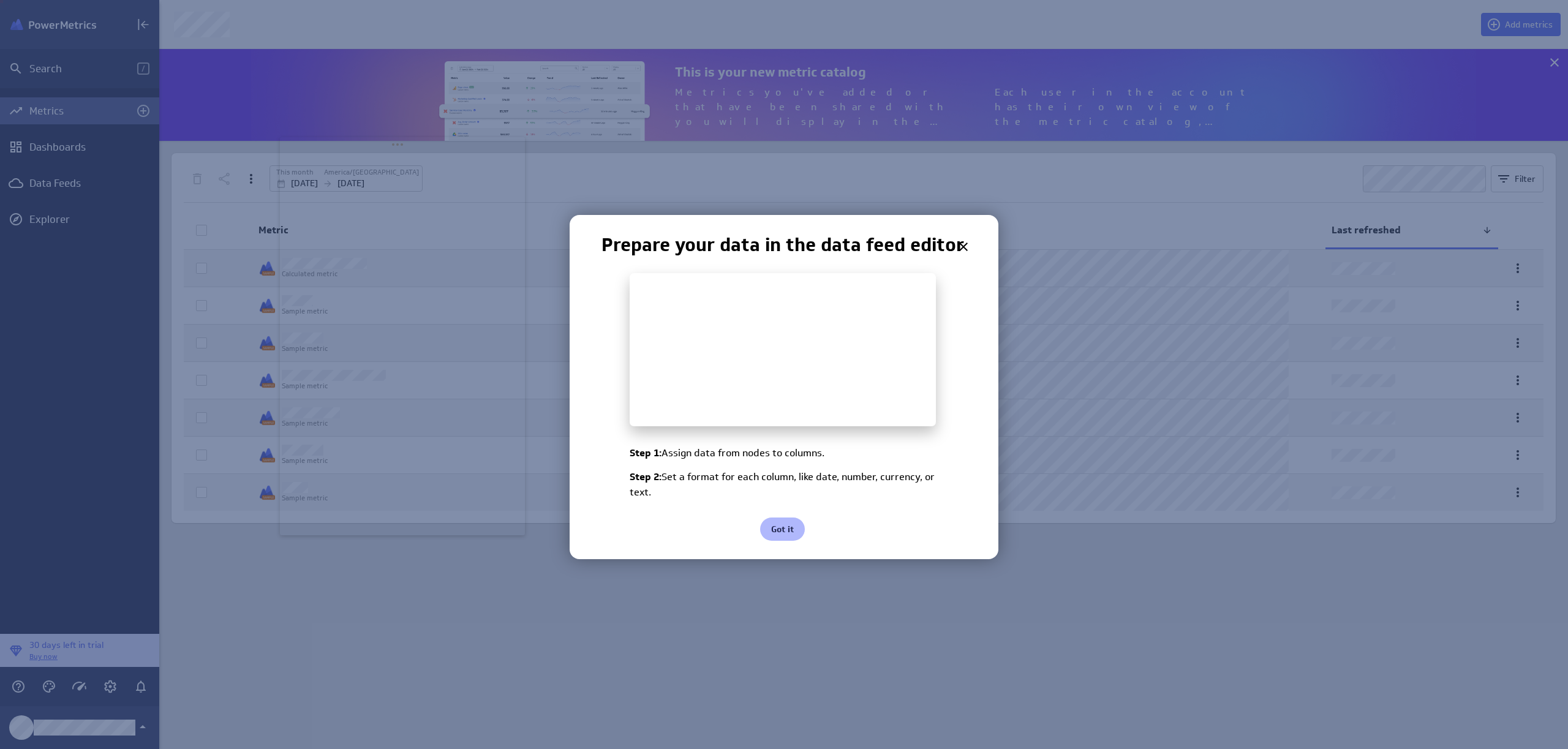
drag, startPoint x: 126, startPoint y: 15, endPoint x: 369, endPoint y: 181, distance: 294.3
click at [371, 175] on body "Search / Metrics Dashboards Data Feeds Explorer 30 days left in trial Buy now A…" at bounding box center [784, 374] width 1568 height 749
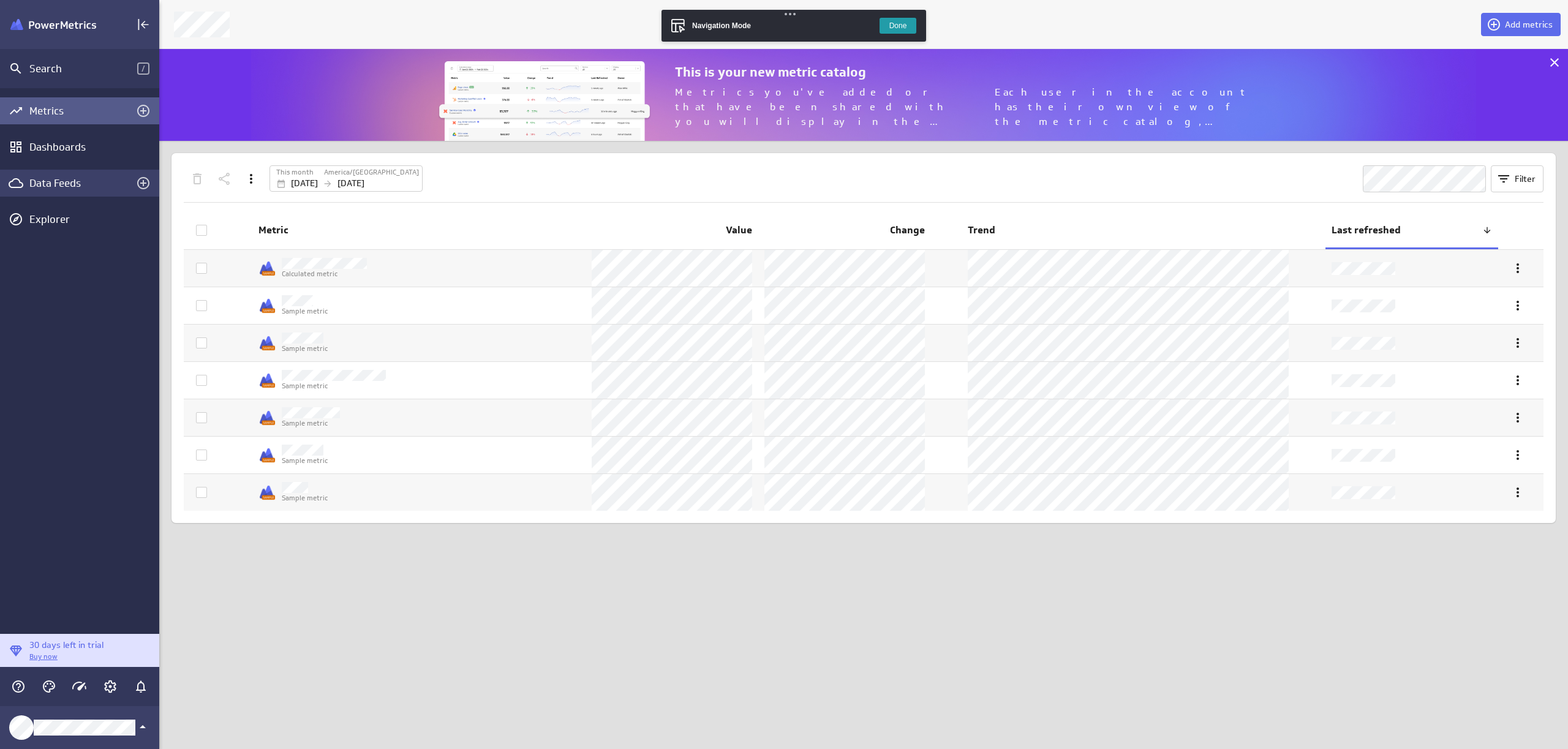
click at [59, 181] on div "Data Feeds" at bounding box center [79, 184] width 101 height 14
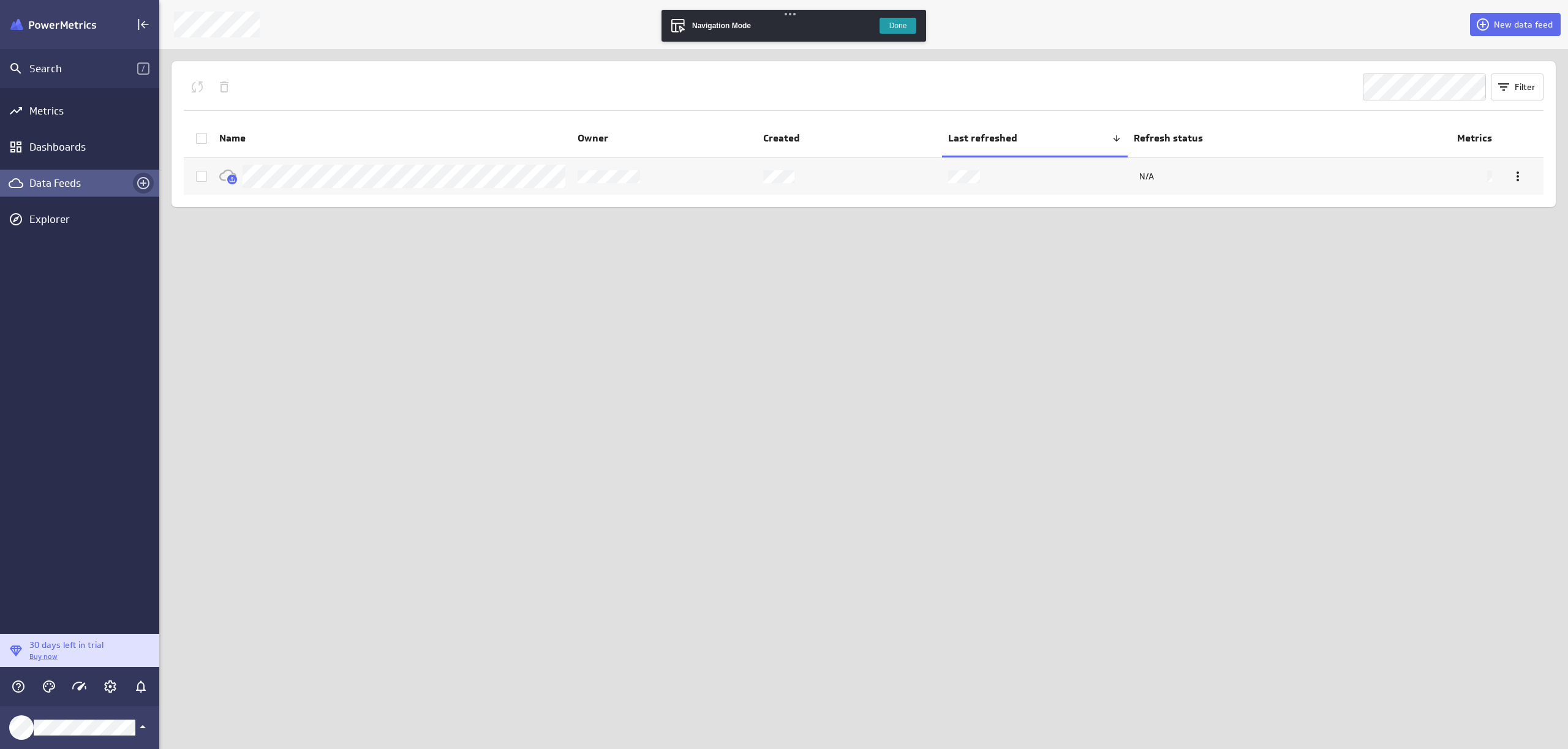
click at [145, 185] on icon "Create a data feed" at bounding box center [143, 183] width 15 height 14
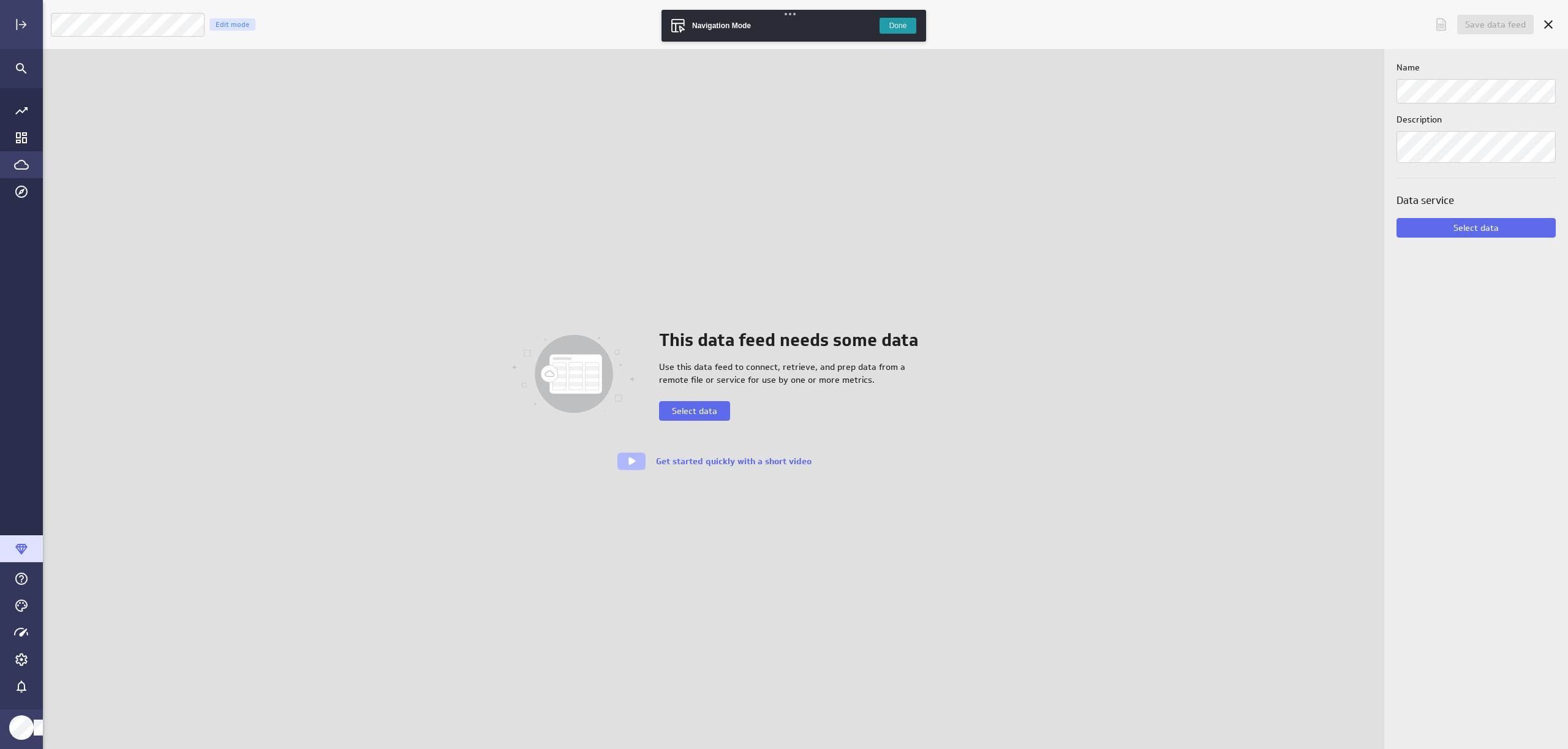
scroll to position [768, 1545]
click at [711, 412] on span "Select data" at bounding box center [694, 411] width 45 height 11
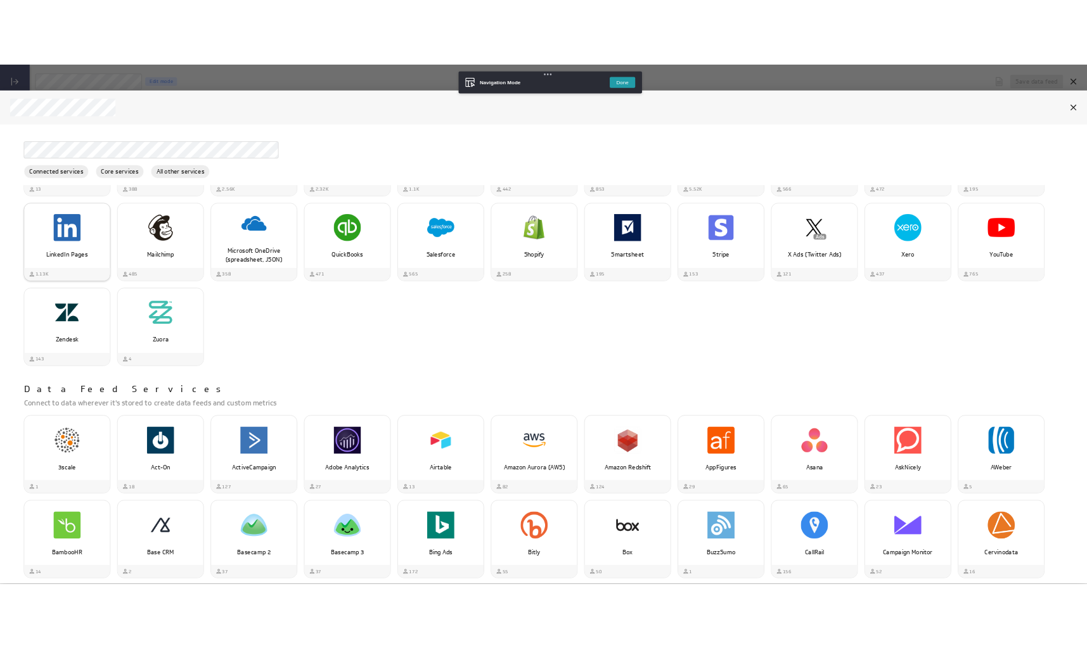
scroll to position [0, 0]
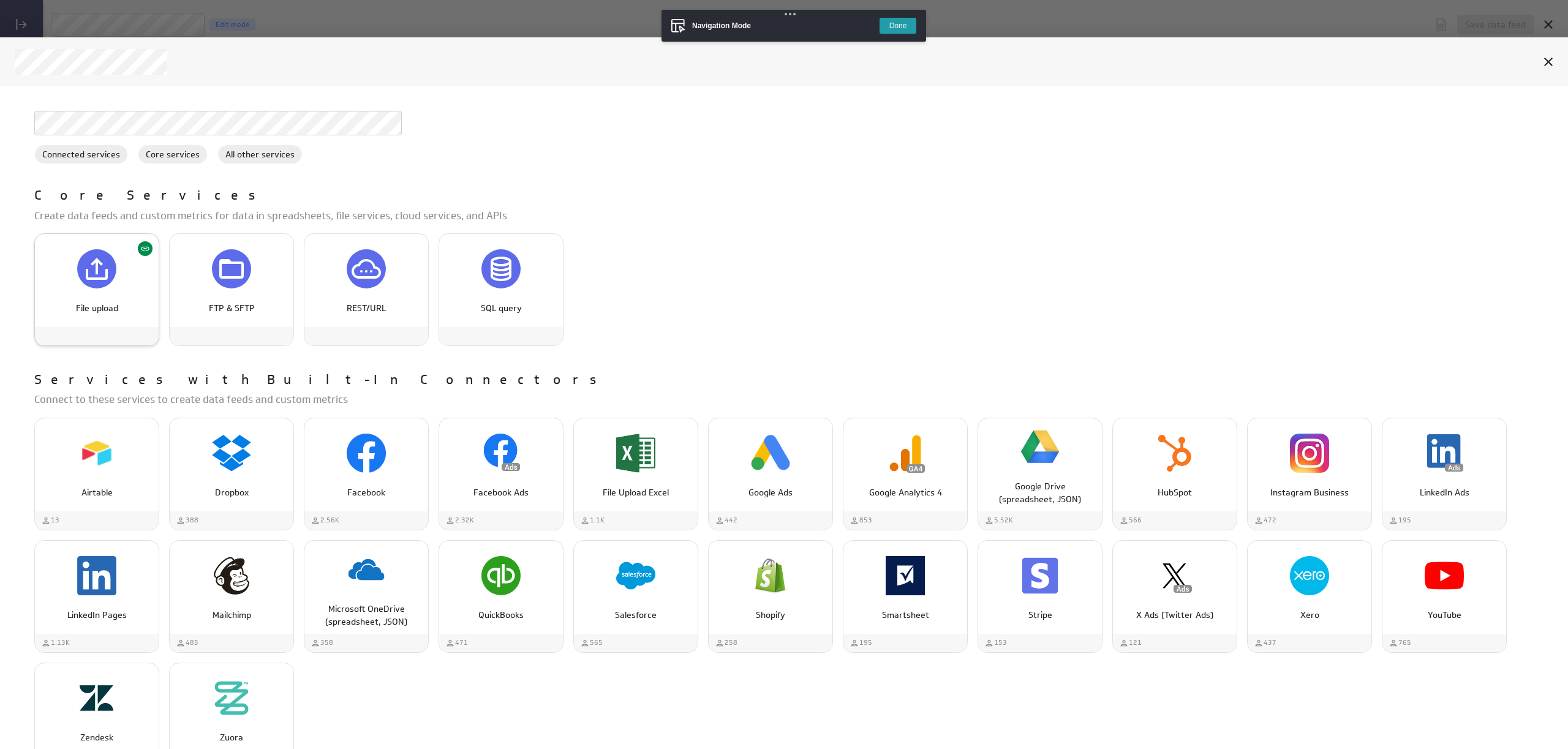
click at [95, 274] on icon "File upload" at bounding box center [97, 269] width 29 height 29
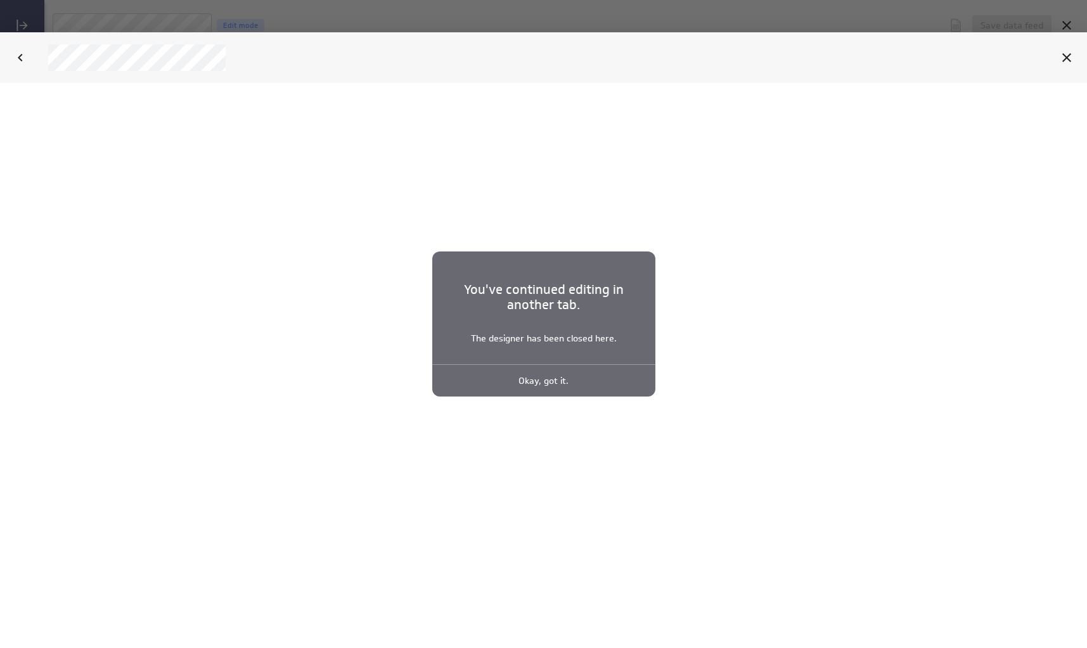
scroll to position [668, 1062]
click at [548, 386] on p "Okay, got it." at bounding box center [543, 380] width 223 height 32
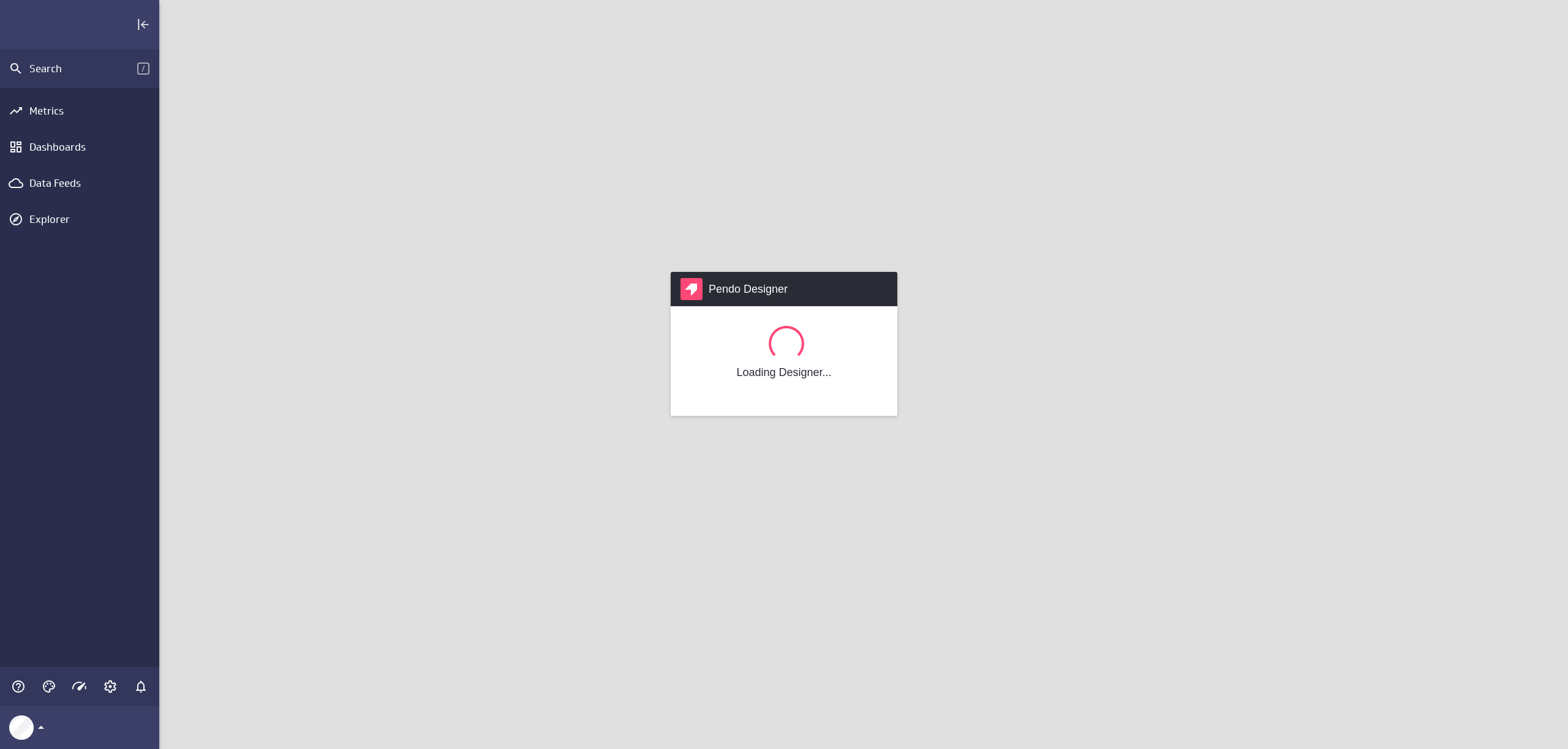
scroll to position [768, 1428]
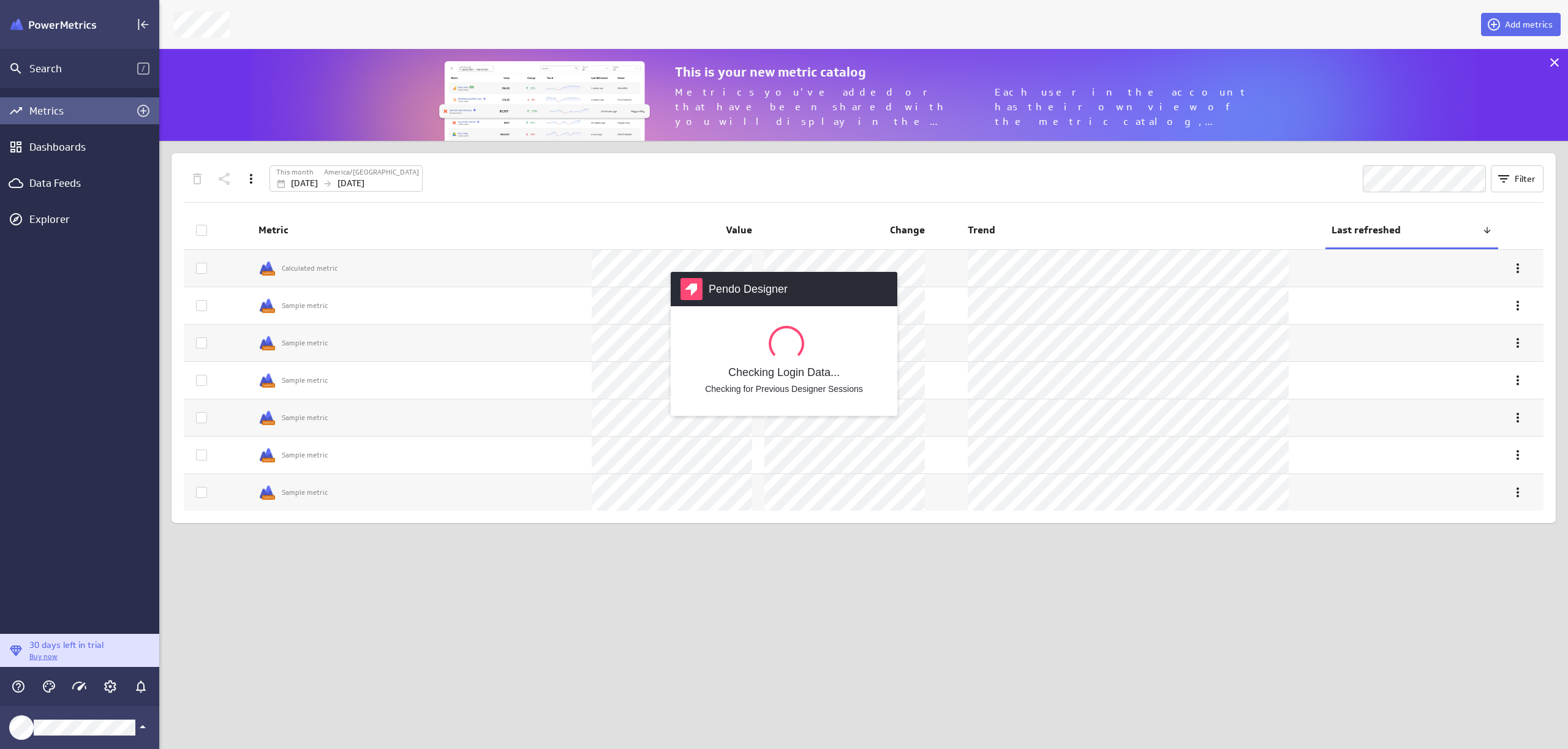
scroll to position [768, 1428]
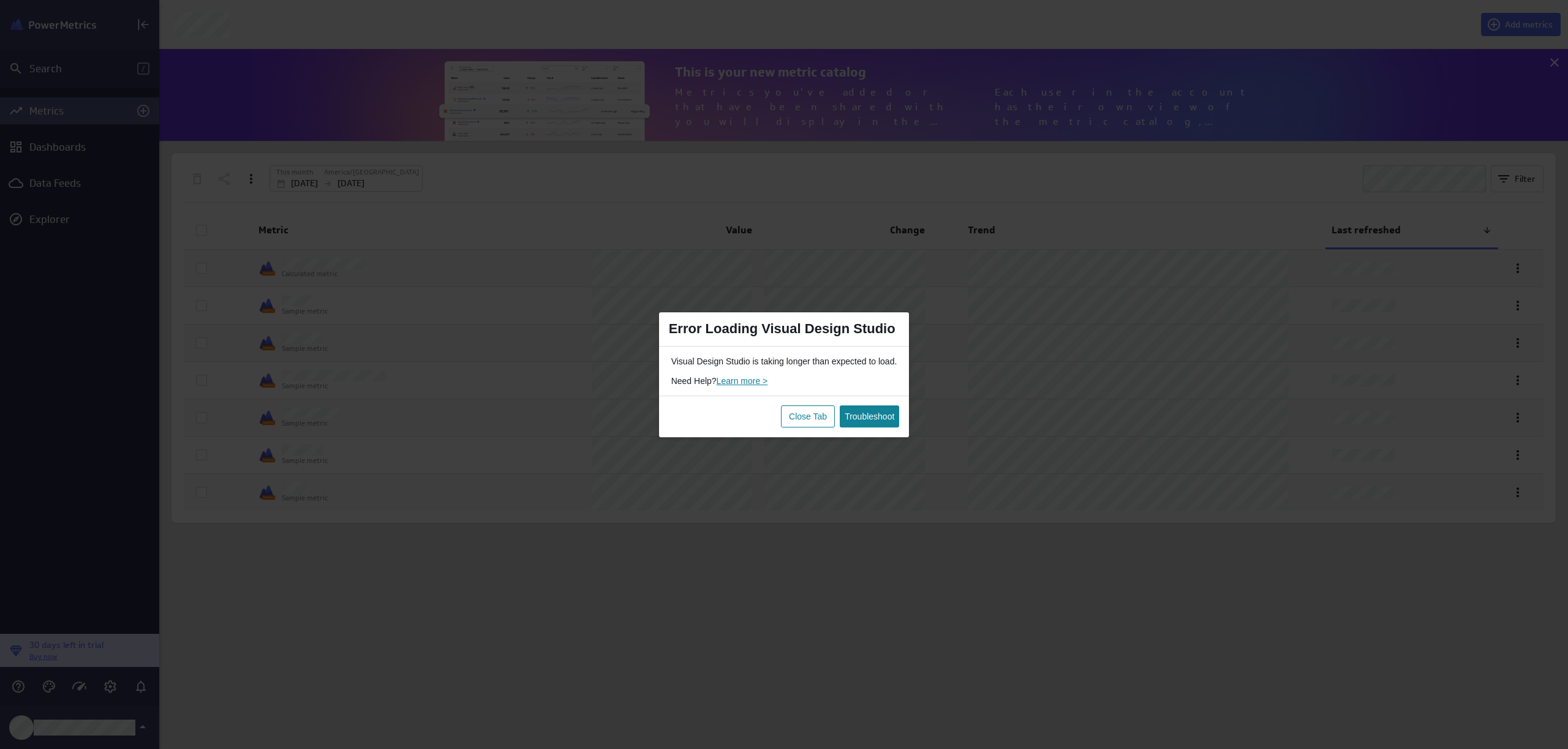
click at [852, 425] on link "Troubleshoot" at bounding box center [869, 417] width 49 height 22
click at [805, 411] on button "Close Tab" at bounding box center [808, 417] width 54 height 22
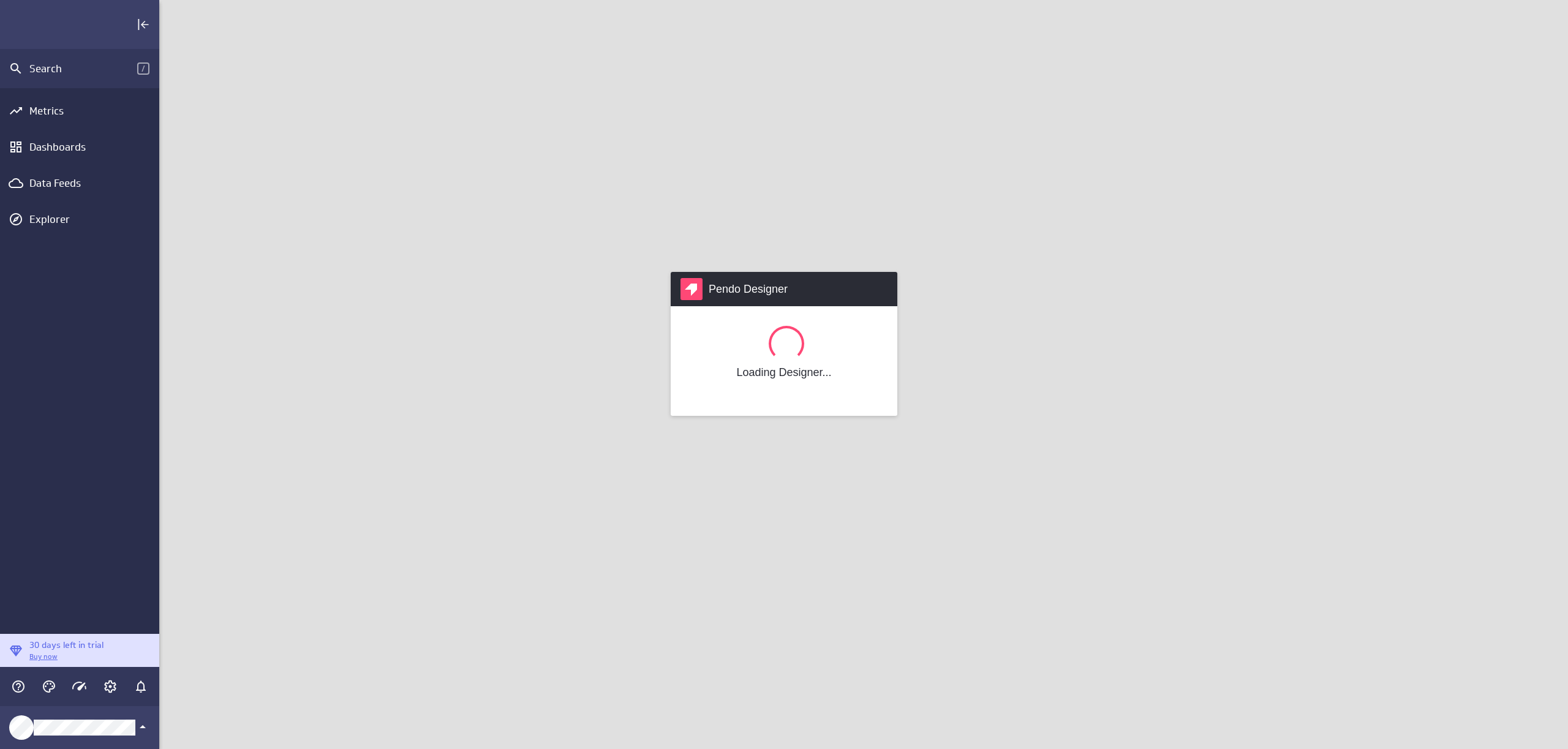
scroll to position [768, 1428]
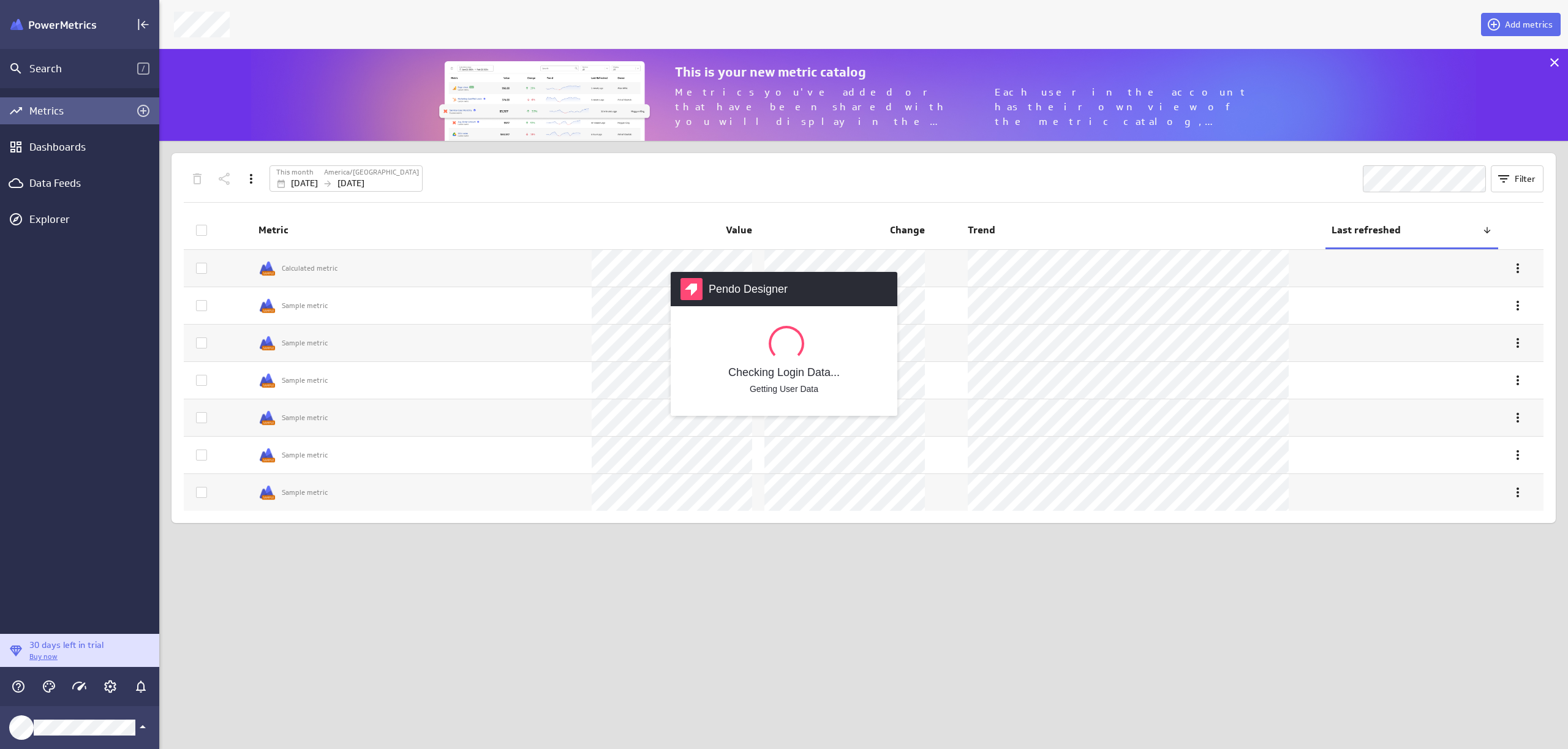
scroll to position [768, 1428]
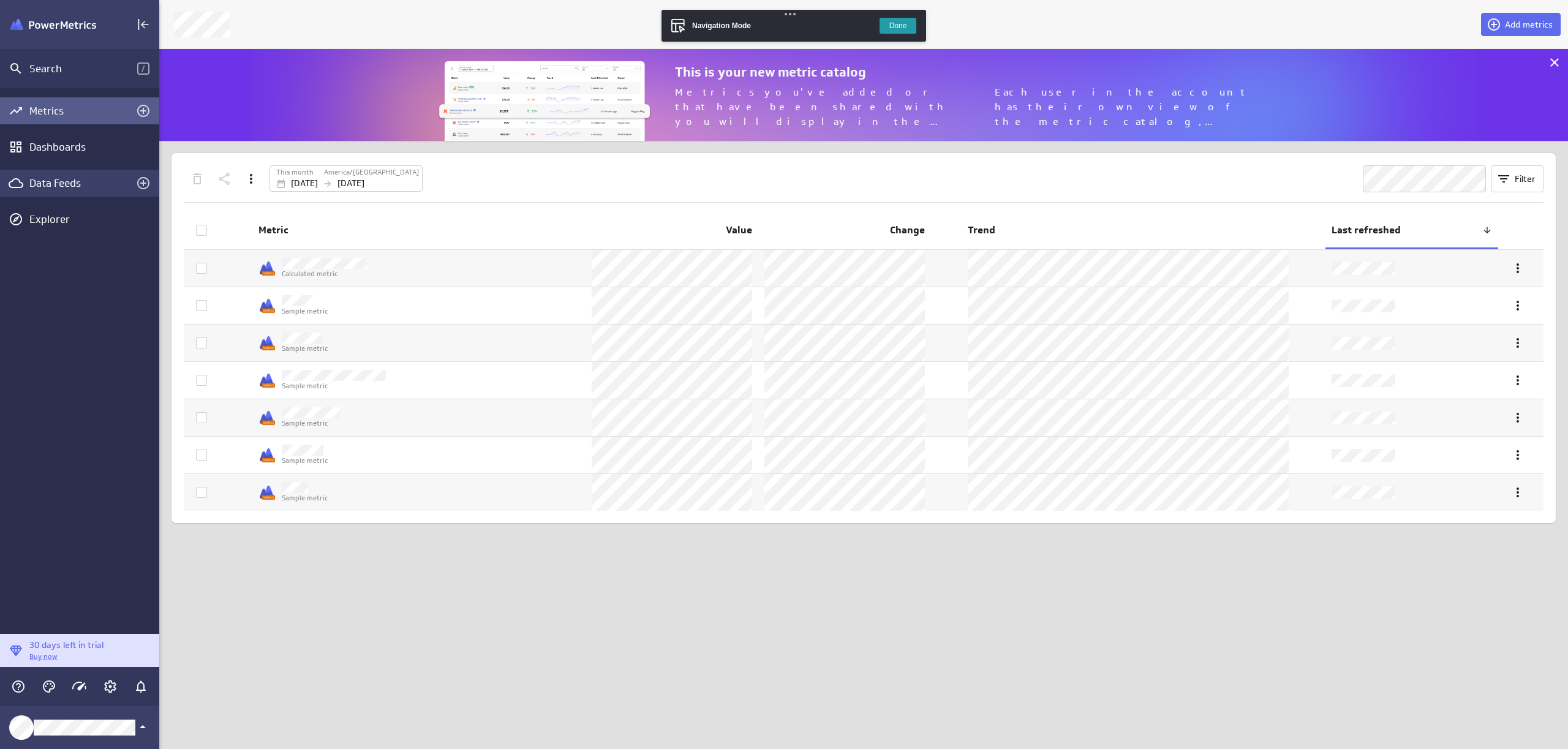
click at [67, 185] on div "Data Feeds" at bounding box center [79, 184] width 101 height 14
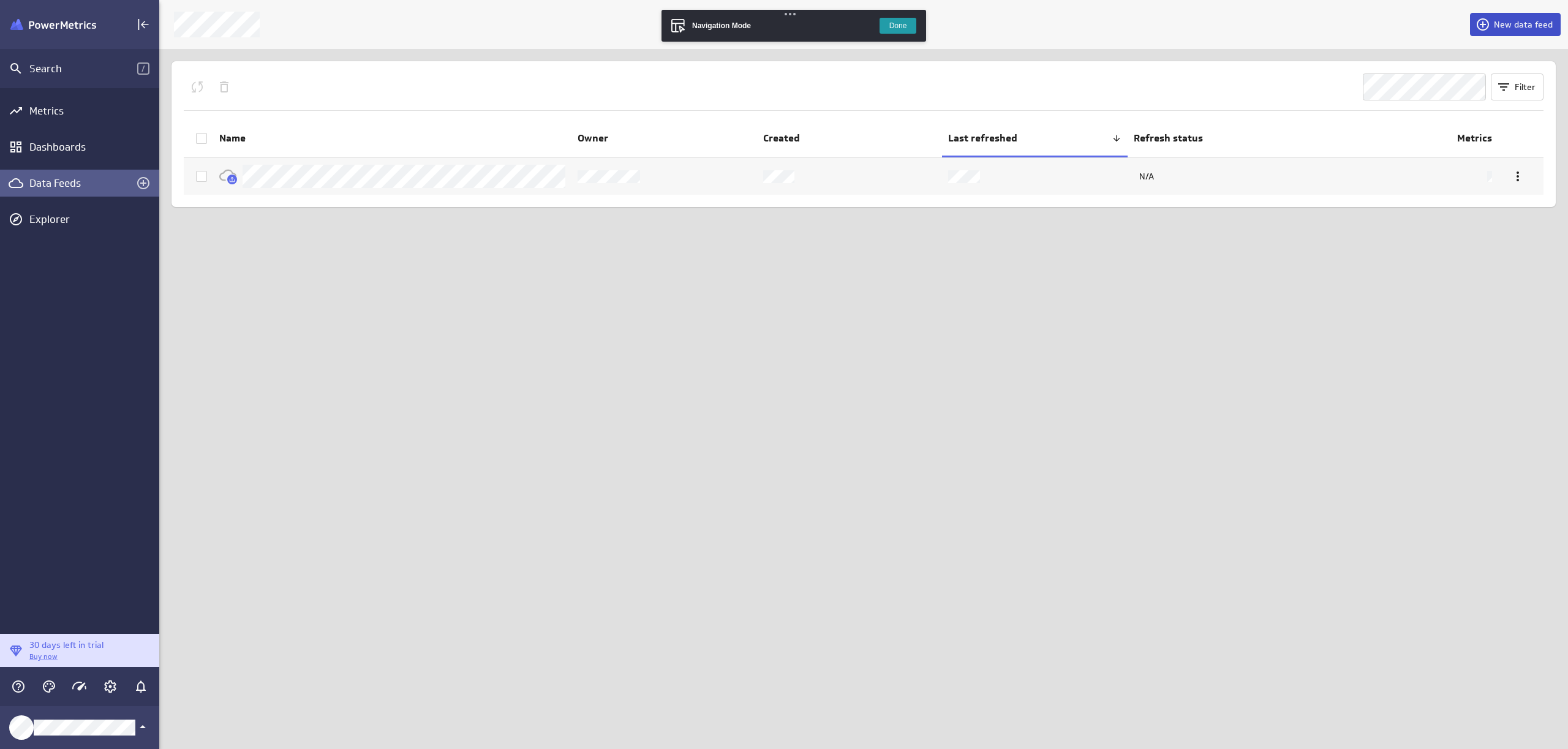
click at [1502, 20] on span "New data feed" at bounding box center [1524, 24] width 59 height 11
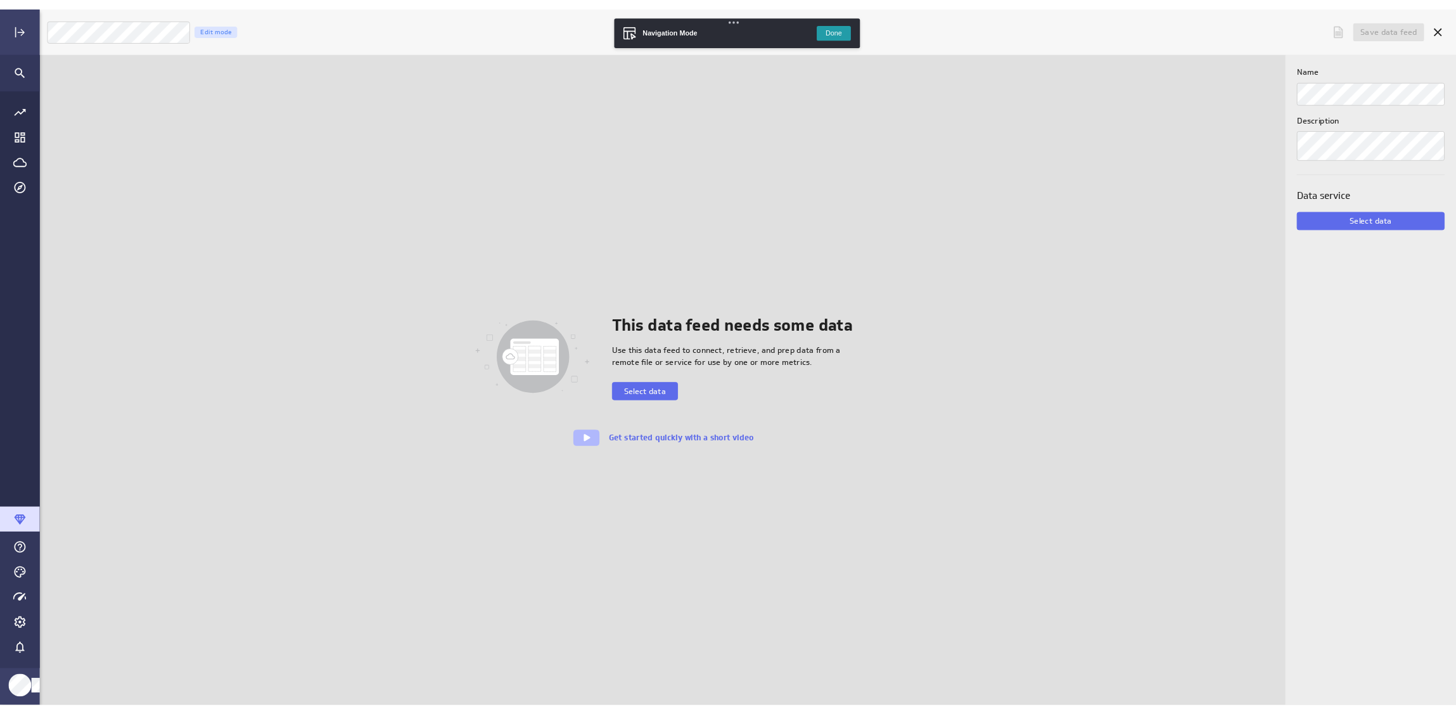
scroll to position [795, 1598]
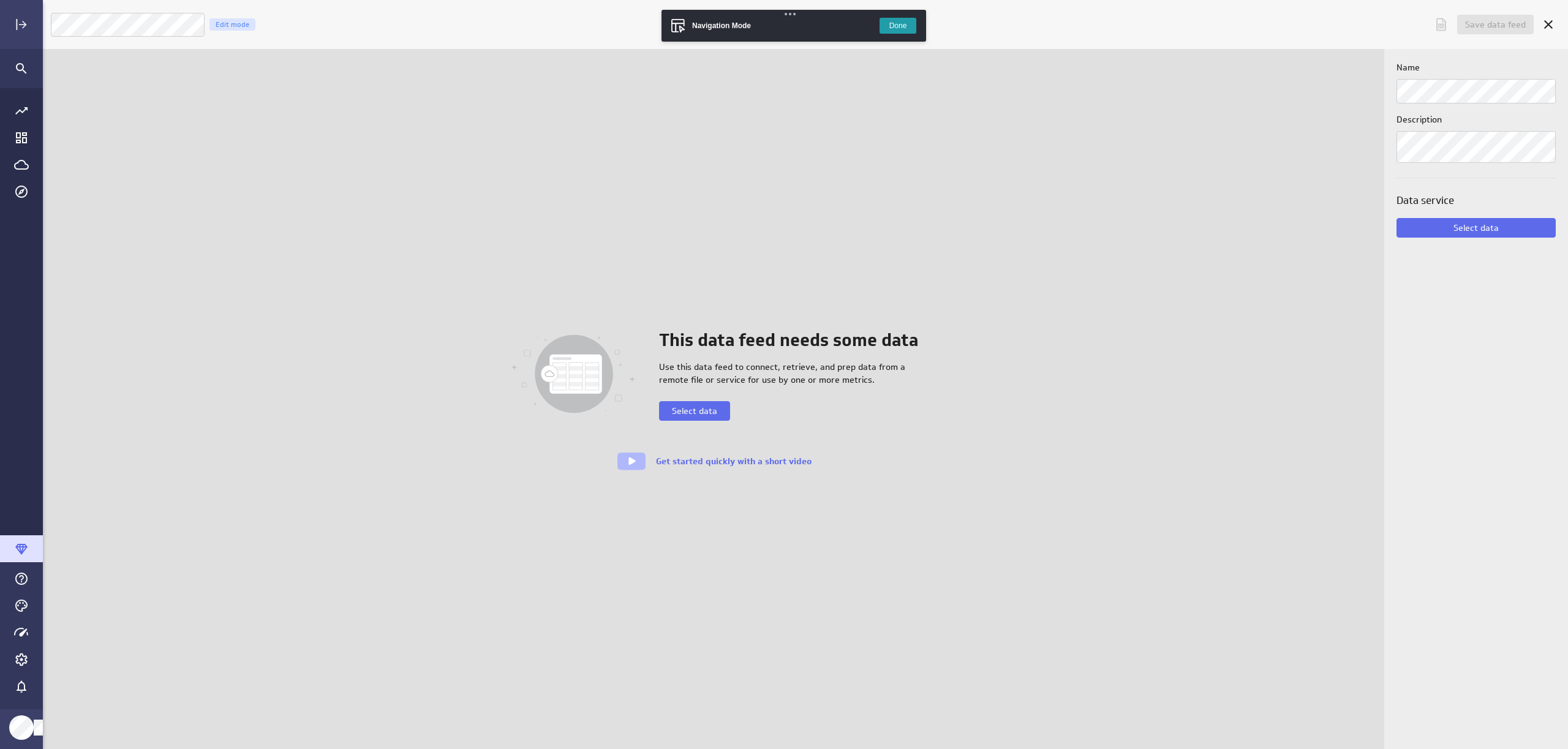
click at [898, 27] on button "Done" at bounding box center [898, 25] width 37 height 15
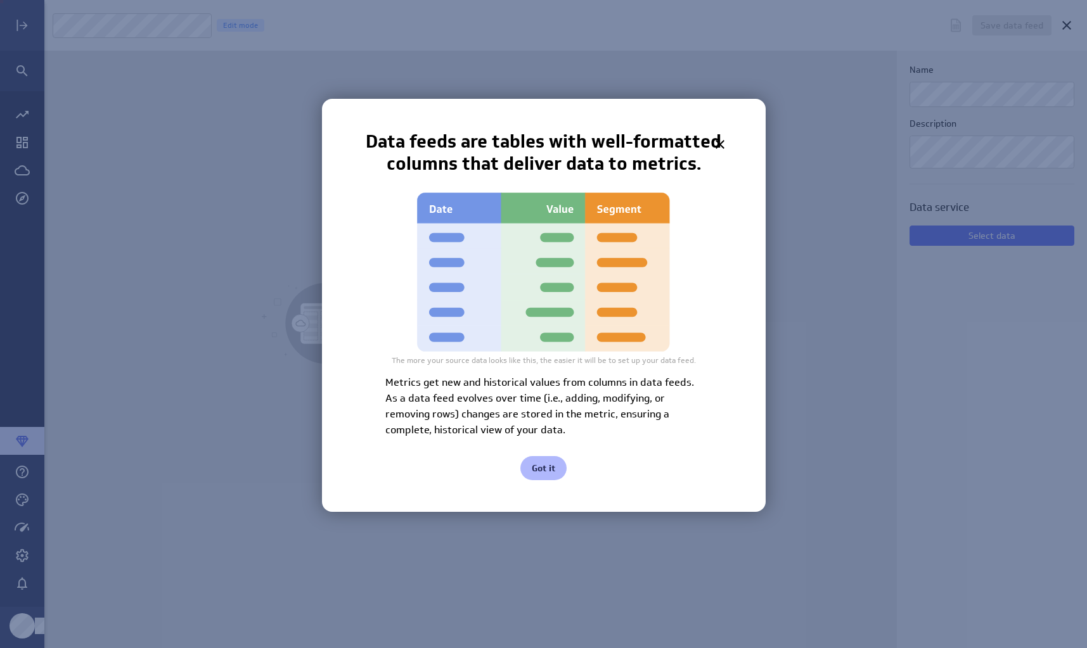
scroll to position [668, 1062]
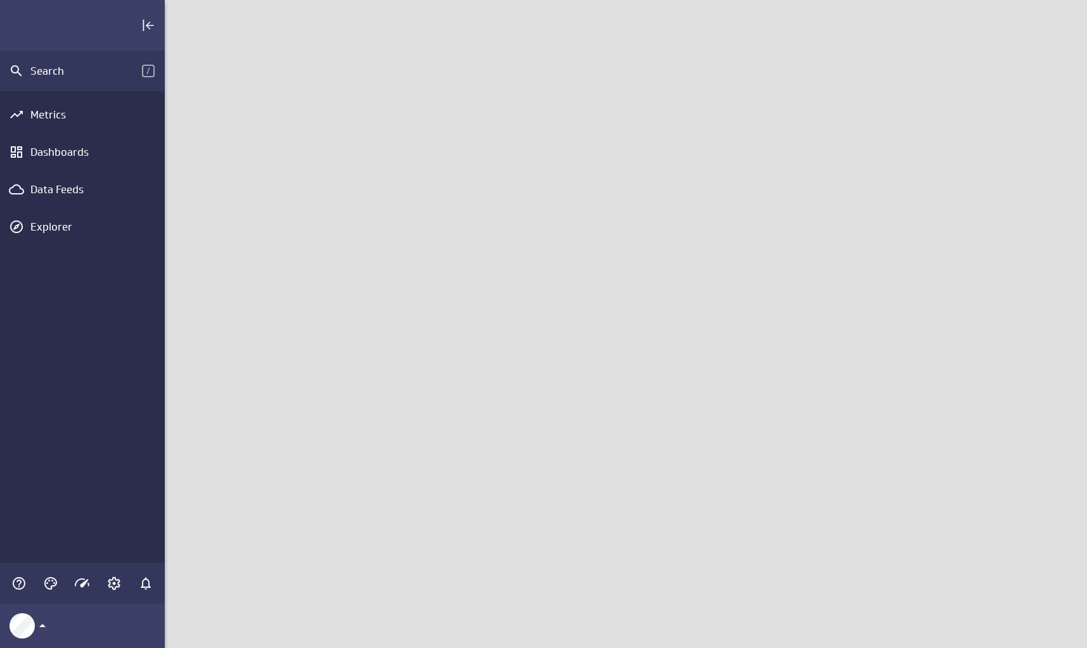
scroll to position [668, 942]
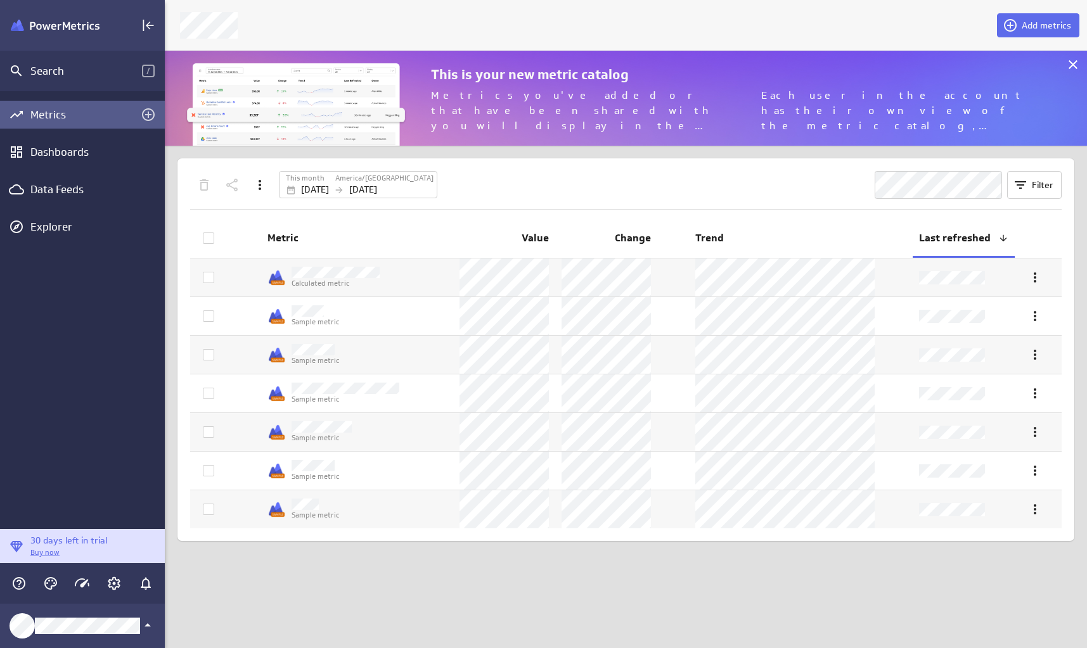
scroll to position [115, 942]
click at [64, 183] on div "Data Feeds" at bounding box center [82, 190] width 104 height 14
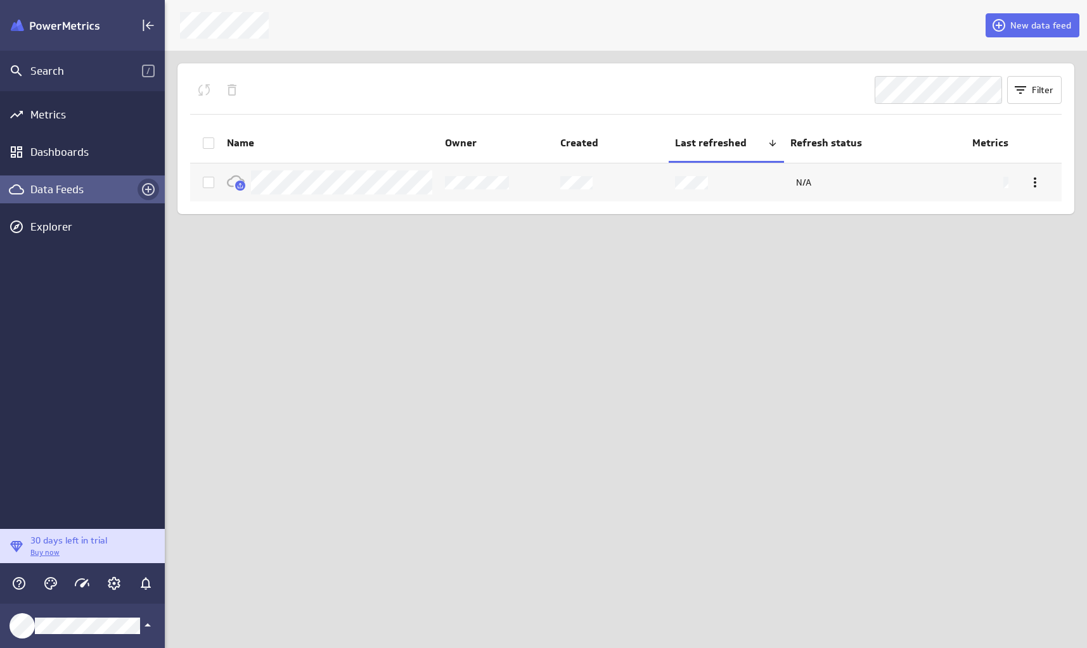
click at [148, 188] on icon "Create a data feed" at bounding box center [148, 189] width 13 height 13
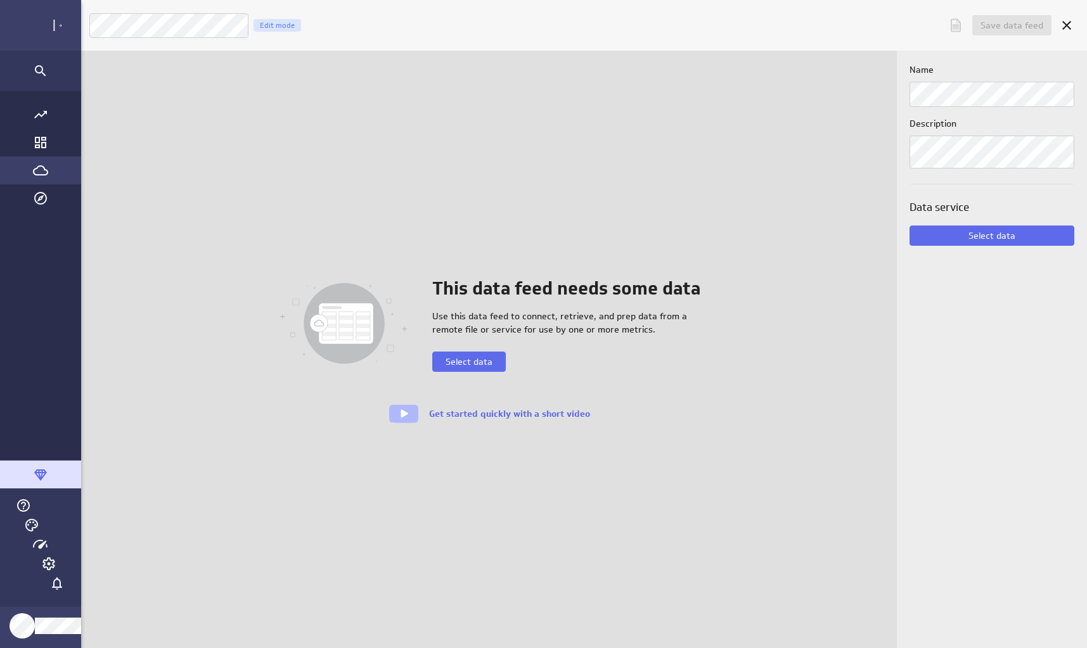
scroll to position [668, 1062]
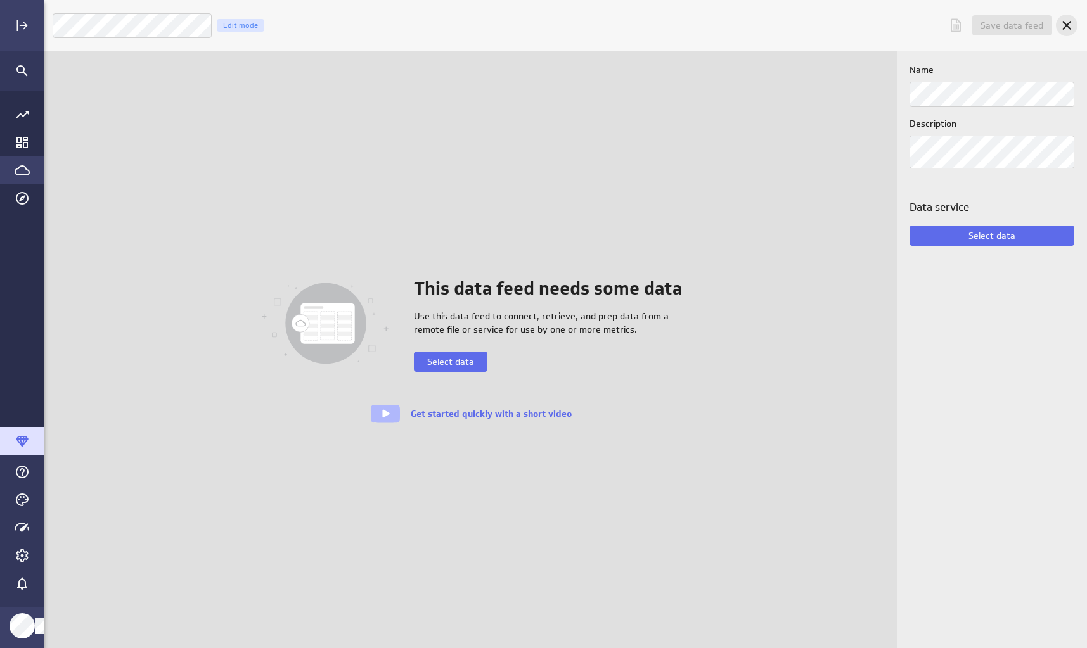
click at [1071, 27] on icon "Cancel" at bounding box center [1066, 25] width 15 height 15
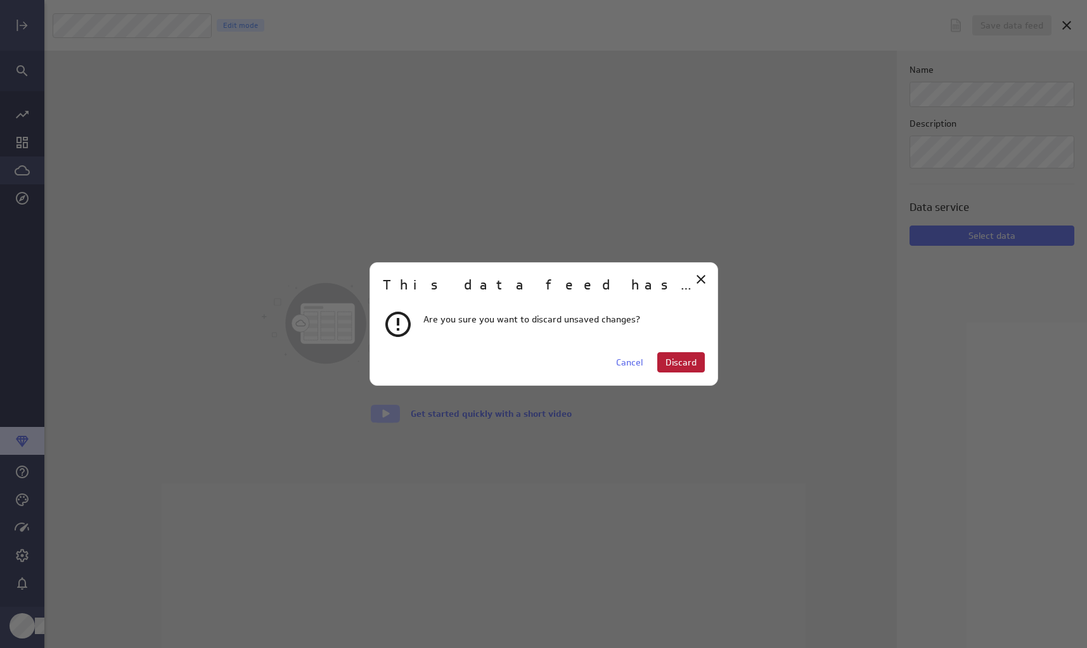
click at [682, 366] on span "Discard" at bounding box center [680, 362] width 31 height 11
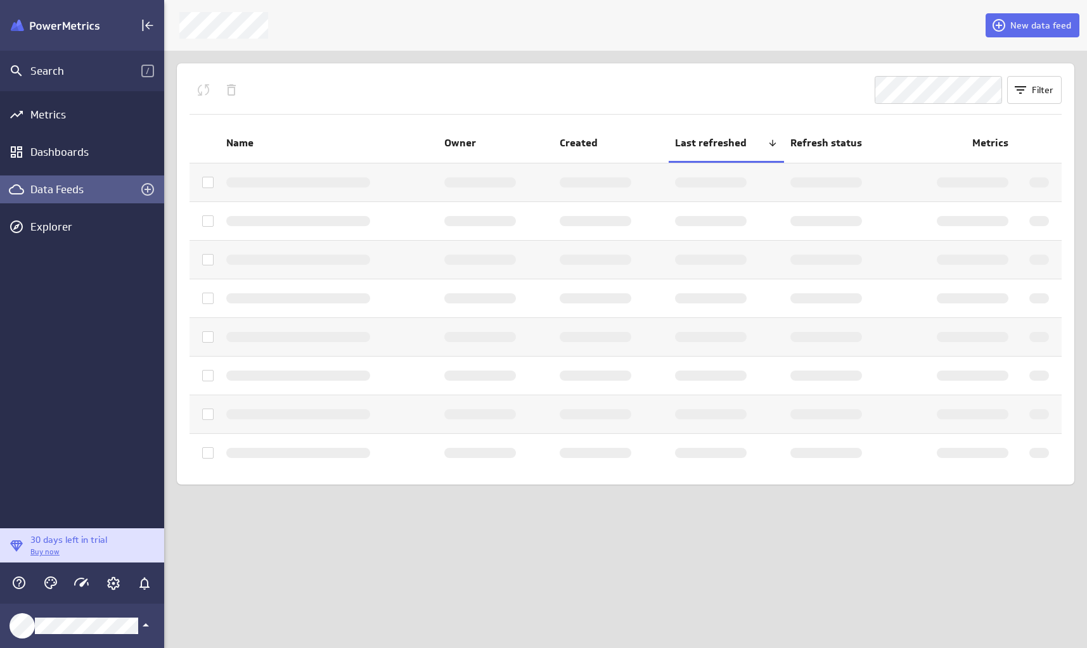
scroll to position [6, 6]
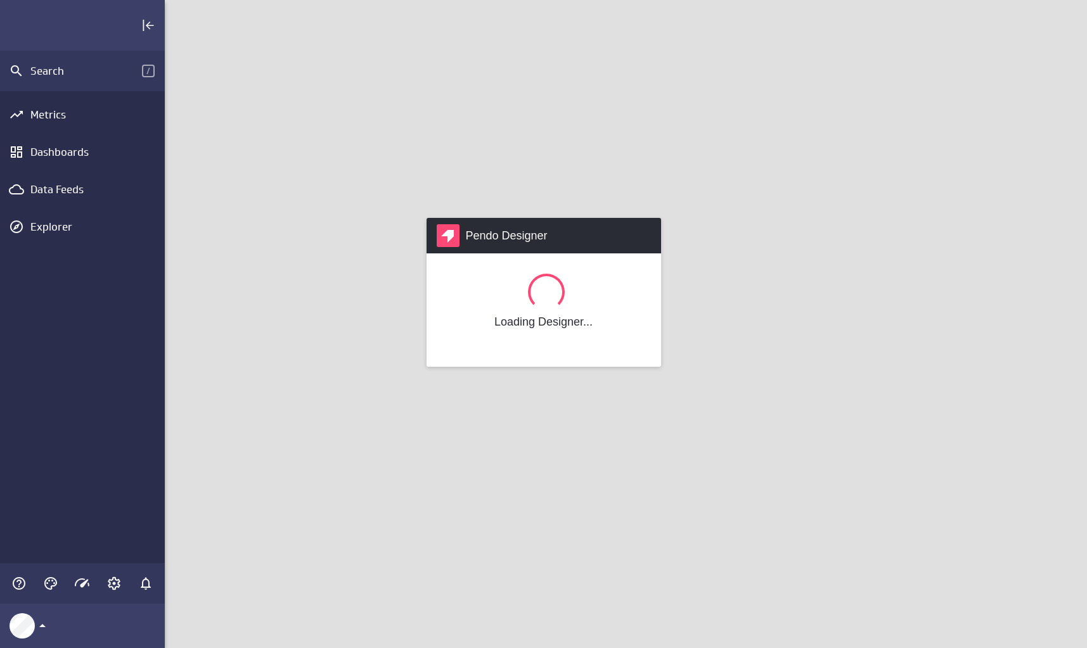
scroll to position [668, 942]
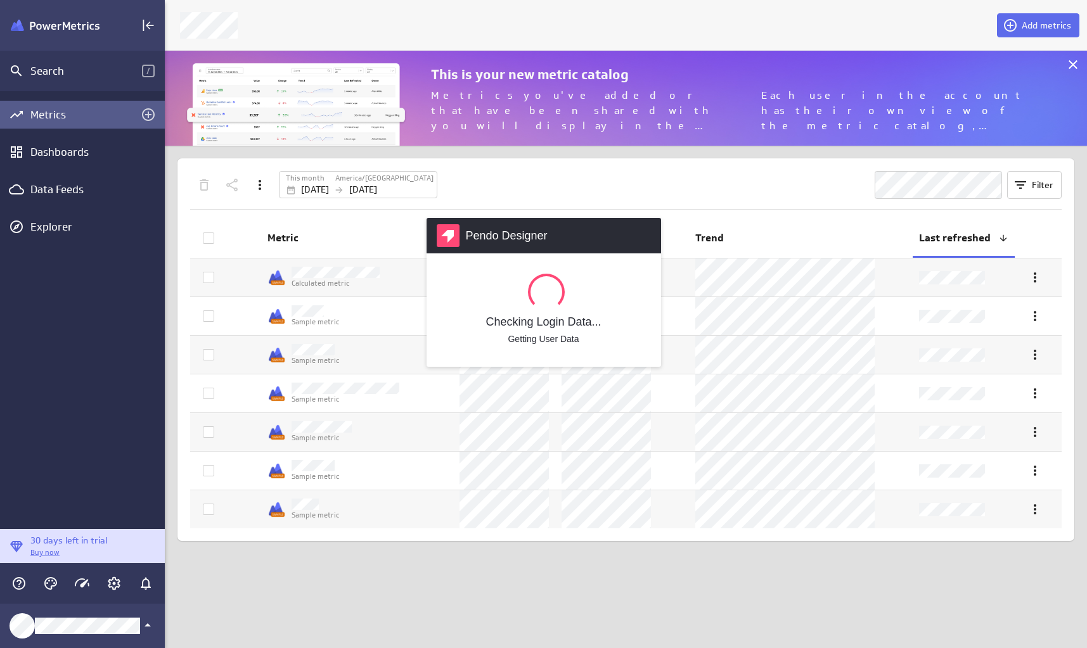
scroll to position [115, 942]
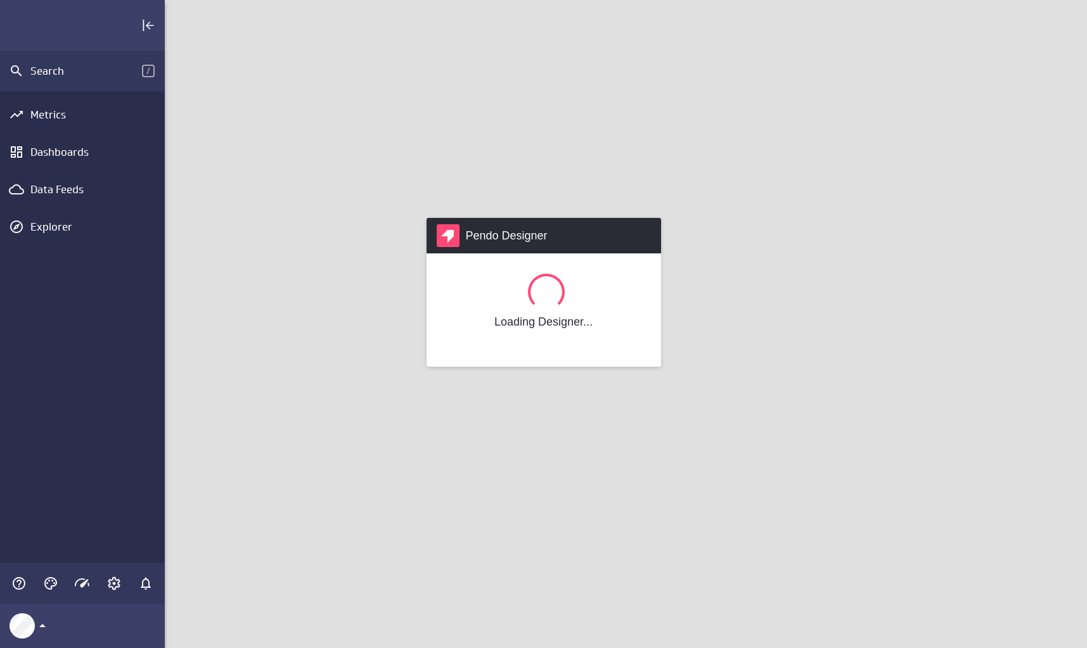
scroll to position [668, 942]
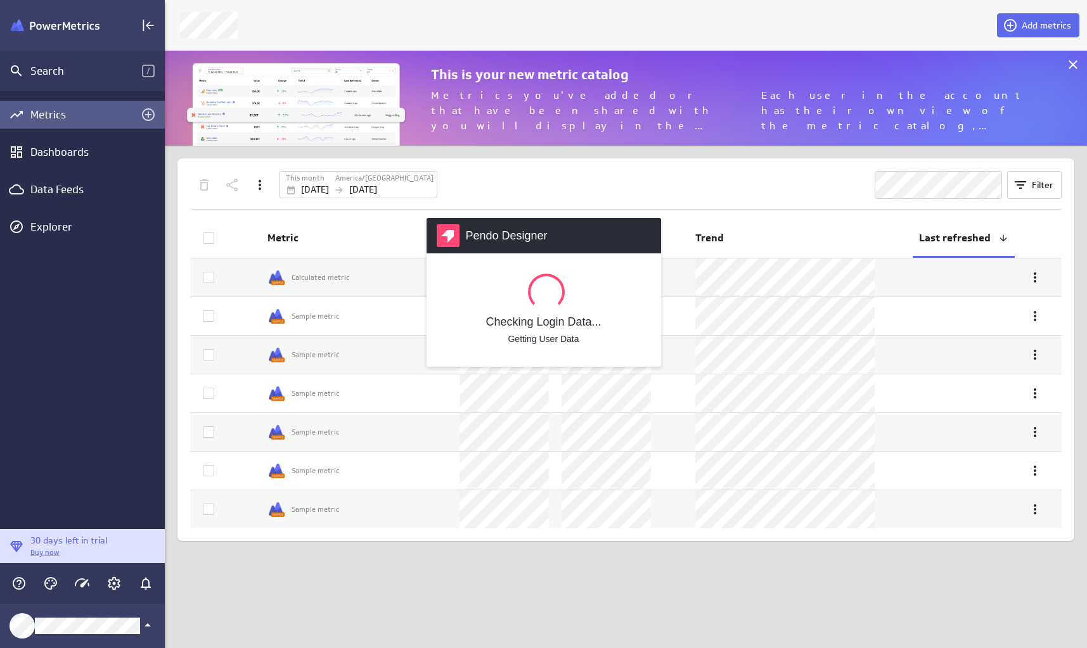
scroll to position [115, 942]
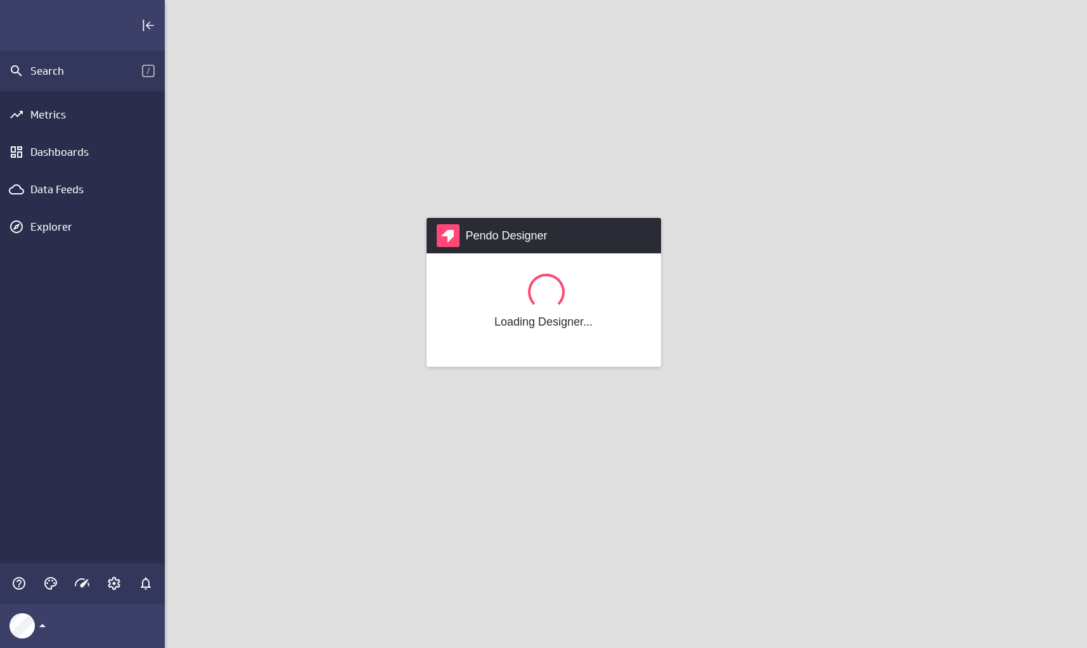
scroll to position [668, 942]
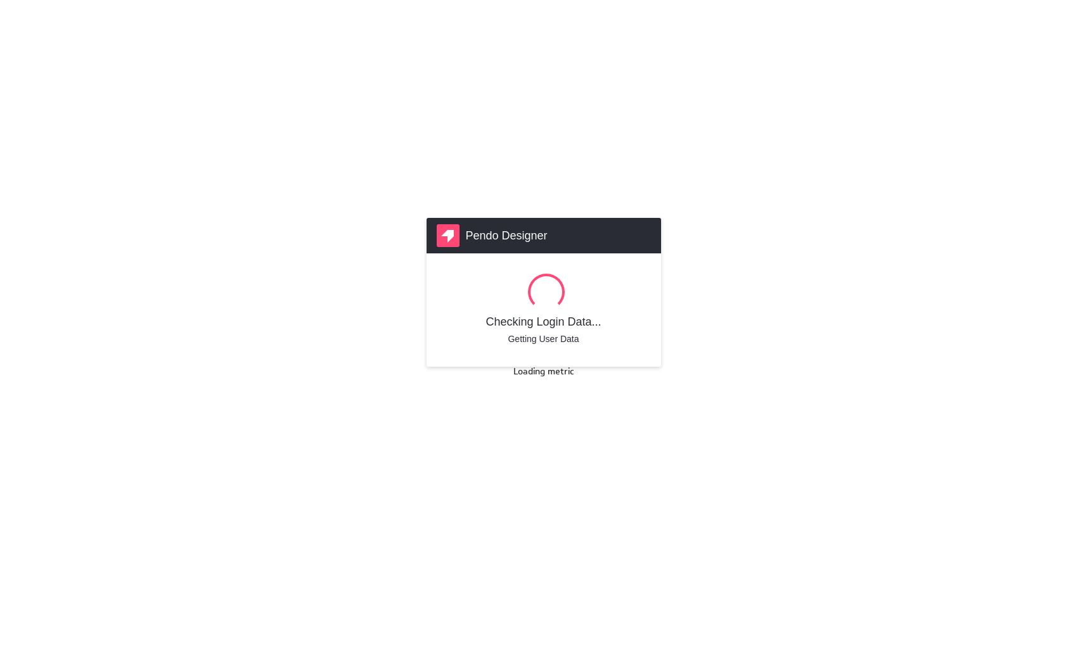
scroll to position [668, 1106]
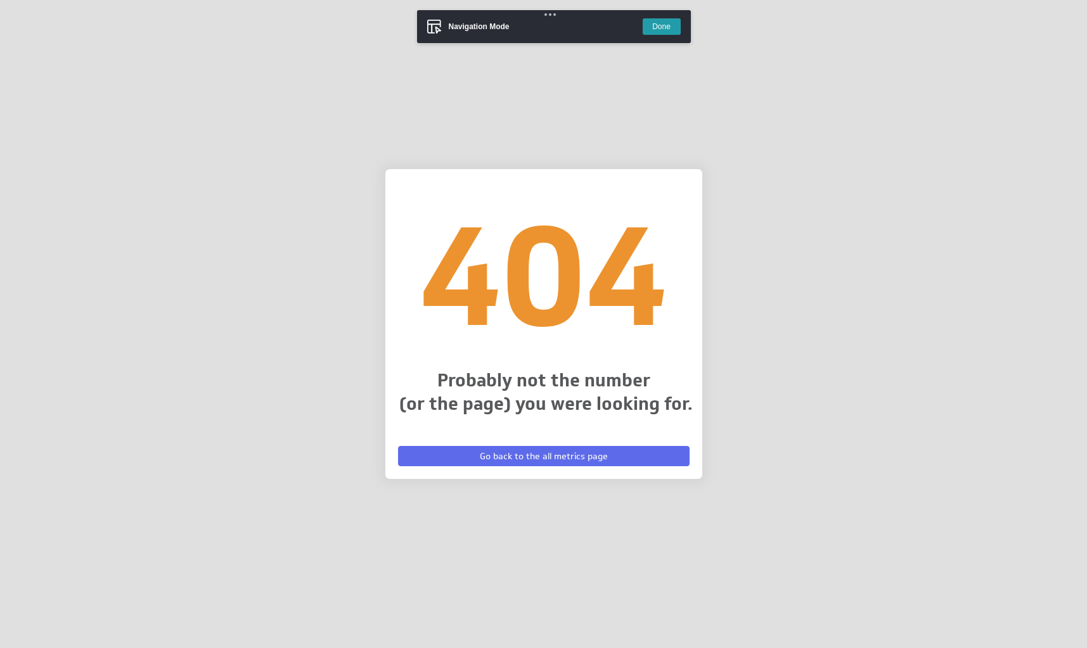
click at [257, 71] on div "404 Probably not the number (or the page) you were looking for. Go back to the …" at bounding box center [543, 324] width 1087 height 648
click at [492, 454] on span "Go back to the all metrics page" at bounding box center [544, 456] width 128 height 11
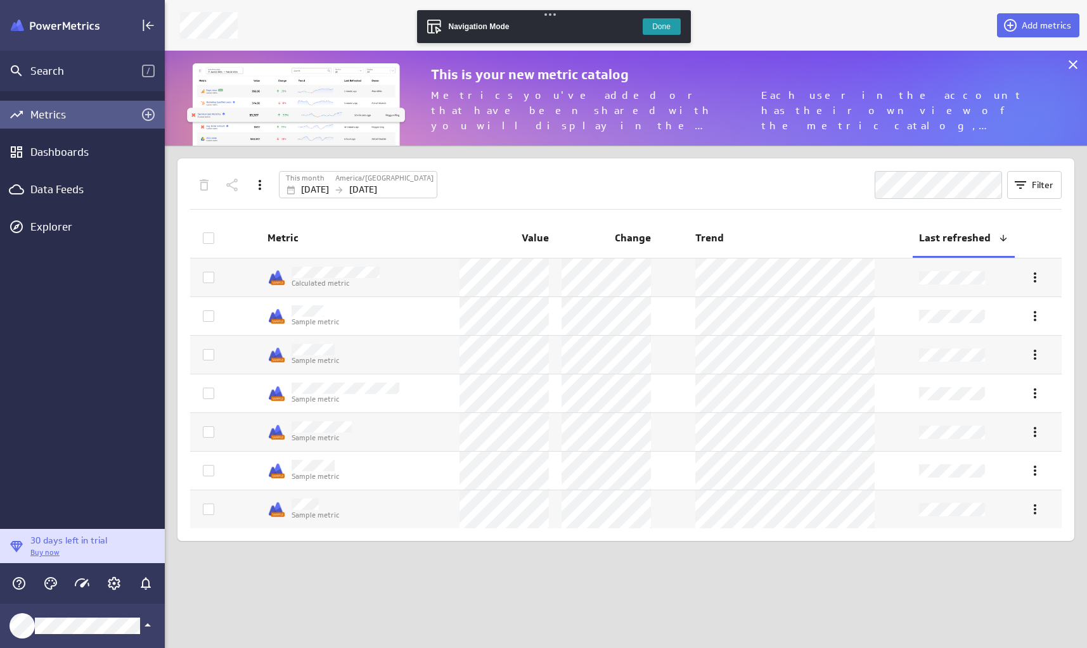
scroll to position [115, 942]
click at [44, 187] on div "Data Feeds" at bounding box center [82, 190] width 104 height 14
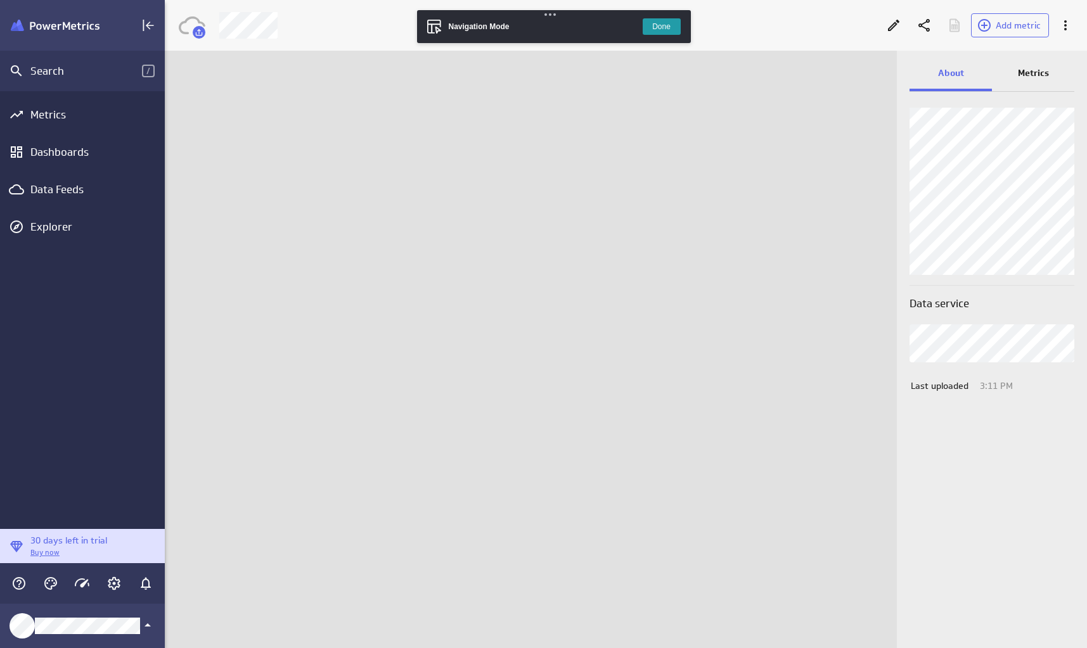
click at [660, 29] on button "Done" at bounding box center [662, 26] width 38 height 16
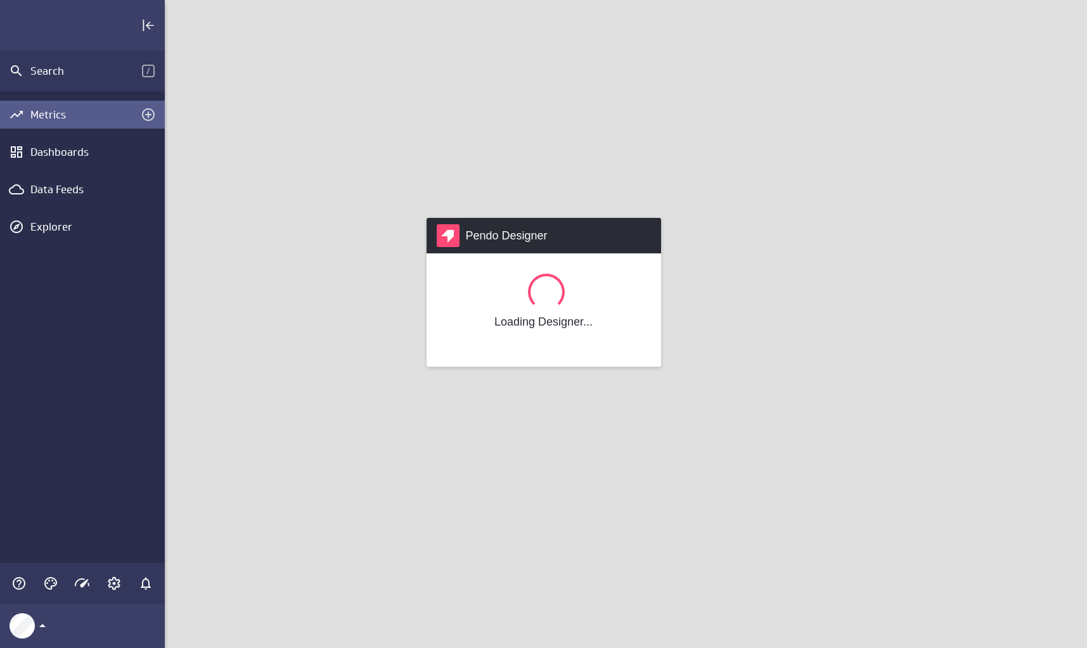
scroll to position [668, 942]
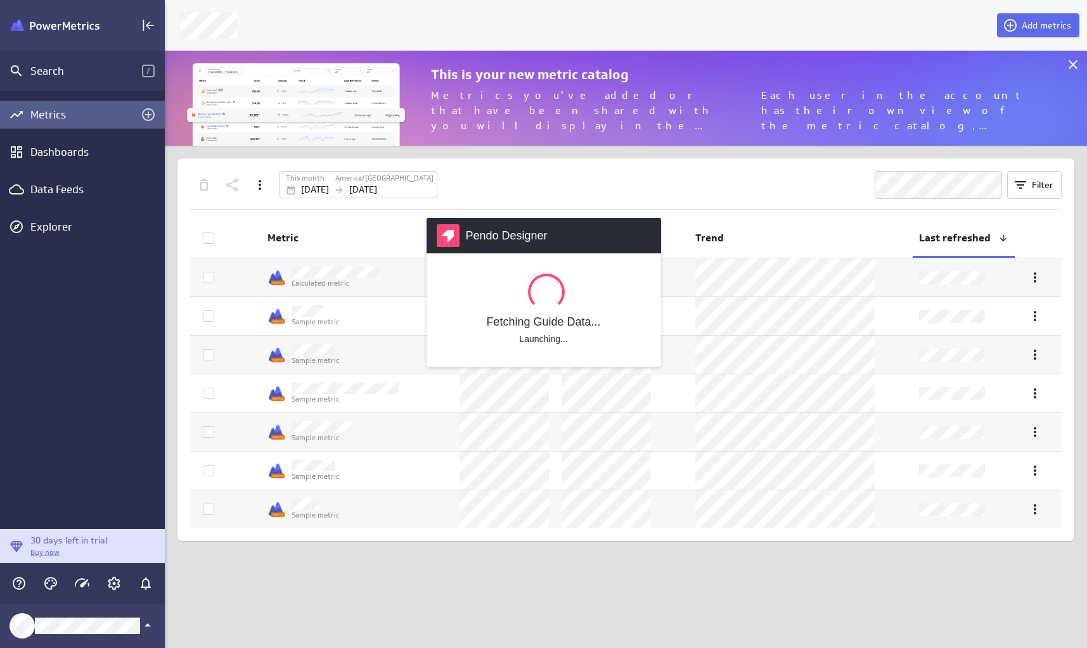
scroll to position [115, 942]
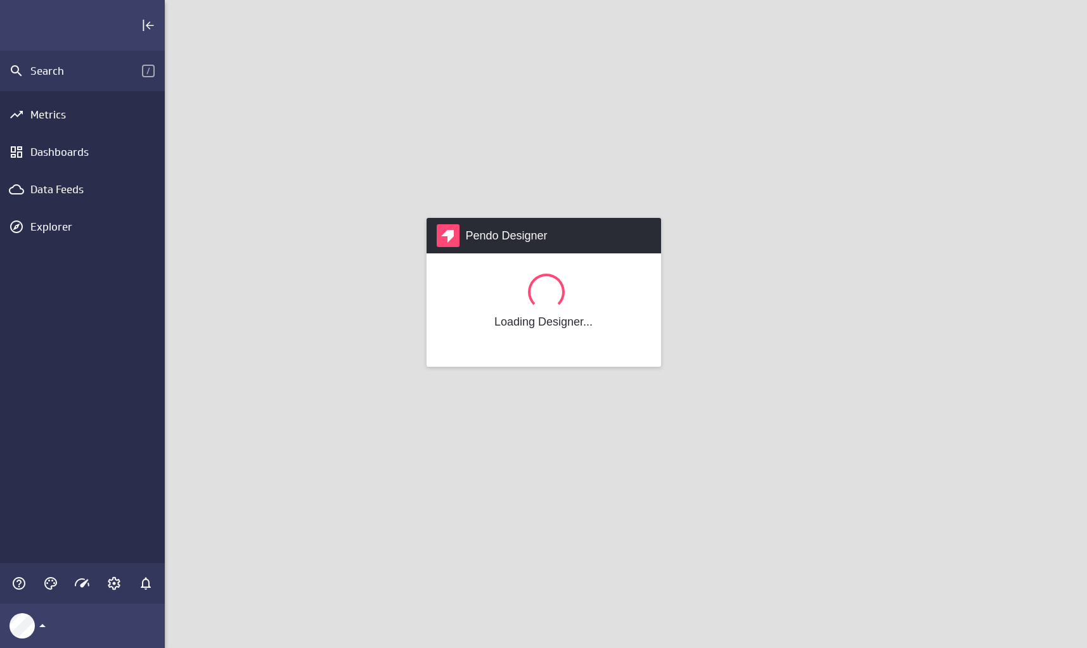
scroll to position [668, 942]
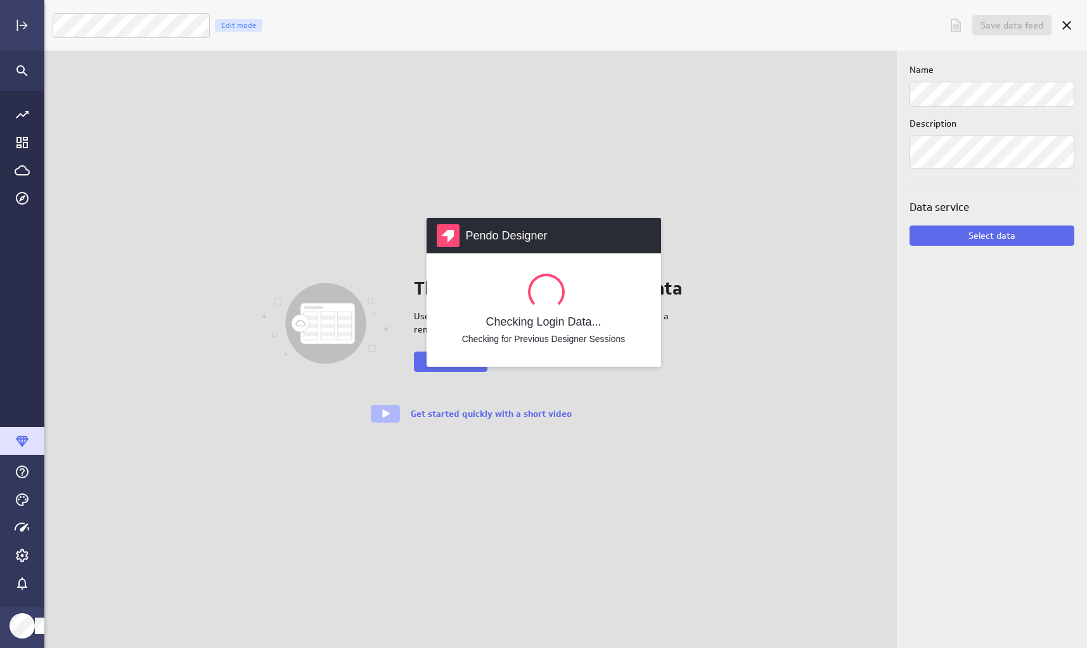
scroll to position [668, 1062]
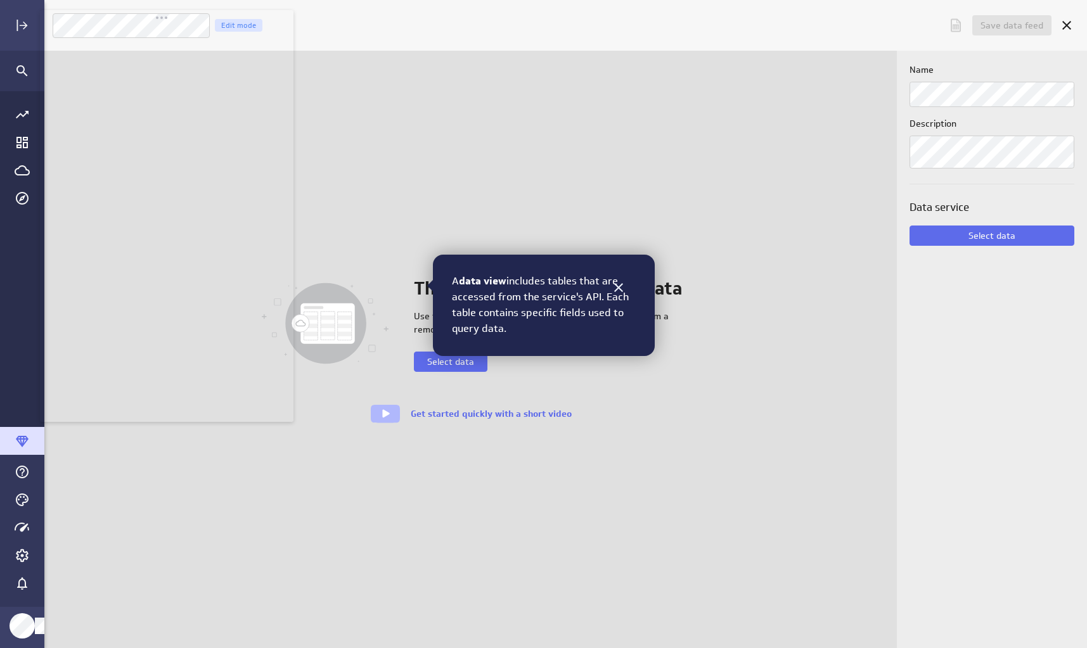
drag, startPoint x: 182, startPoint y: 18, endPoint x: 212, endPoint y: 15, distance: 30.7
click at [212, 15] on body "Save data feed Untitled data feed Edit mode This data feed needs some data Use …" at bounding box center [543, 324] width 1087 height 648
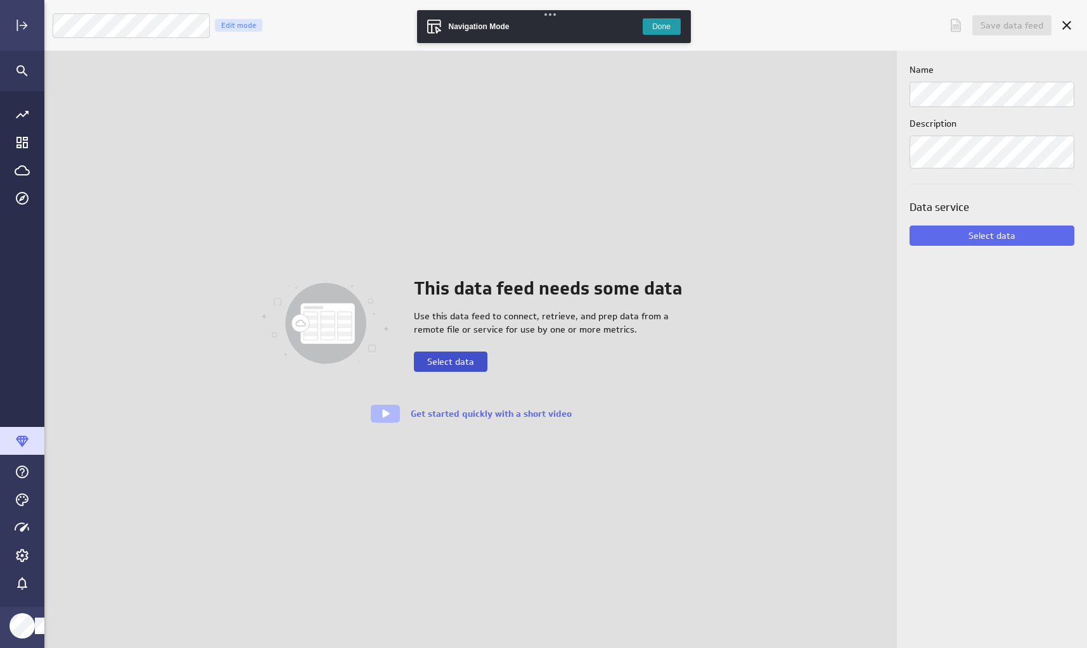
click at [445, 368] on button "Select data" at bounding box center [451, 362] width 74 height 20
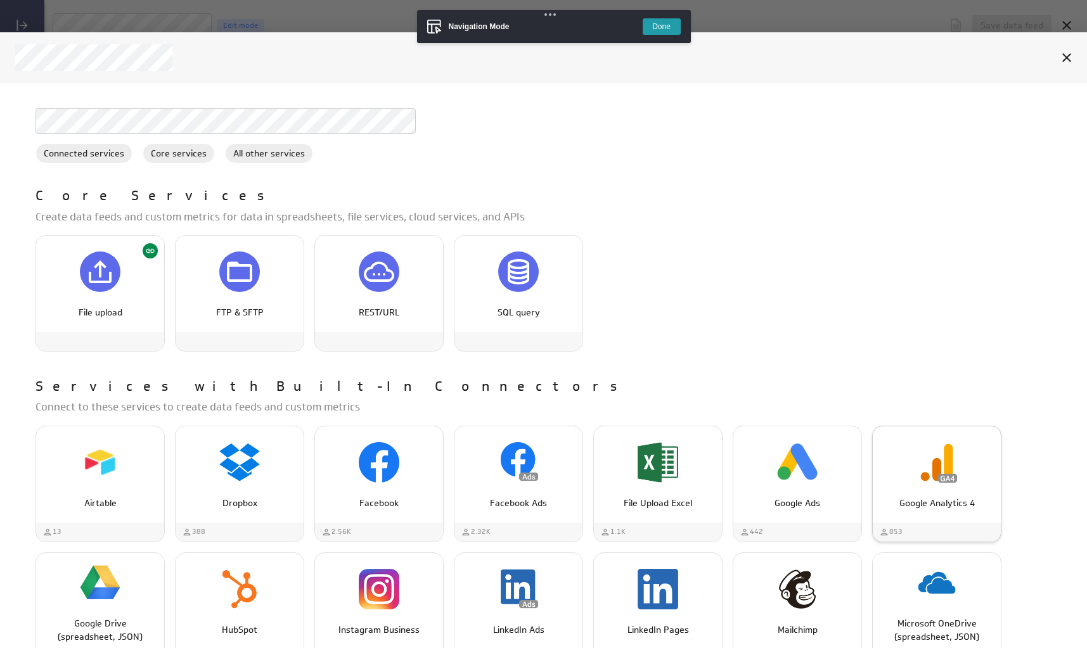
click at [935, 484] on div "Google Analytics 4" at bounding box center [937, 463] width 128 height 48
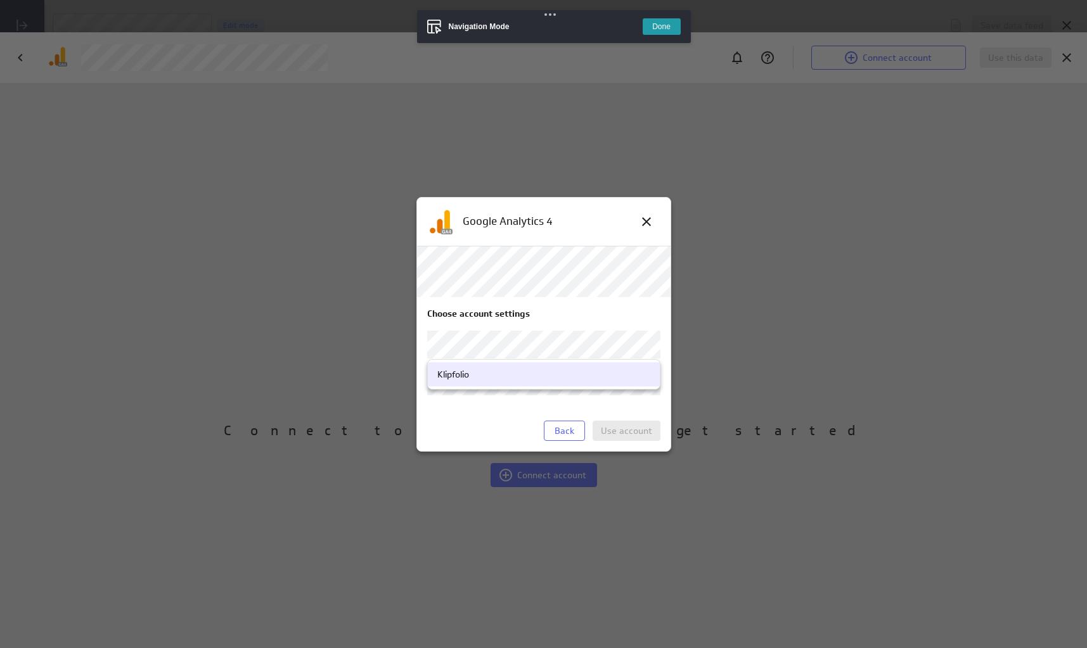
click at [526, 345] on body "Save data feed Untitled data feed Edit mode This data feed needs some data Use …" at bounding box center [543, 324] width 1087 height 648
click at [523, 370] on div "Klipfolio" at bounding box center [543, 374] width 213 height 11
click at [522, 384] on body "Save data feed Untitled data feed Edit mode This data feed needs some data Use …" at bounding box center [543, 324] width 1087 height 648
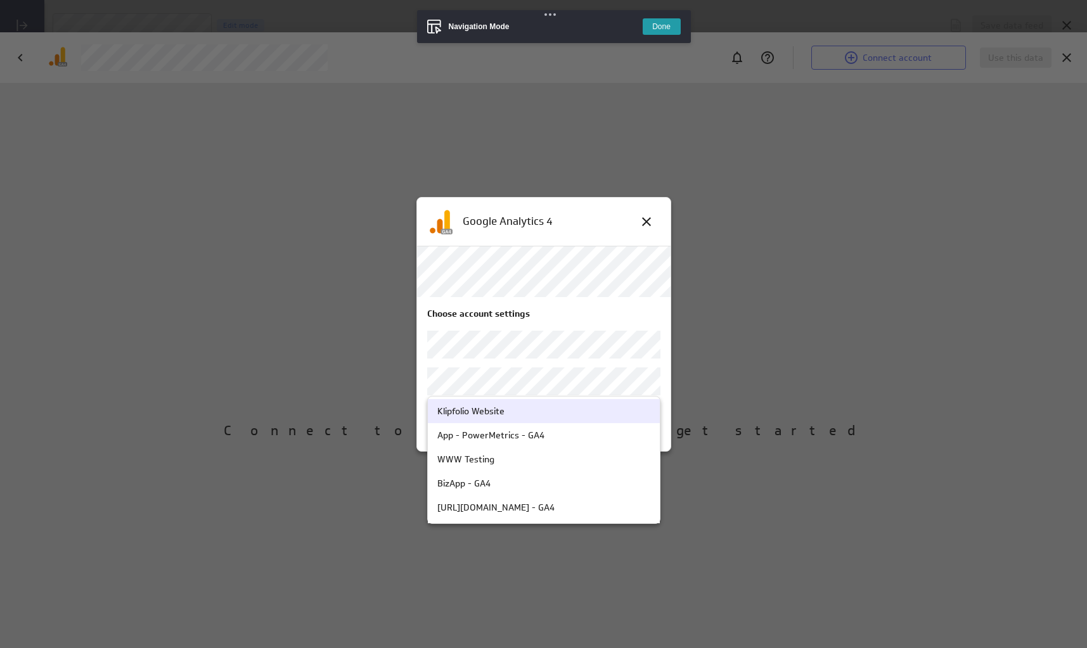
click at [499, 412] on div "Klipfolio Website" at bounding box center [470, 411] width 67 height 11
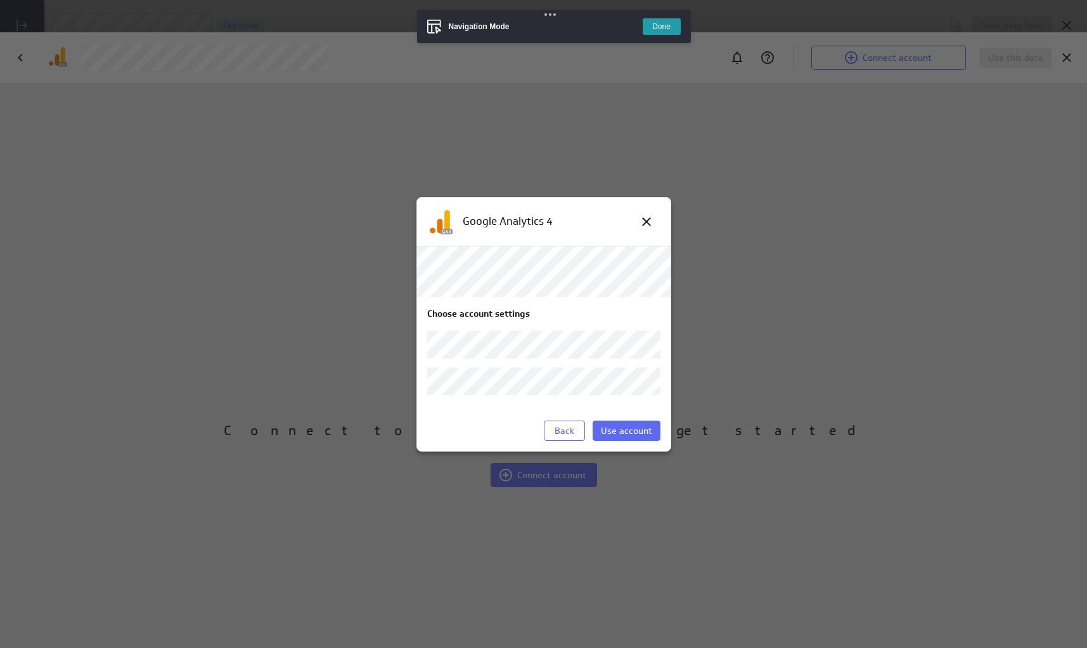
click at [498, 385] on body "Save data feed Untitled data feed Edit mode This data feed needs some data Use …" at bounding box center [543, 324] width 1087 height 648
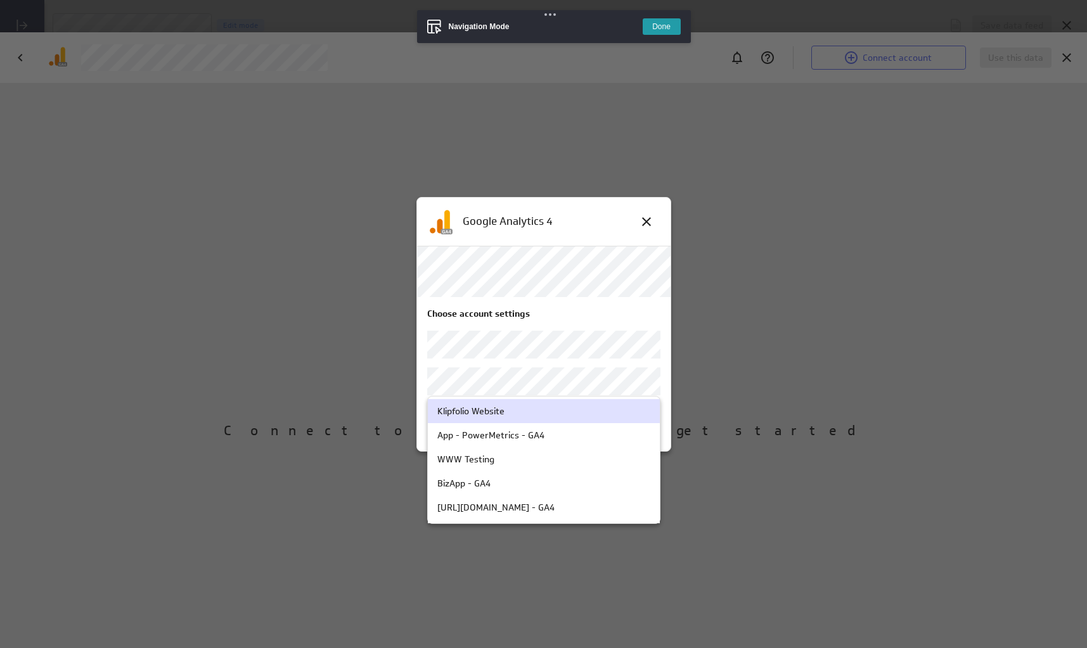
click at [501, 407] on div "Klipfolio Website" at bounding box center [470, 411] width 67 height 11
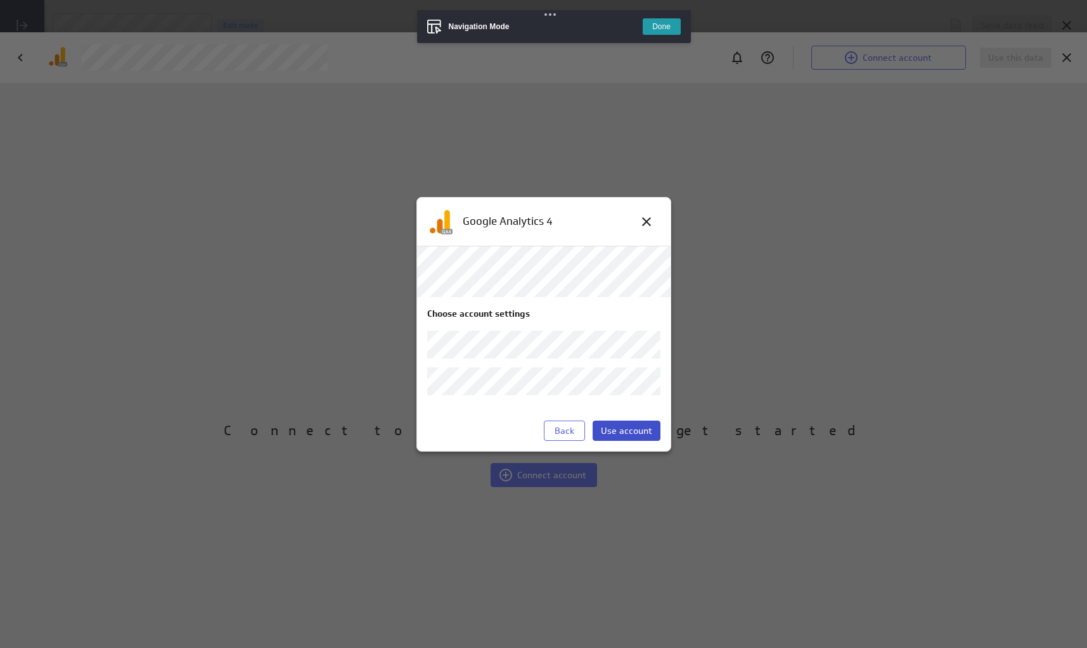
click at [646, 430] on span "Use account" at bounding box center [626, 430] width 51 height 11
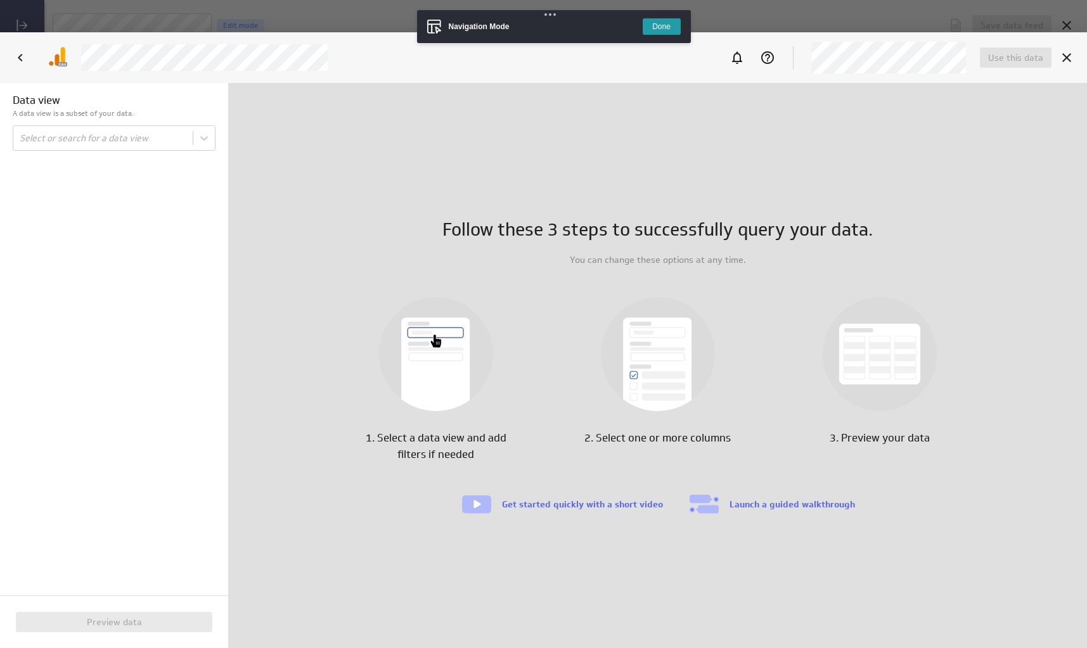
click at [657, 29] on button "Done" at bounding box center [662, 26] width 38 height 16
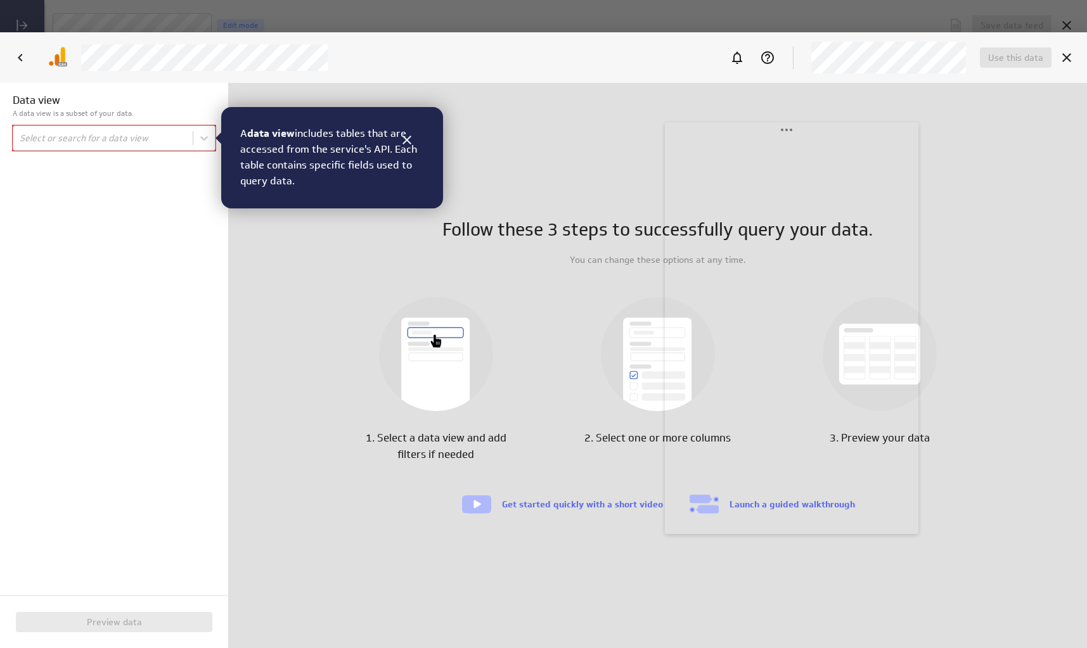
drag, startPoint x: 216, startPoint y: 19, endPoint x: 835, endPoint y: 127, distance: 627.8
click at [837, 127] on body "Save data feed Untitled data feed Edit mode This data feed needs some data Use …" at bounding box center [543, 324] width 1087 height 648
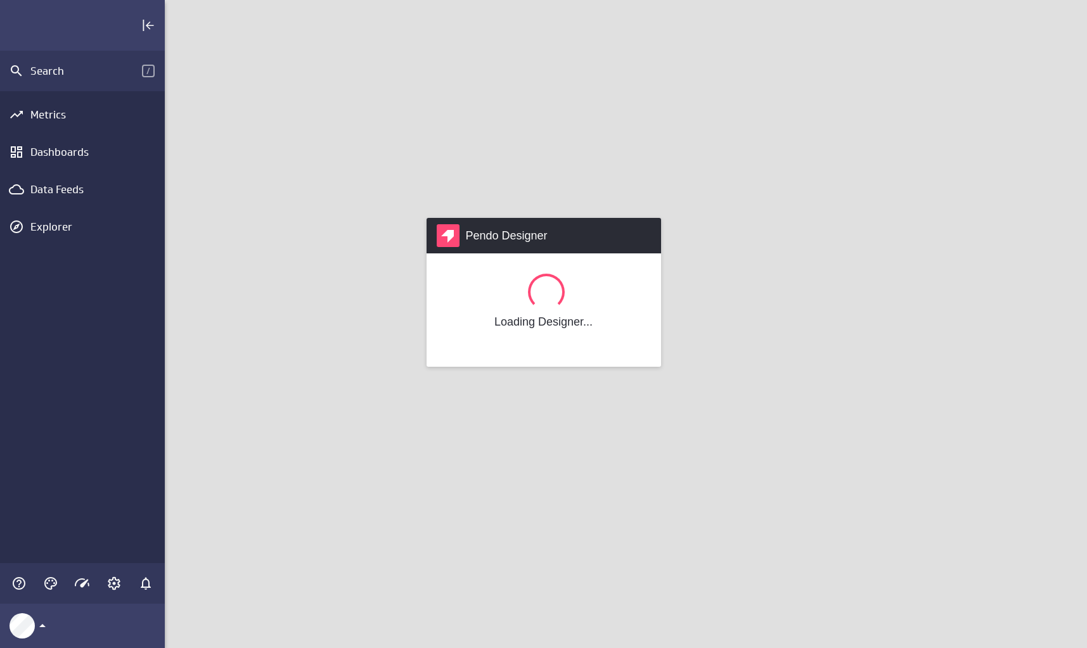
scroll to position [668, 942]
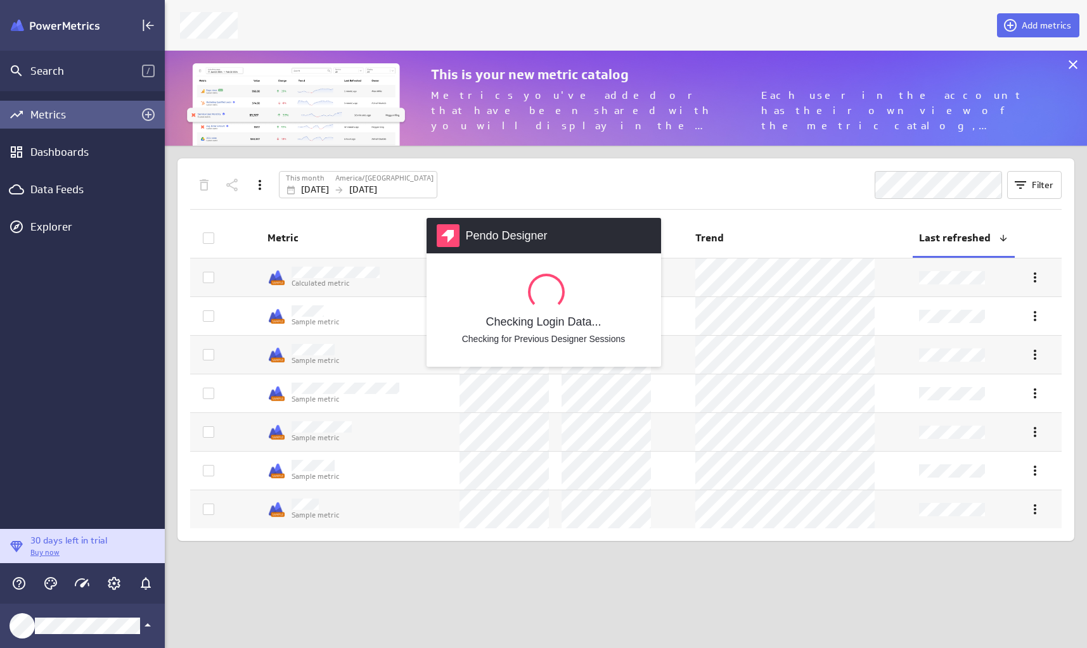
scroll to position [115, 942]
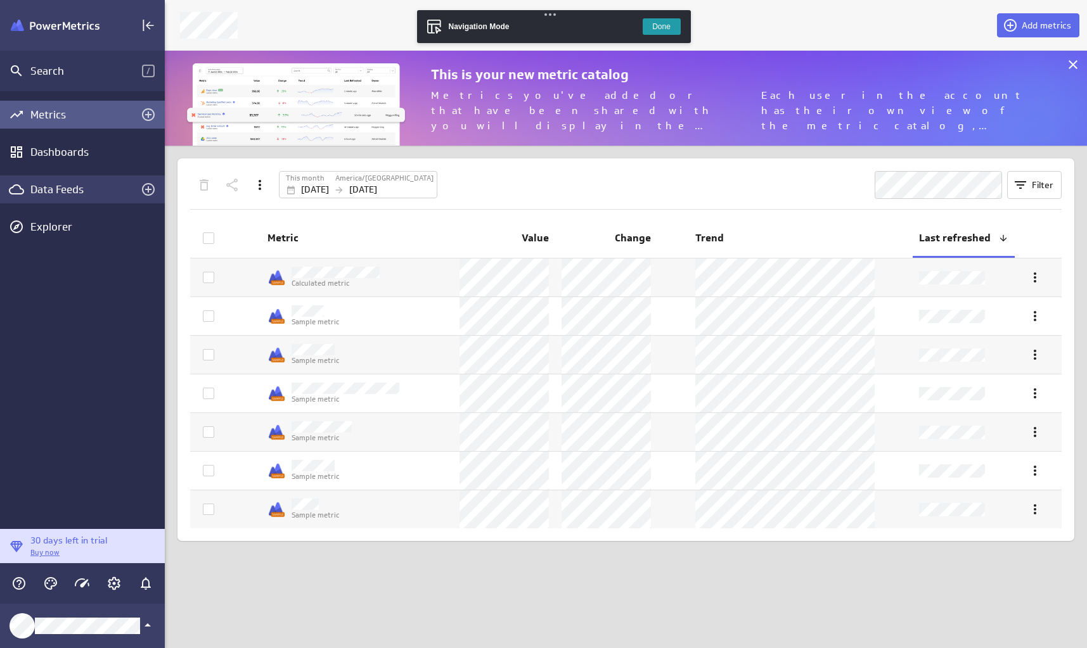
click at [63, 178] on div "Data Feeds" at bounding box center [82, 190] width 165 height 28
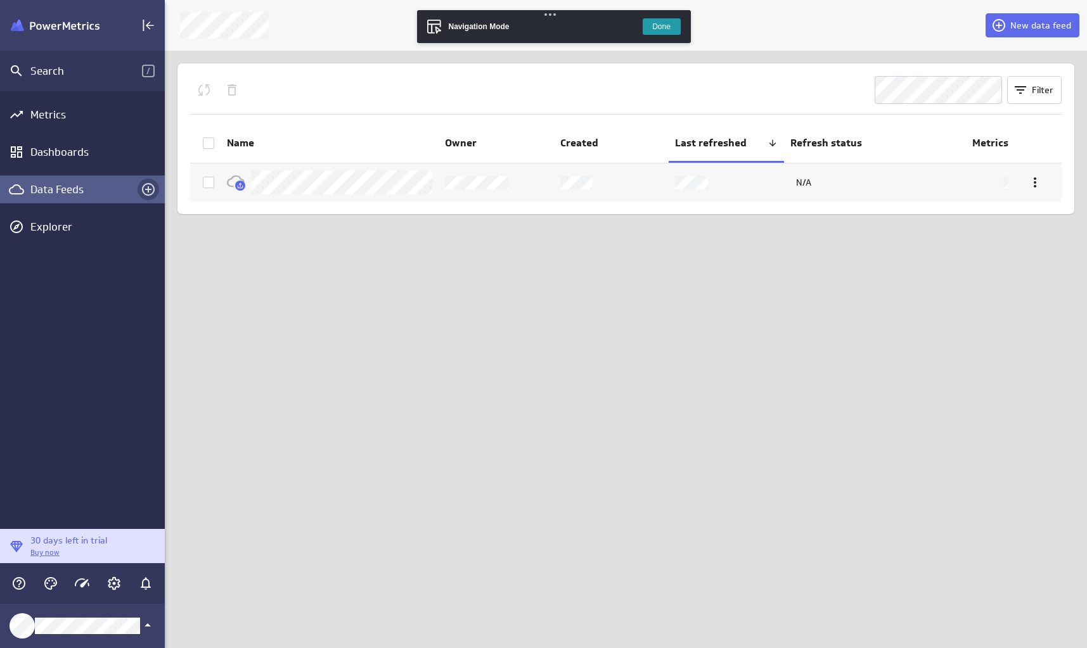
click at [148, 191] on icon "Create a data feed" at bounding box center [148, 189] width 13 height 13
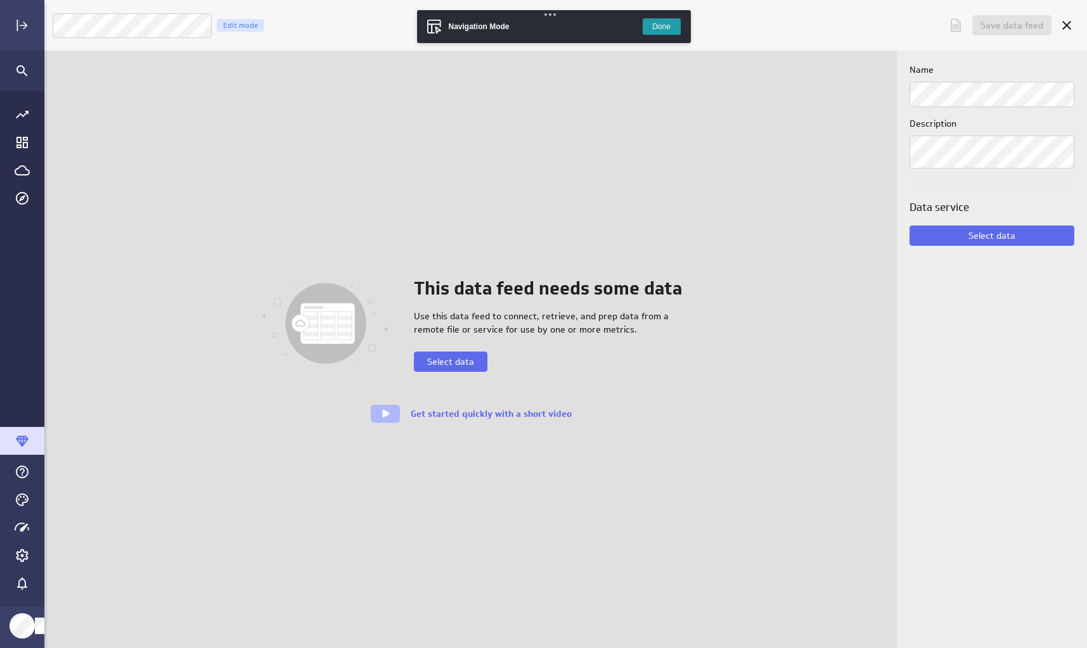
scroll to position [668, 1062]
click at [451, 369] on button "Select data" at bounding box center [451, 362] width 74 height 20
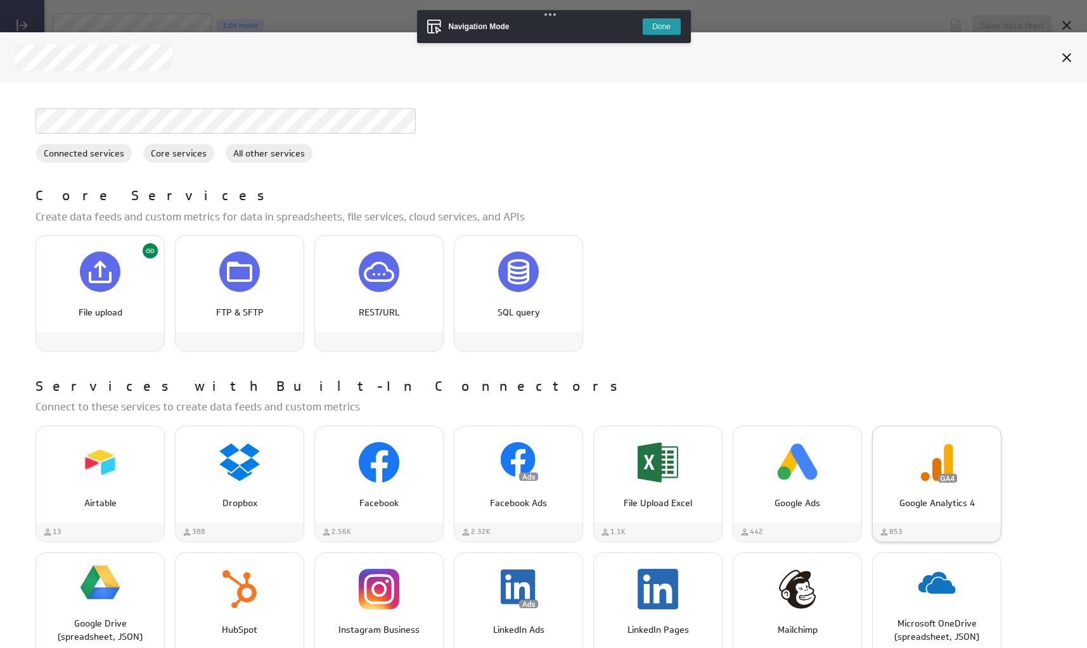
click at [936, 481] on img "Google Analytics 4" at bounding box center [936, 462] width 41 height 41
click at [919, 461] on img "Google Analytics 4" at bounding box center [936, 462] width 41 height 41
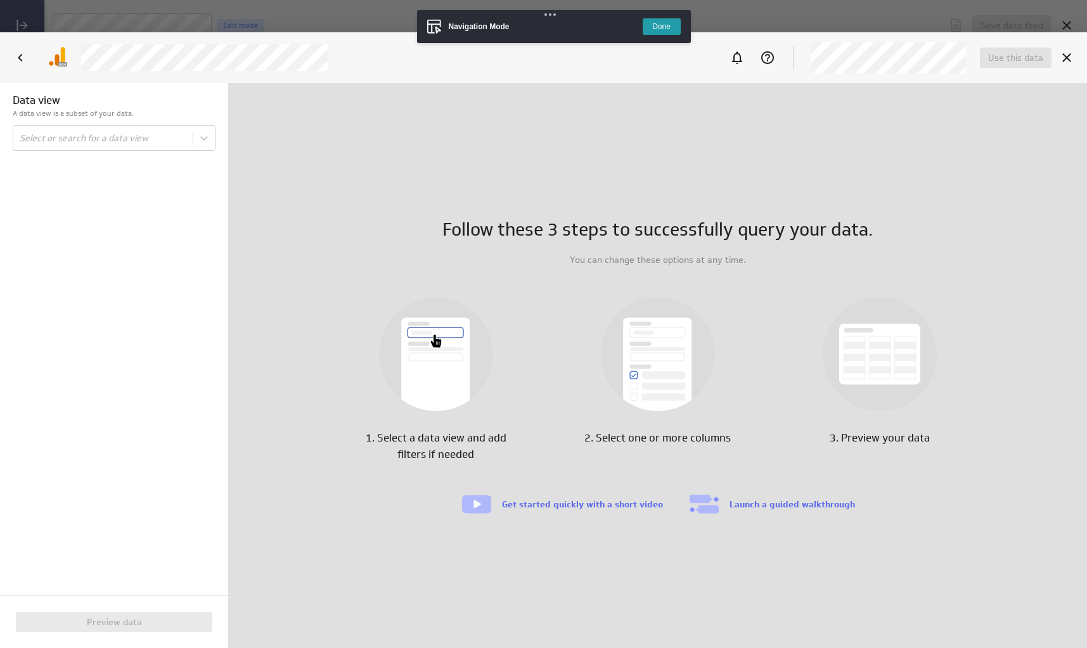
click at [660, 23] on button "Done" at bounding box center [662, 26] width 38 height 16
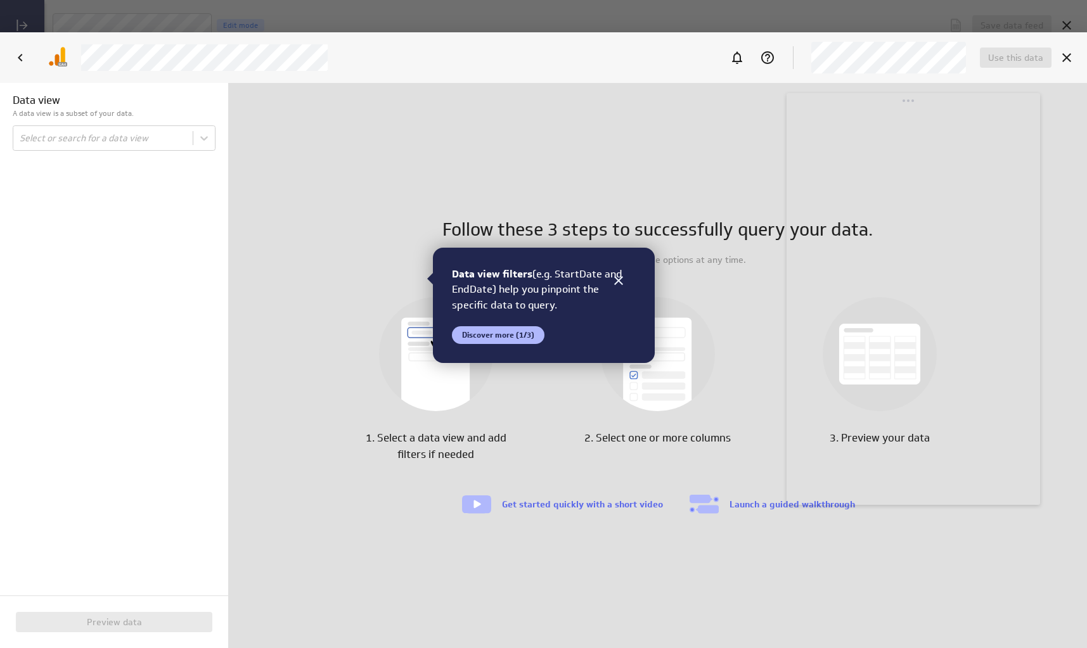
drag, startPoint x: 151, startPoint y: 19, endPoint x: 911, endPoint y: 101, distance: 764.9
click at [911, 101] on body "Save data feed Untitled data feed Edit mode This data feed needs some data Use …" at bounding box center [543, 324] width 1087 height 648
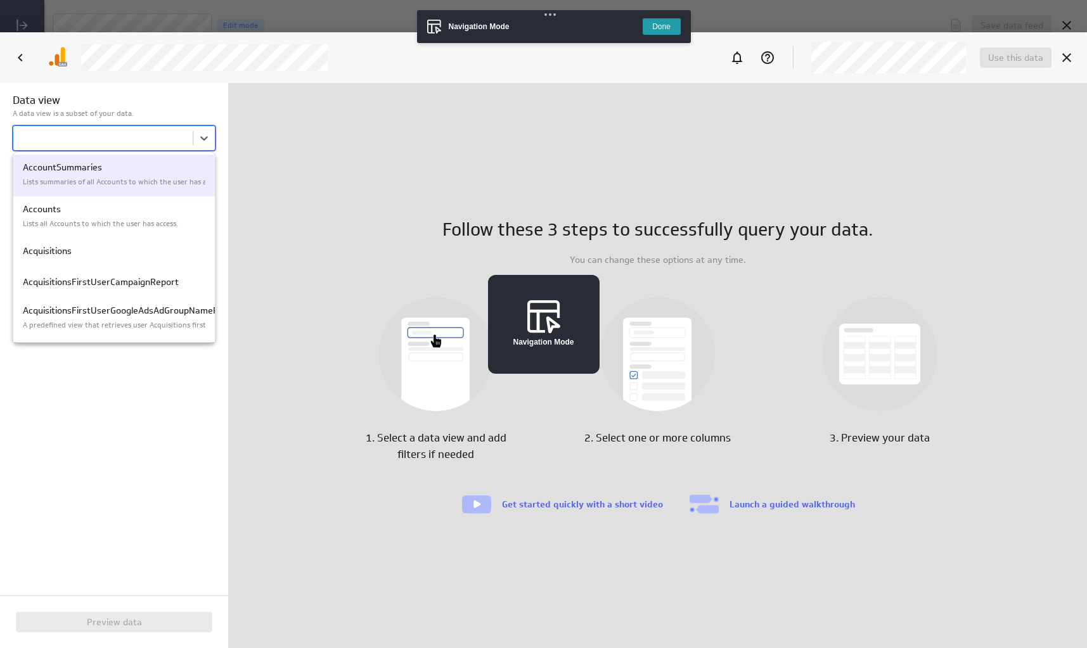
click at [150, 139] on body "Save data feed Untitled data feed Edit mode This data feed needs some data Use …" at bounding box center [543, 324] width 1087 height 648
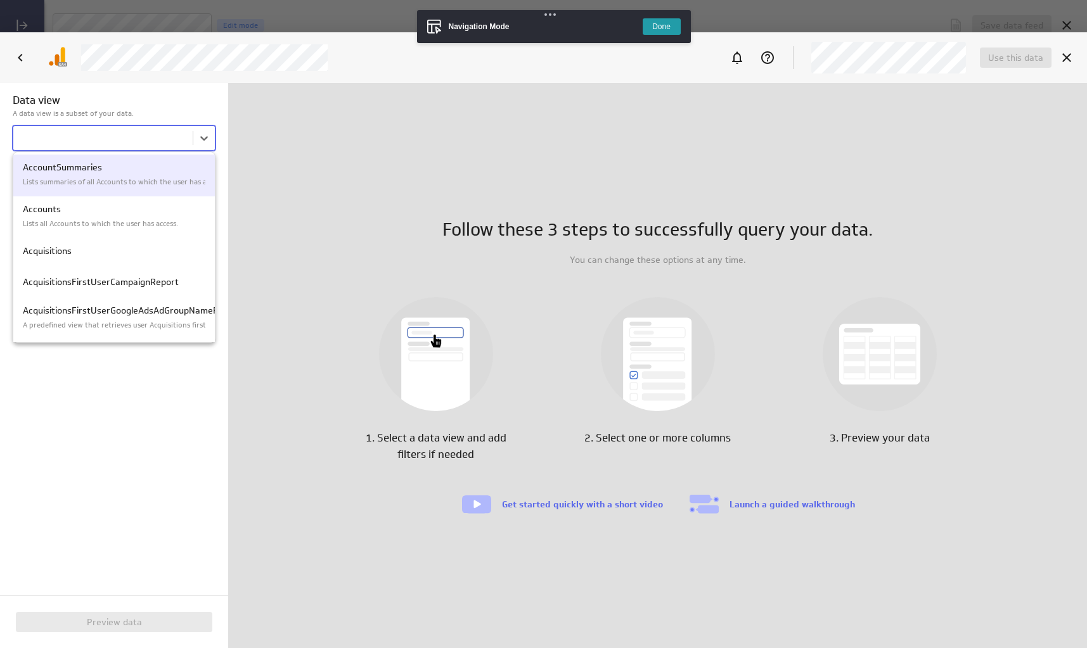
click at [142, 176] on div "Lists summaries of all Accounts to which the user has access." at bounding box center [114, 180] width 183 height 13
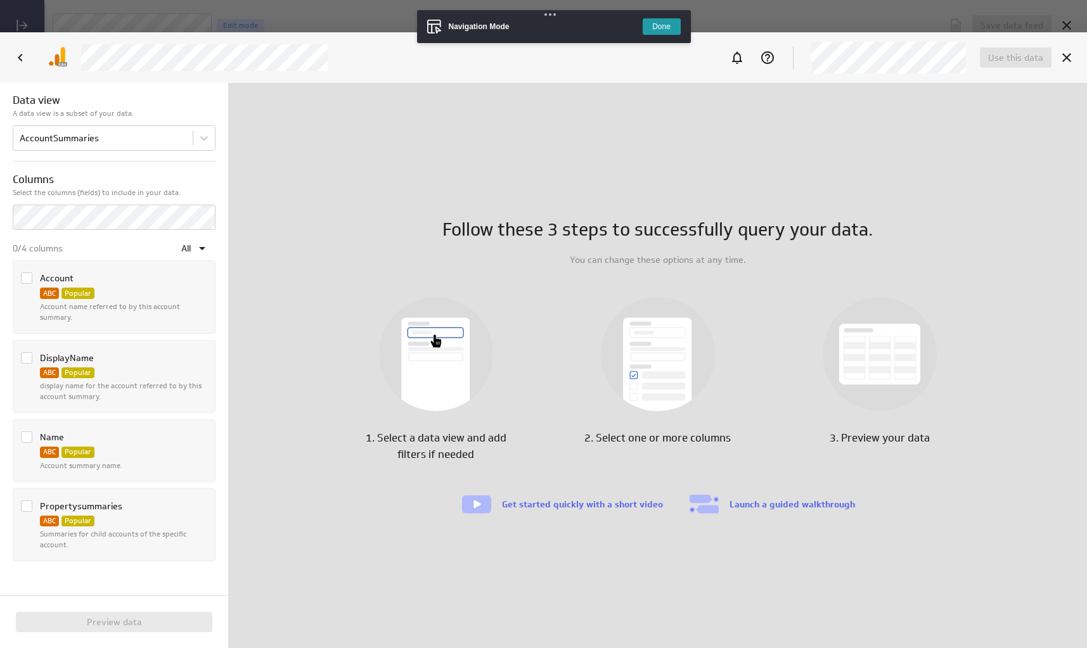
click at [669, 29] on button "Done" at bounding box center [662, 26] width 38 height 16
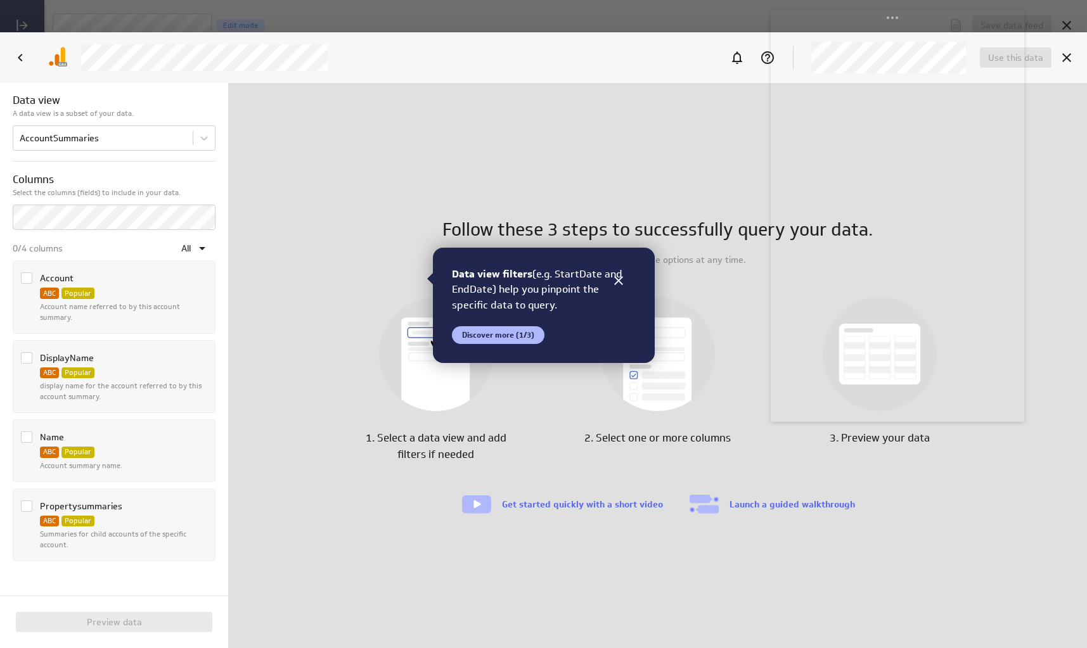
click at [117, 151] on div at bounding box center [114, 161] width 203 height 21
click at [119, 142] on body "Save data feed Untitled data feed Edit mode This data feed needs some data Use …" at bounding box center [543, 324] width 1087 height 648
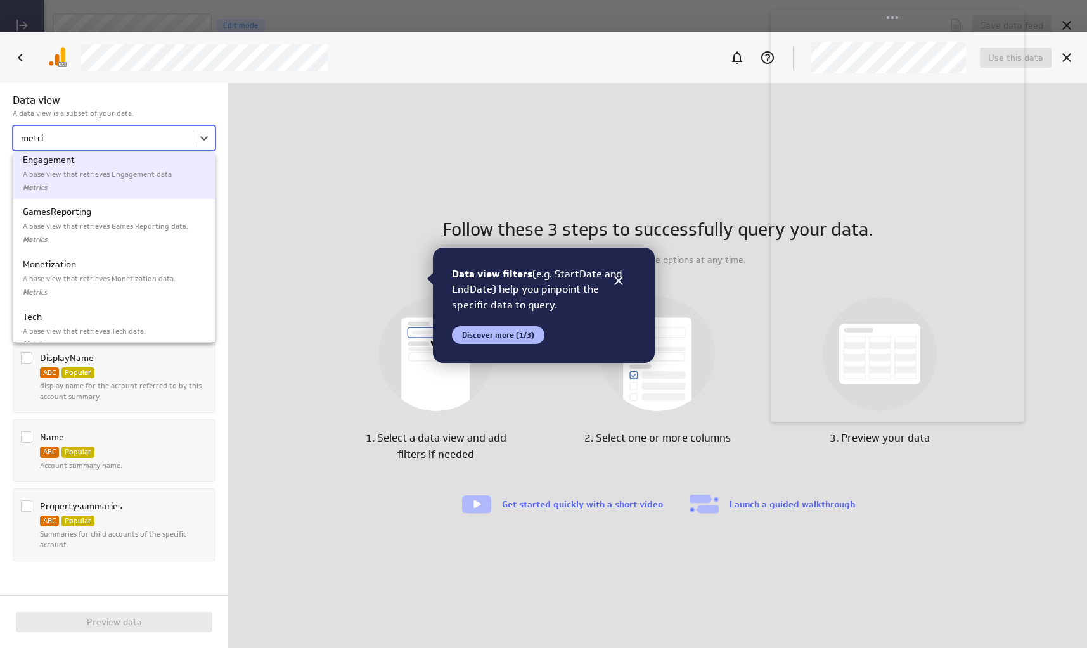
scroll to position [0, 0]
click at [91, 179] on p "A base view that retrieves Demographics data." at bounding box center [114, 182] width 183 height 11
type input "metri"
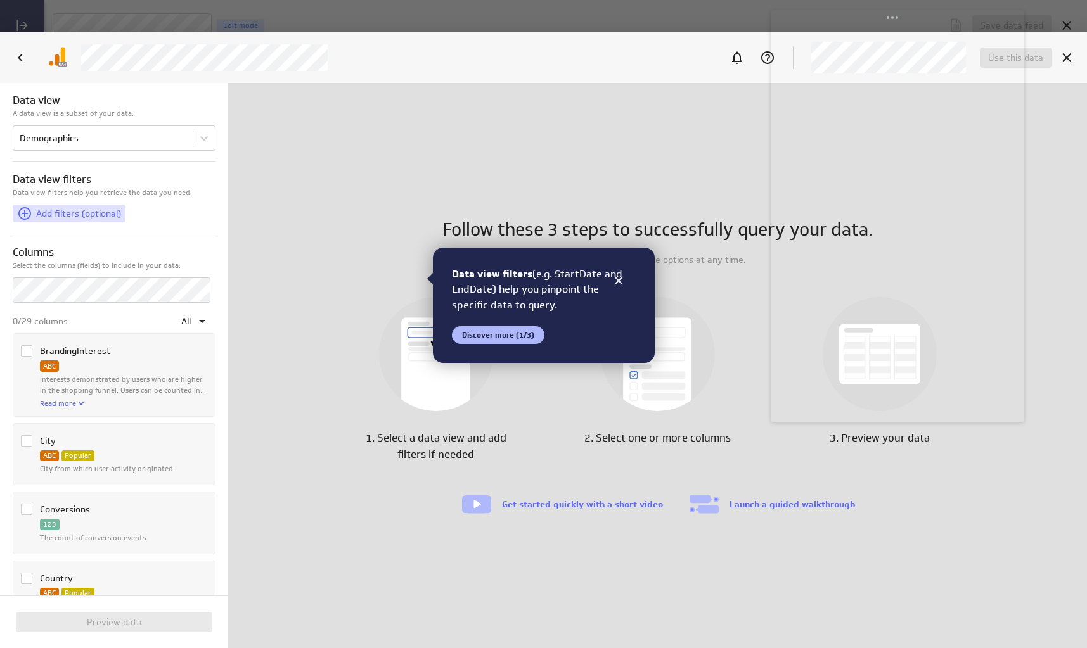
click at [85, 214] on span "Add filters (optional)" at bounding box center [78, 213] width 85 height 11
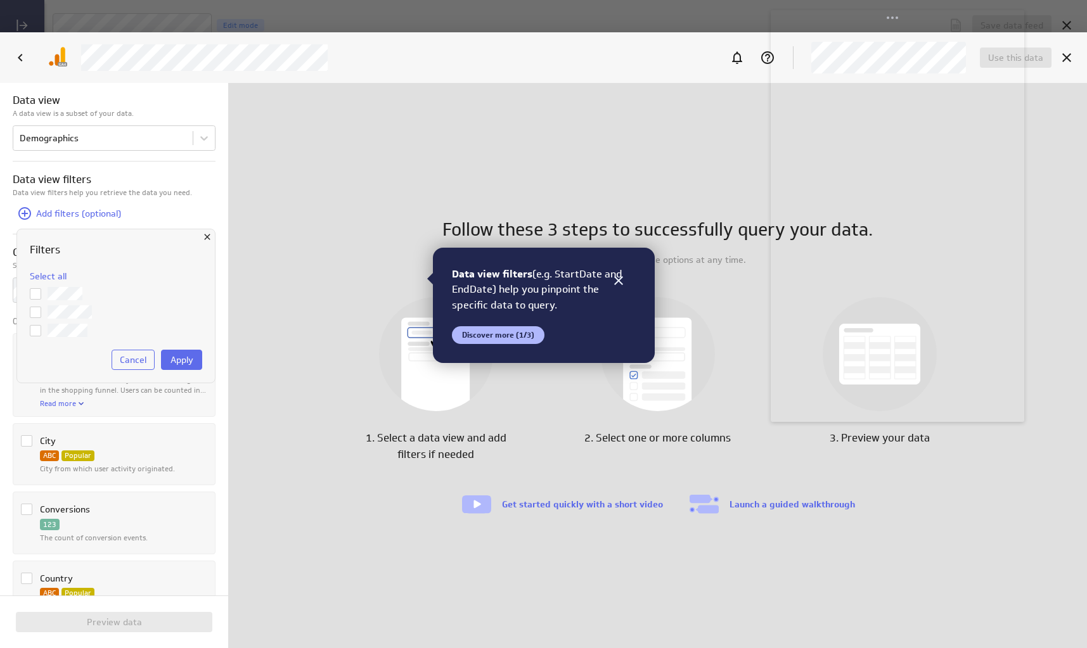
click at [38, 330] on icon at bounding box center [35, 331] width 10 height 10
click at [0, 0] on input "checkbox" at bounding box center [0, 0] width 0 height 0
click at [163, 356] on button "Apply" at bounding box center [181, 360] width 41 height 20
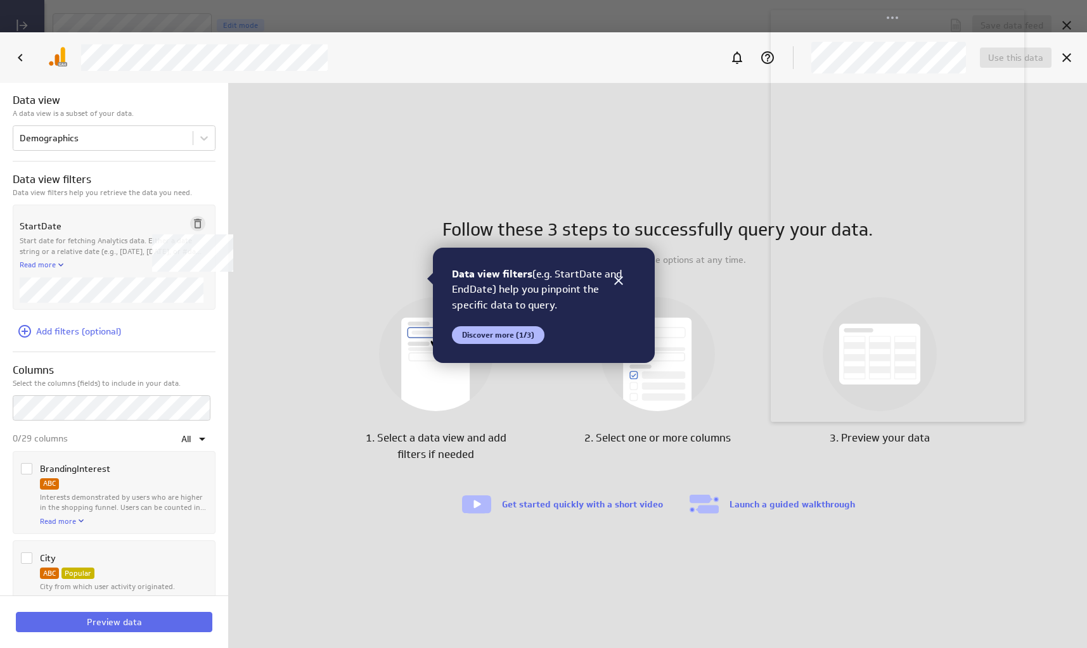
click at [192, 221] on icon at bounding box center [197, 223] width 13 height 13
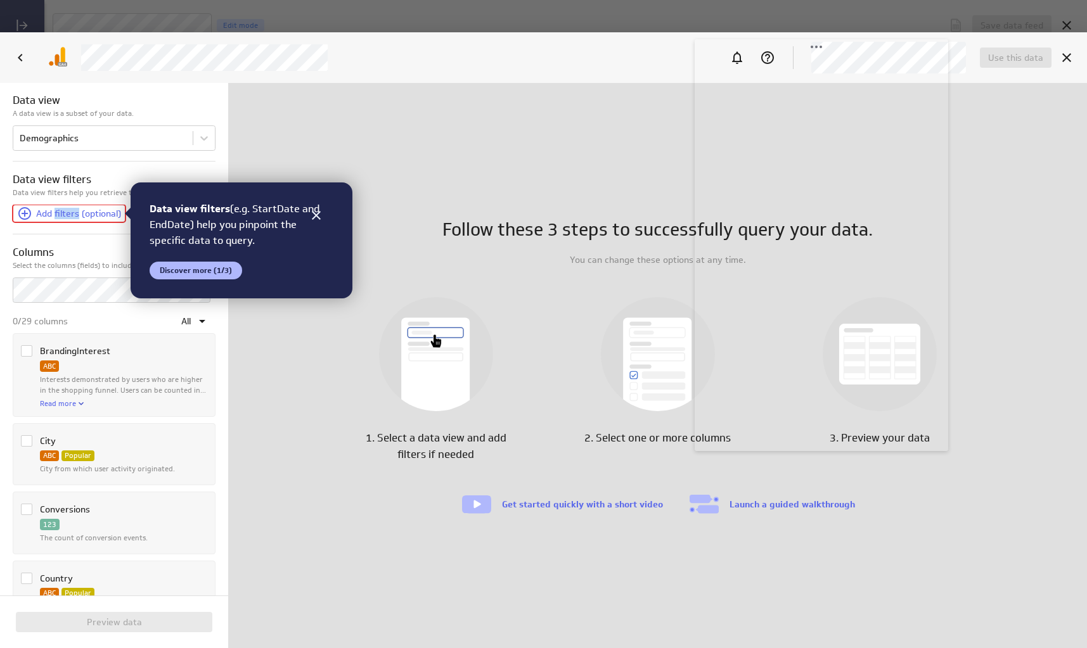
drag, startPoint x: 172, startPoint y: 26, endPoint x: 853, endPoint y: 58, distance: 682.0
click at [857, 55] on body "Save data feed Untitled data feed Edit mode This data feed needs some data Use …" at bounding box center [543, 324] width 1087 height 648
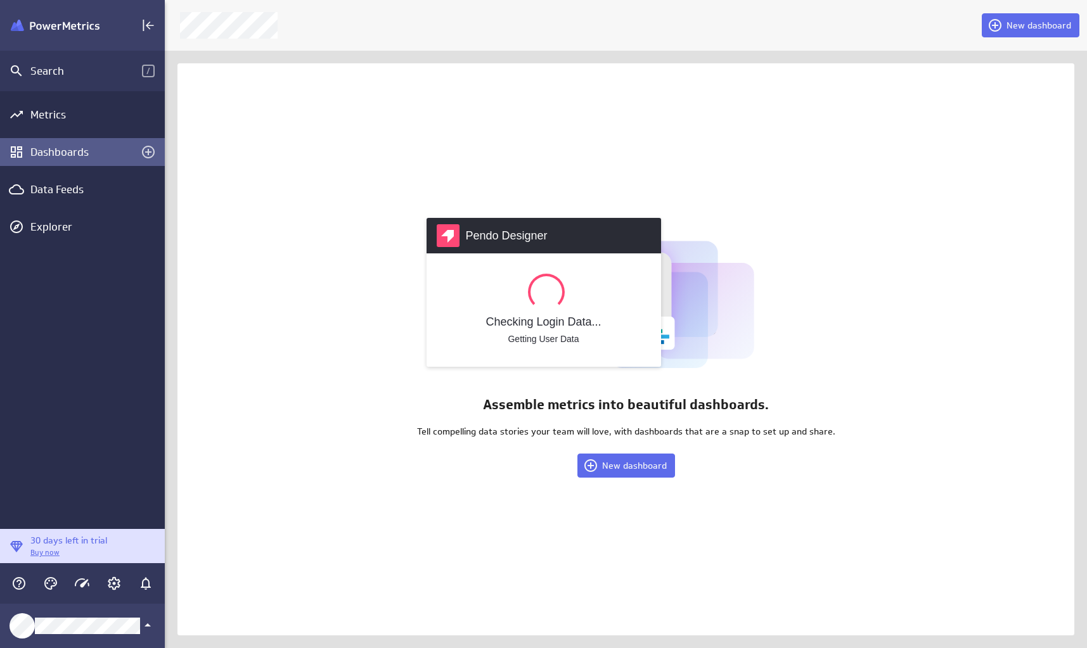
scroll to position [668, 942]
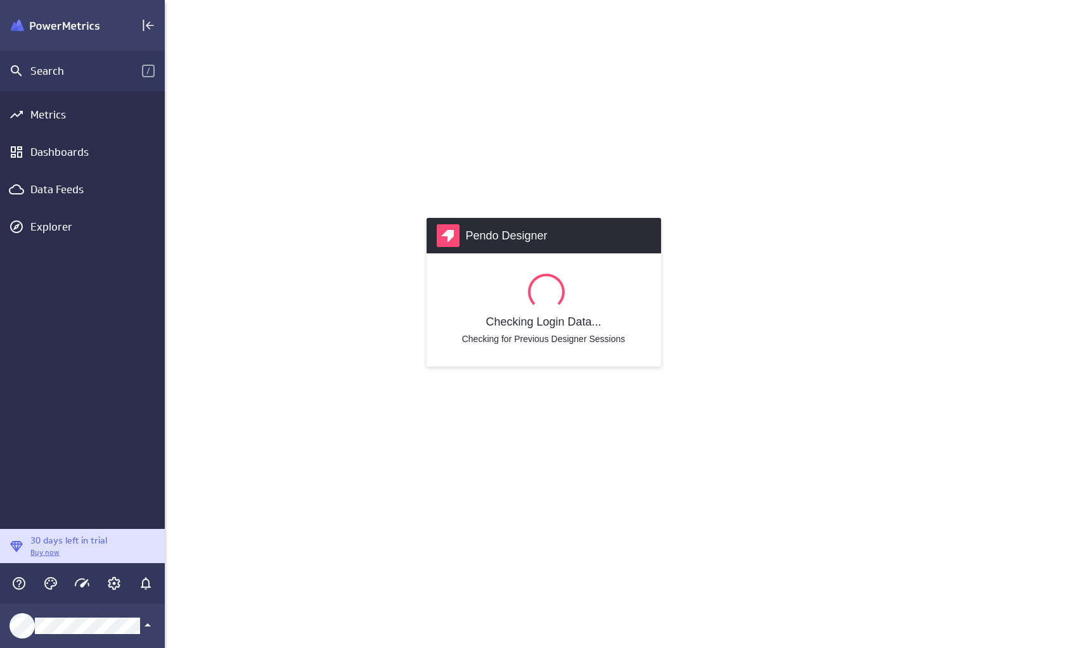
scroll to position [668, 942]
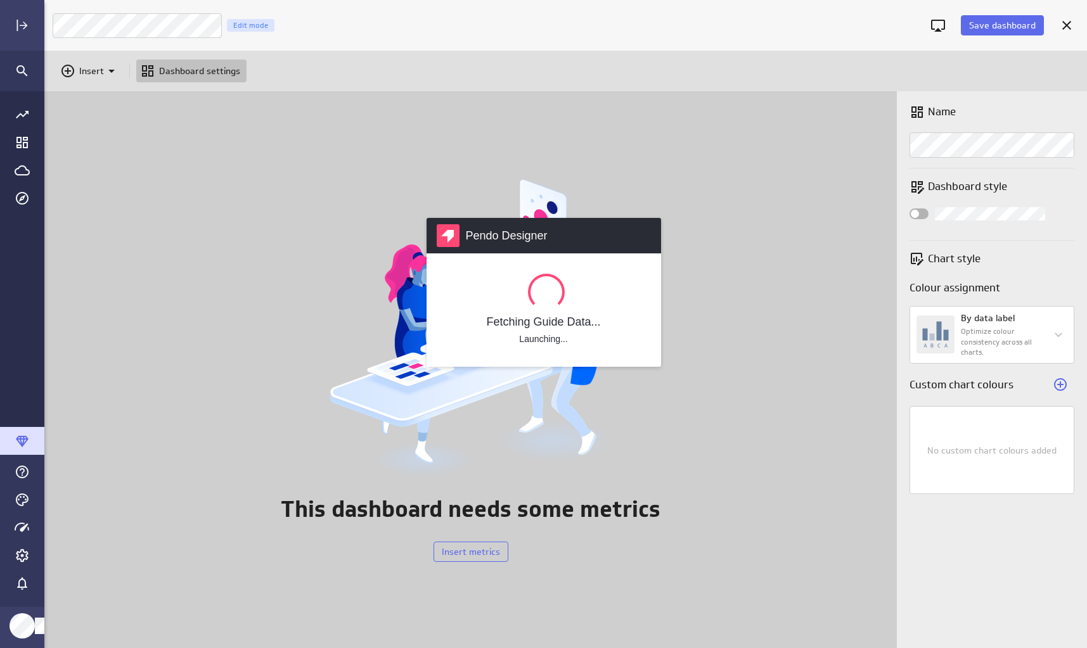
scroll to position [577, 1062]
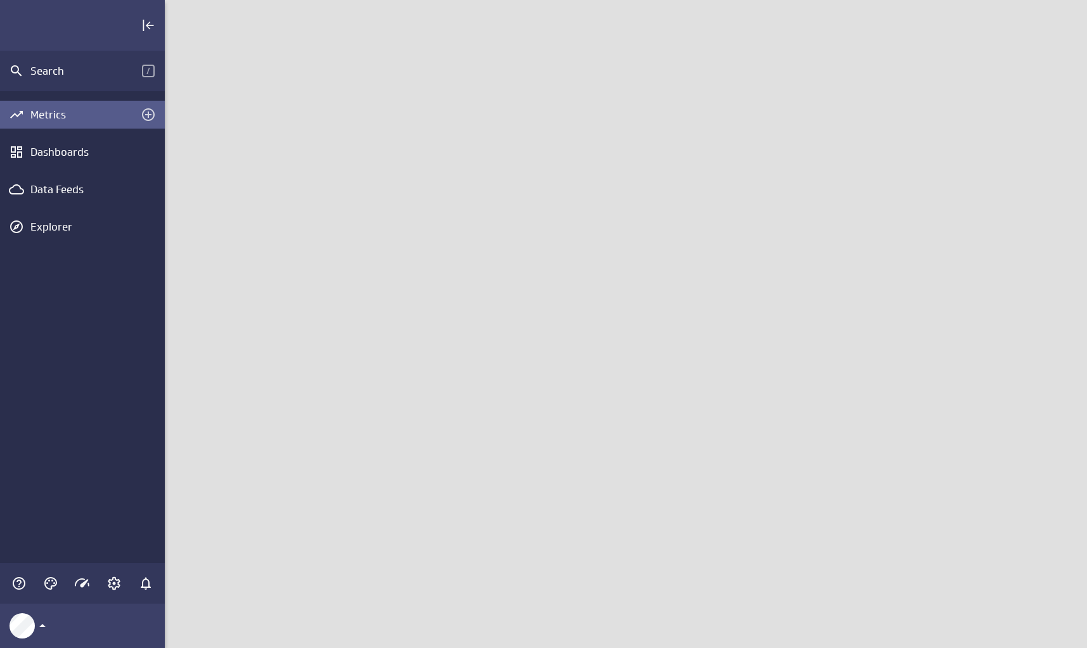
scroll to position [668, 942]
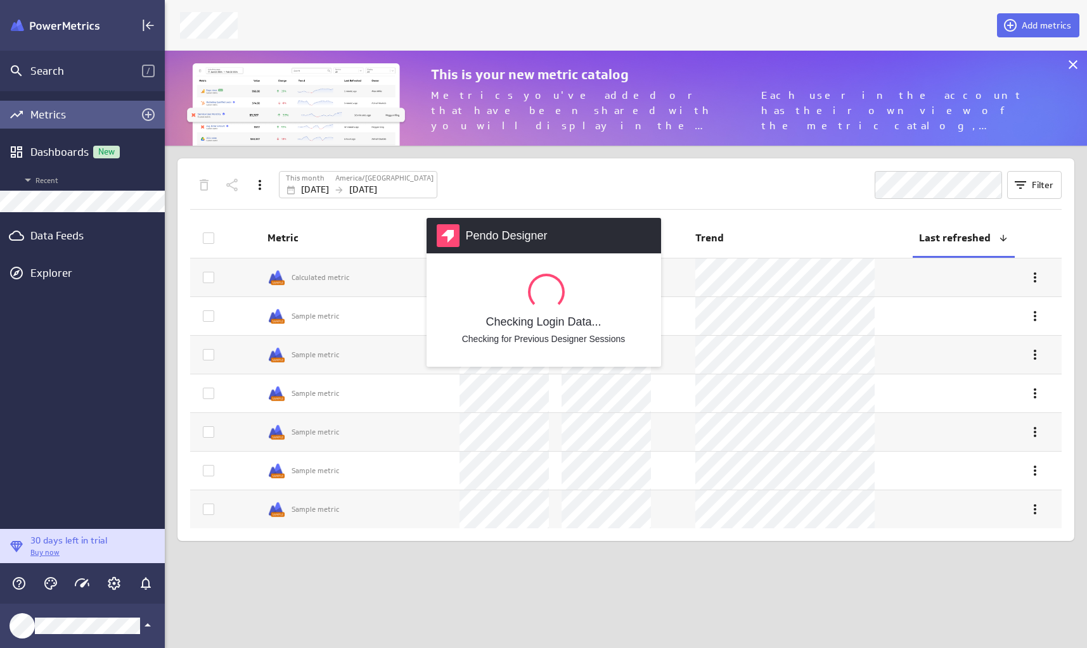
scroll to position [115, 942]
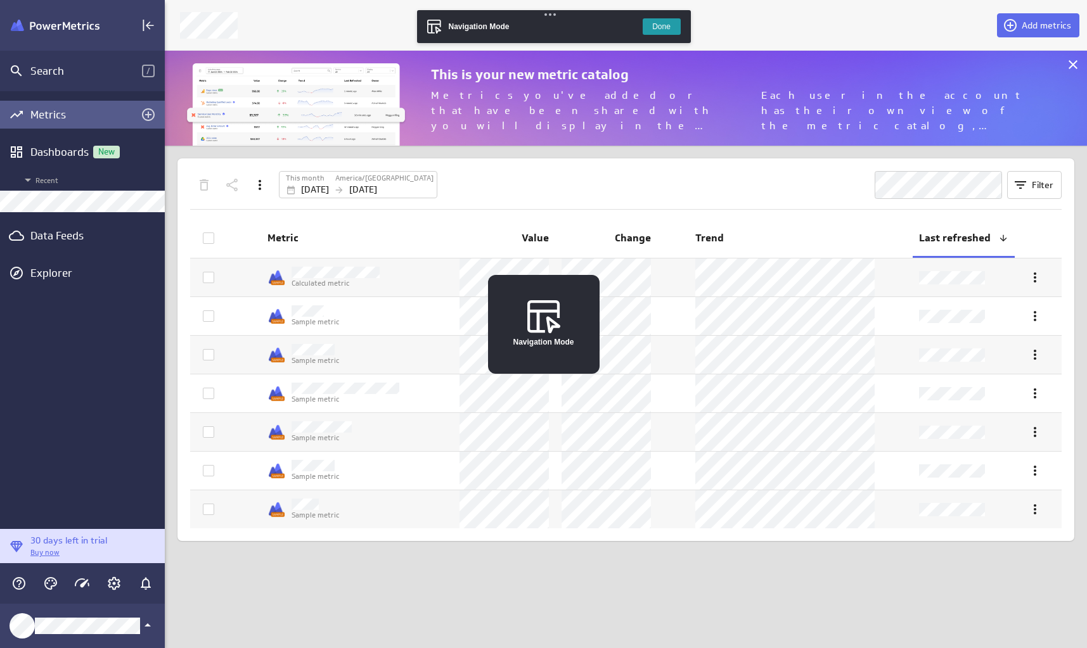
click at [46, 219] on div "Metrics Dashboards New Recent Data Feeds Explorer" at bounding box center [82, 310] width 165 height 438
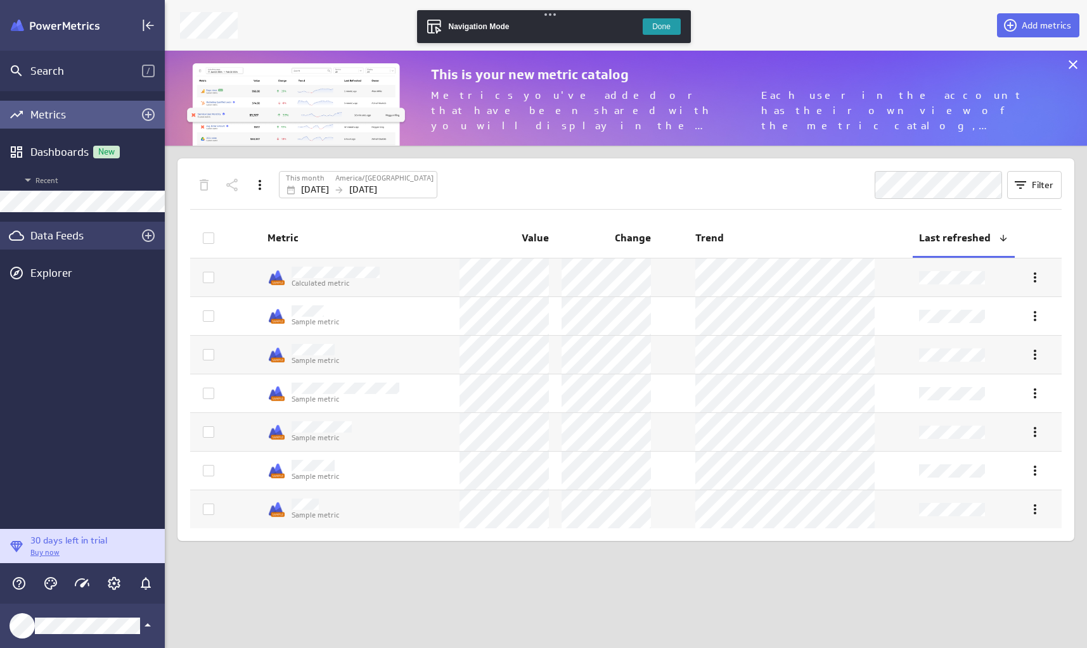
click at [47, 229] on div "Data Feeds" at bounding box center [82, 236] width 104 height 14
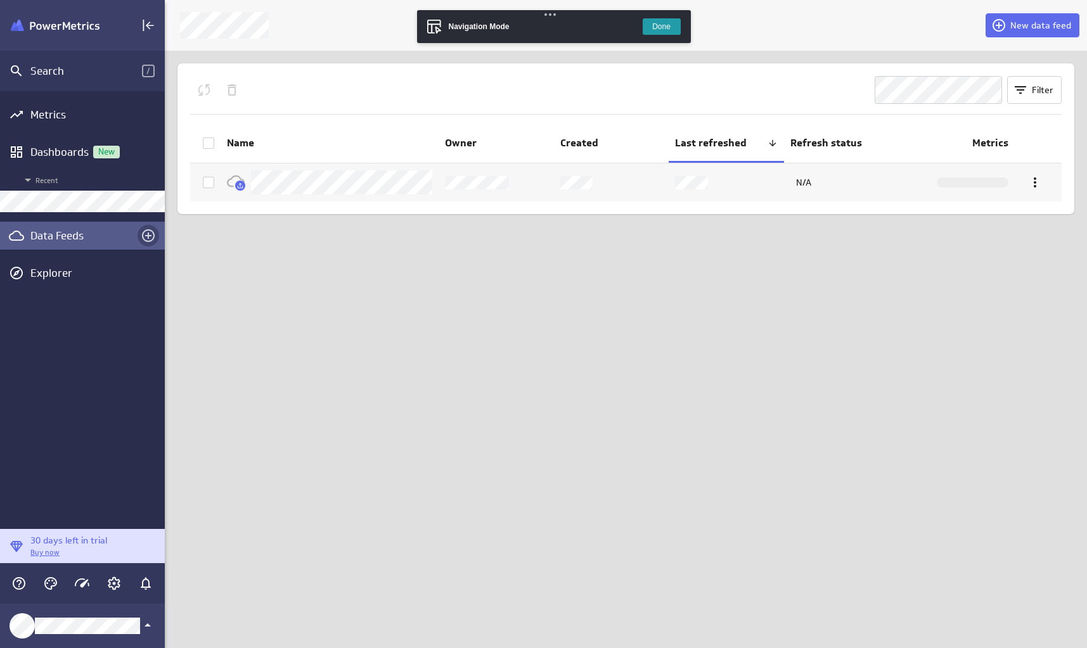
click at [154, 238] on icon "Create a data feed" at bounding box center [148, 235] width 13 height 13
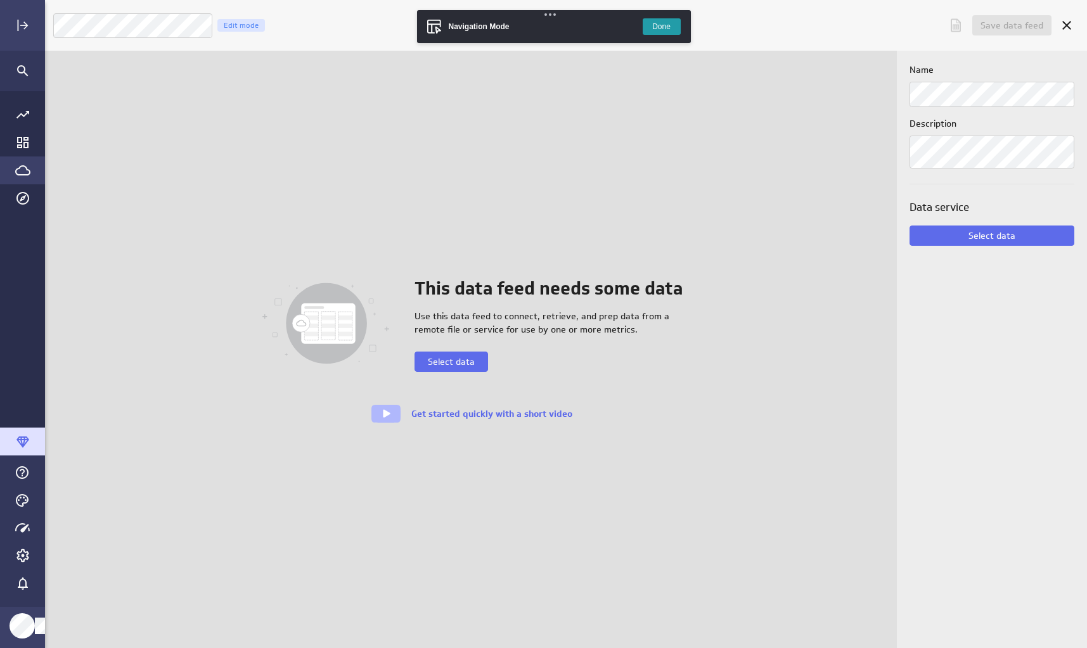
scroll to position [668, 1062]
click at [445, 358] on span "Select data" at bounding box center [450, 361] width 47 height 11
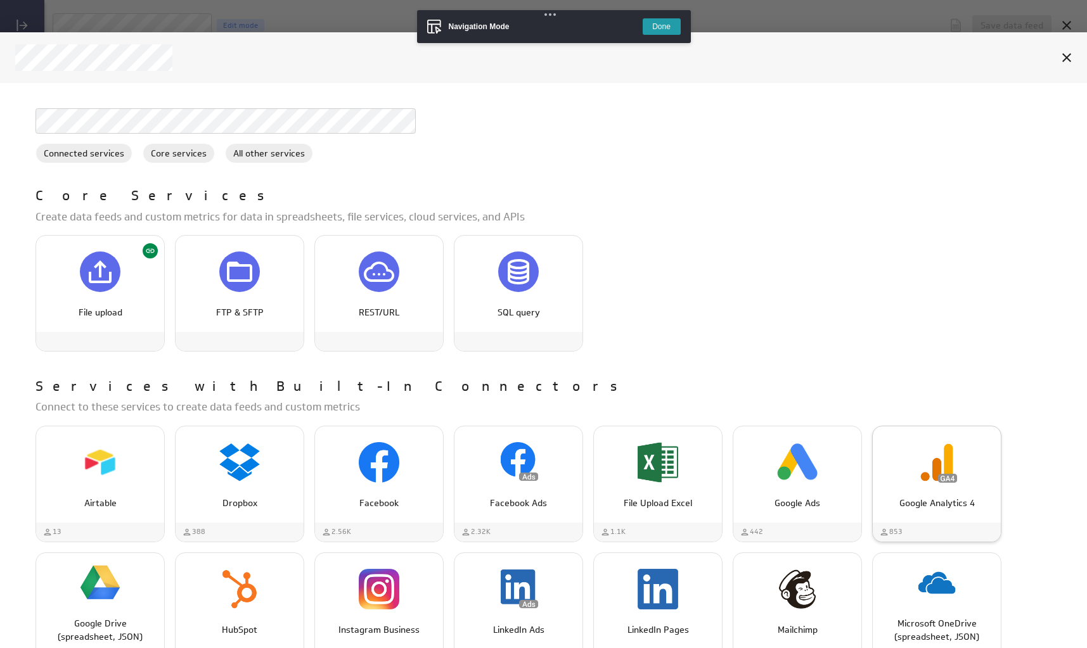
click at [945, 465] on img "Google Analytics 4" at bounding box center [936, 462] width 41 height 41
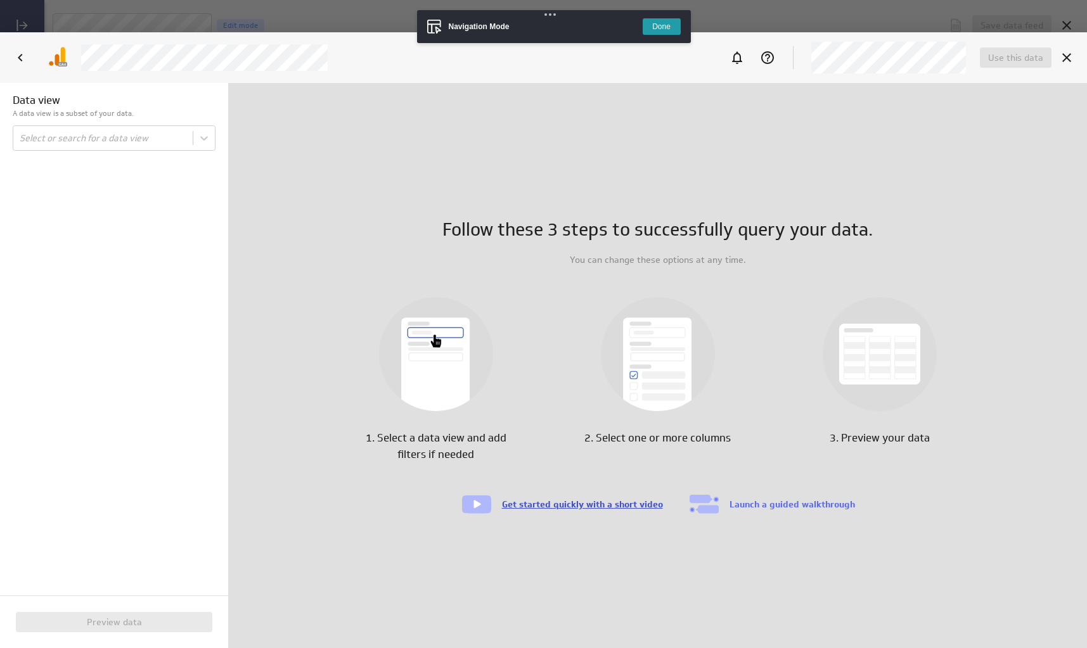
click at [563, 503] on link "Get started quickly with a short video" at bounding box center [582, 504] width 161 height 11
click at [663, 33] on button "Done" at bounding box center [662, 26] width 38 height 16
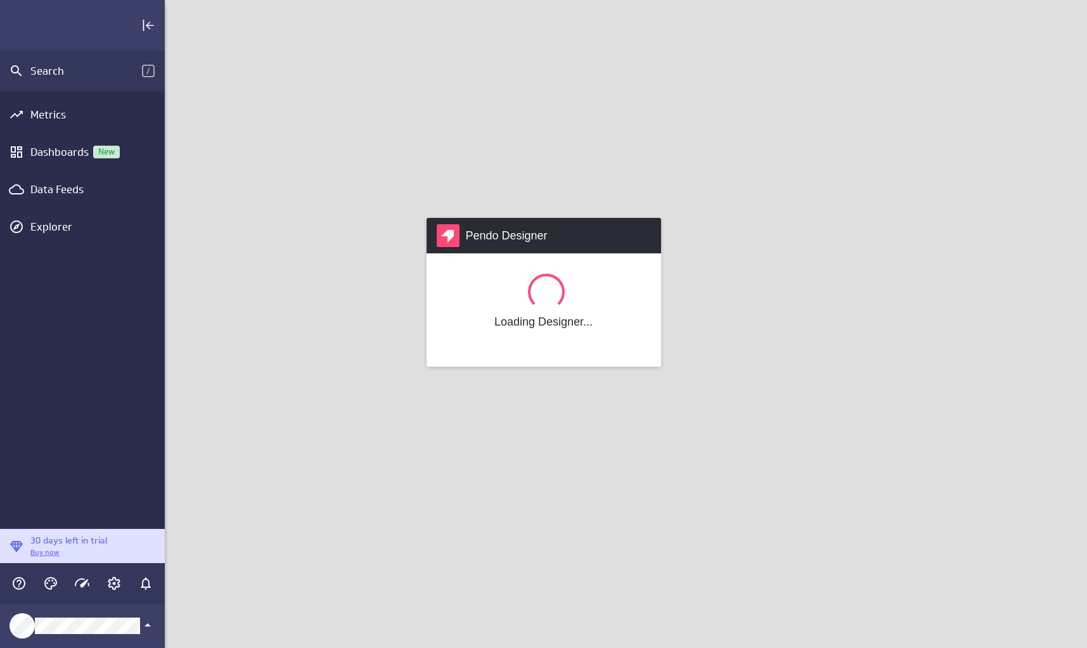
scroll to position [668, 942]
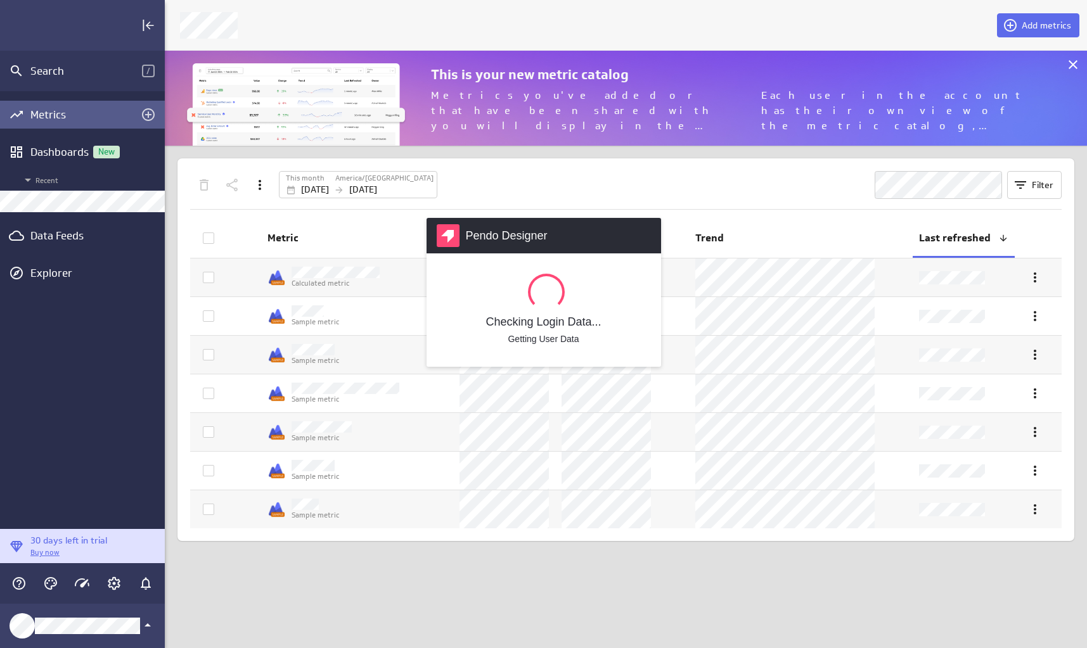
scroll to position [668, 942]
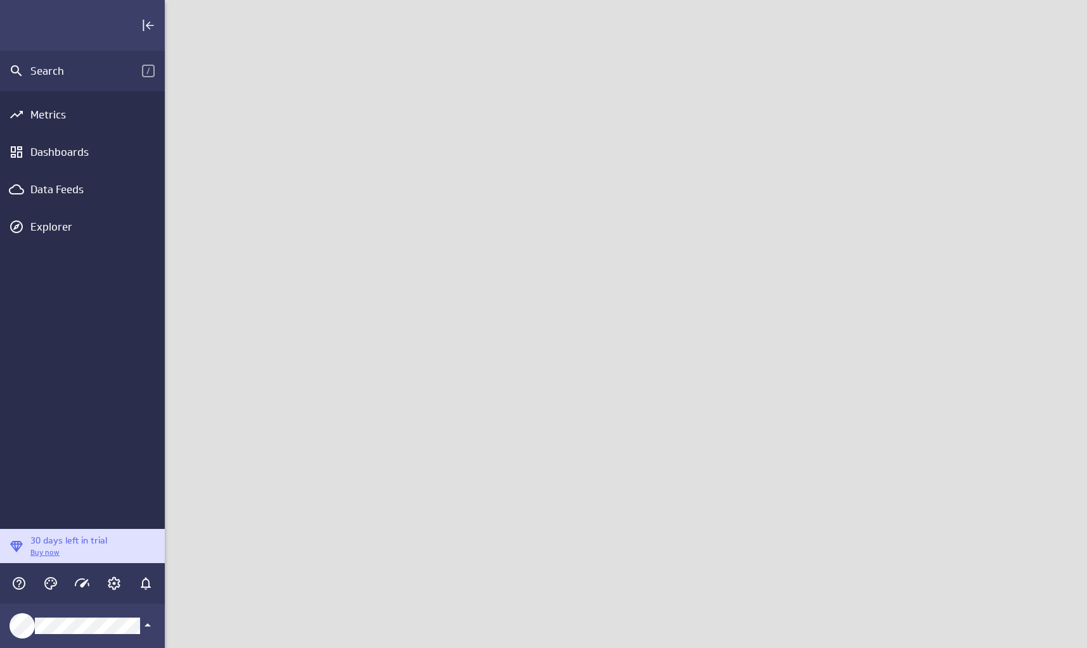
scroll to position [668, 942]
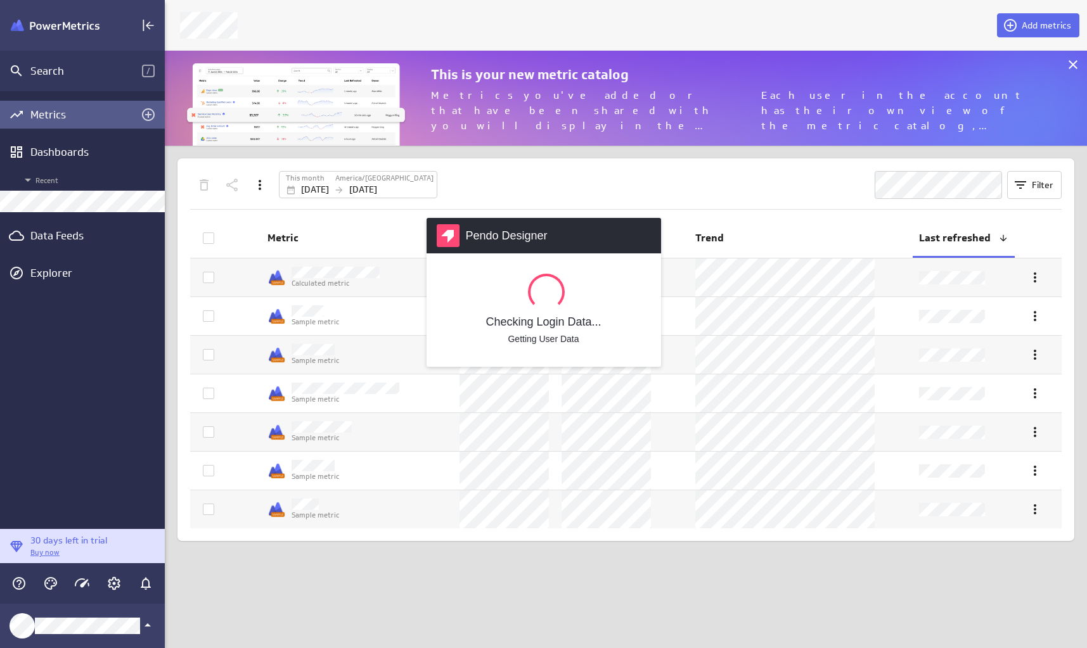
scroll to position [668, 942]
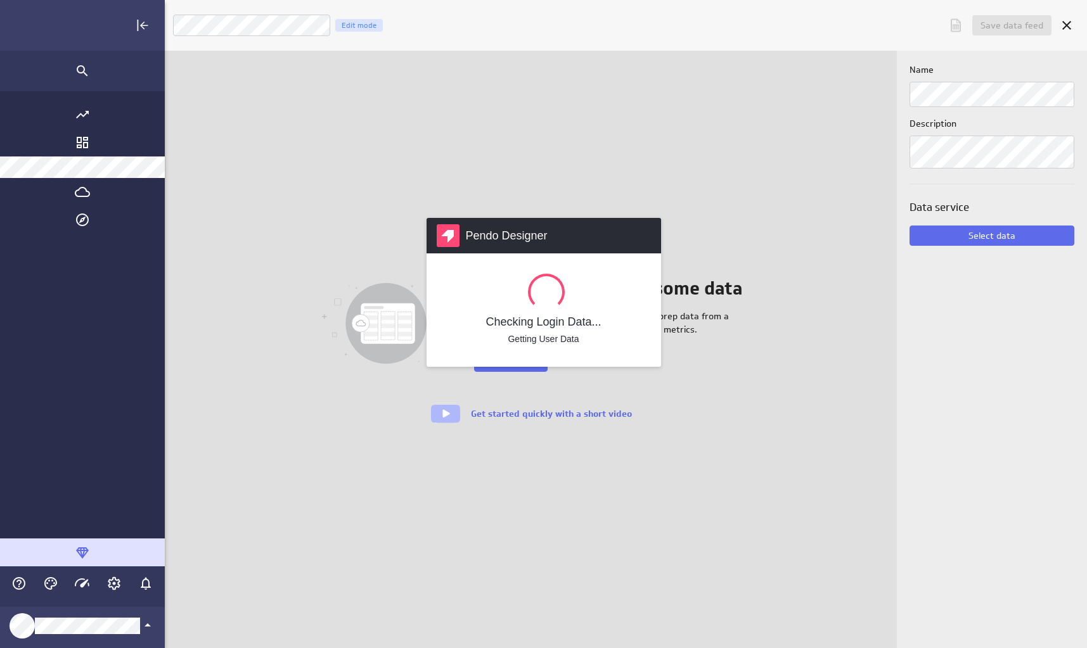
scroll to position [668, 1062]
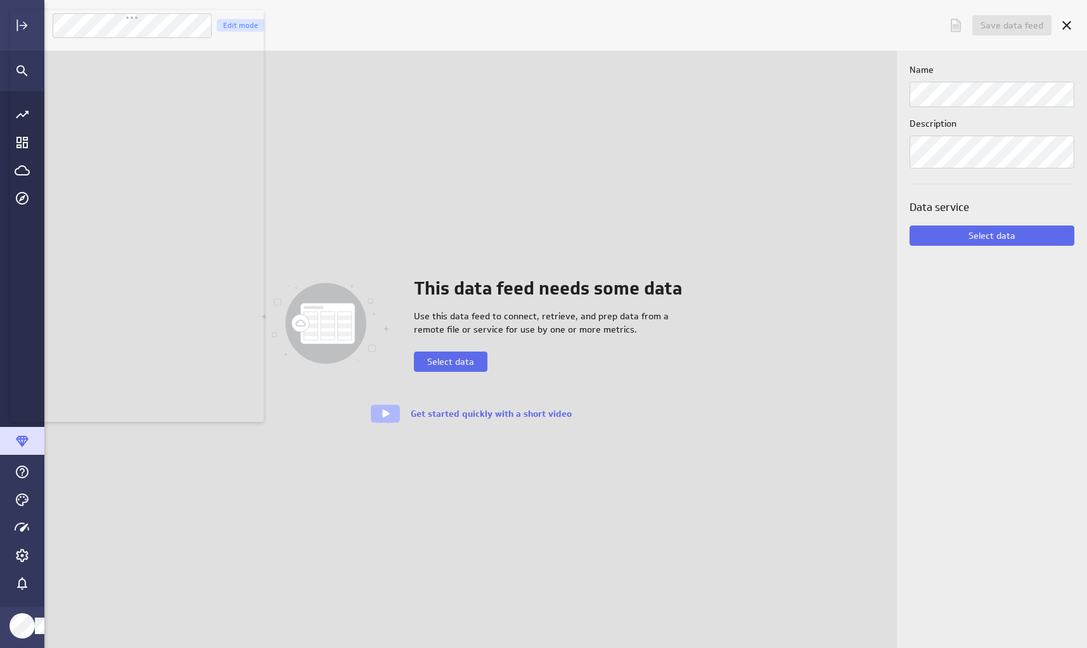
click at [331, 155] on div "This data feed needs some data Use this data feed to connect, retrieve, and pre…" at bounding box center [470, 350] width 852 height 598
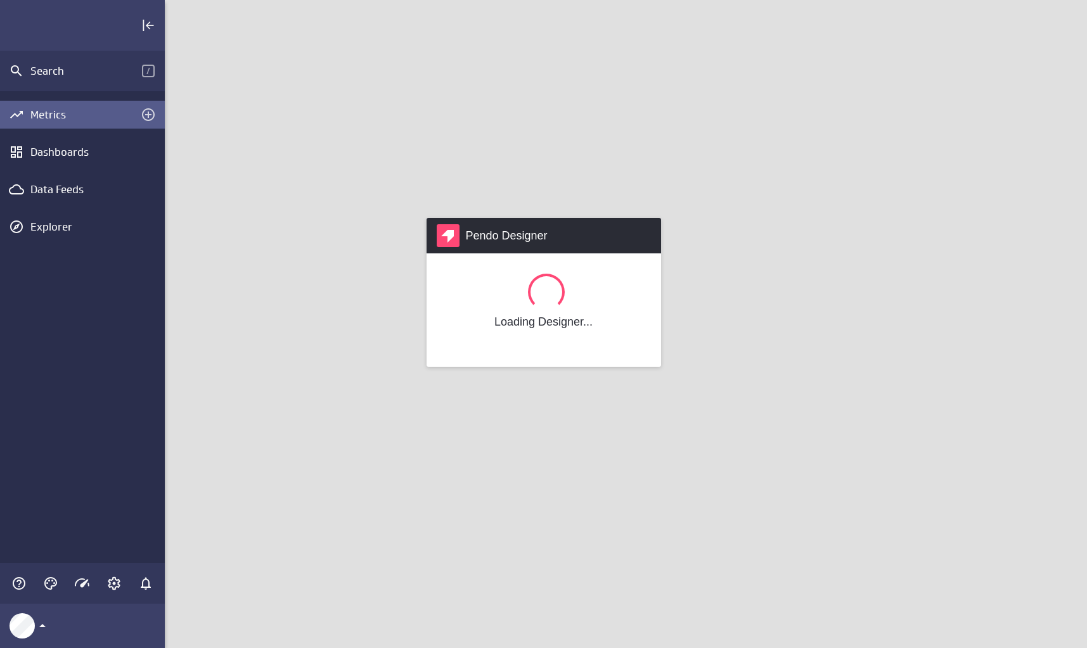
scroll to position [668, 942]
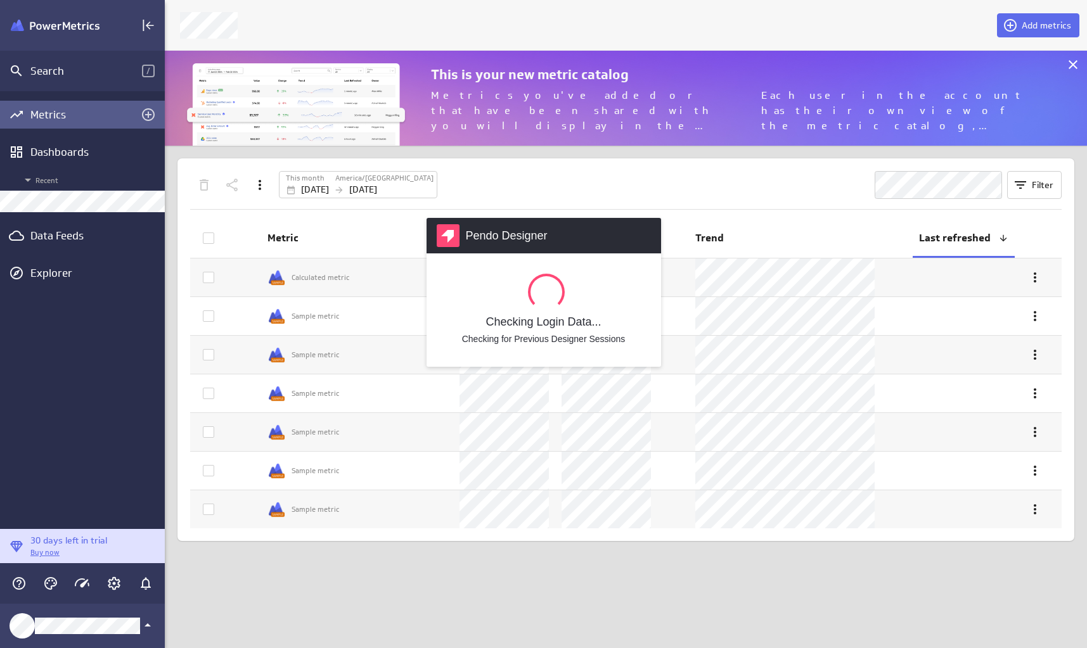
scroll to position [668, 942]
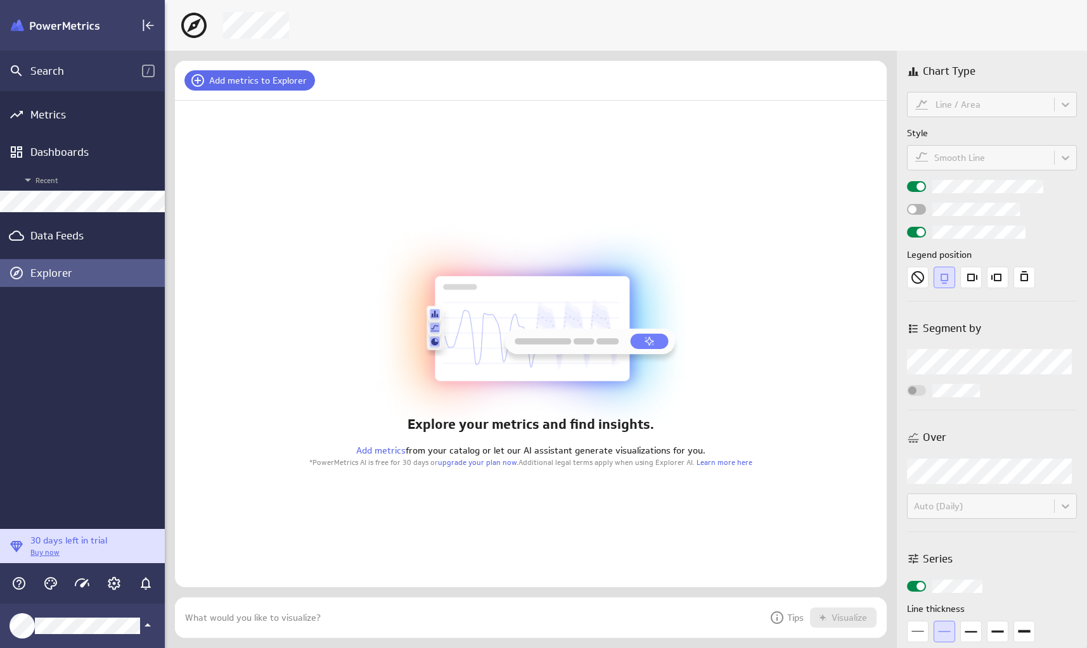
scroll to position [668, 942]
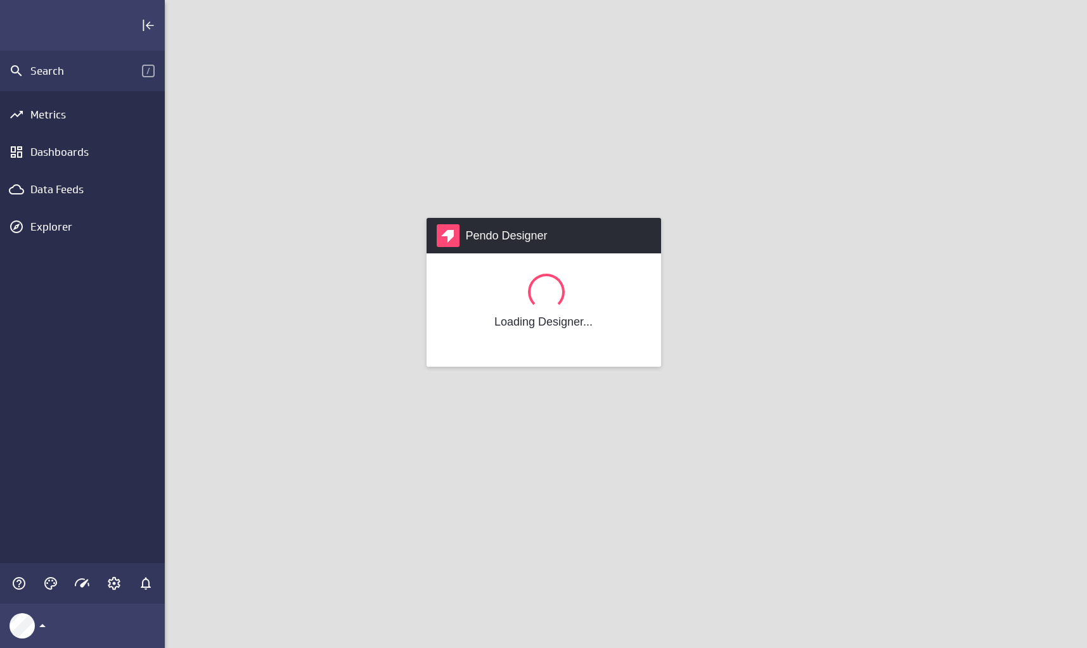
scroll to position [668, 942]
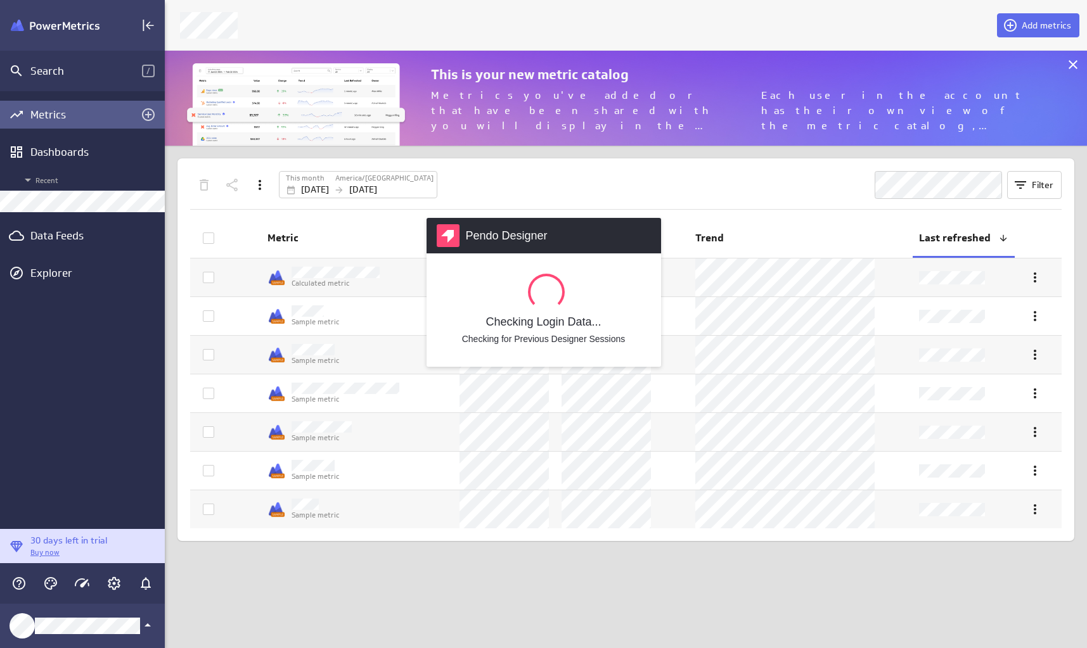
scroll to position [668, 942]
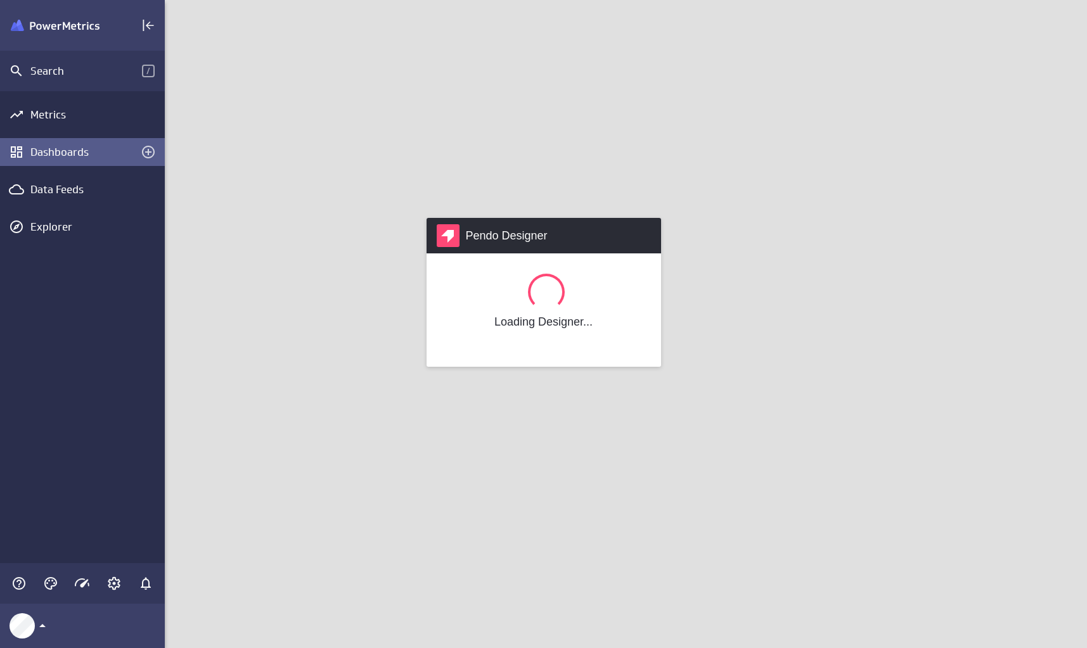
scroll to position [668, 942]
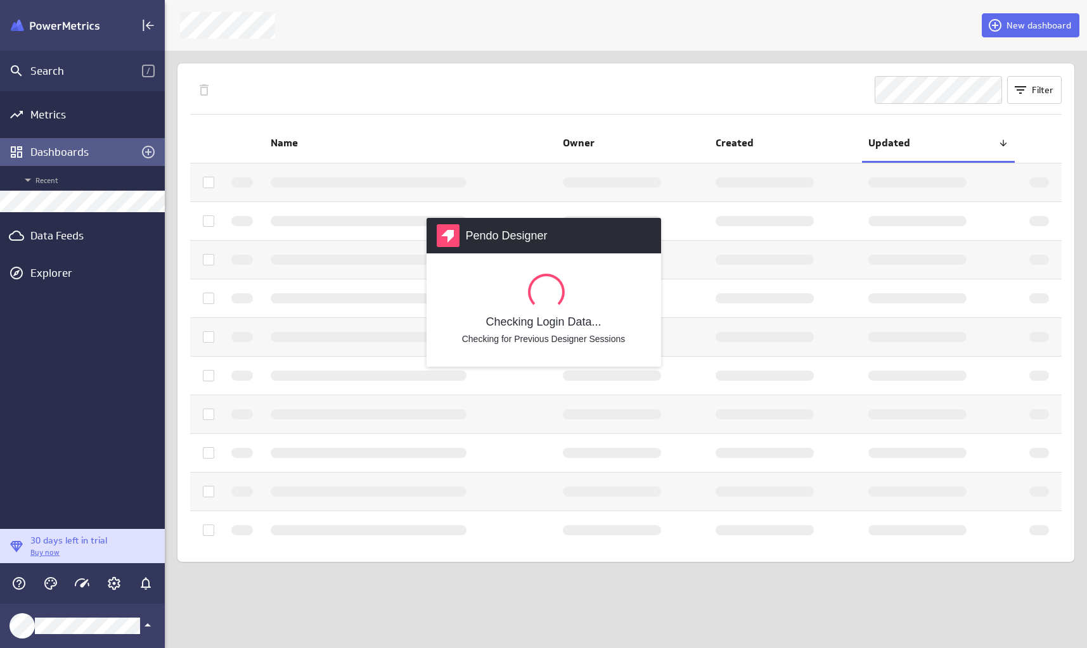
scroll to position [668, 942]
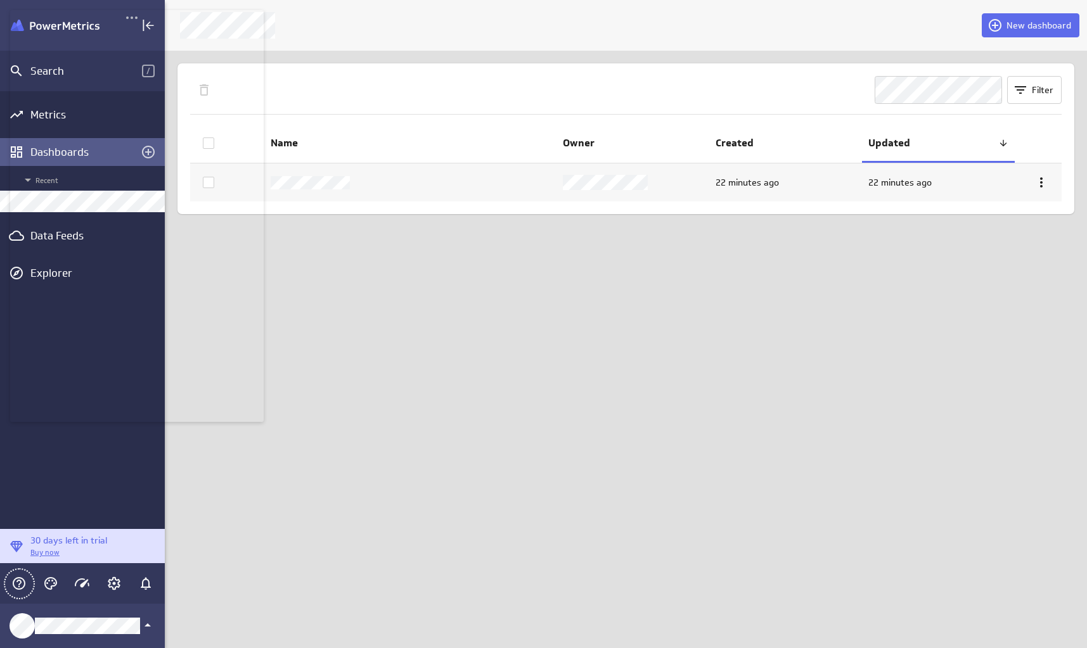
click at [483, 364] on div "New dashboard Filter Name Owner Created Updated 22 minutes ago 22 minutes ago" at bounding box center [626, 324] width 922 height 648
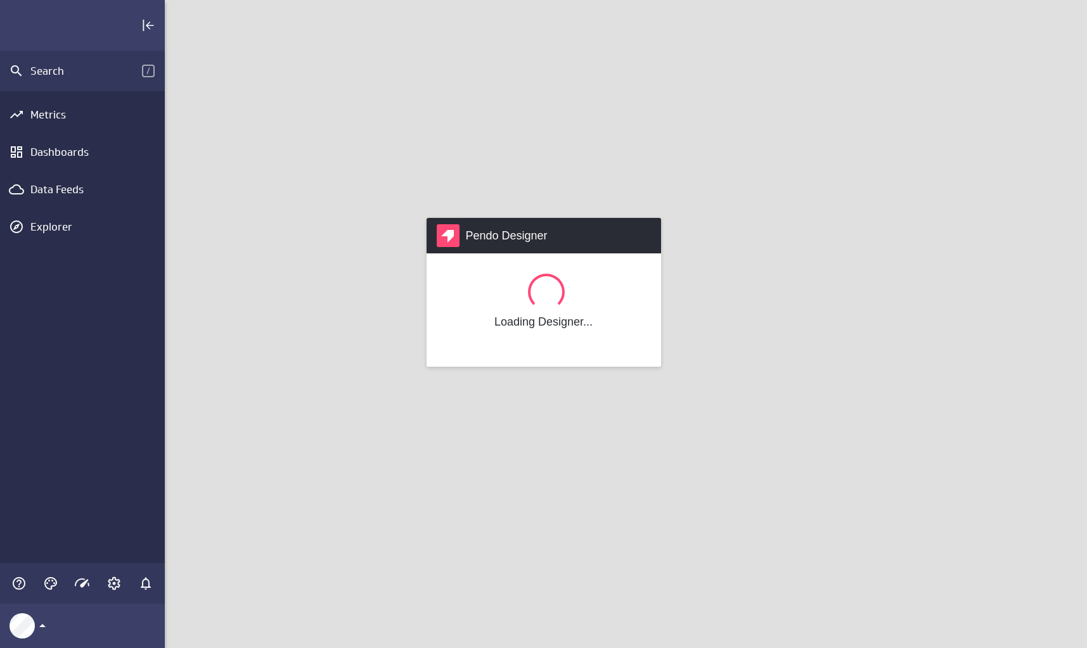
scroll to position [668, 942]
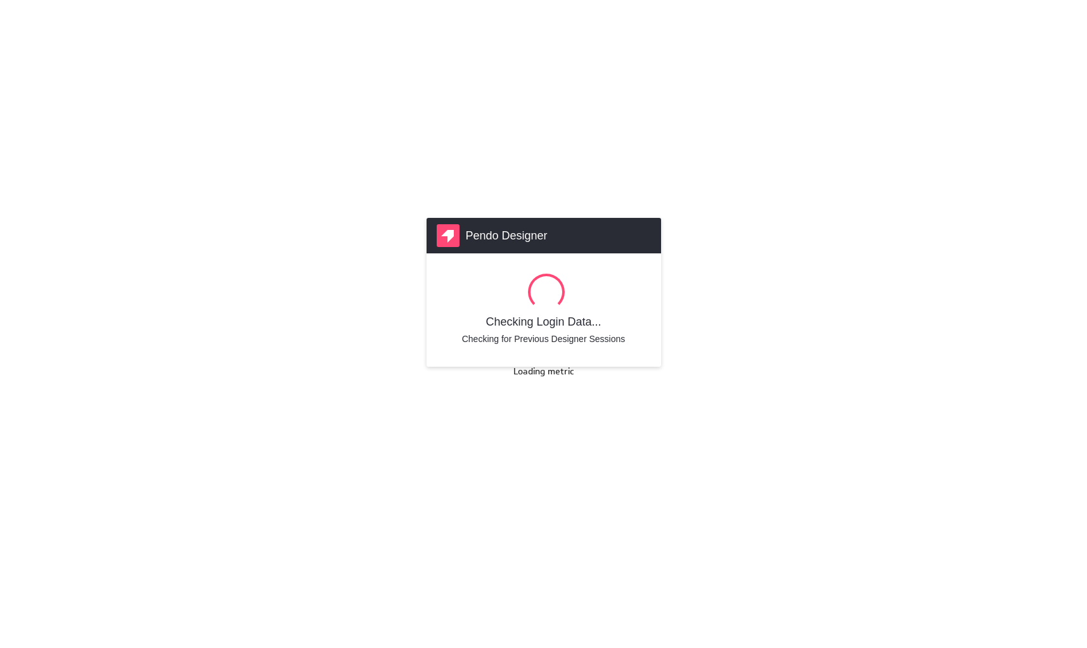
scroll to position [668, 1106]
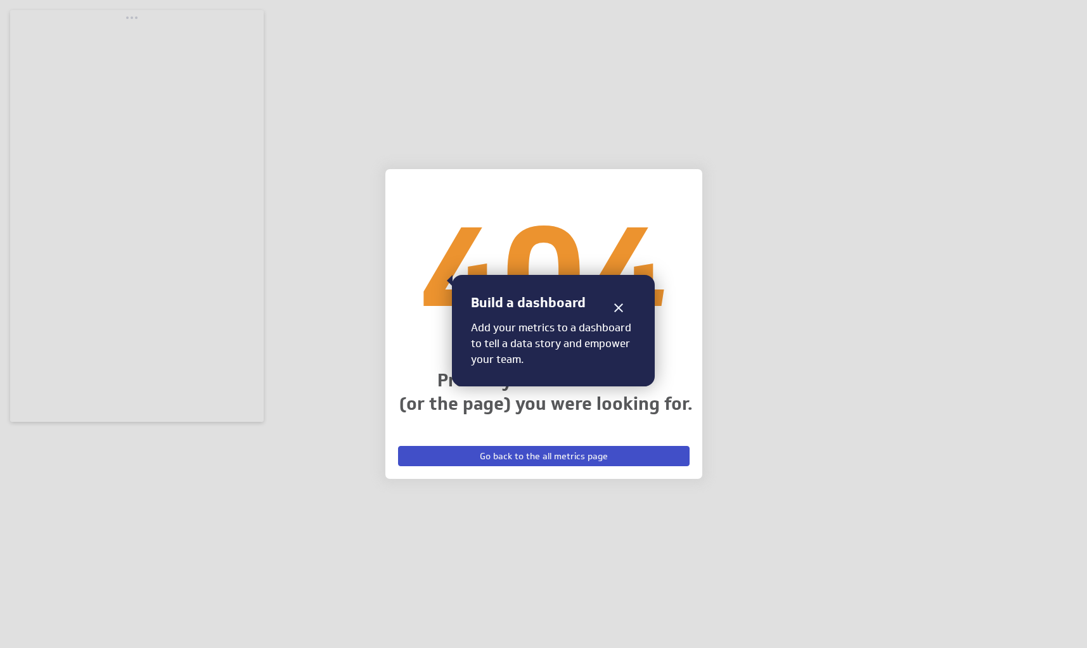
click at [555, 459] on span "Go back to the all metrics page" at bounding box center [544, 456] width 128 height 11
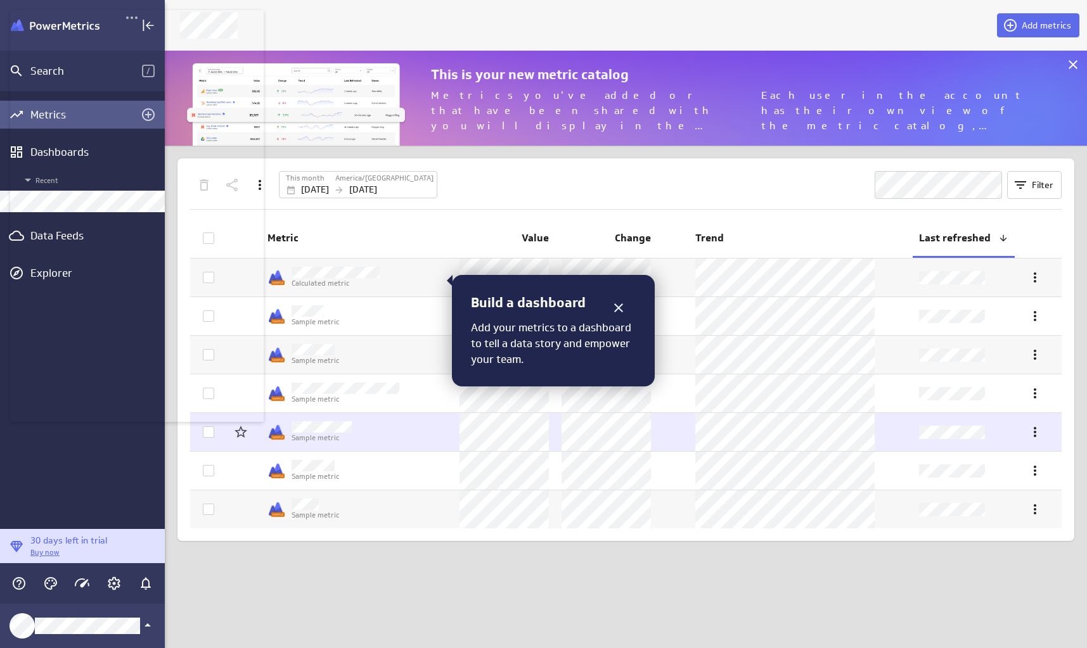
scroll to position [115, 942]
drag, startPoint x: 157, startPoint y: 24, endPoint x: 914, endPoint y: 122, distance: 763.6
click at [914, 122] on body "Search / Metrics Dashboards Recent Data Feeds Explorer 30 days left in trial Bu…" at bounding box center [543, 324] width 1087 height 648
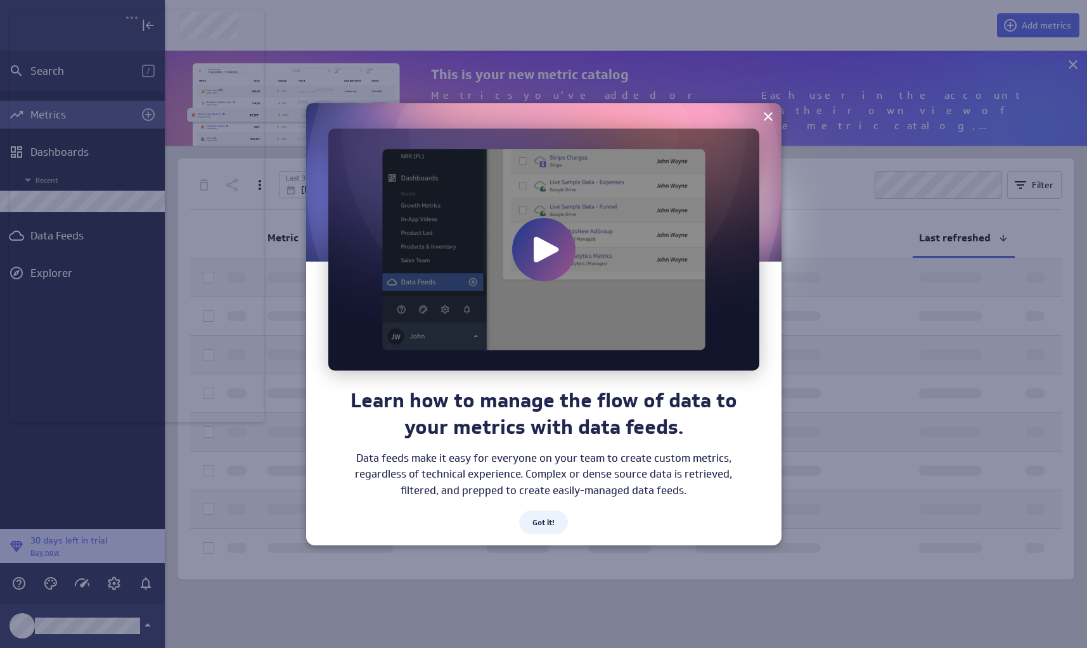
scroll to position [668, 942]
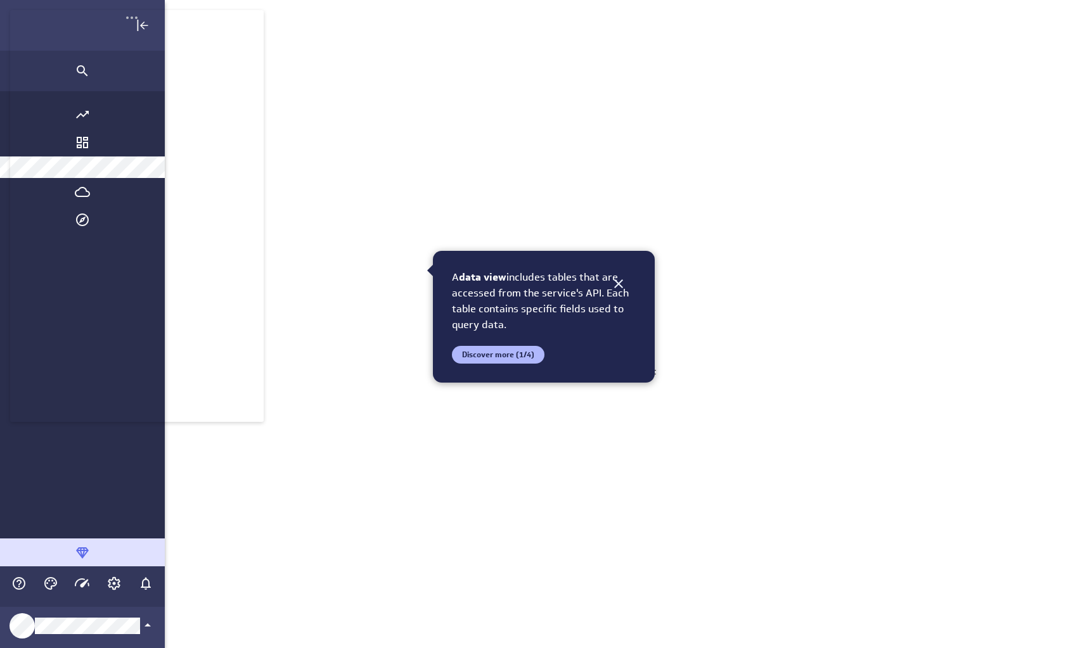
scroll to position [668, 1062]
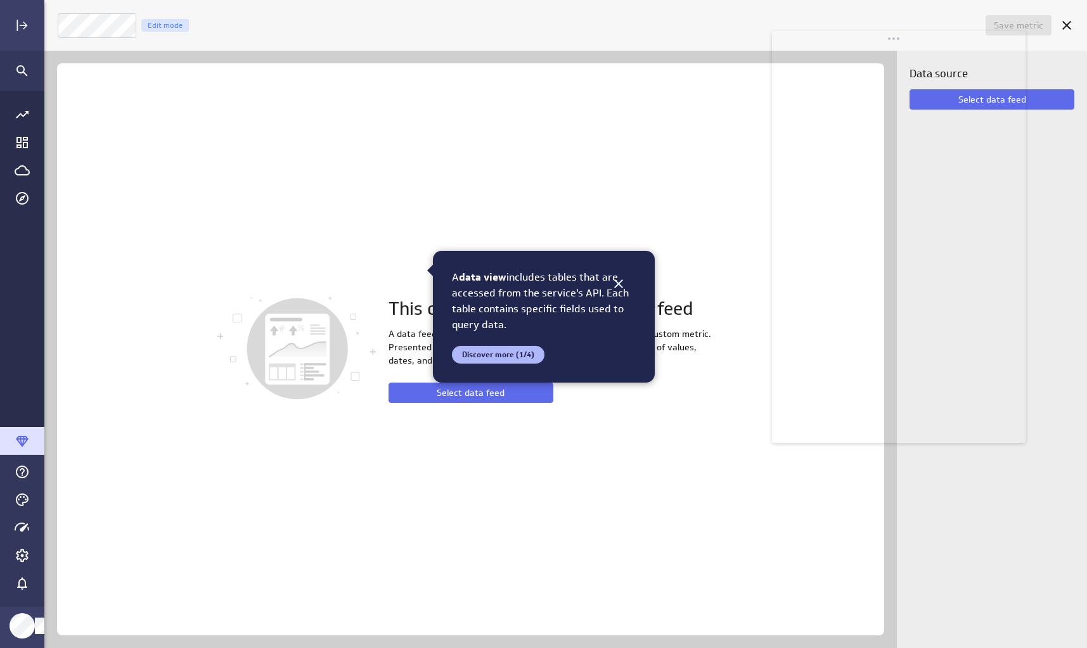
drag, startPoint x: 160, startPoint y: 16, endPoint x: 918, endPoint y: 38, distance: 758.2
click at [918, 38] on body "Save metric Untitled Edit mode This custom metric needs a data feed A data feed…" at bounding box center [543, 324] width 1087 height 648
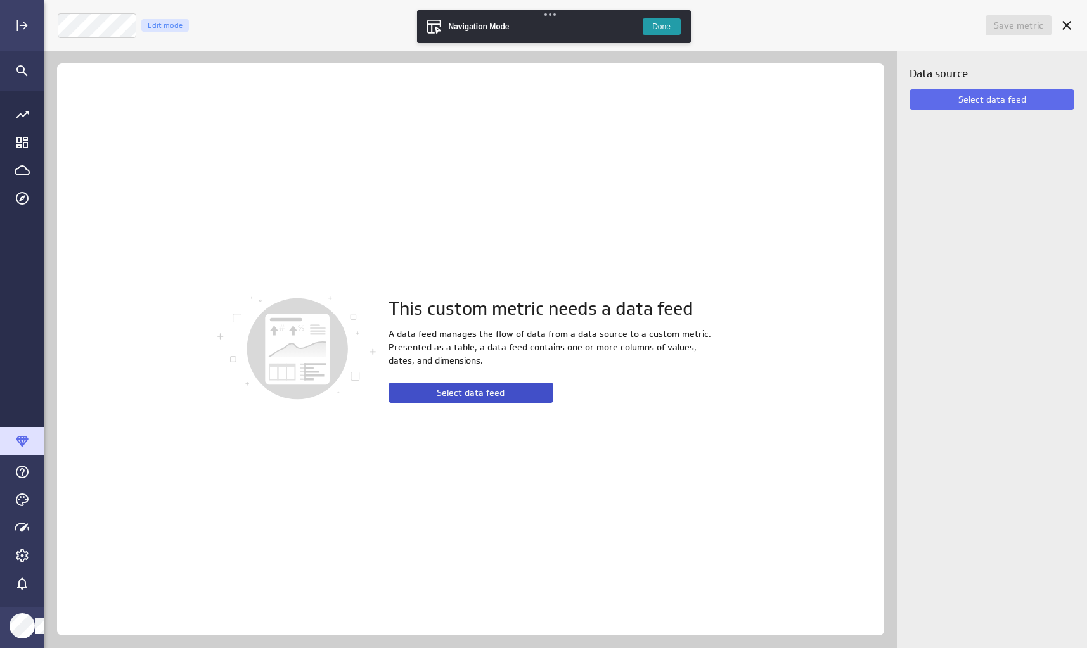
click at [489, 395] on span "Select data feed" at bounding box center [471, 392] width 68 height 11
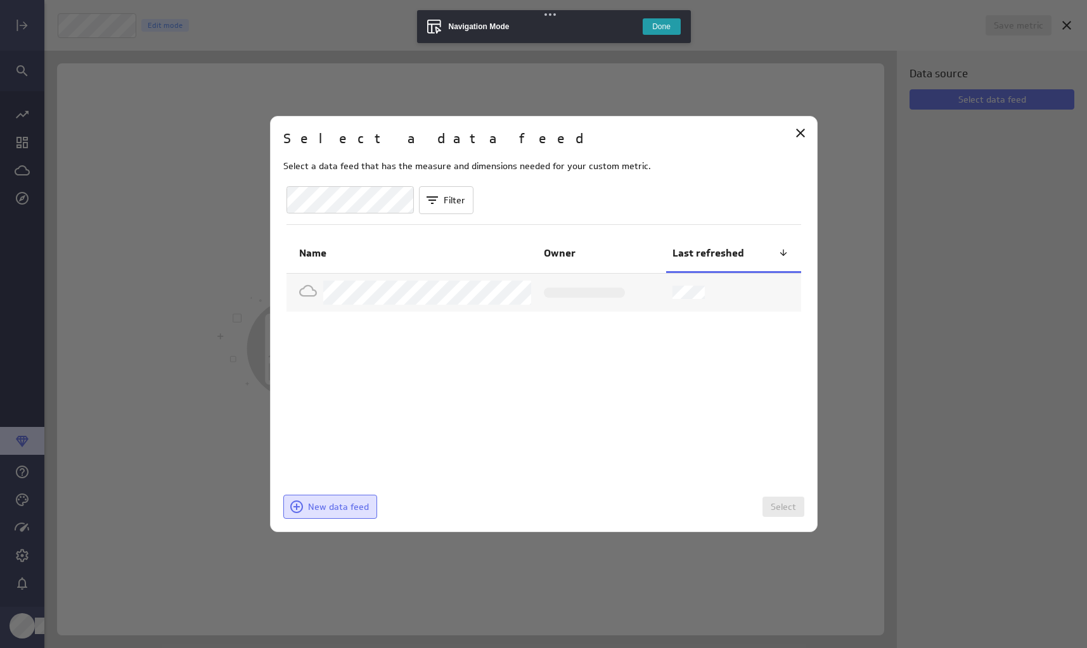
click at [335, 511] on span "New data feed" at bounding box center [338, 506] width 61 height 11
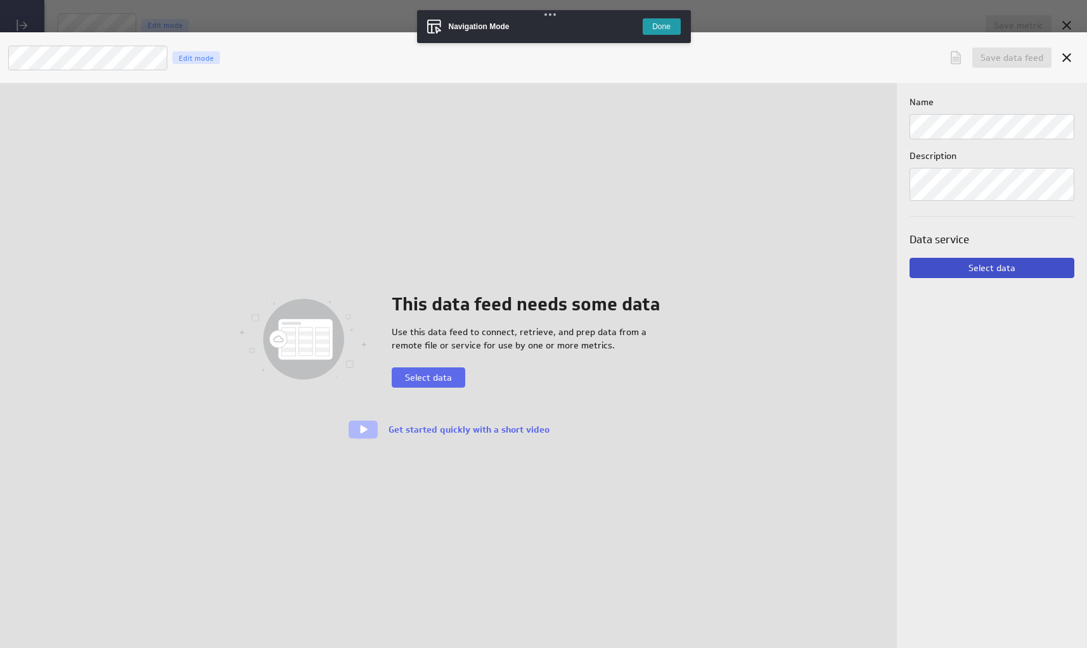
click at [1029, 271] on button "Select data" at bounding box center [991, 268] width 165 height 20
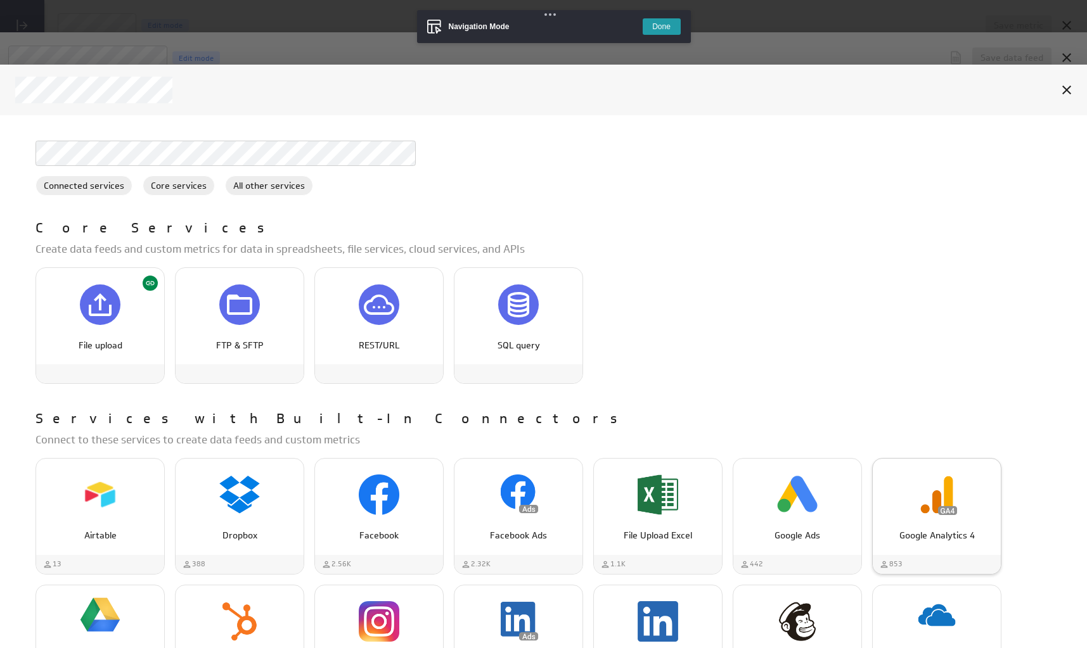
click at [971, 529] on p "Google Analytics 4" at bounding box center [936, 535] width 101 height 13
click at [945, 500] on img "Google Analytics 4" at bounding box center [936, 495] width 41 height 41
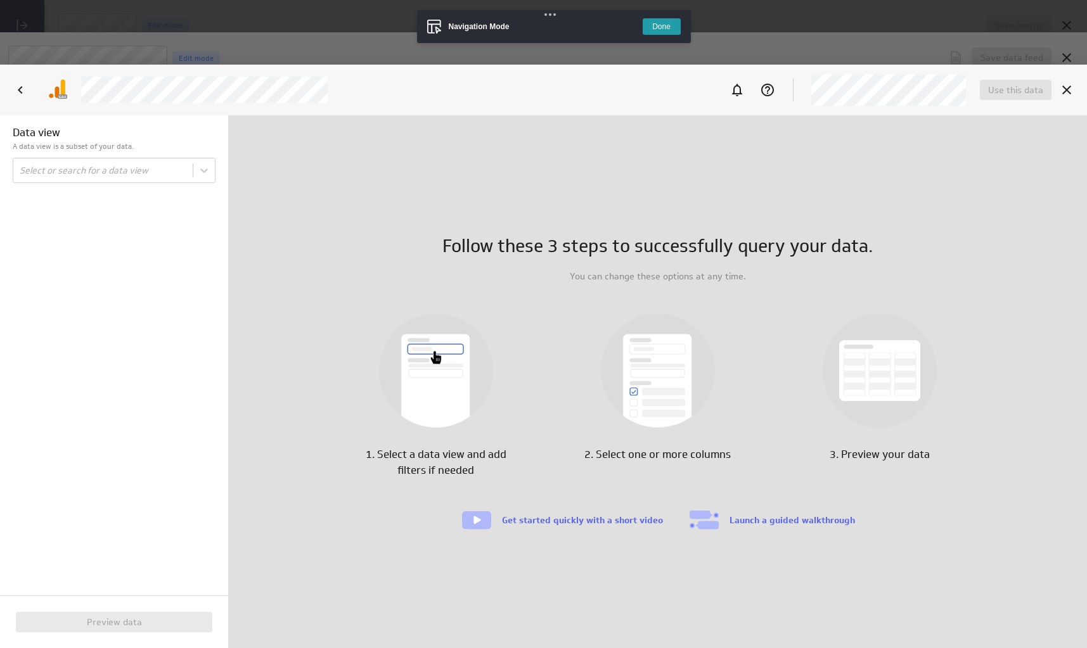
click at [660, 26] on button "Done" at bounding box center [662, 26] width 38 height 16
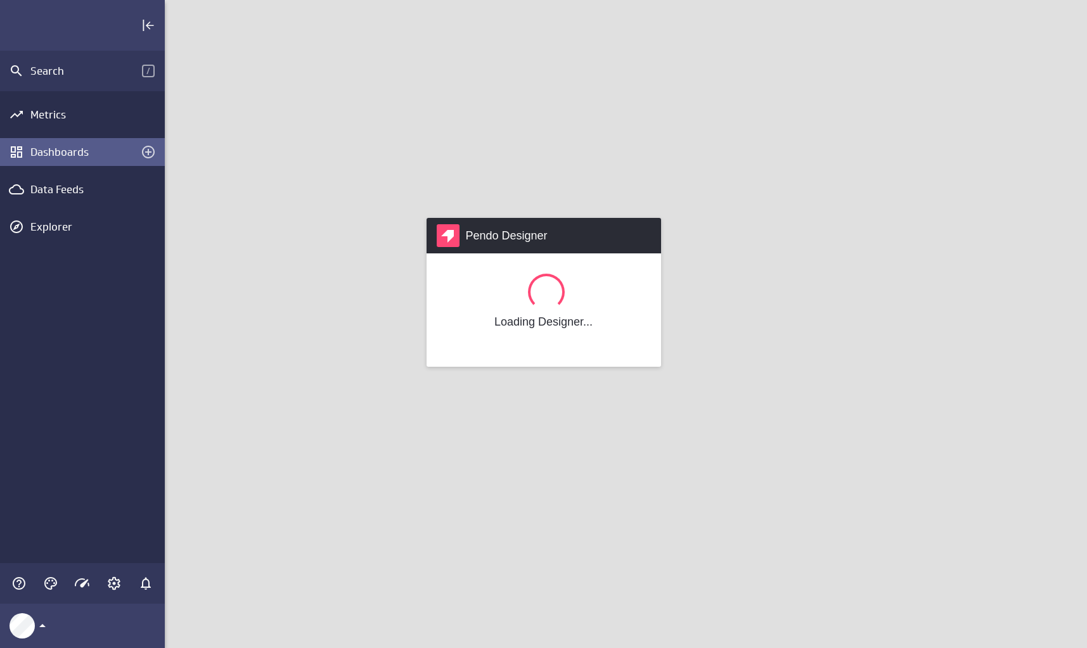
scroll to position [668, 942]
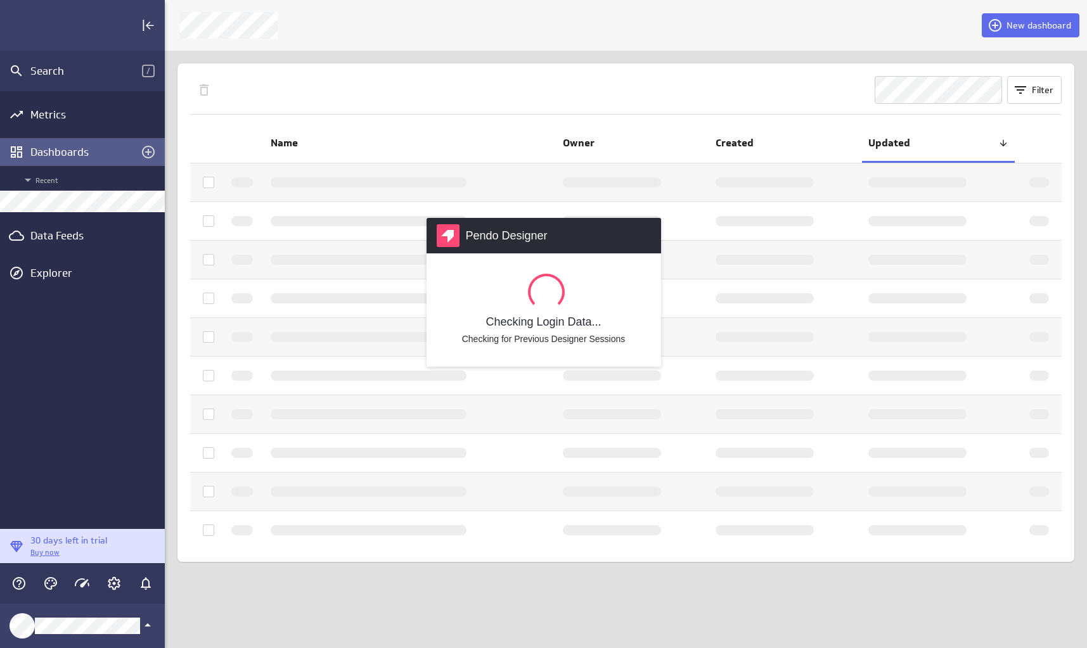
scroll to position [668, 942]
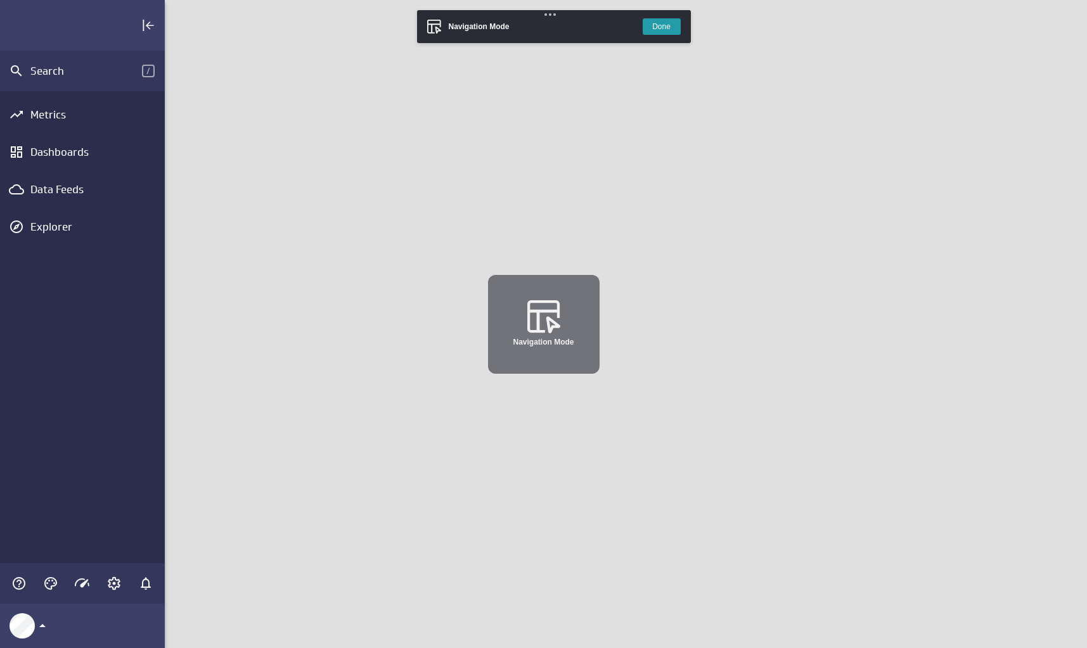
scroll to position [668, 942]
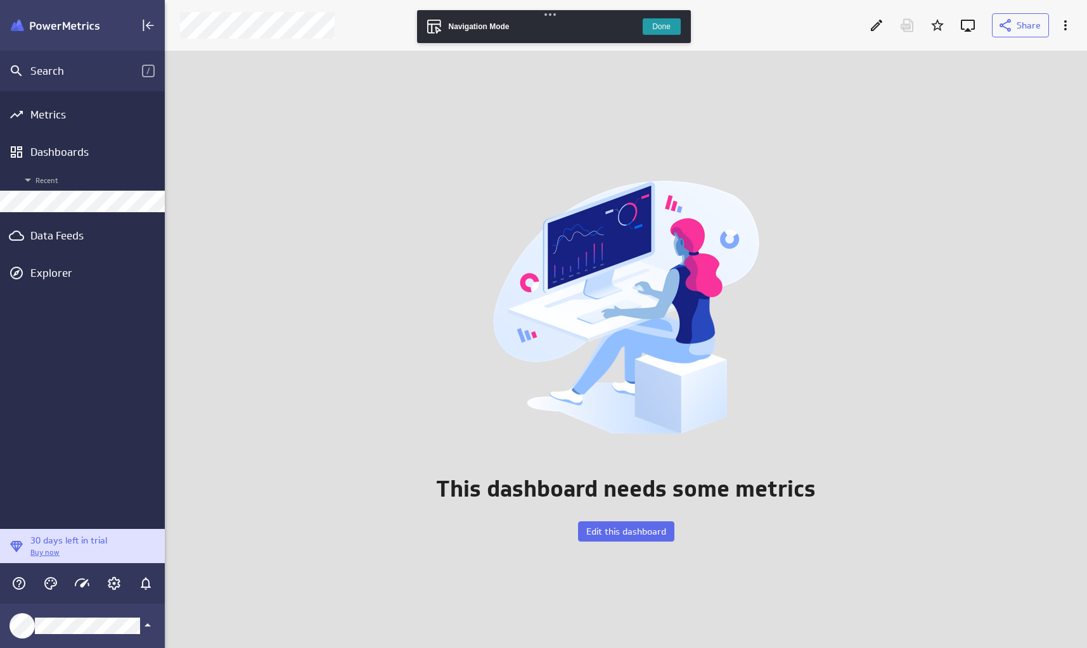
scroll to position [617, 942]
click at [662, 27] on button "Done" at bounding box center [662, 26] width 38 height 16
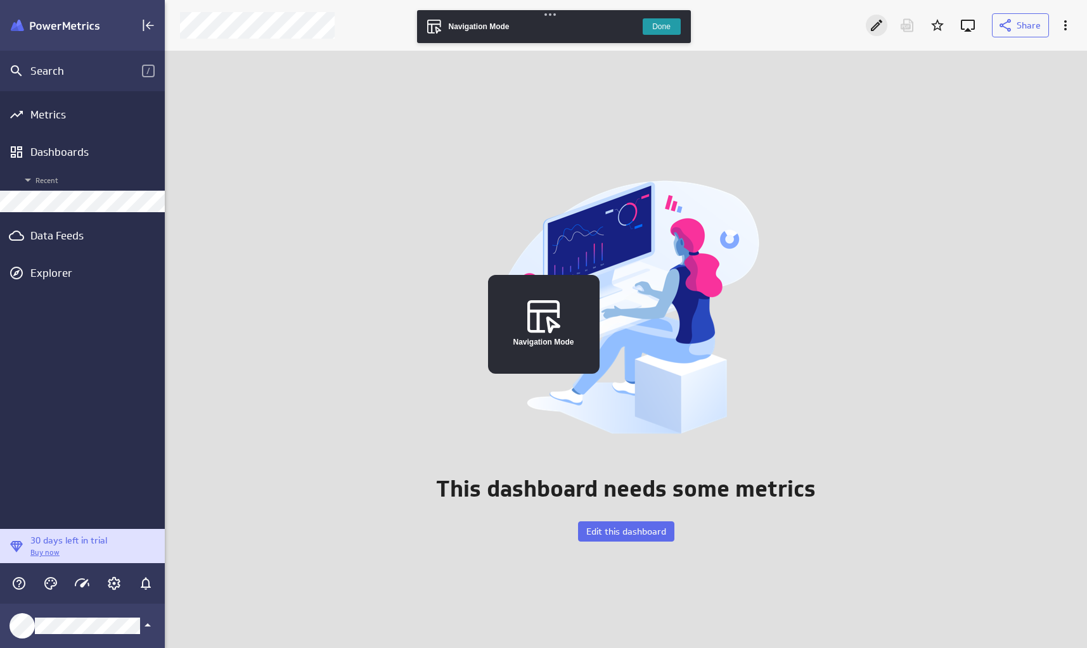
click at [878, 25] on icon "Edit" at bounding box center [876, 25] width 11 height 11
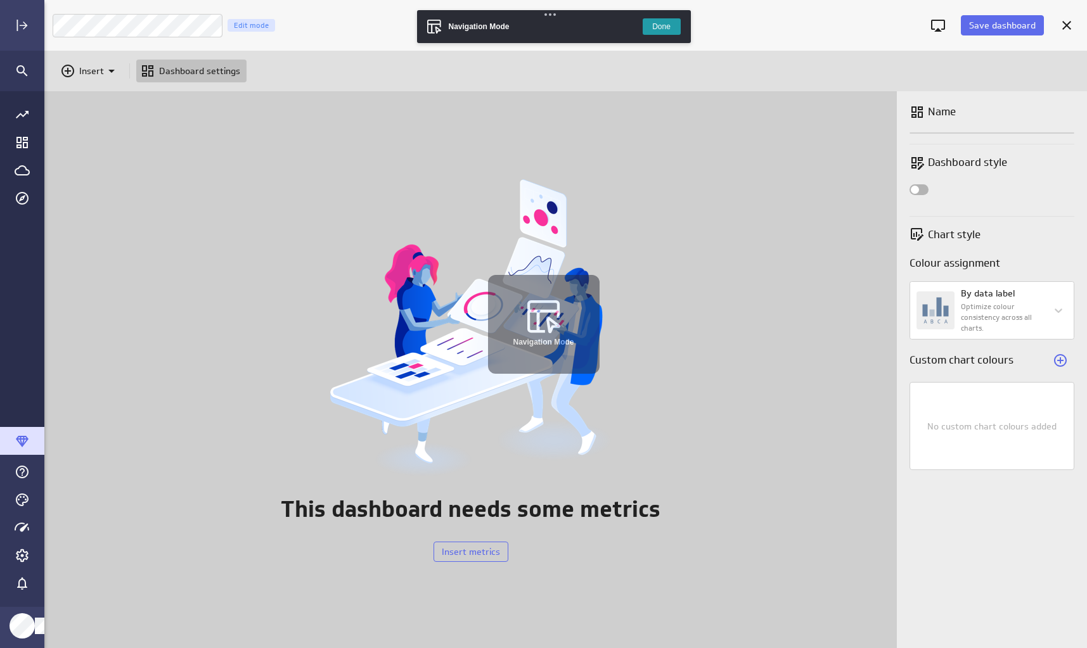
scroll to position [668, 1062]
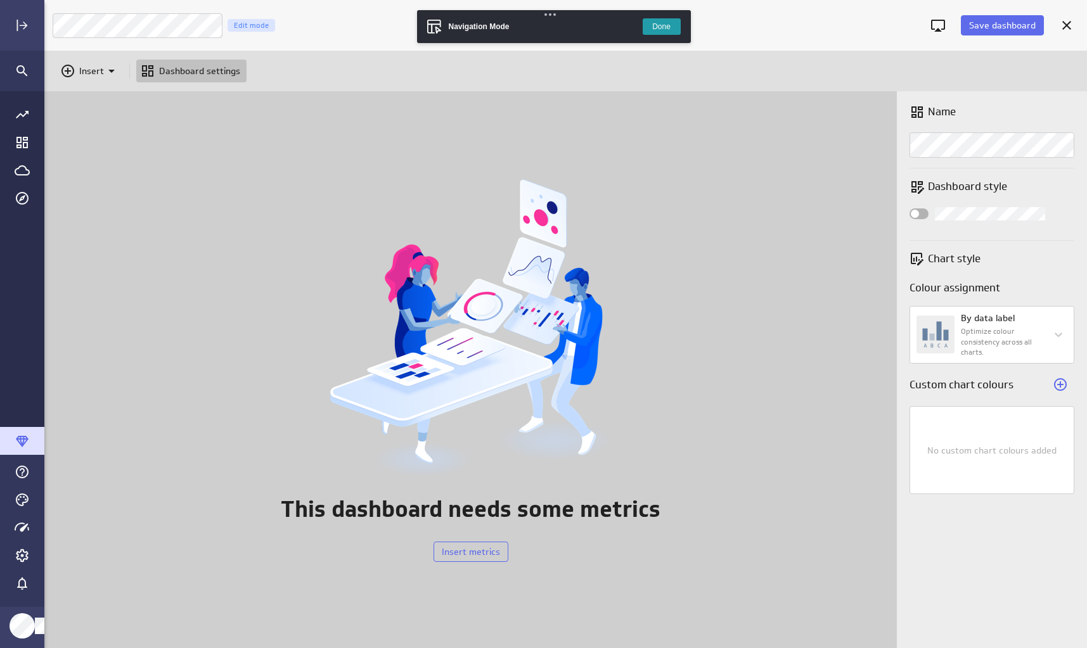
click at [666, 27] on button "Done" at bounding box center [662, 26] width 38 height 16
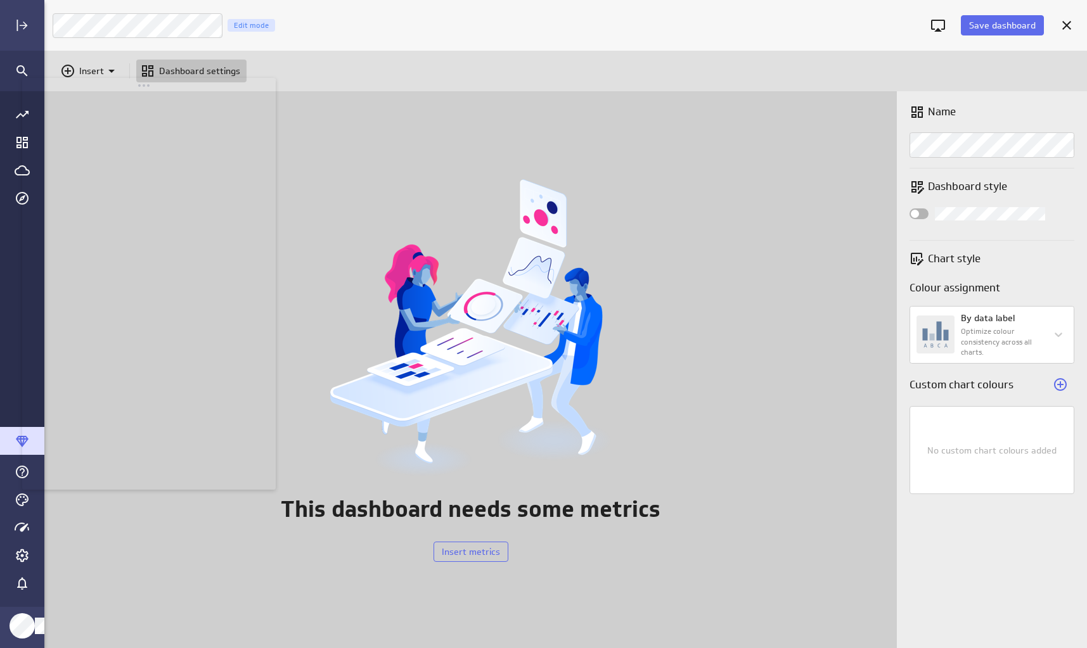
drag, startPoint x: 160, startPoint y: 15, endPoint x: 174, endPoint y: 85, distance: 71.0
click at [174, 85] on body "Save dashboard Untitled Dashboard Edit mode Insert Dashboard settings This dash…" at bounding box center [543, 324] width 1087 height 648
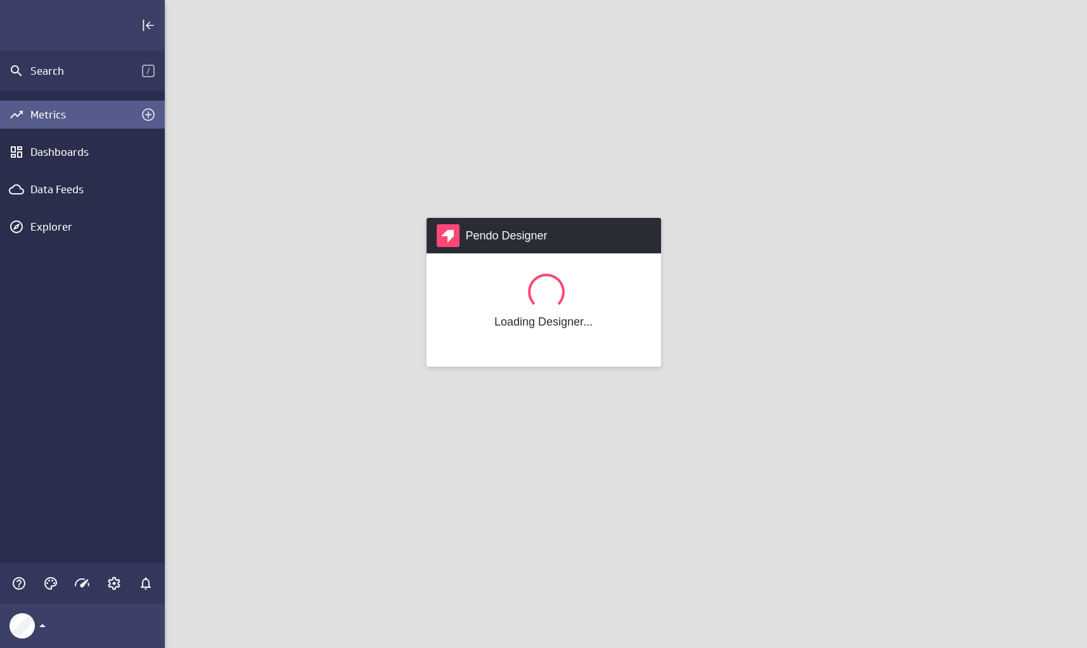
scroll to position [668, 942]
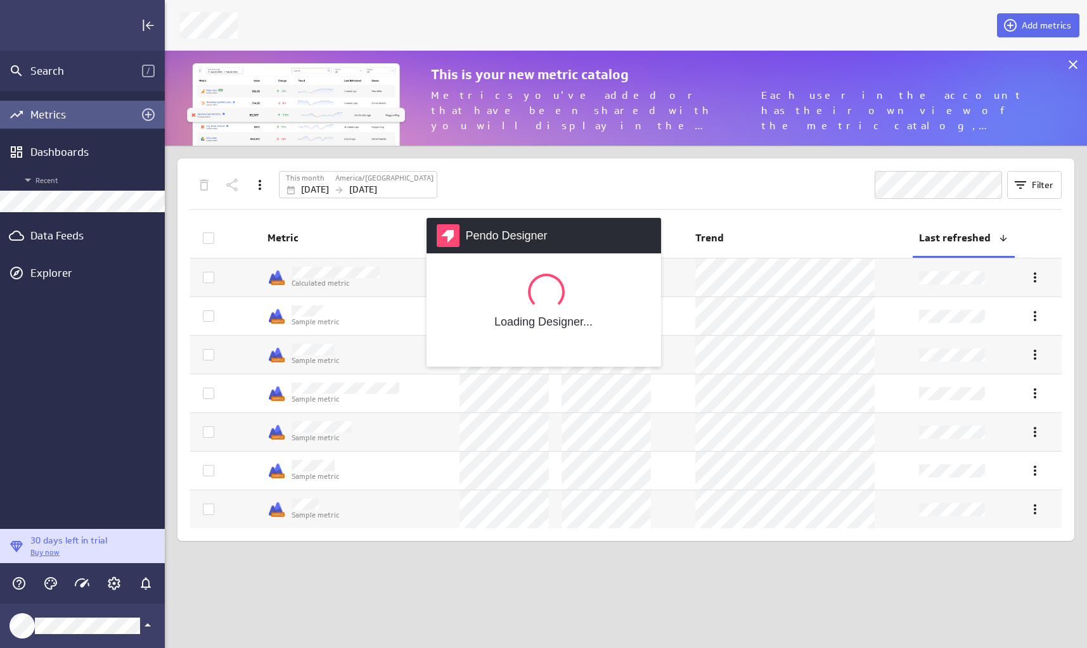
scroll to position [115, 942]
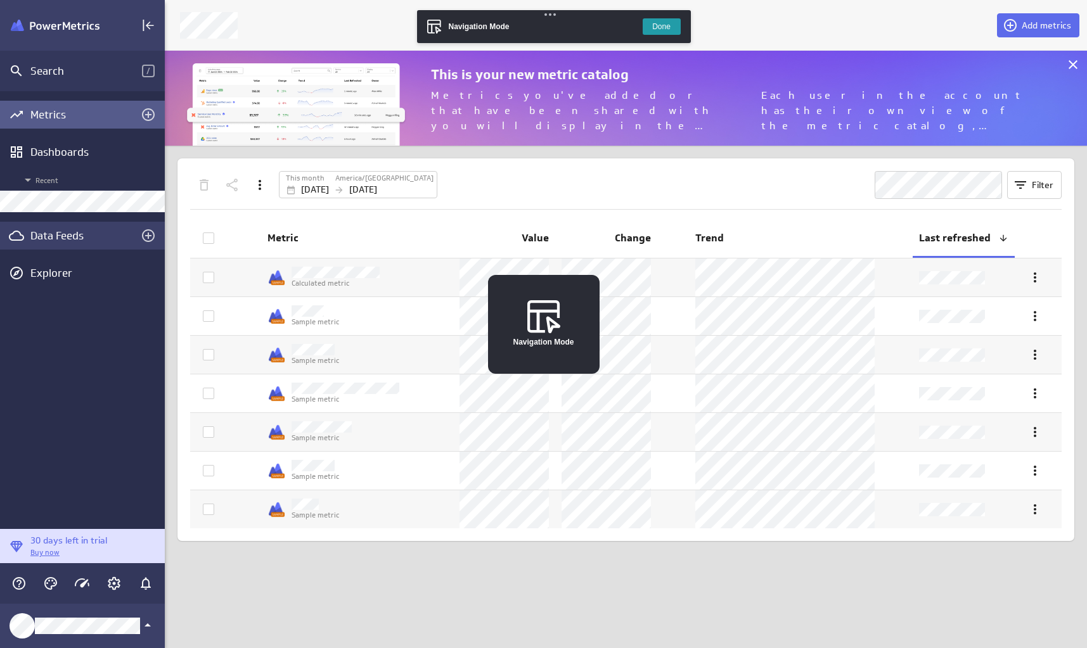
click at [46, 245] on div "Data Feeds" at bounding box center [82, 236] width 165 height 28
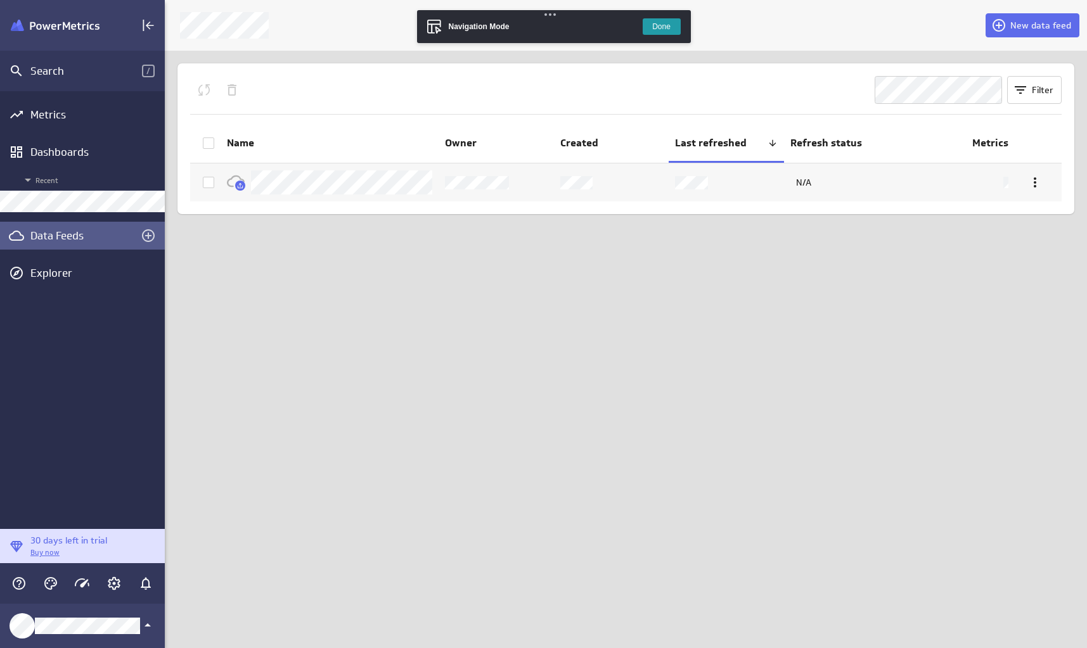
click at [670, 23] on button "Done" at bounding box center [662, 26] width 38 height 16
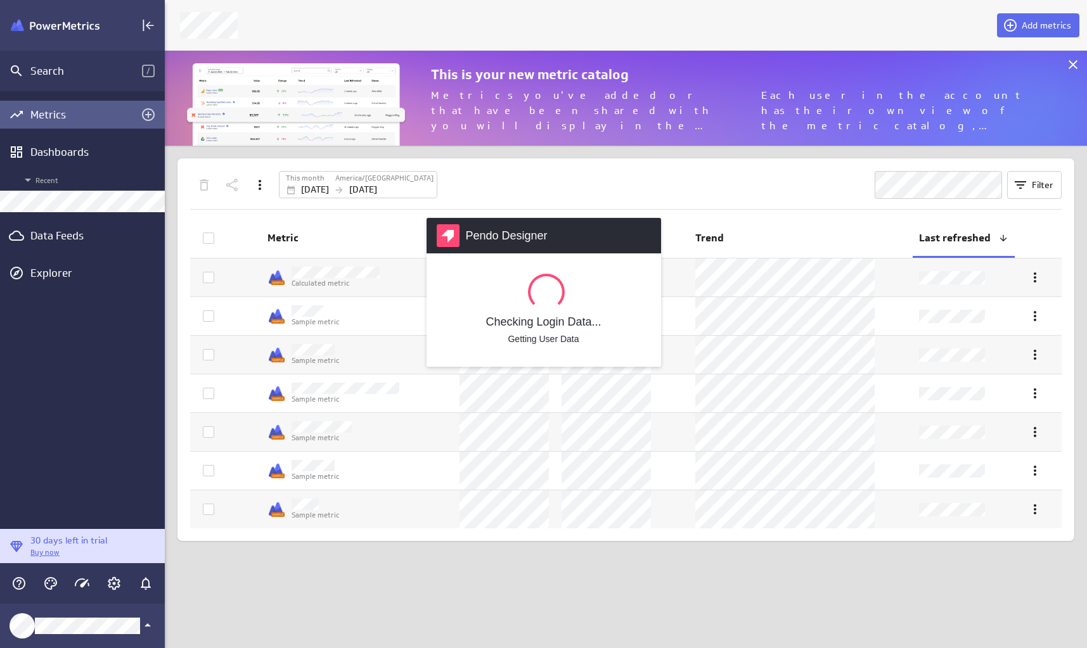
scroll to position [668, 942]
click at [67, 240] on div "Pendo Designer Fetching Guide Data... Launching..." at bounding box center [543, 324] width 1087 height 648
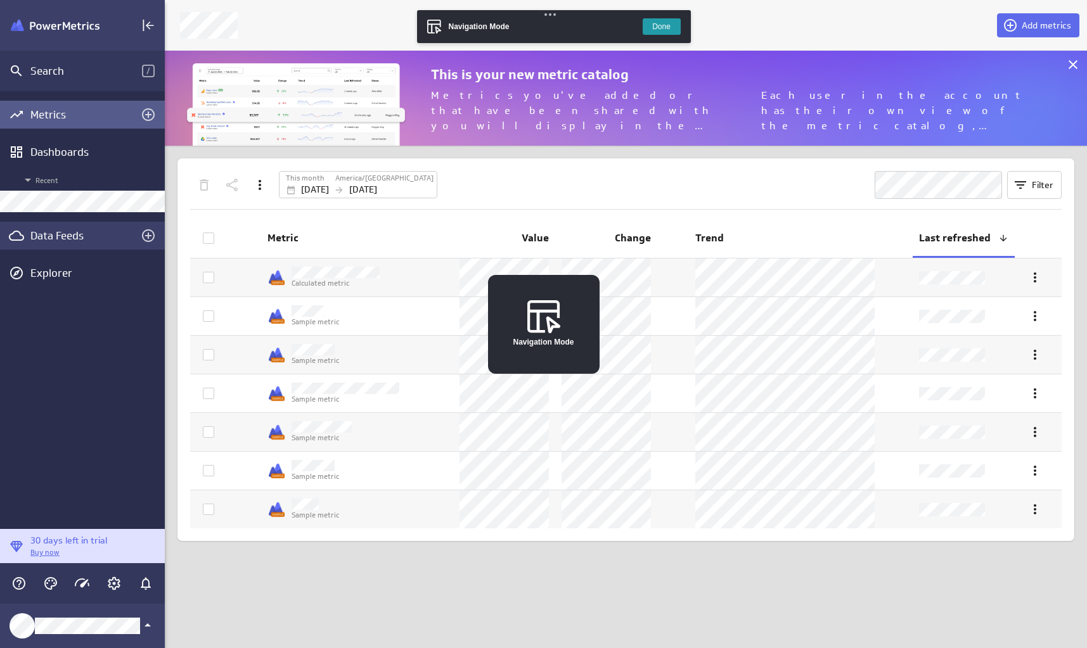
click at [63, 238] on div "Data Feeds" at bounding box center [82, 236] width 104 height 14
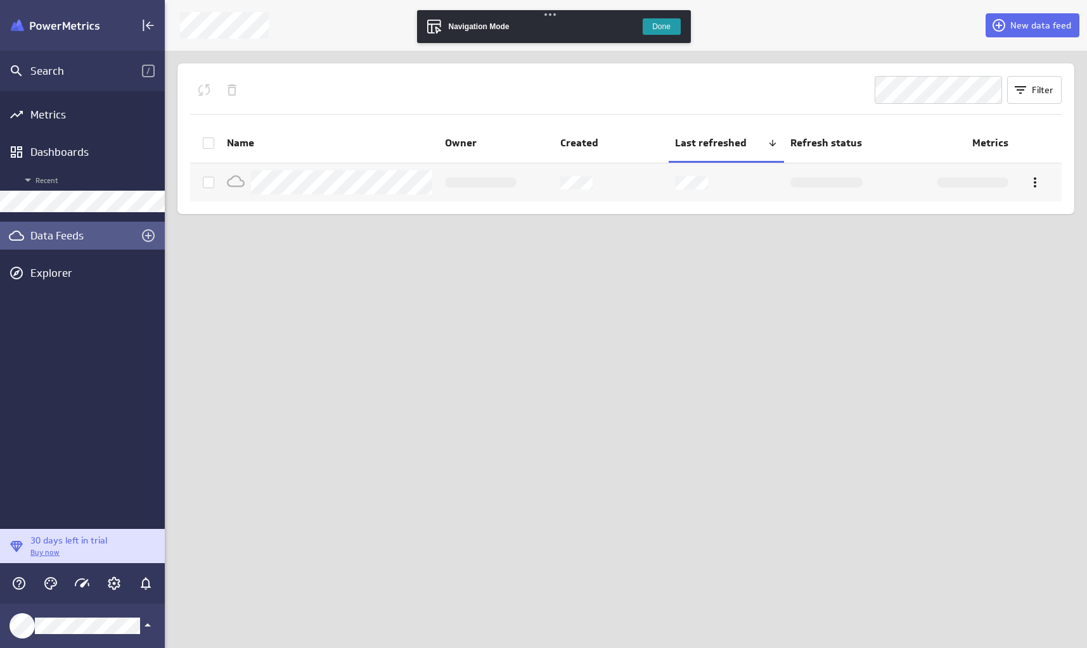
click at [654, 25] on button "Done" at bounding box center [662, 26] width 38 height 16
